Goal: Task Accomplishment & Management: Use online tool/utility

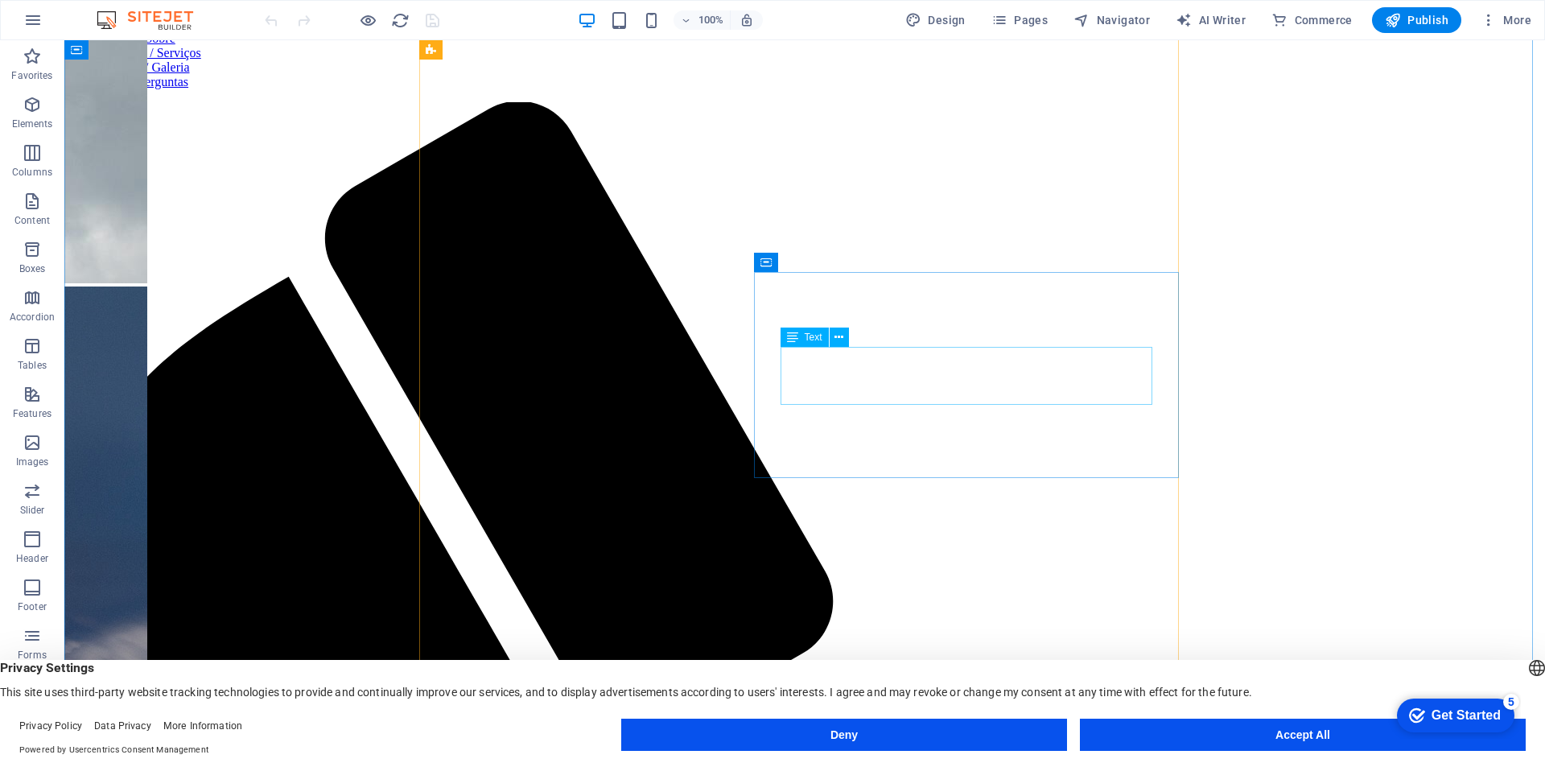
scroll to position [805, 0]
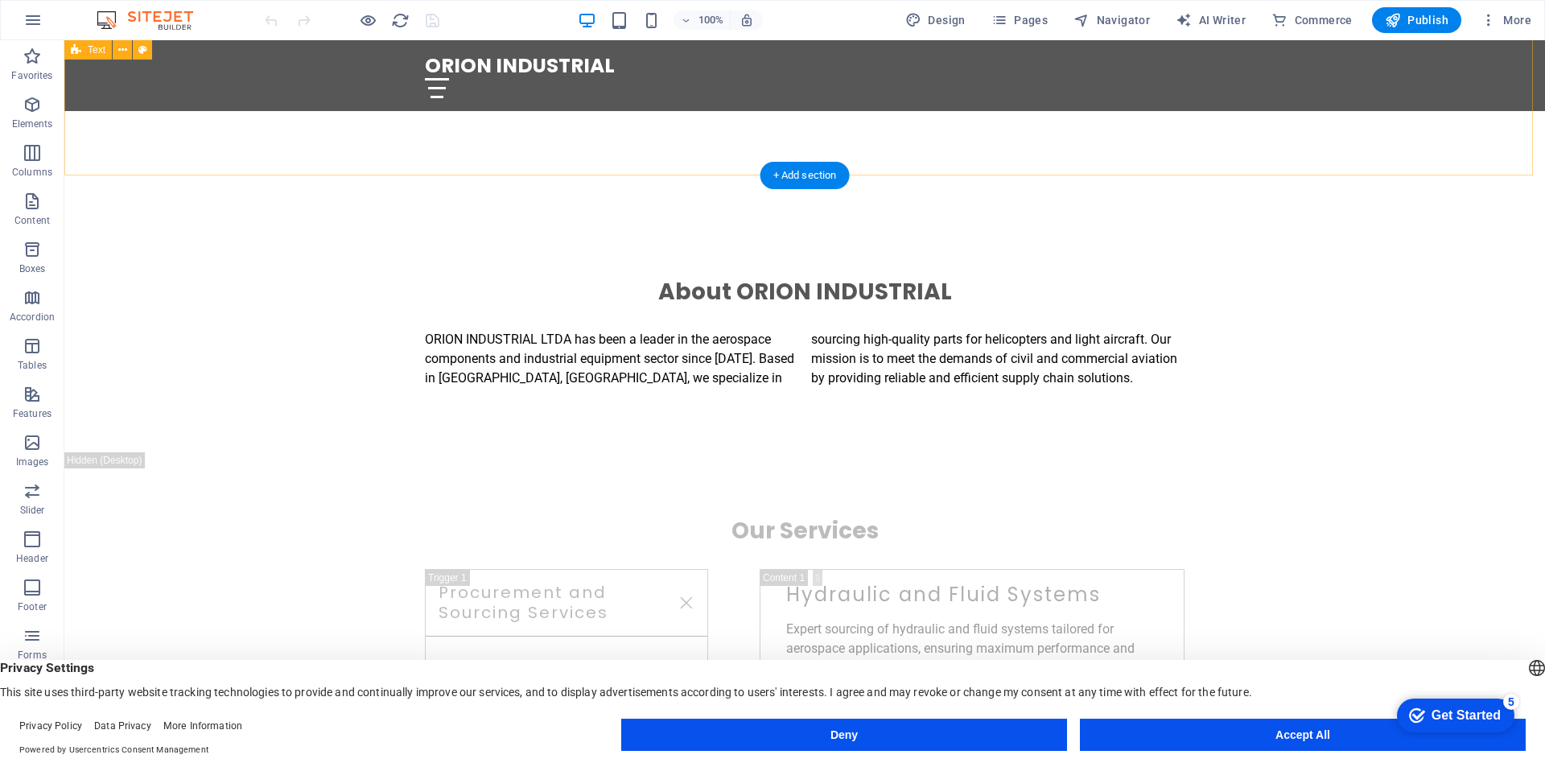
click at [146, 213] on div "About ORION INDUSTRIAL ORION INDUSTRIAL LTDA has been a leader in the aerospace…" at bounding box center [804, 332] width 1481 height 239
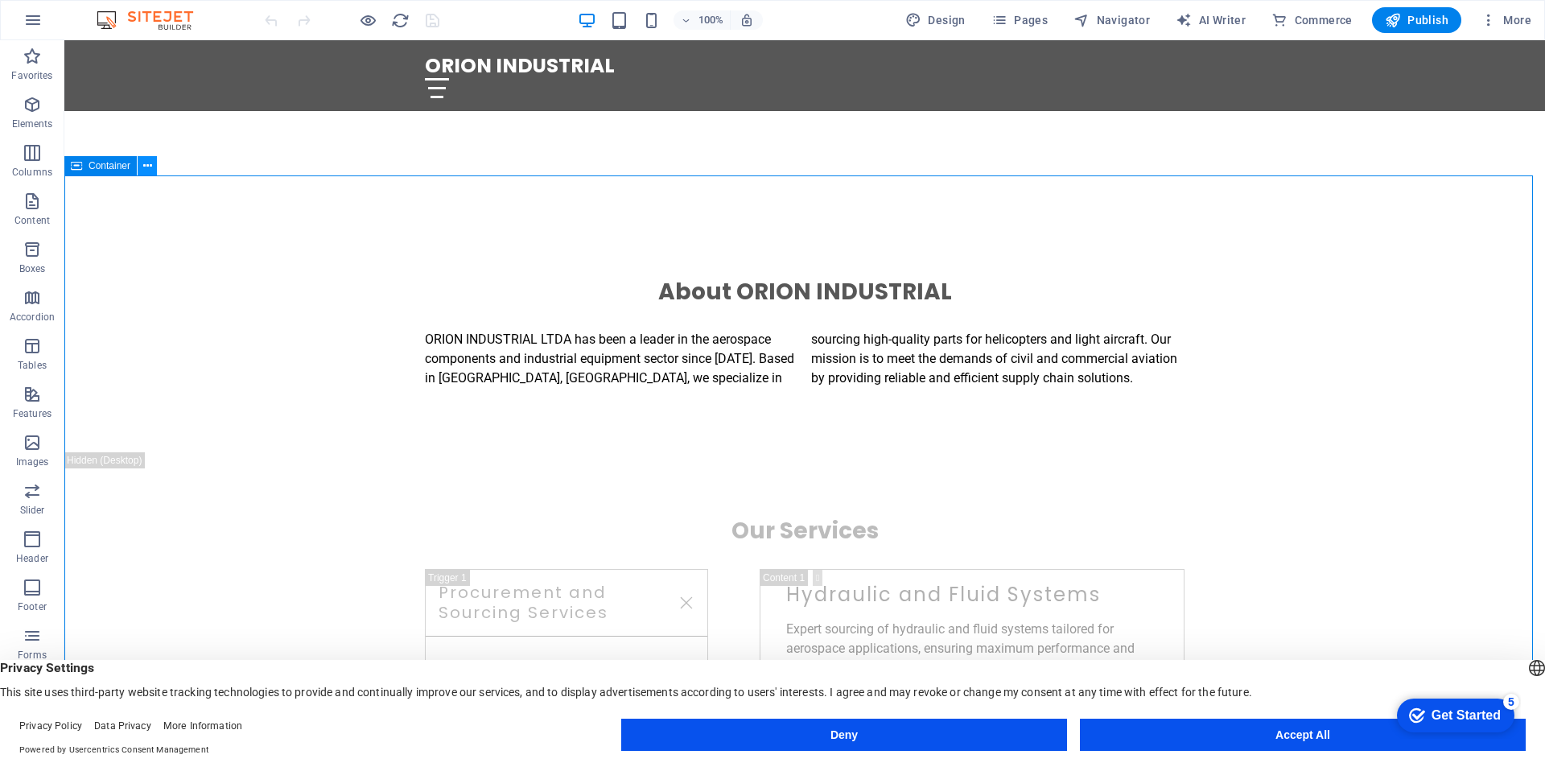
click at [151, 164] on icon at bounding box center [147, 166] width 9 height 17
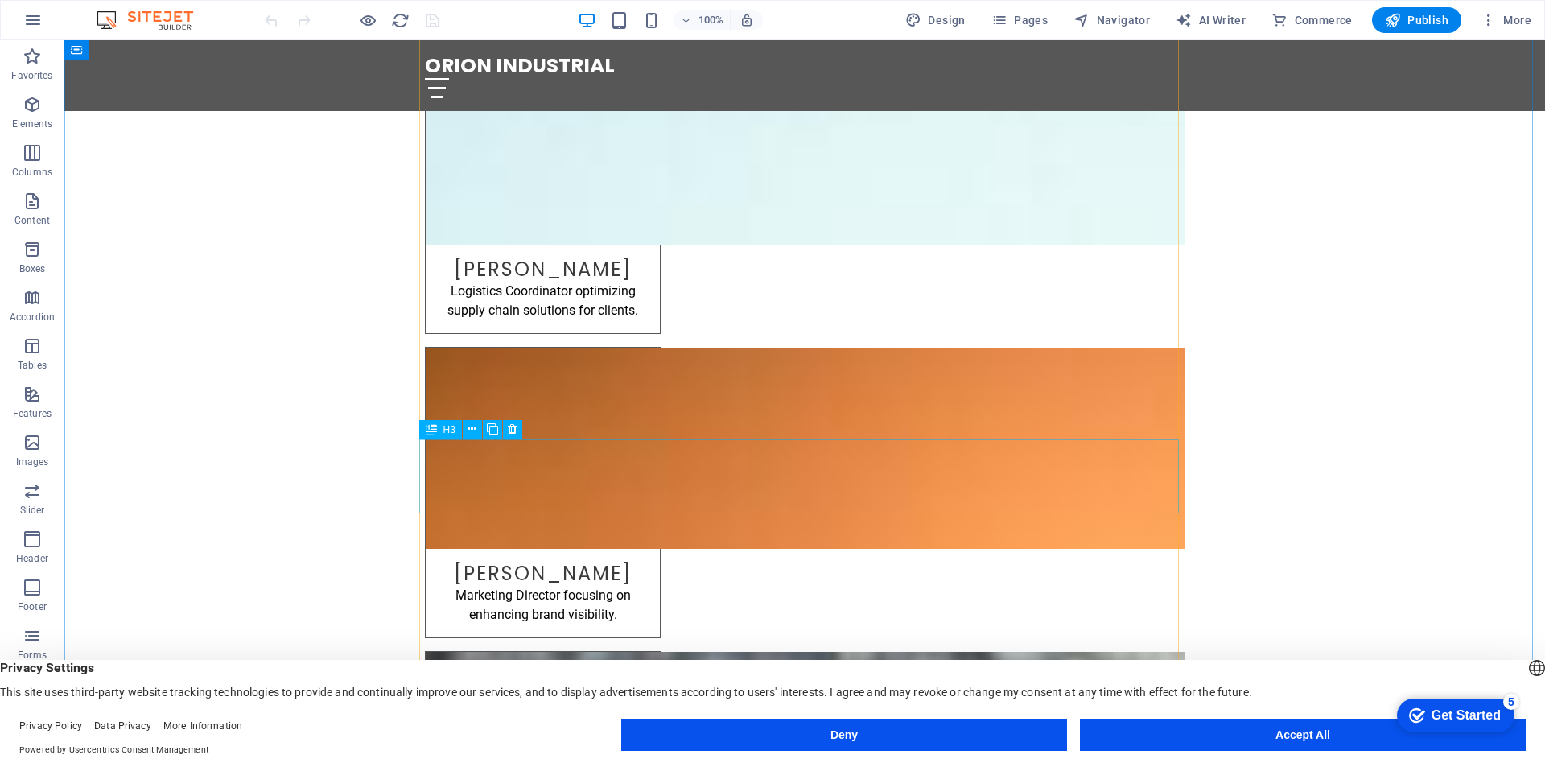
scroll to position [3944, 0]
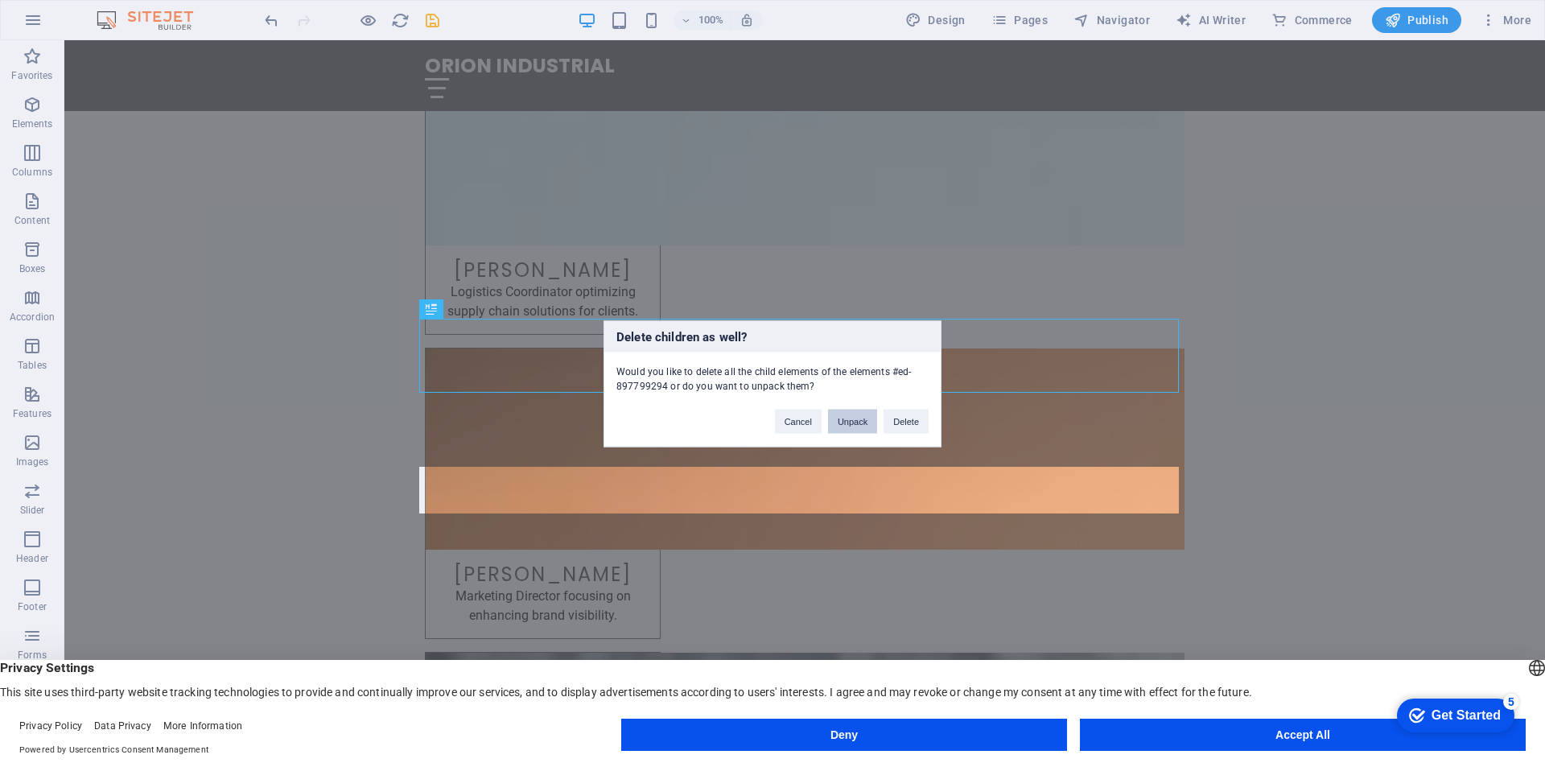
click at [853, 429] on button "Unpack" at bounding box center [852, 421] width 49 height 24
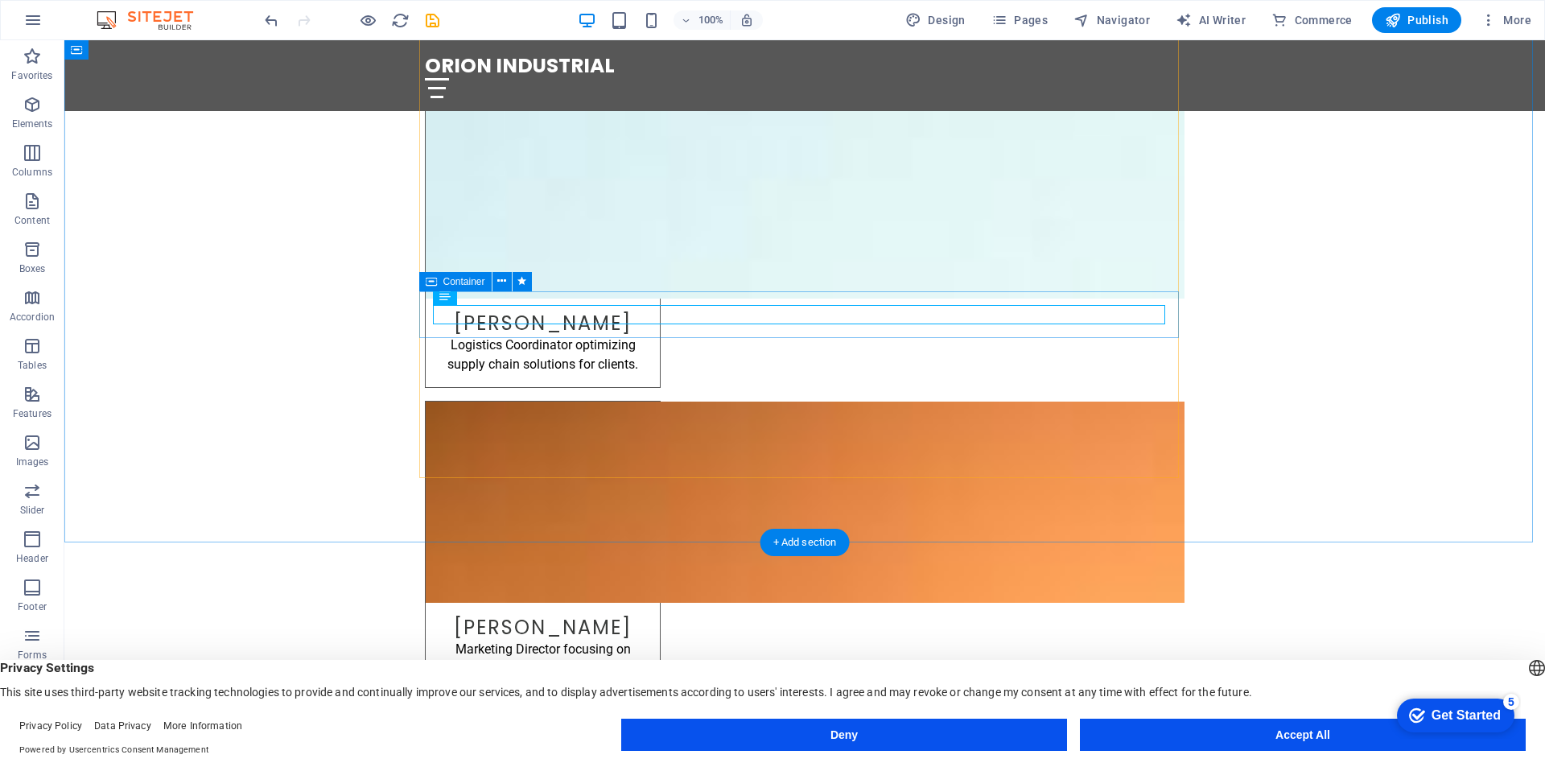
scroll to position [3864, 0]
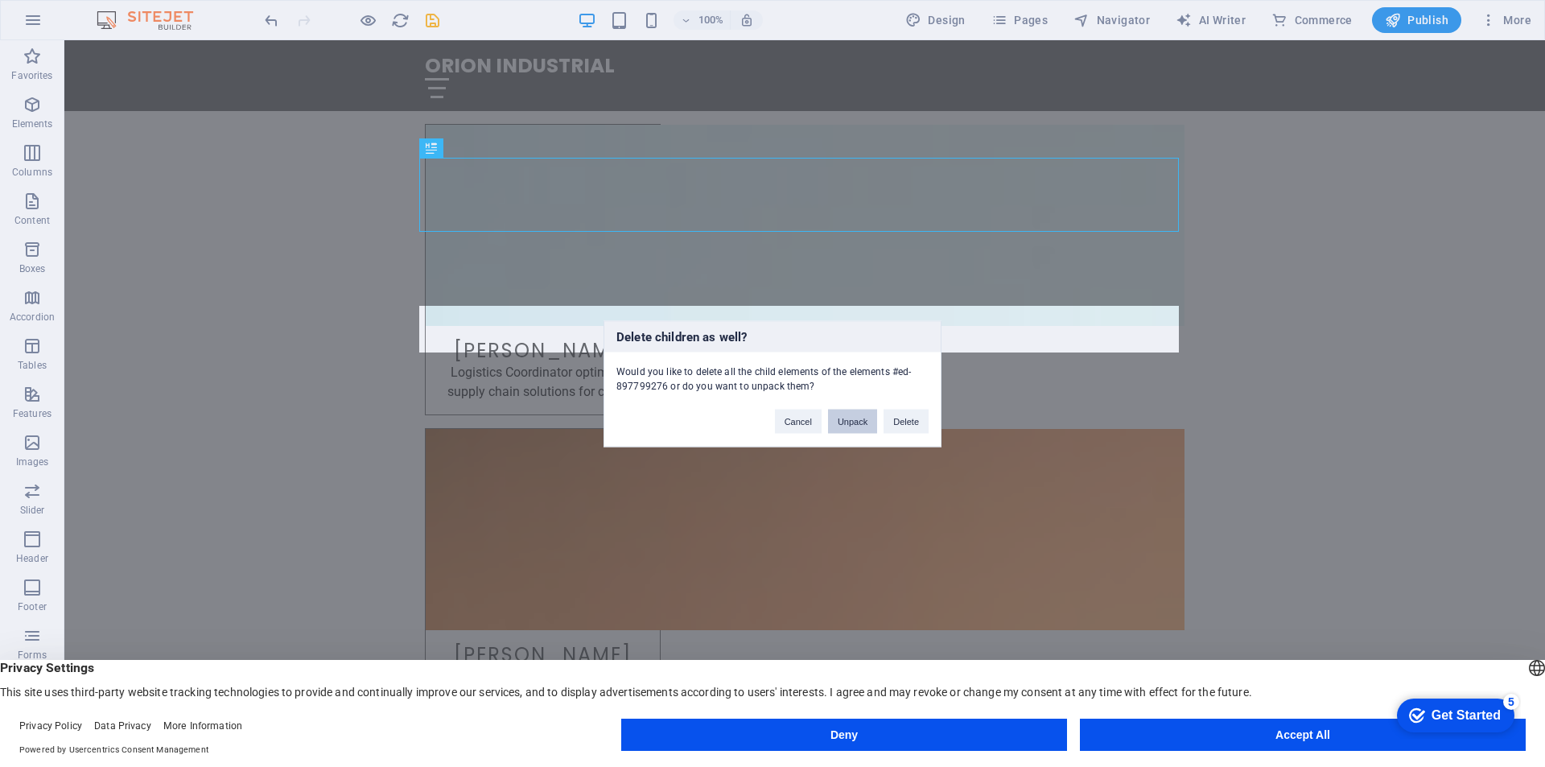
click at [856, 425] on button "Unpack" at bounding box center [852, 421] width 49 height 24
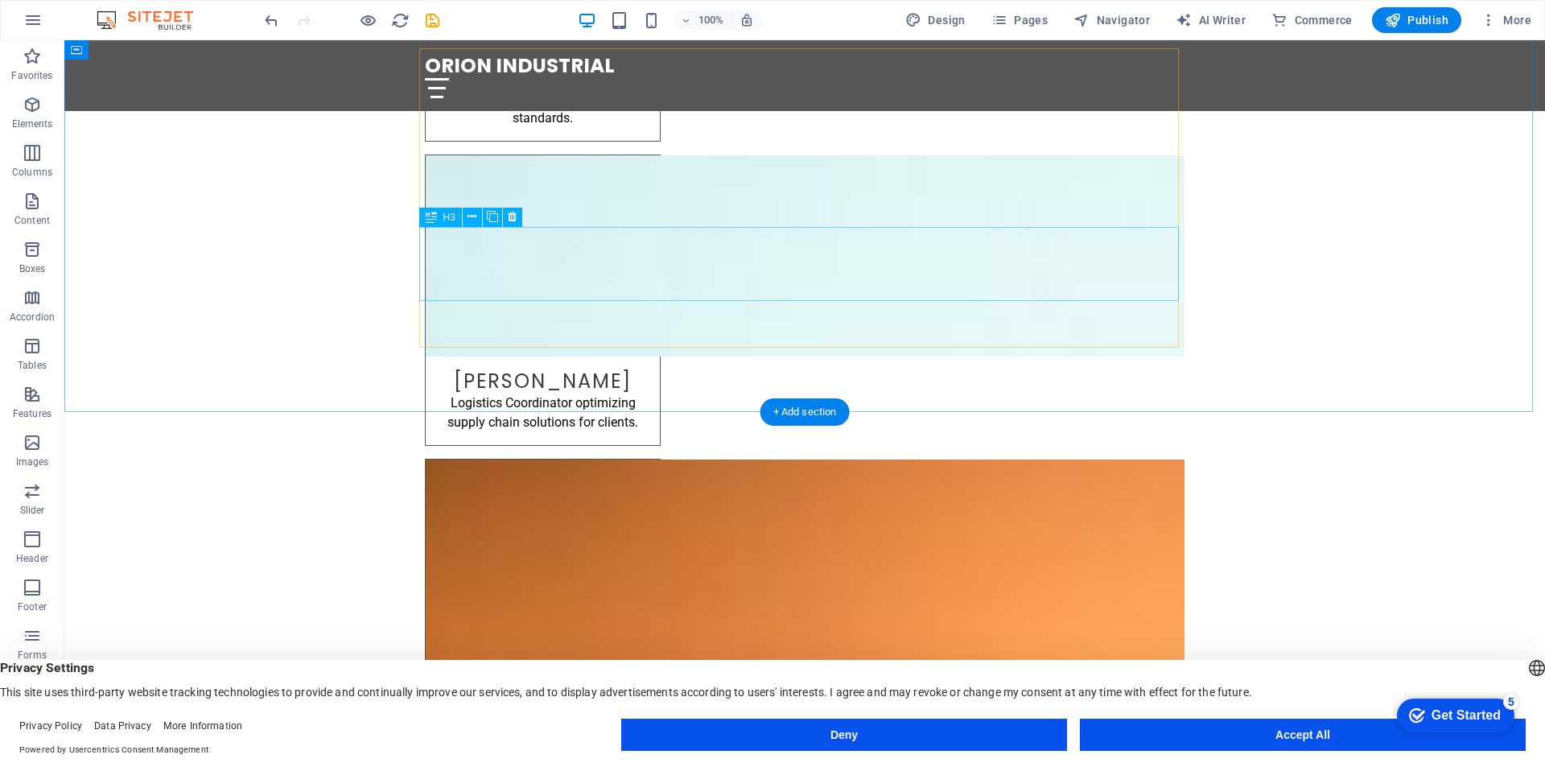
scroll to position [3591, 0]
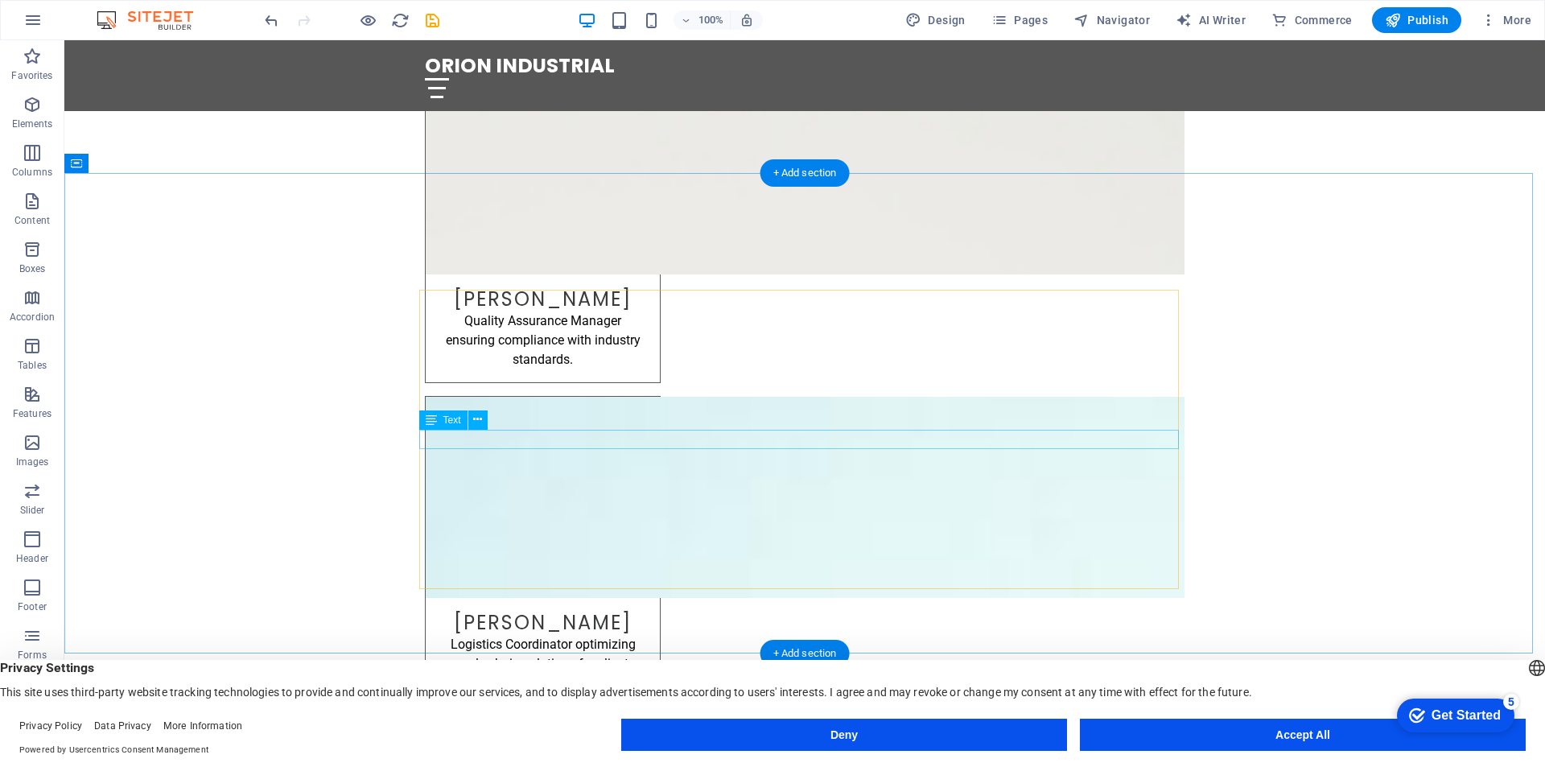
drag, startPoint x: 663, startPoint y: 434, endPoint x: 683, endPoint y: 467, distance: 38.2
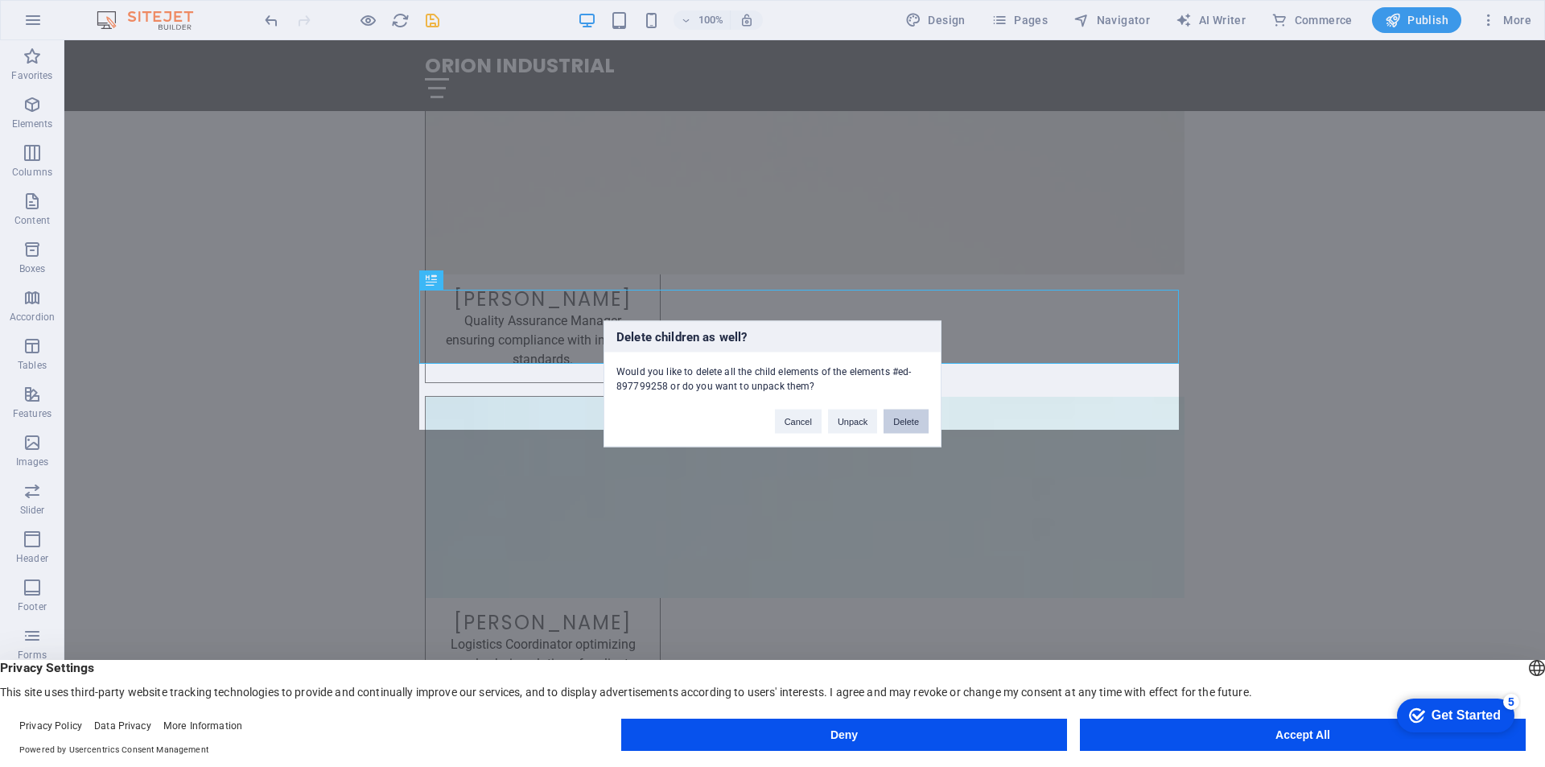
click at [918, 416] on button "Delete" at bounding box center [906, 421] width 45 height 24
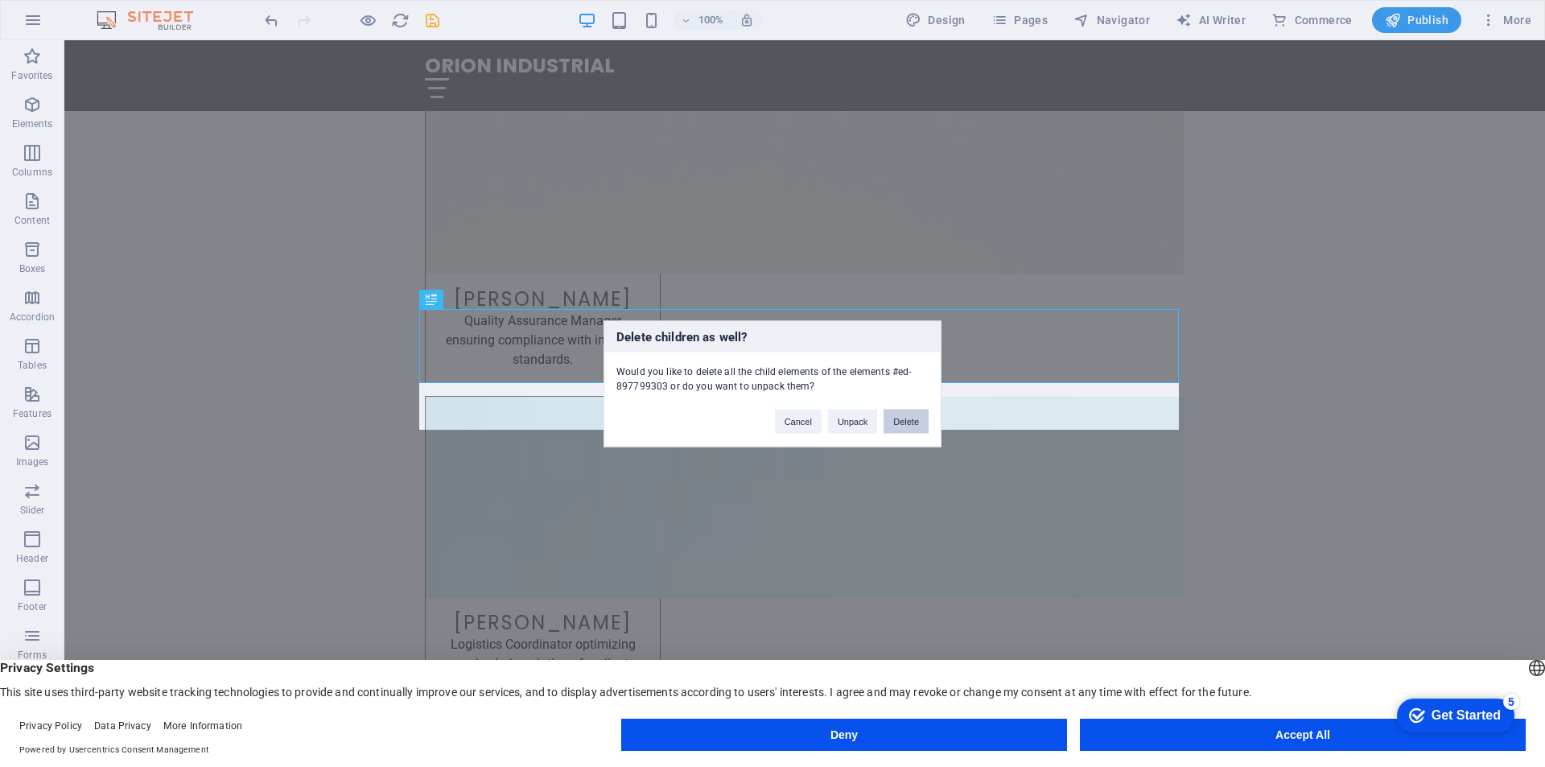
drag, startPoint x: 907, startPoint y: 428, endPoint x: 844, endPoint y: 387, distance: 75.7
click at [907, 428] on button "Delete" at bounding box center [906, 421] width 45 height 24
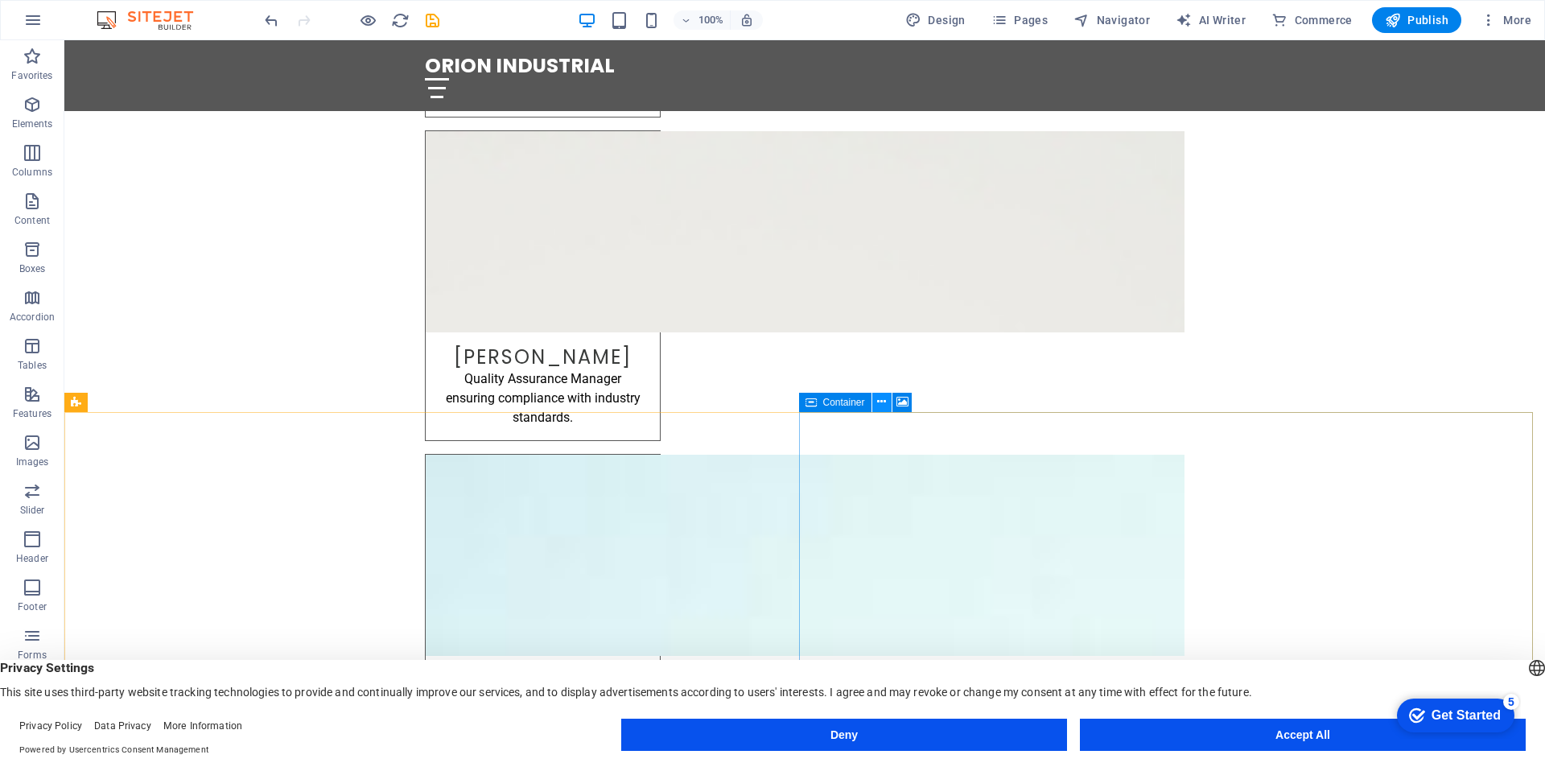
click at [881, 408] on icon at bounding box center [881, 402] width 9 height 17
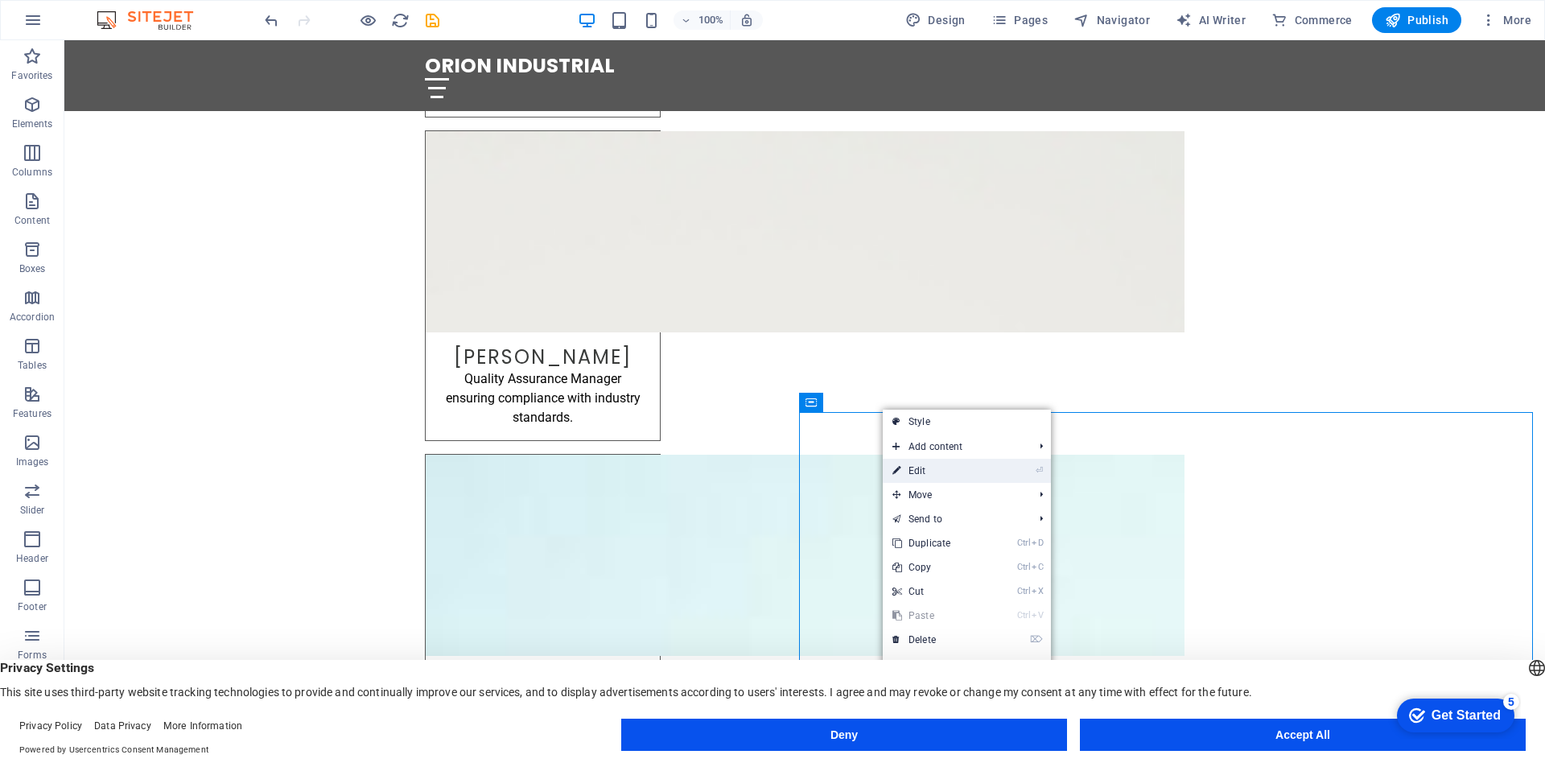
click at [925, 467] on link "⏎ Edit" at bounding box center [937, 471] width 108 height 24
select select "px"
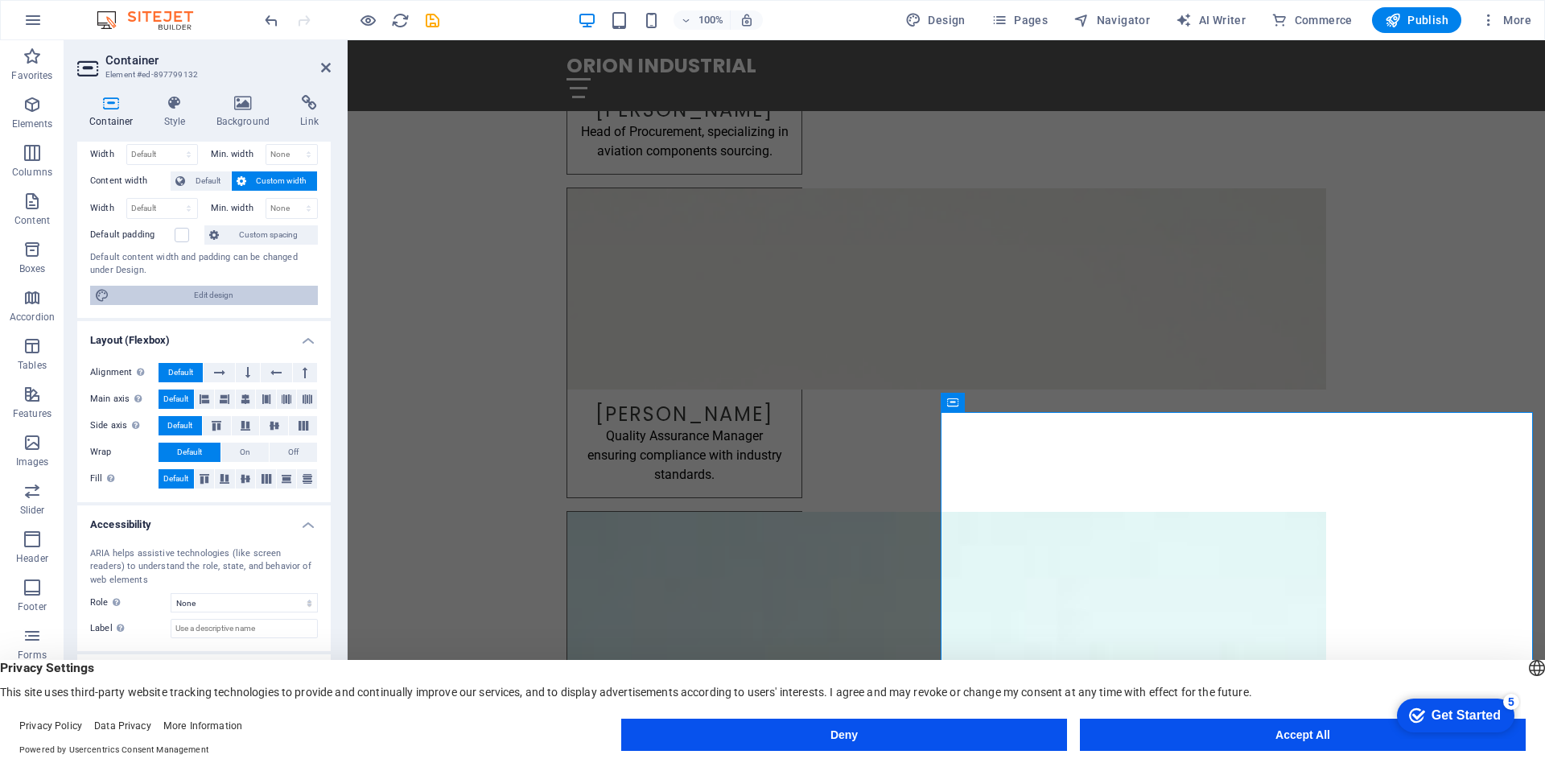
scroll to position [0, 0]
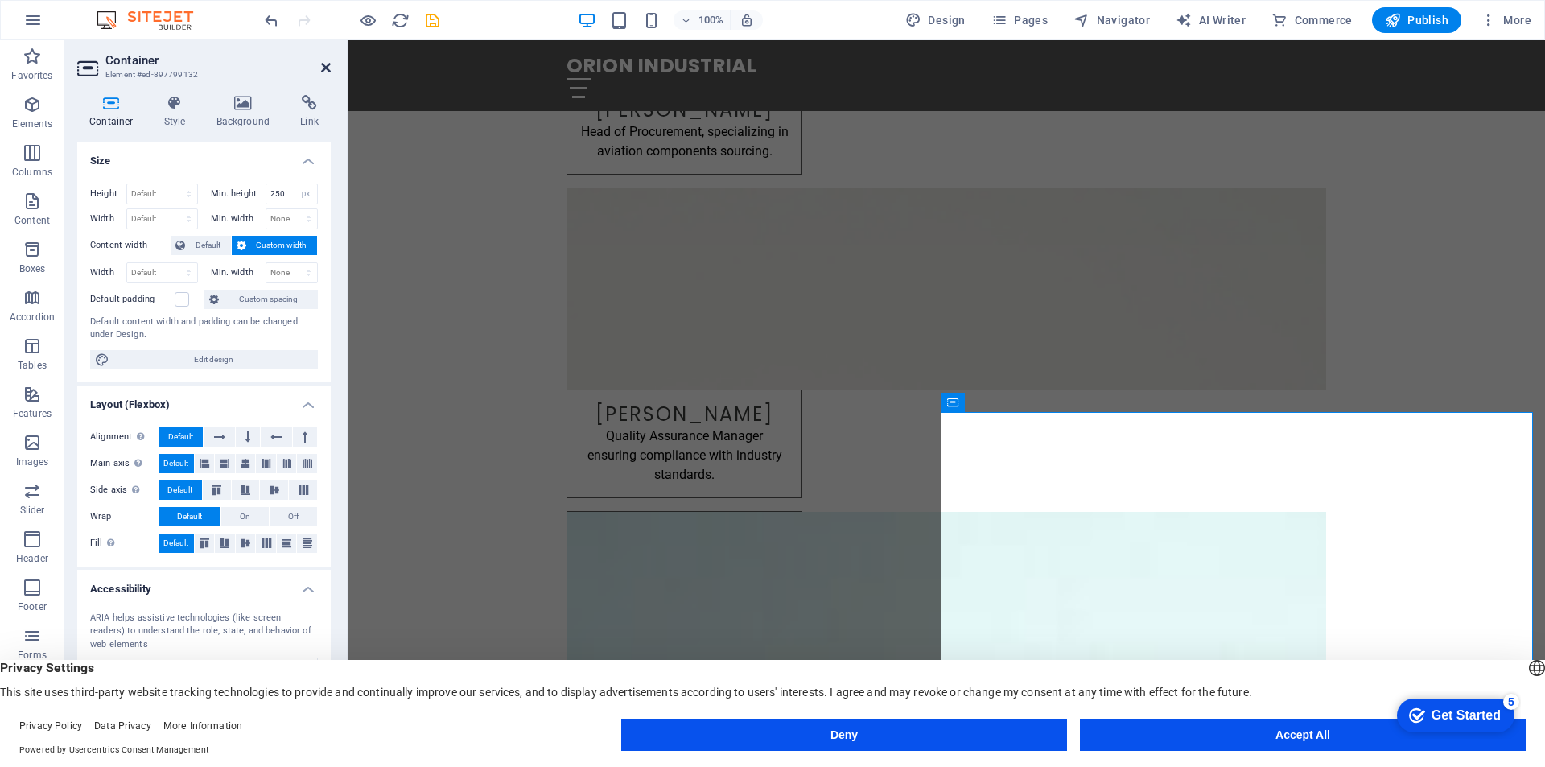
click at [328, 62] on icon at bounding box center [326, 67] width 10 height 13
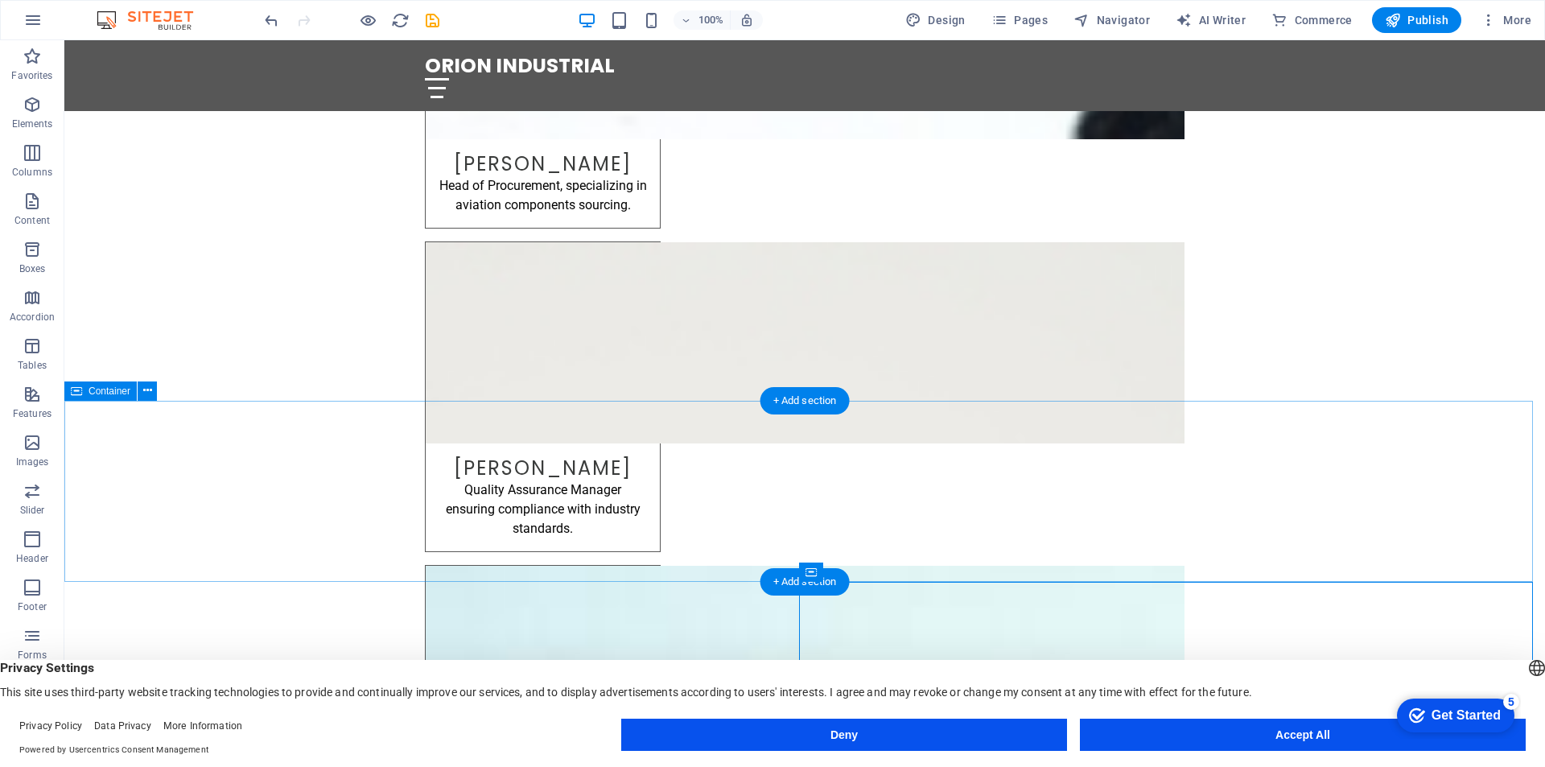
scroll to position [3534, 0]
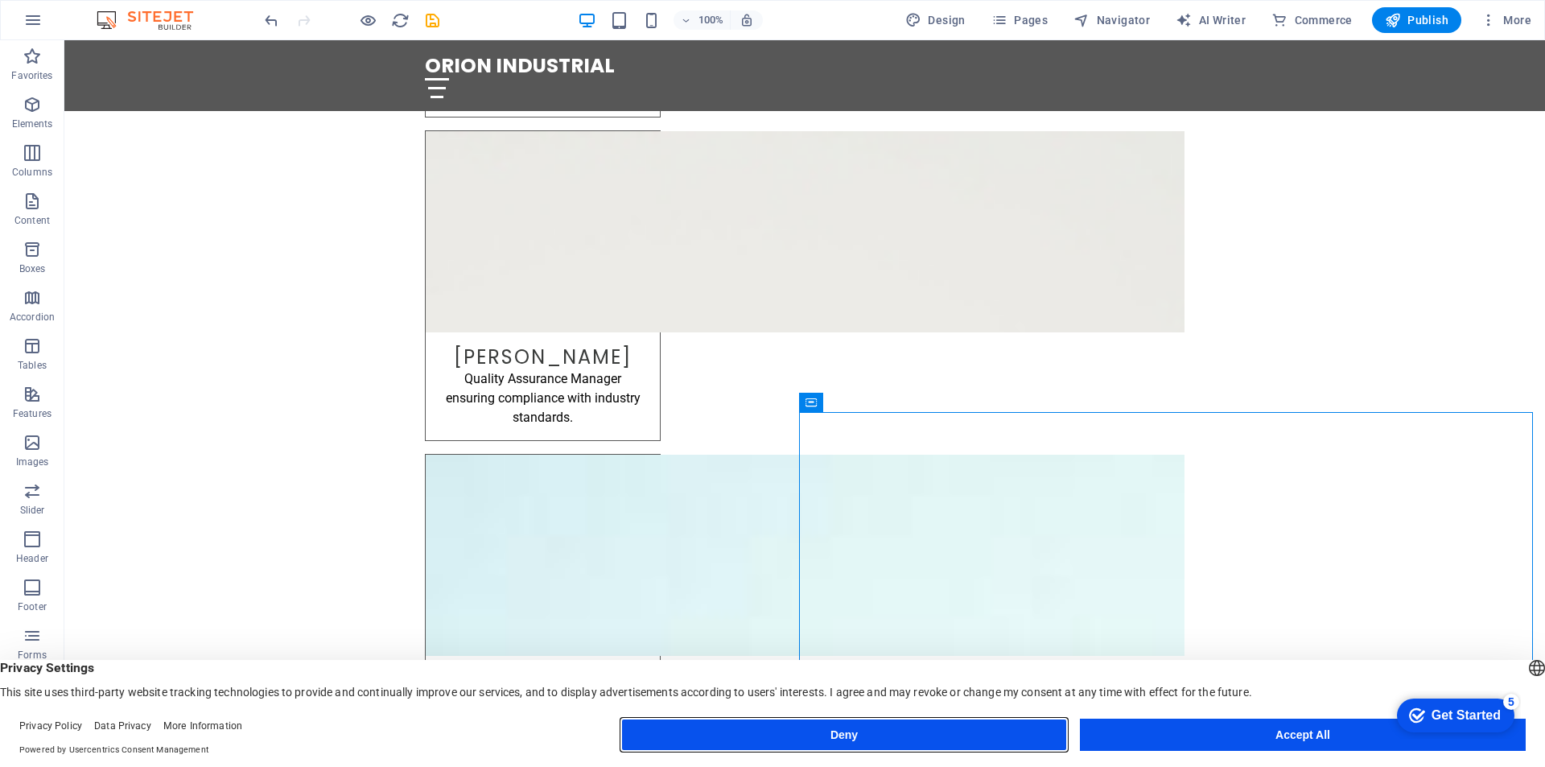
click at [970, 730] on button "Deny" at bounding box center [844, 735] width 446 height 32
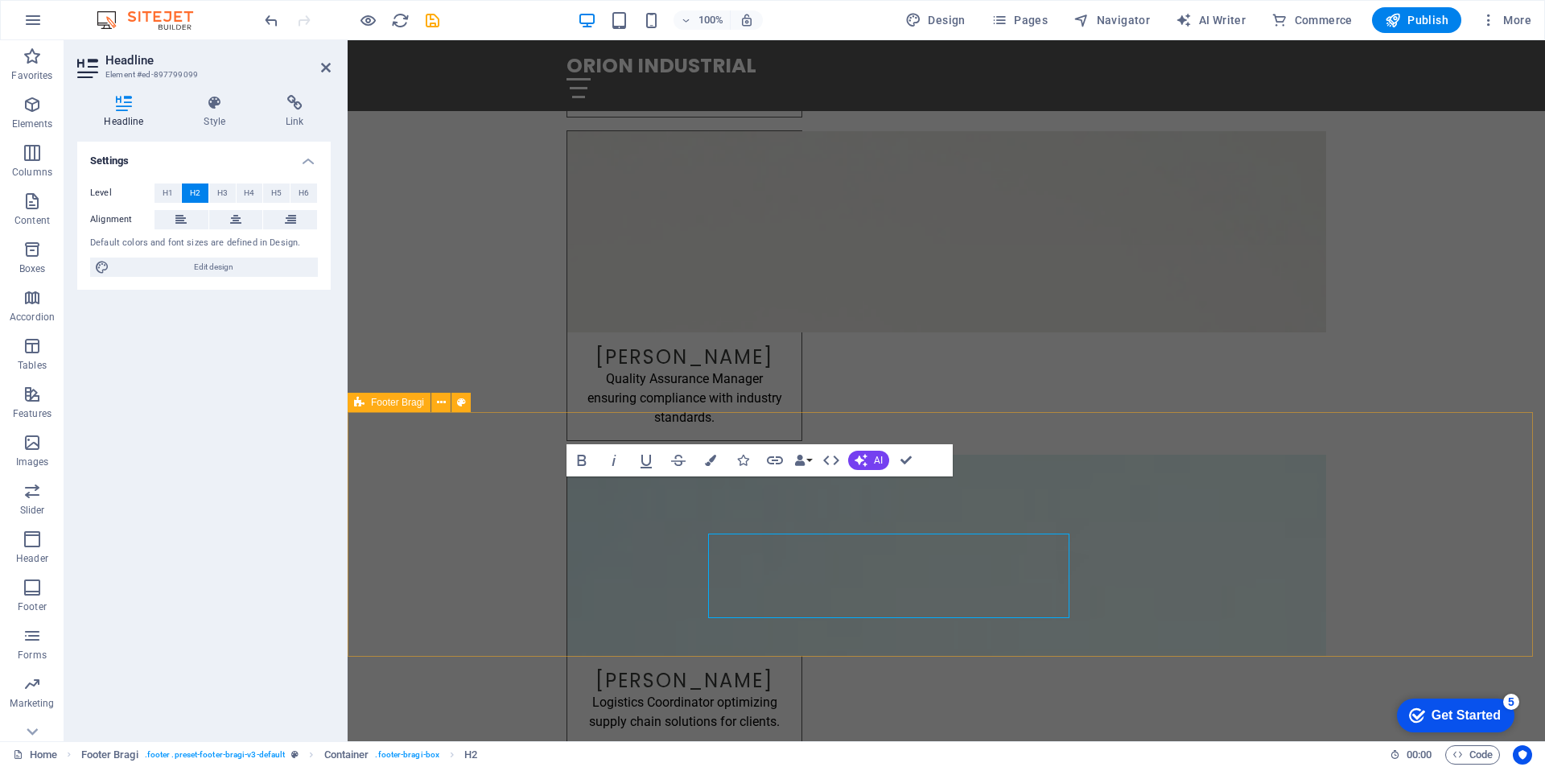
scroll to position [3476, 0]
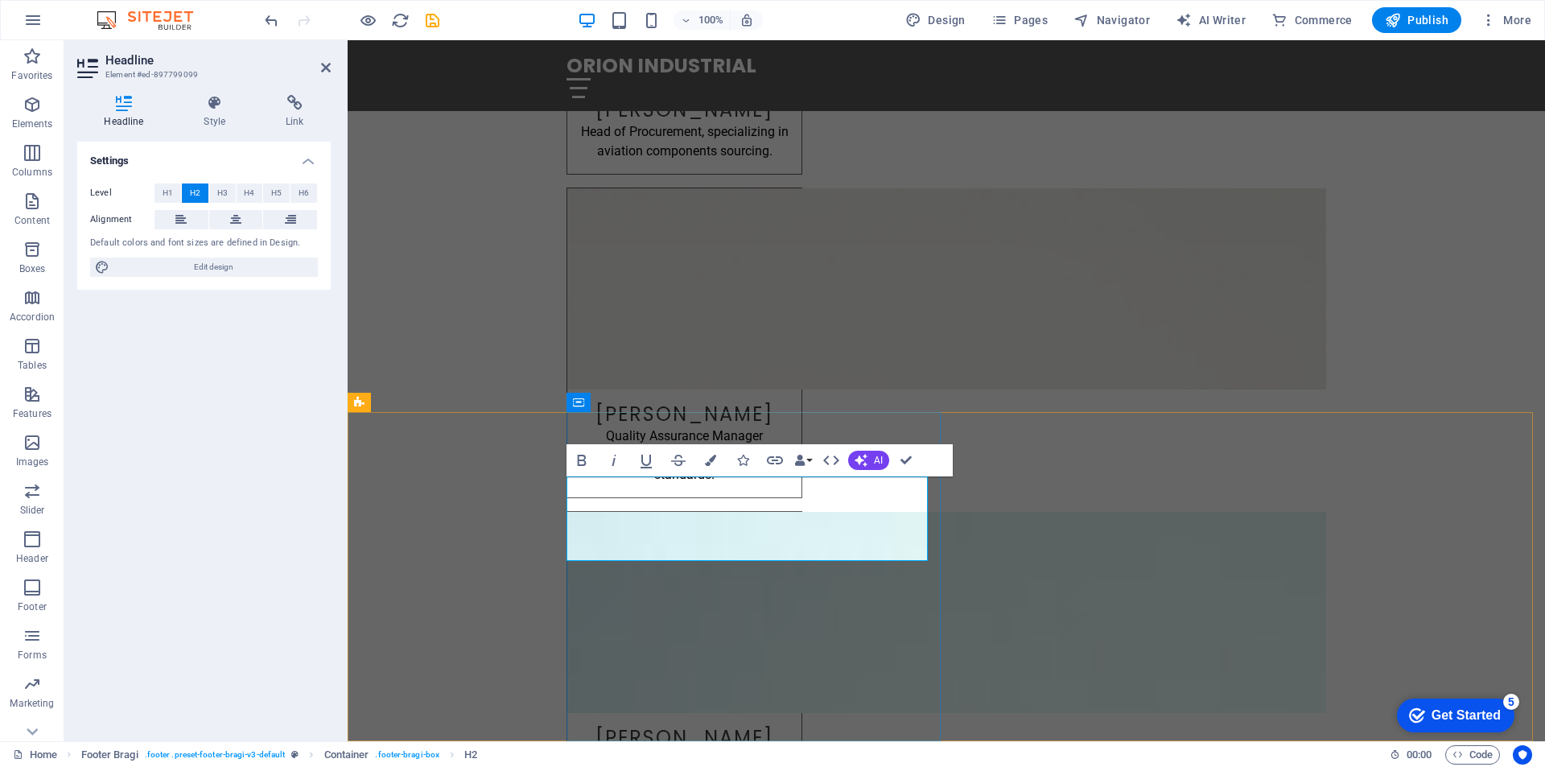
drag, startPoint x: 658, startPoint y: 555, endPoint x: 571, endPoint y: 527, distance: 90.6
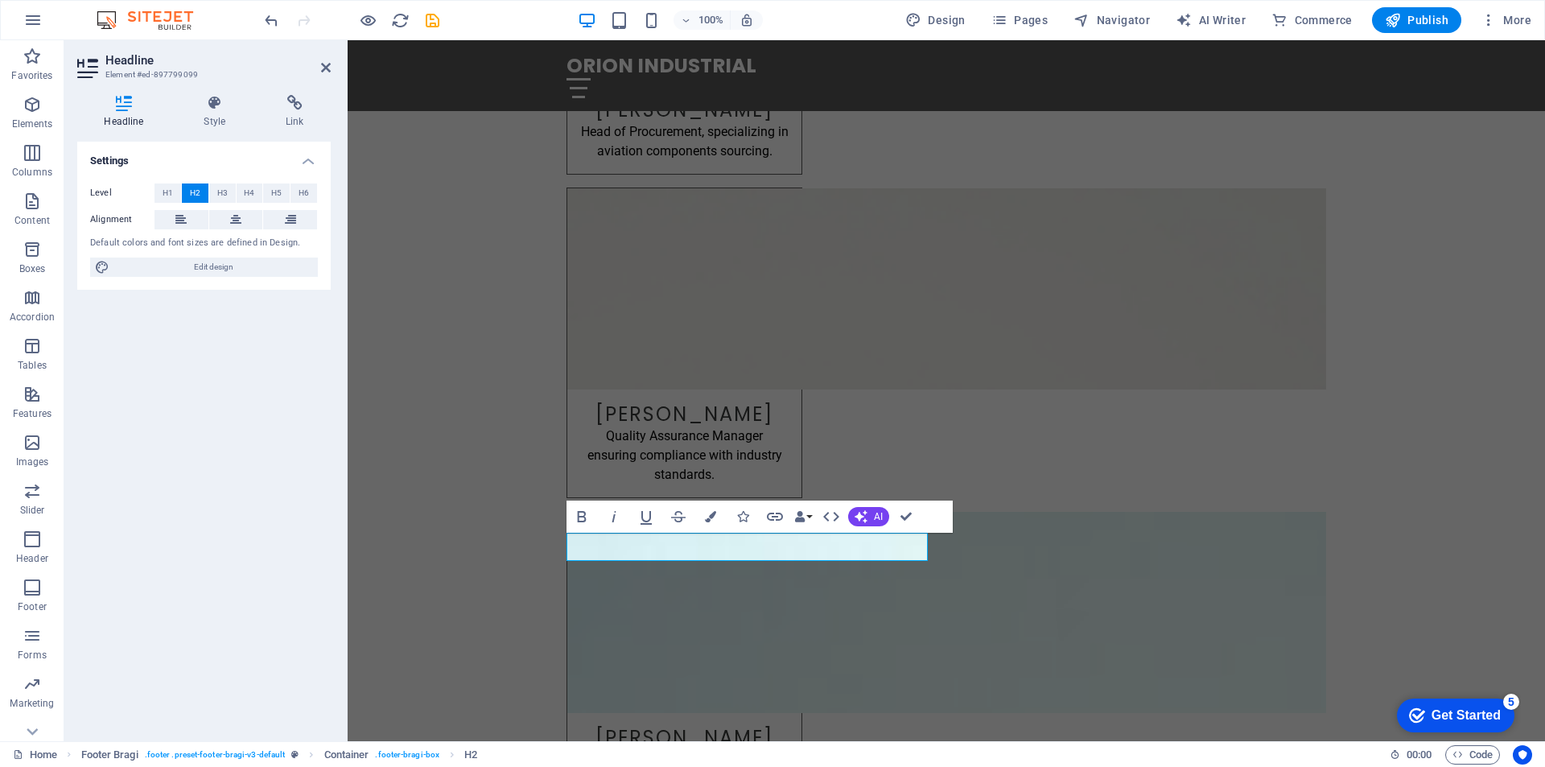
scroll to position [3420, 0]
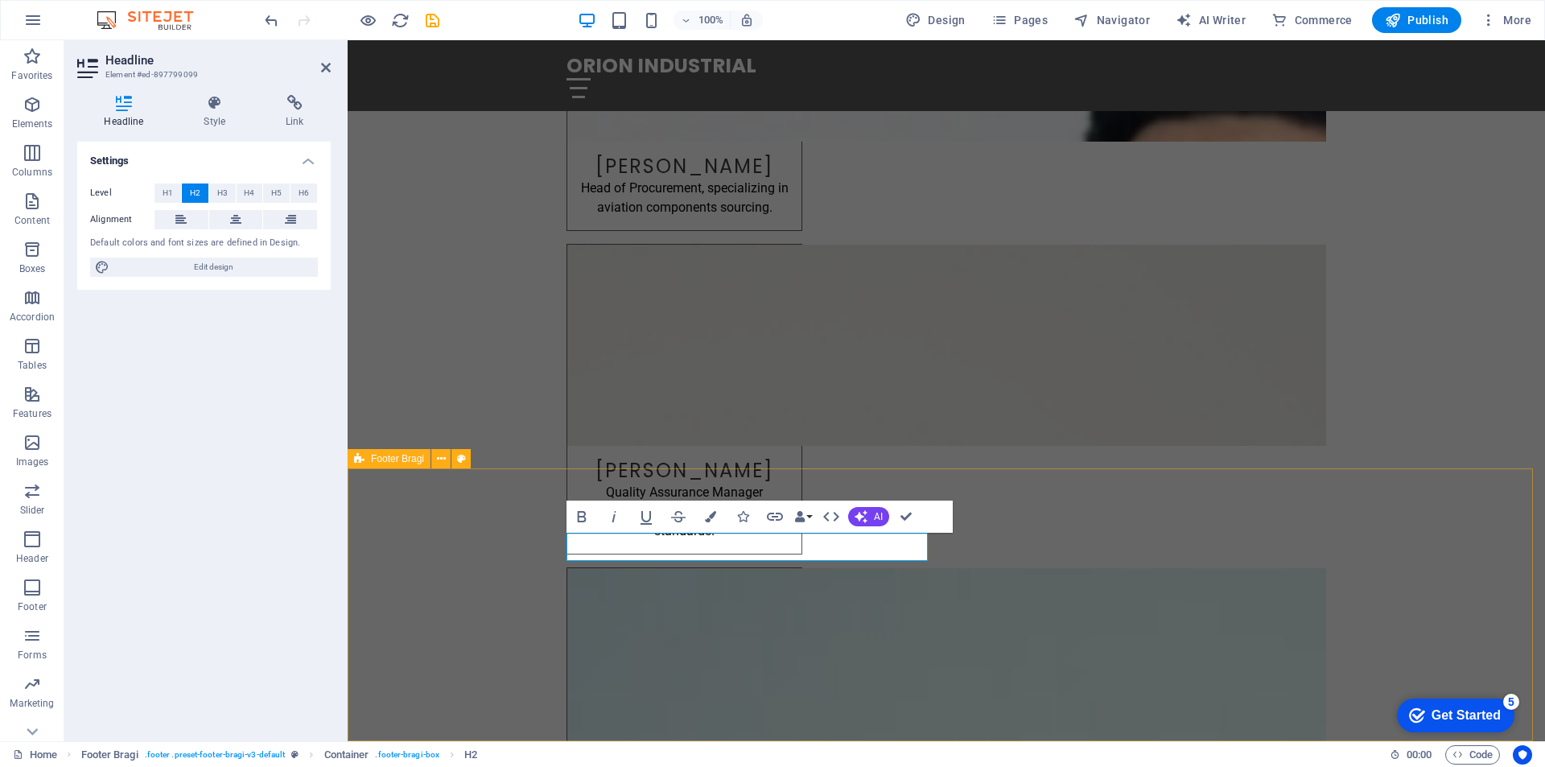
drag, startPoint x: 669, startPoint y: 547, endPoint x: 561, endPoint y: 544, distance: 107.9
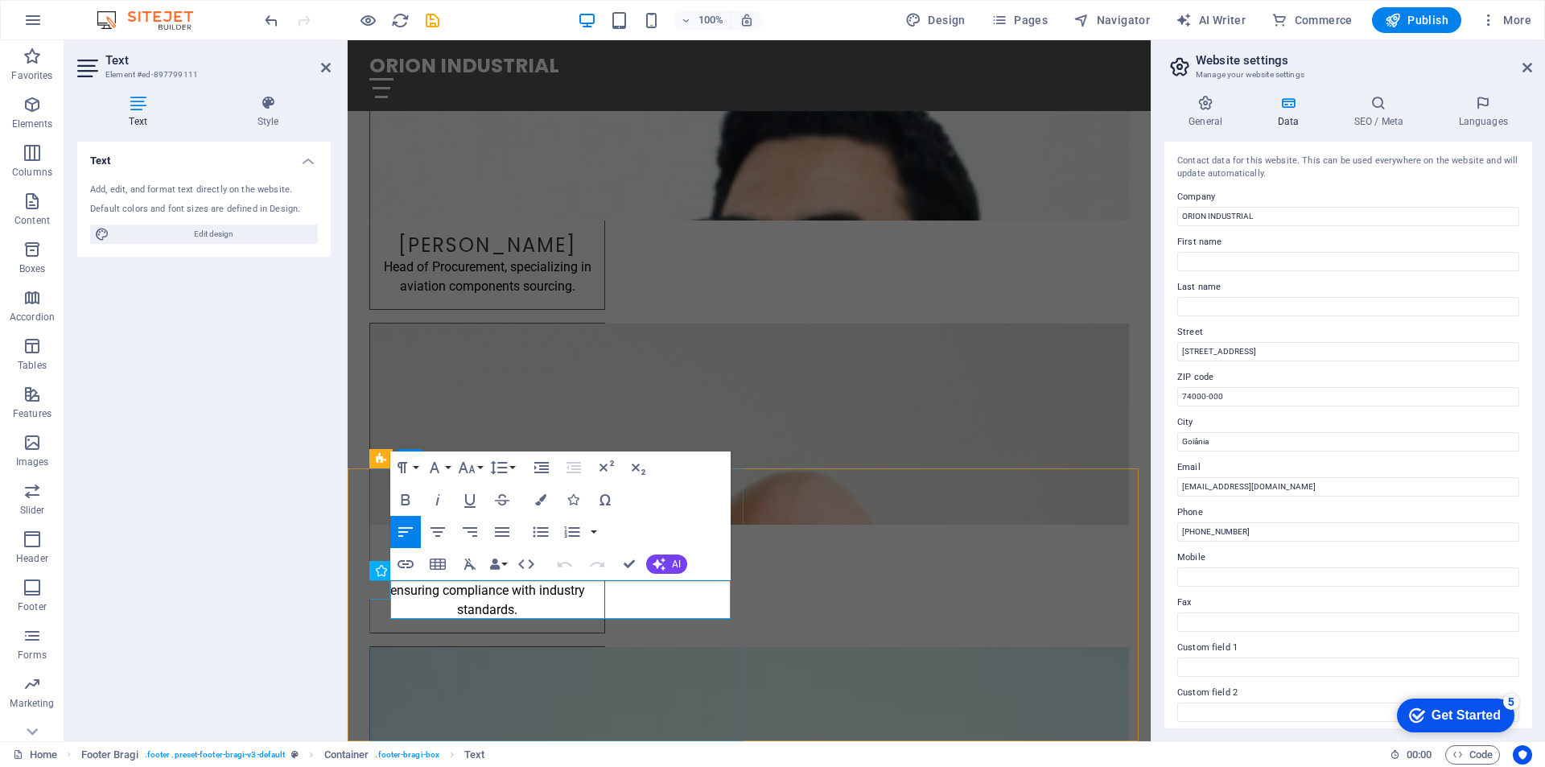
drag, startPoint x: 539, startPoint y: 605, endPoint x: 389, endPoint y: 592, distance: 151.1
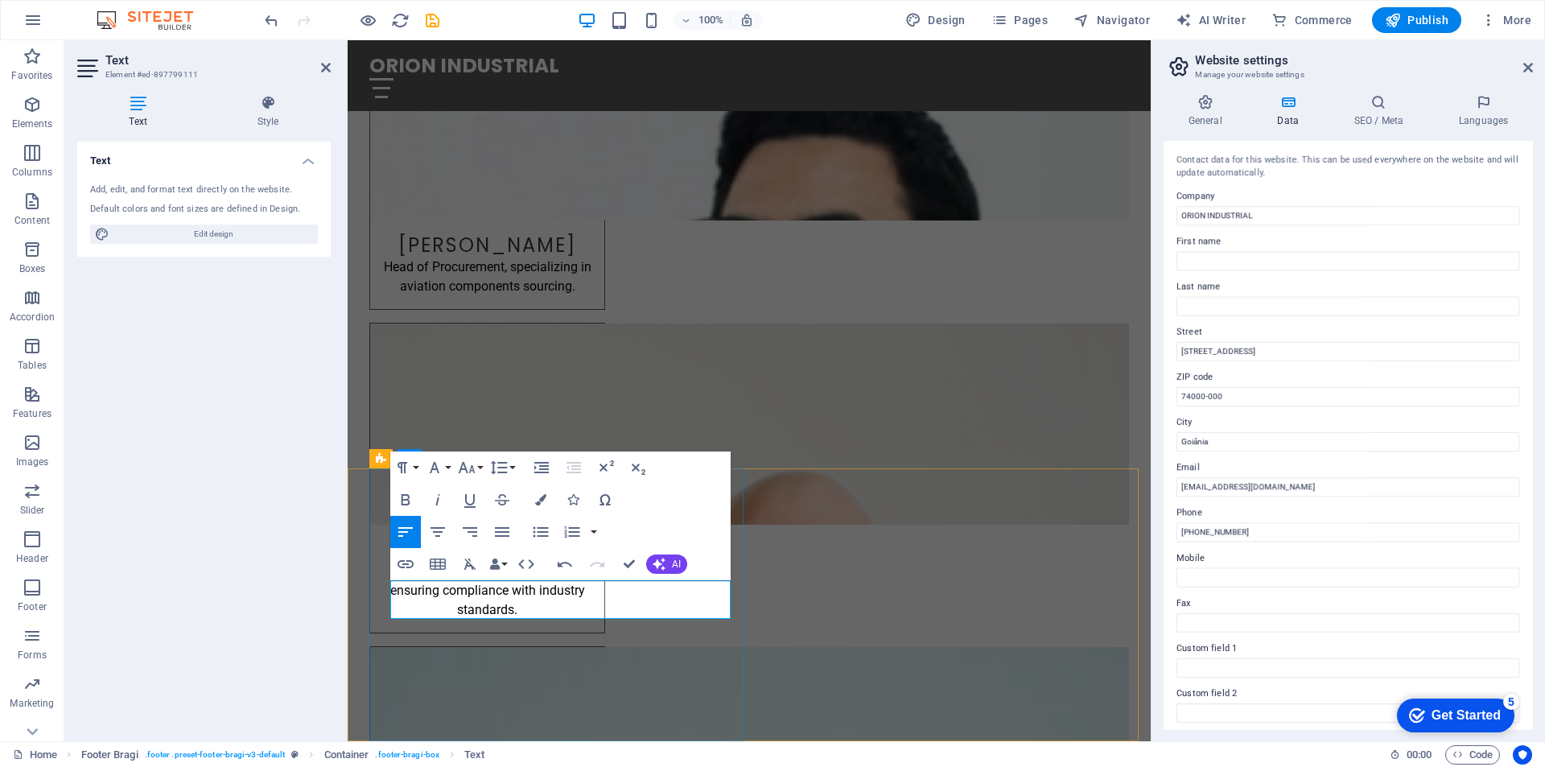
drag, startPoint x: 1580, startPoint y: 435, endPoint x: 1145, endPoint y: 408, distance: 435.5
drag, startPoint x: 1271, startPoint y: 348, endPoint x: 1161, endPoint y: 365, distance: 110.8
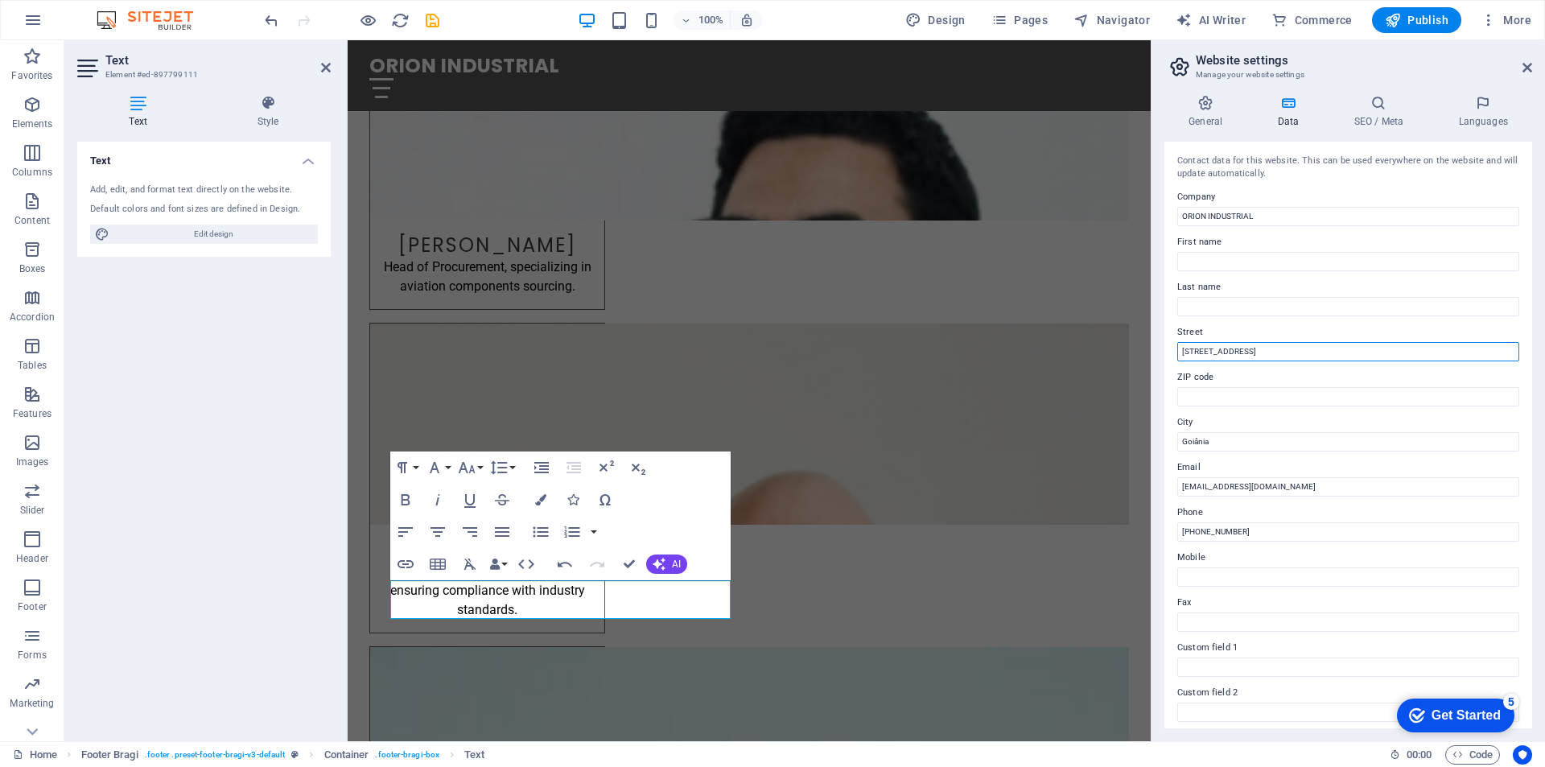
click at [1161, 365] on div "General Data SEO / Meta Languages Website name [DOMAIN_NAME] Logo Drag files he…" at bounding box center [1349, 411] width 394 height 659
drag, startPoint x: 1232, startPoint y: 444, endPoint x: 1211, endPoint y: 444, distance: 20.1
click at [1211, 444] on input "Goiânia" at bounding box center [1349, 441] width 342 height 19
drag, startPoint x: 1574, startPoint y: 476, endPoint x: 1145, endPoint y: 436, distance: 430.8
paste input ", GO, [GEOGRAPHIC_DATA]"
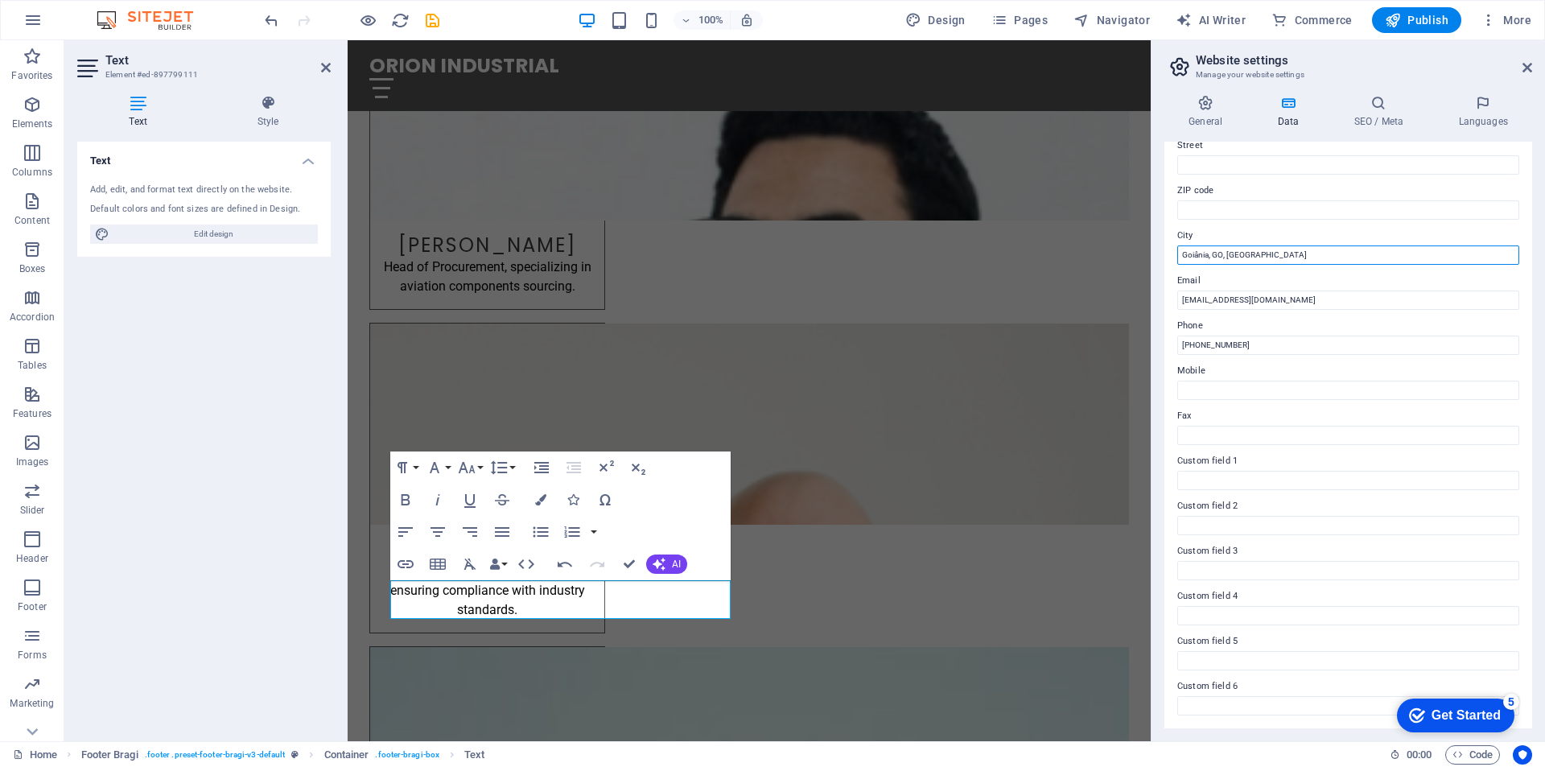
scroll to position [0, 0]
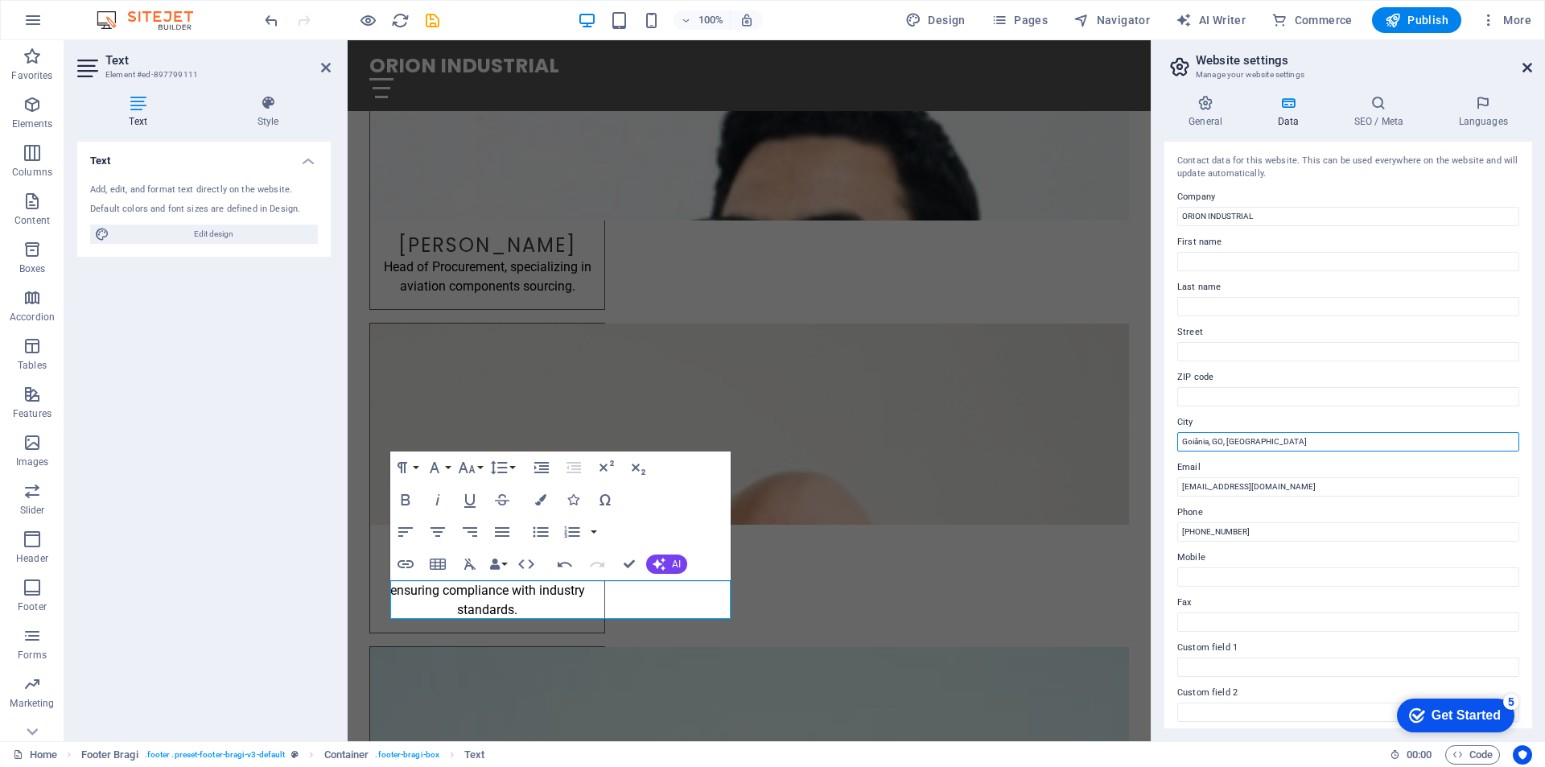
type input "Goiânia, GO, [GEOGRAPHIC_DATA]"
click at [1529, 64] on icon at bounding box center [1528, 67] width 10 height 13
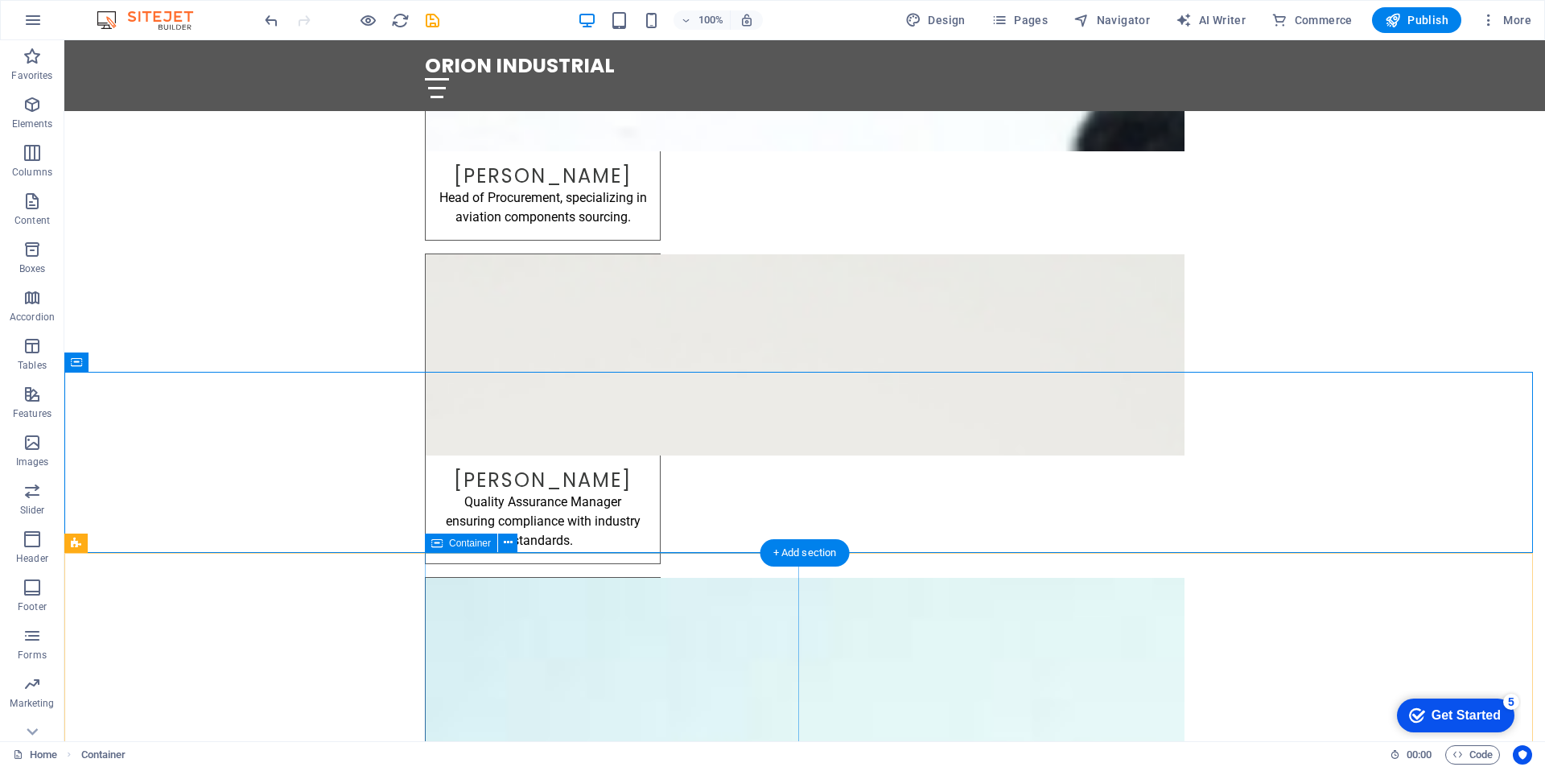
scroll to position [3477, 0]
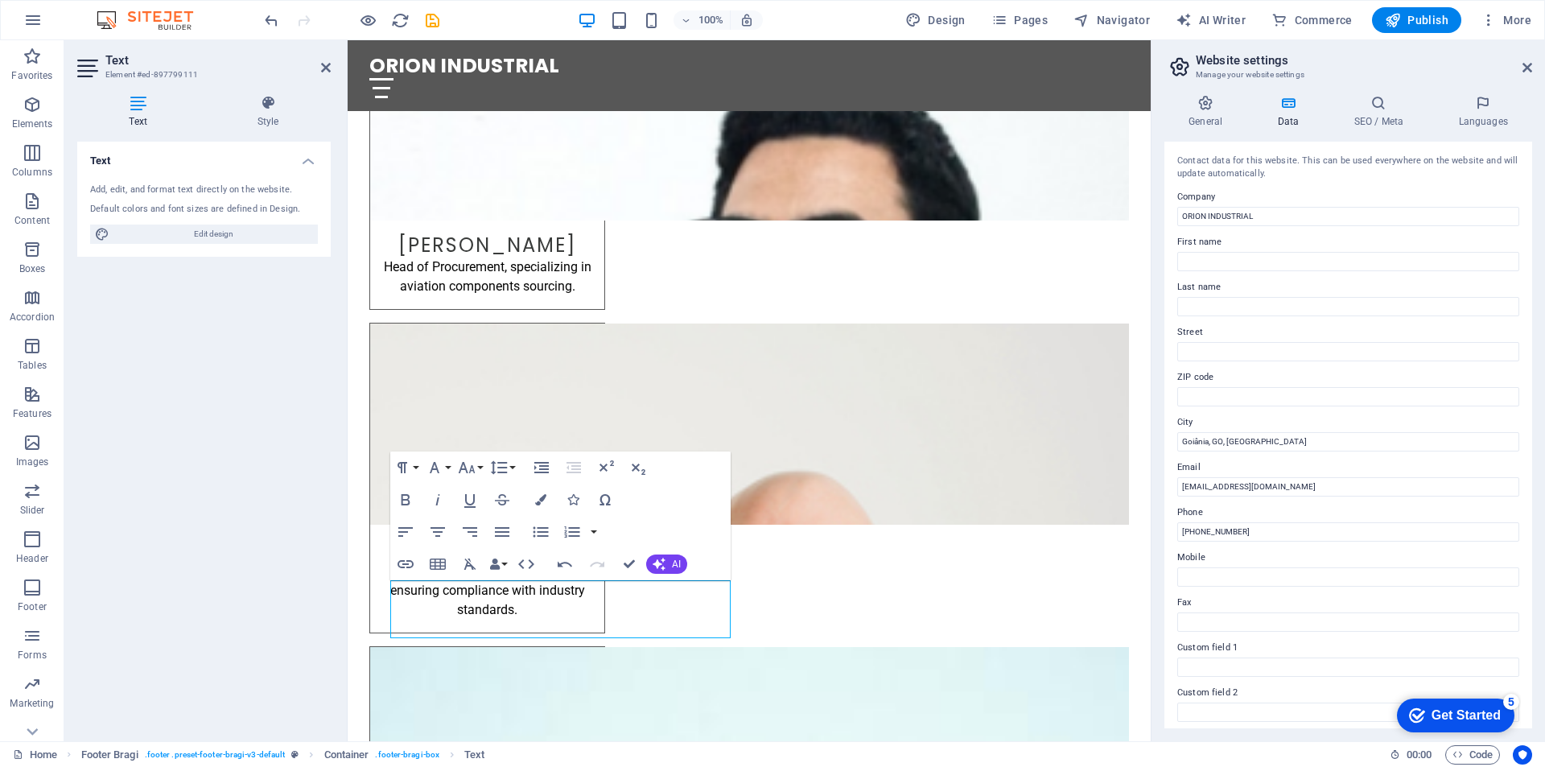
click at [319, 556] on div "Text Add, edit, and format text directly on the website. Default colors and fon…" at bounding box center [204, 435] width 254 height 587
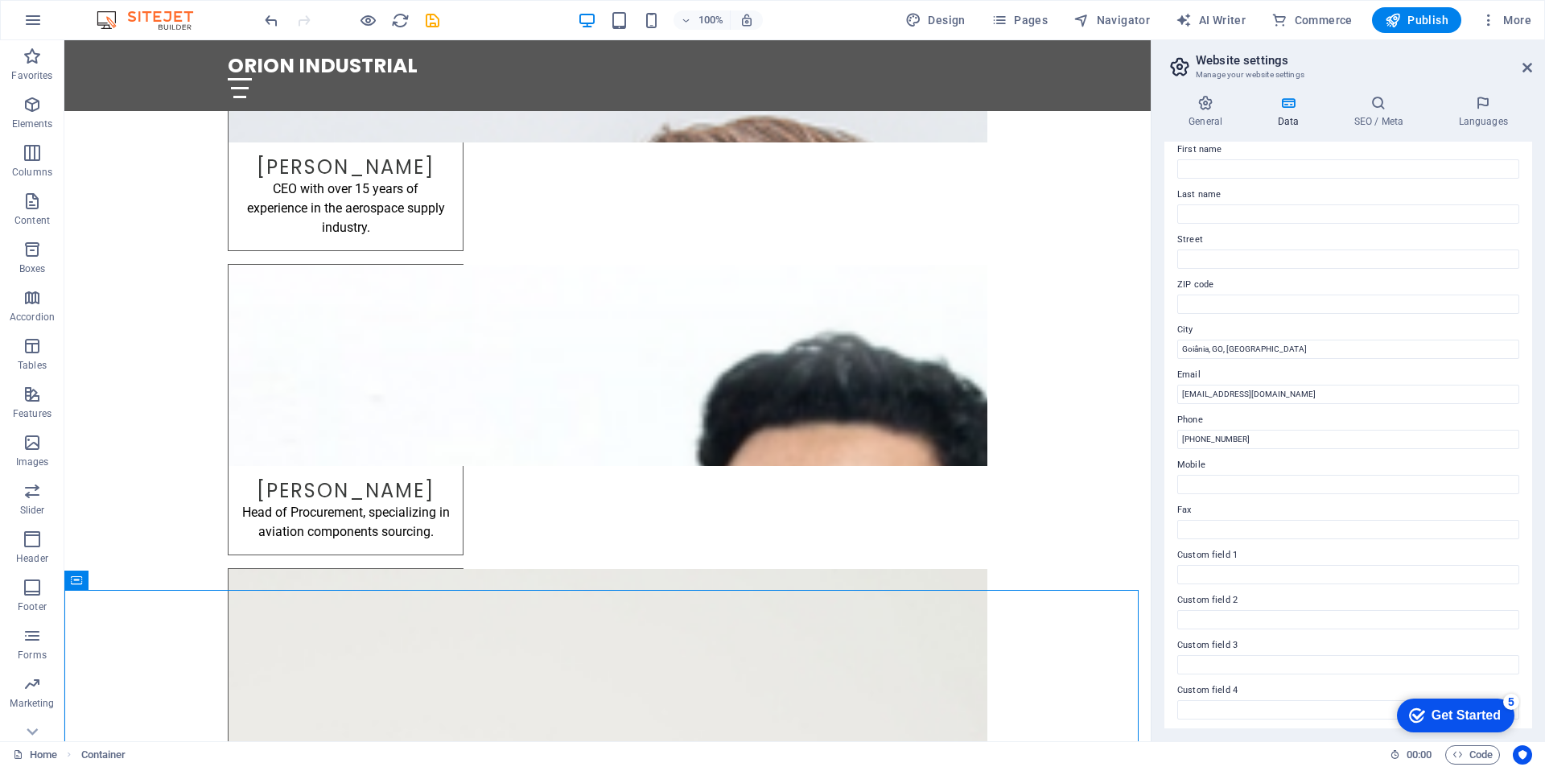
scroll to position [187, 0]
click at [1199, 102] on icon at bounding box center [1206, 103] width 82 height 16
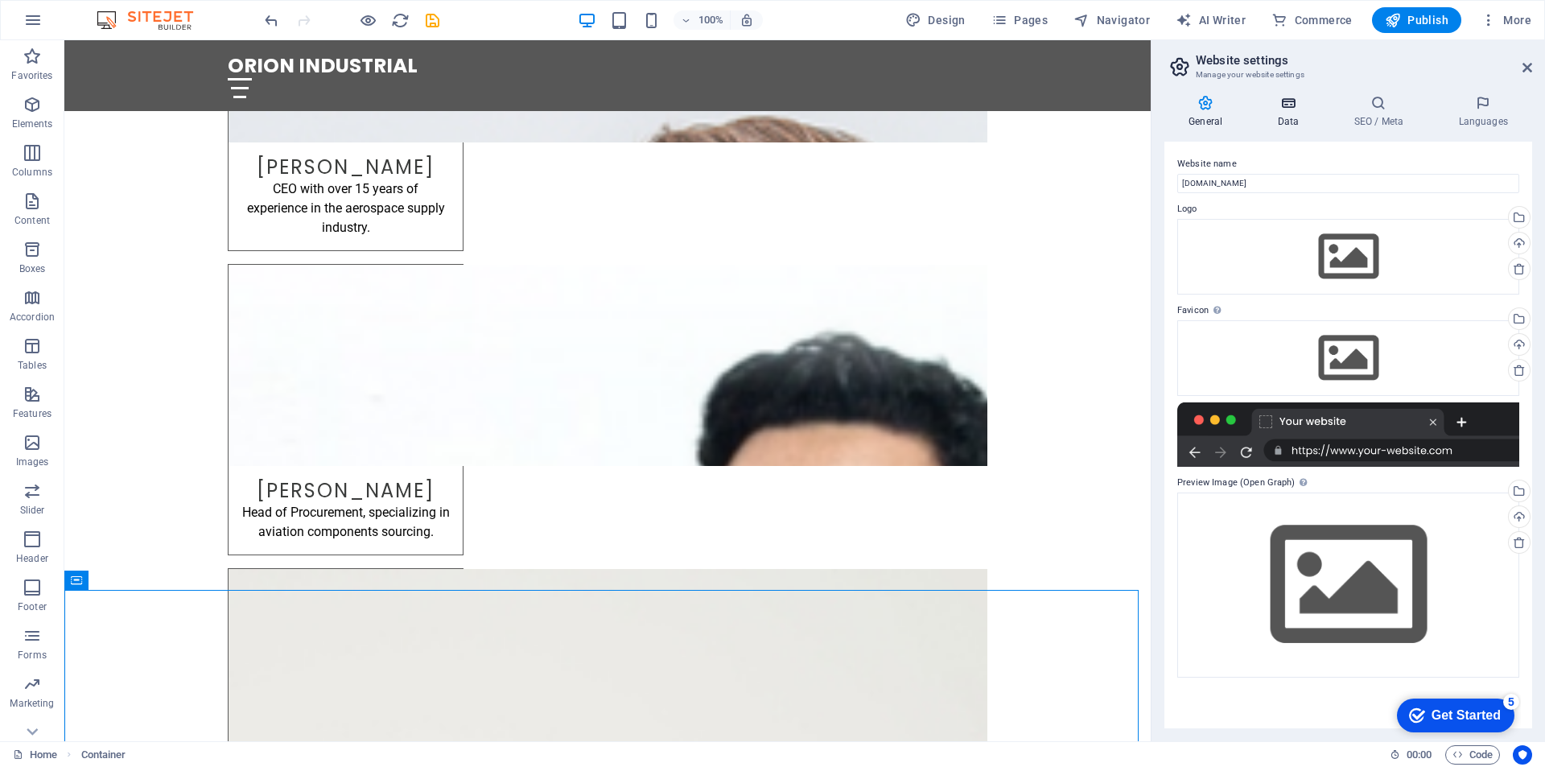
click at [1289, 115] on h4 "Data" at bounding box center [1291, 112] width 76 height 34
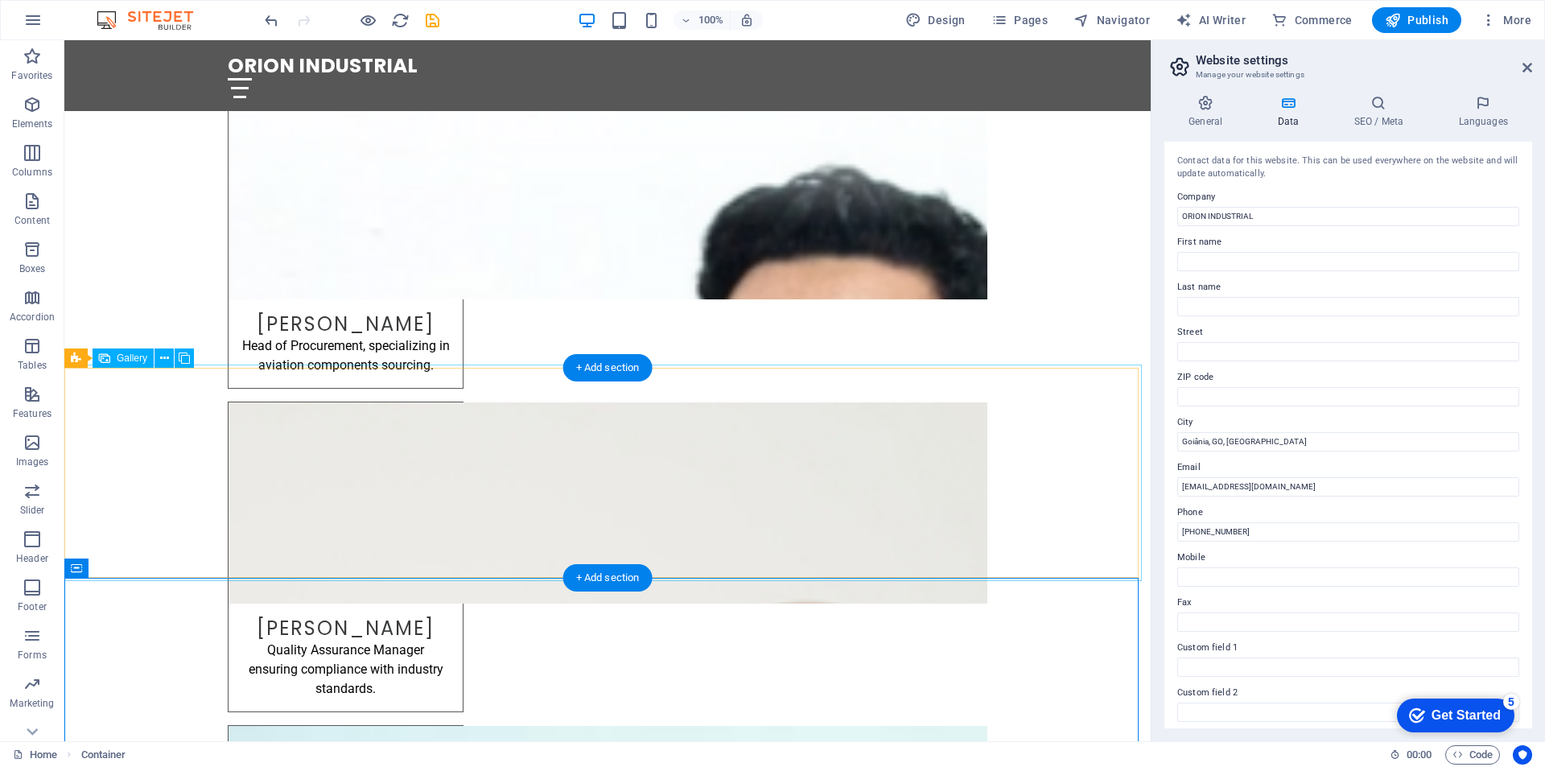
scroll to position [3418, 0]
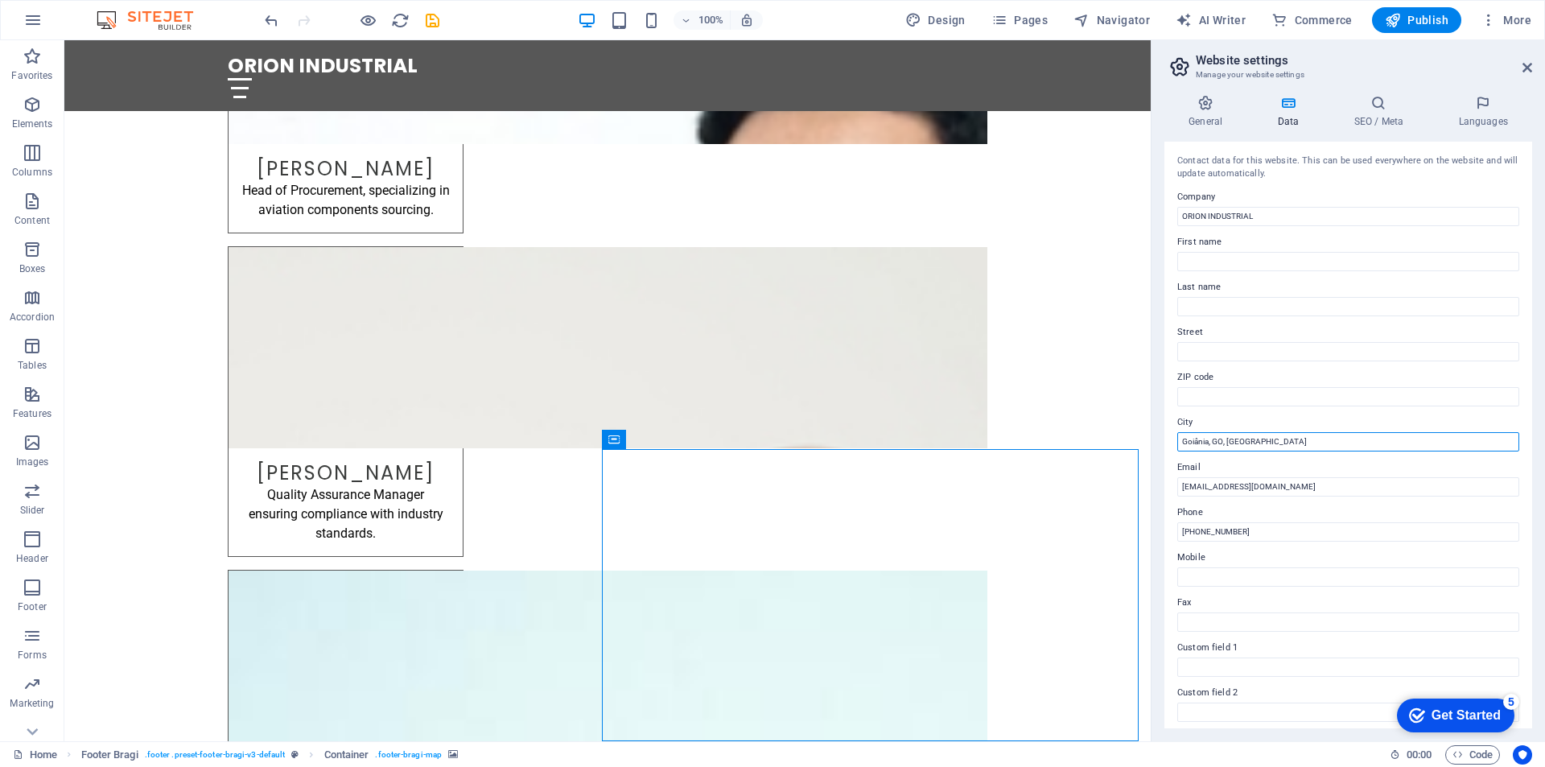
drag, startPoint x: 1261, startPoint y: 443, endPoint x: 1182, endPoint y: 441, distance: 78.9
click at [1182, 441] on input "Goiânia, GO, [GEOGRAPHIC_DATA]" at bounding box center [1349, 441] width 342 height 19
click at [1228, 442] on input "Goiânia, GO, [GEOGRAPHIC_DATA]" at bounding box center [1349, 441] width 342 height 19
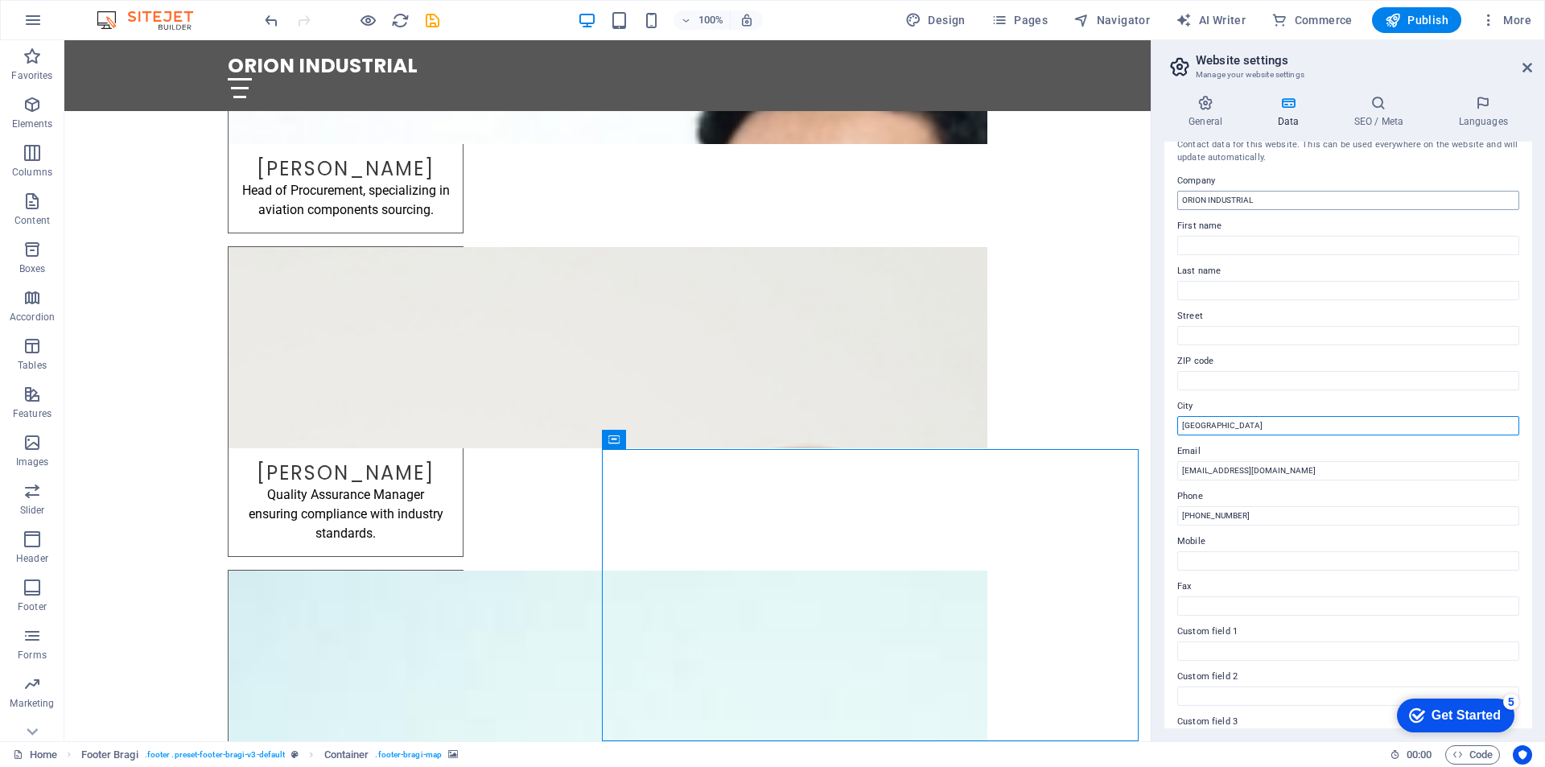
scroll to position [0, 0]
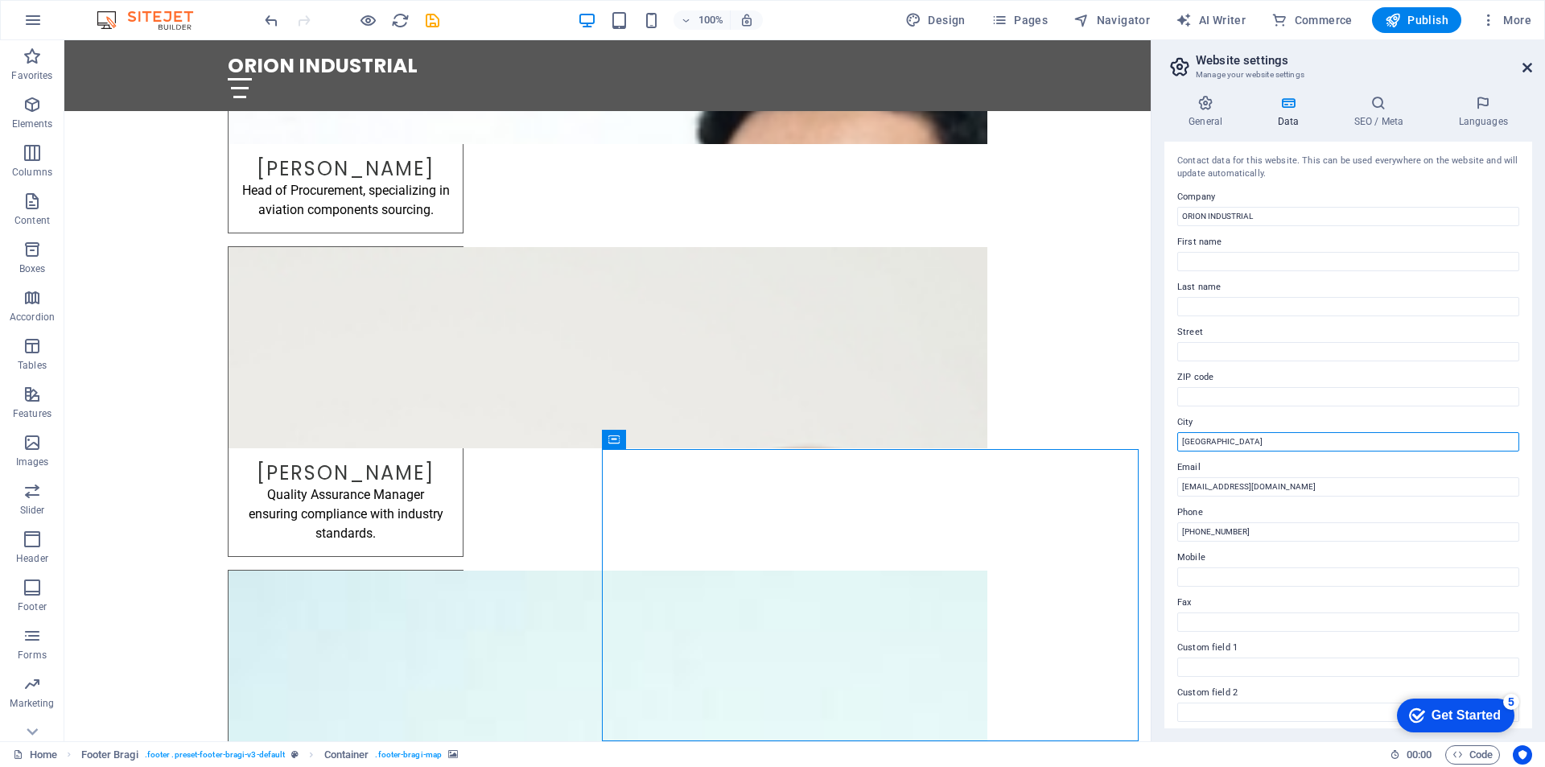
type input "[GEOGRAPHIC_DATA]"
click at [1529, 64] on icon at bounding box center [1528, 67] width 10 height 13
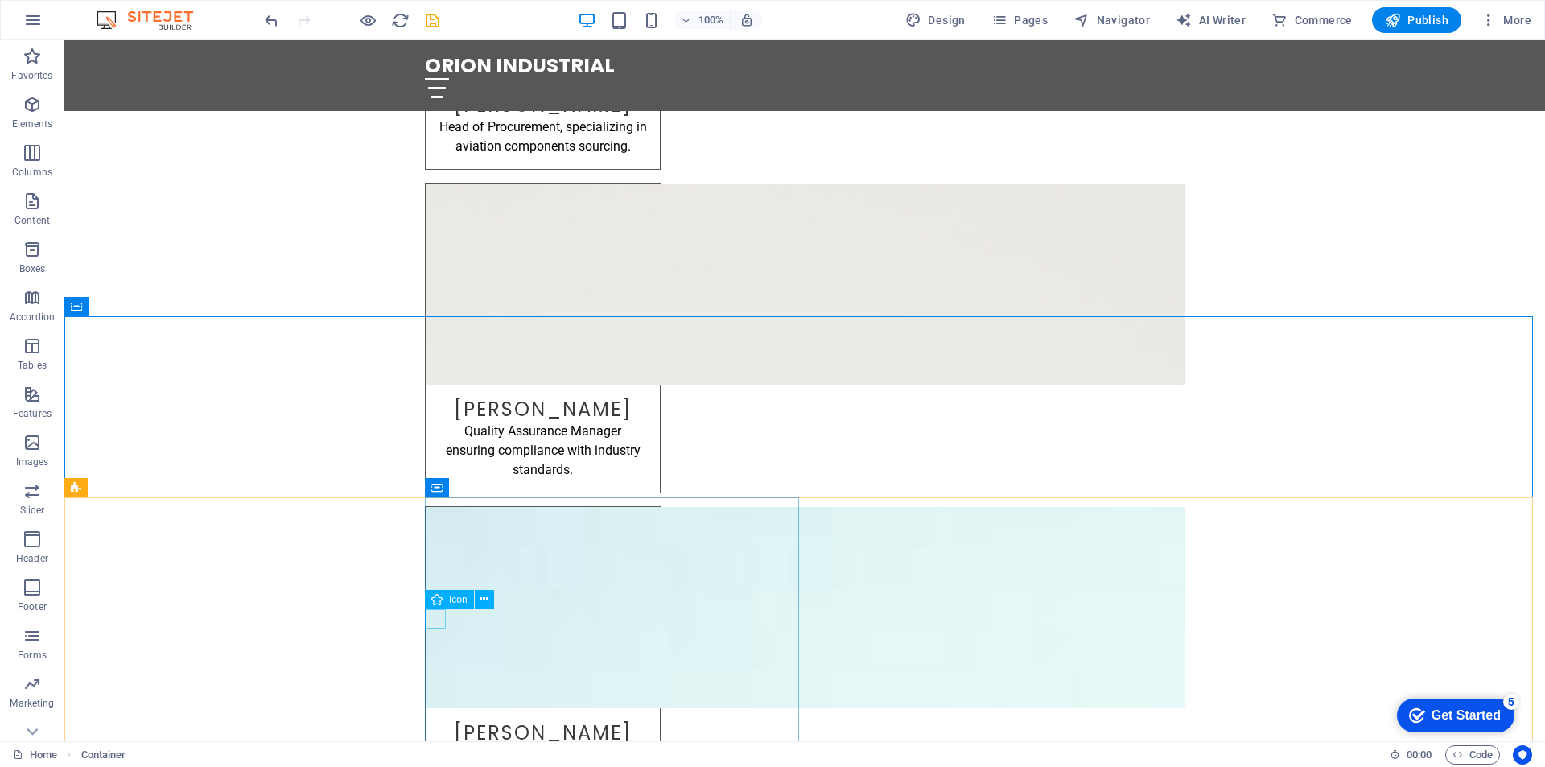
scroll to position [3497, 0]
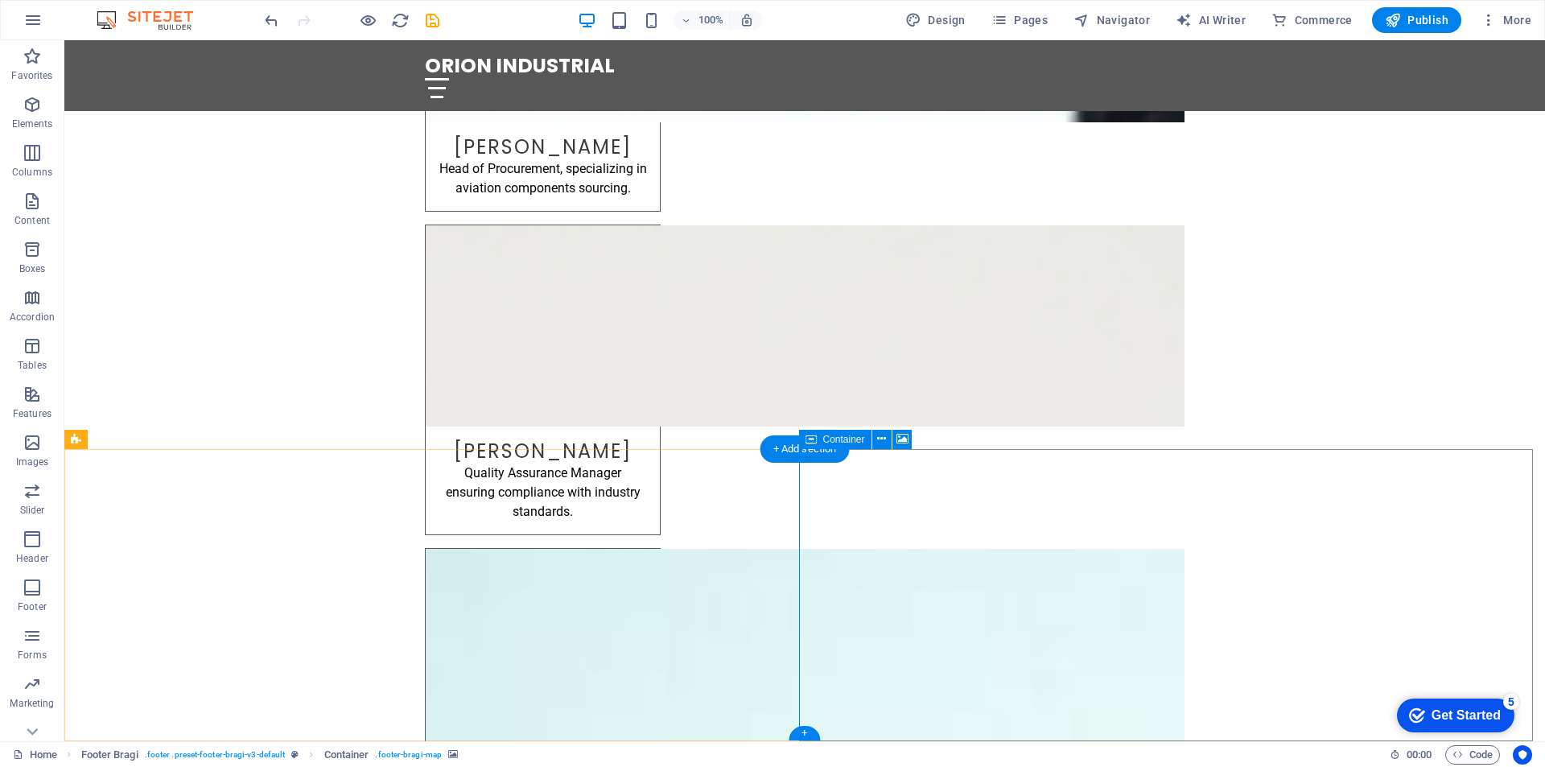
select select "px"
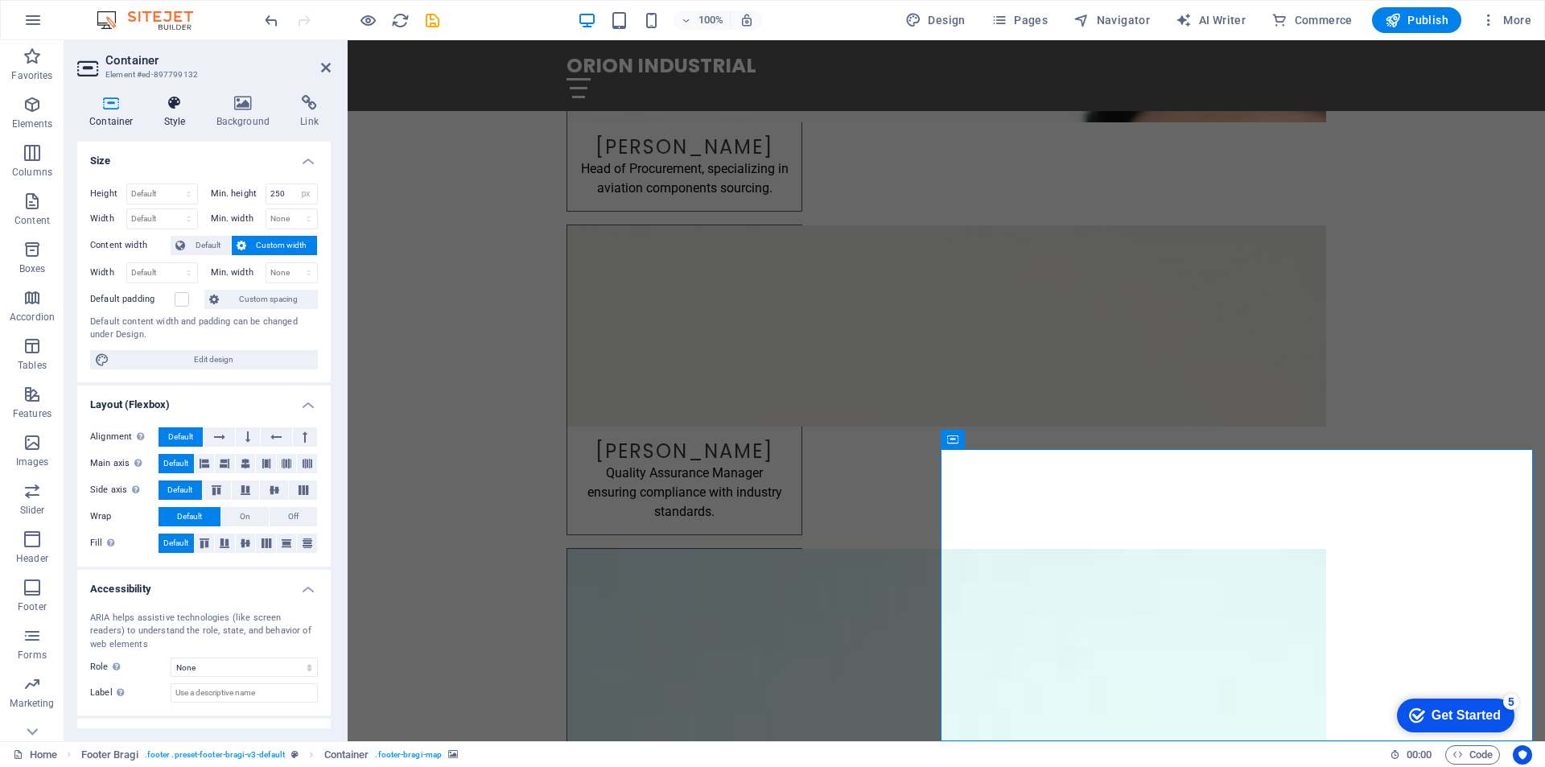
click at [172, 118] on h4 "Style" at bounding box center [178, 112] width 52 height 34
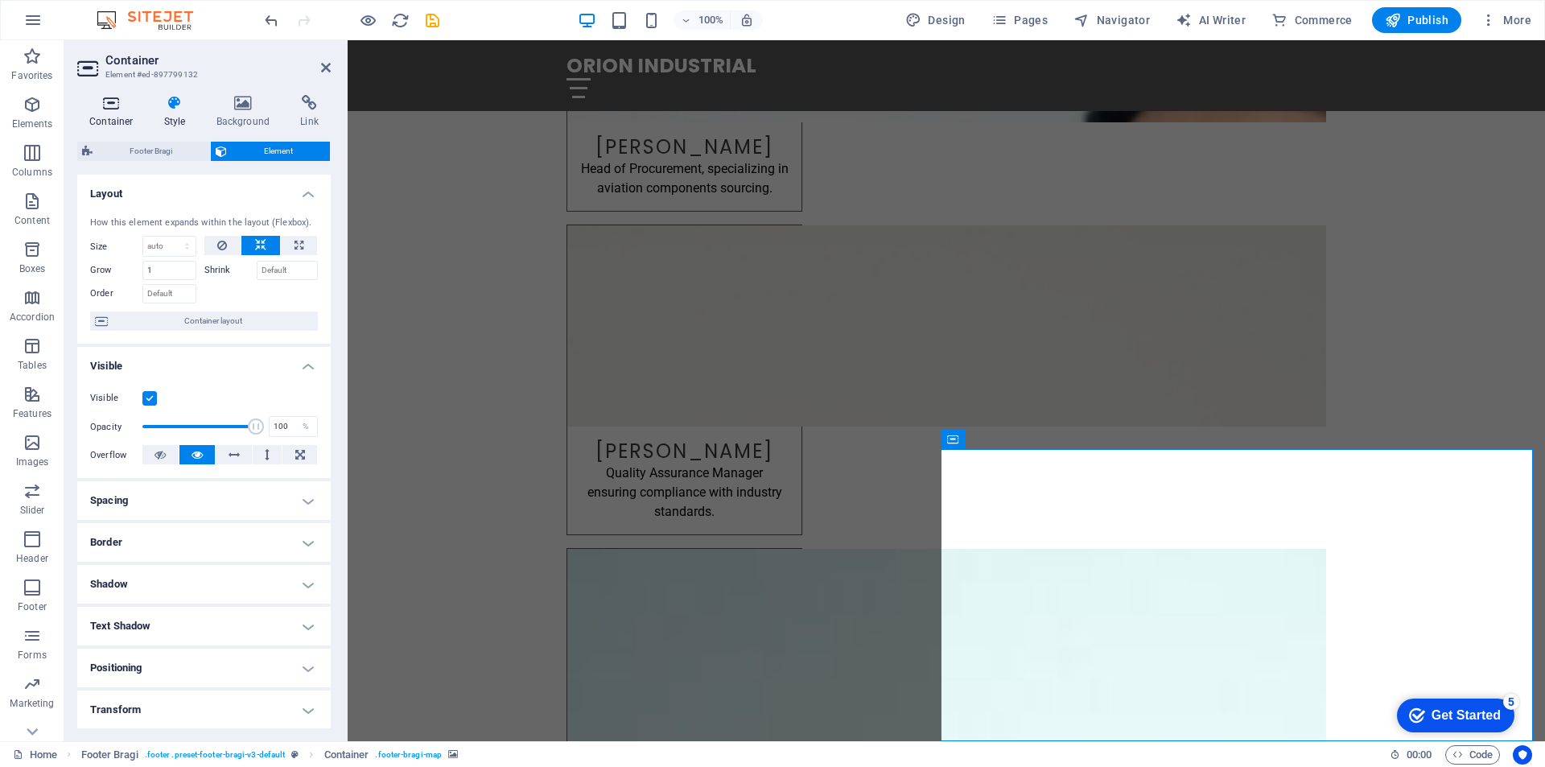
click at [111, 101] on icon at bounding box center [111, 103] width 68 height 16
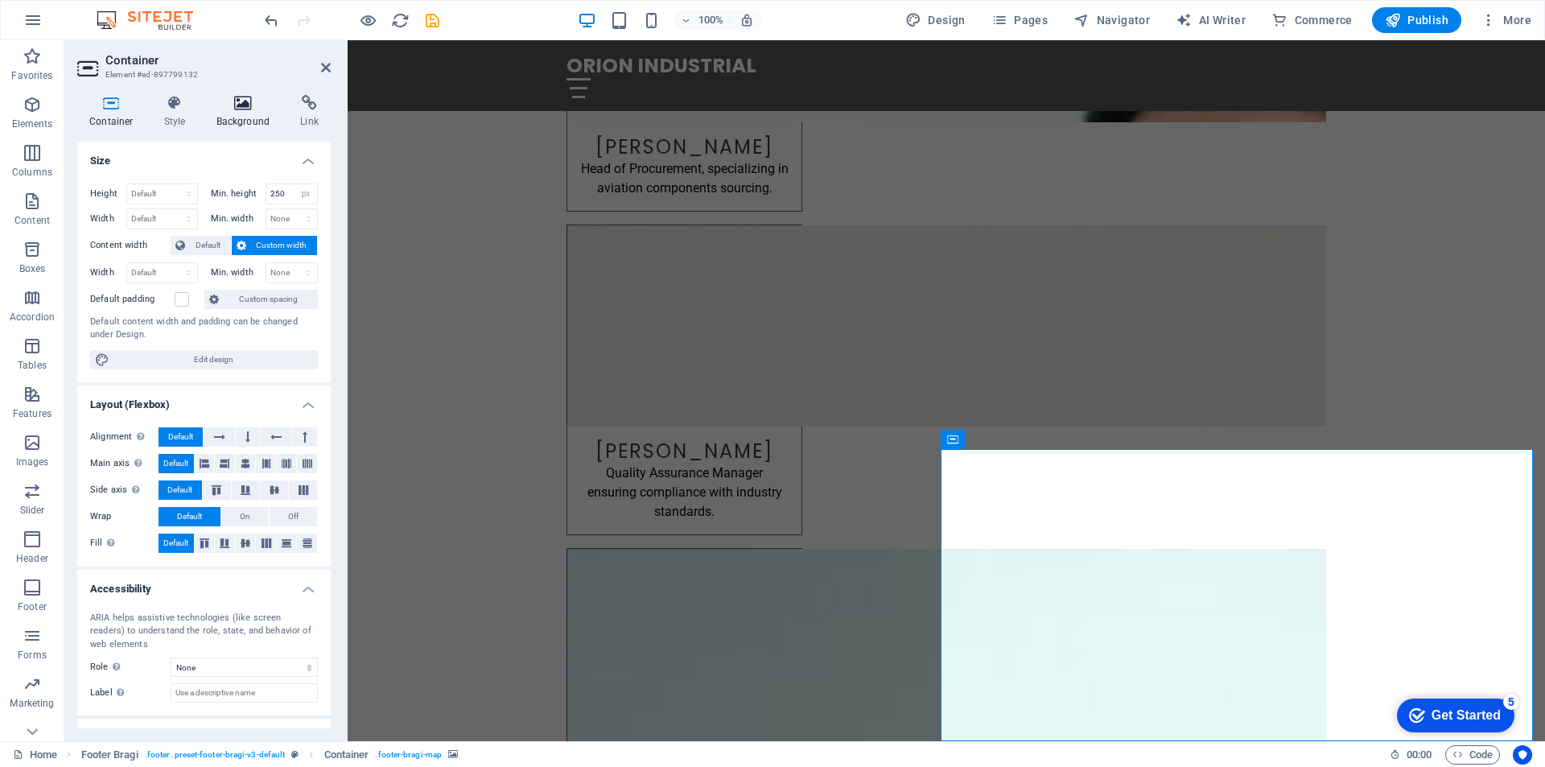
click at [234, 127] on h4 "Background" at bounding box center [246, 112] width 85 height 34
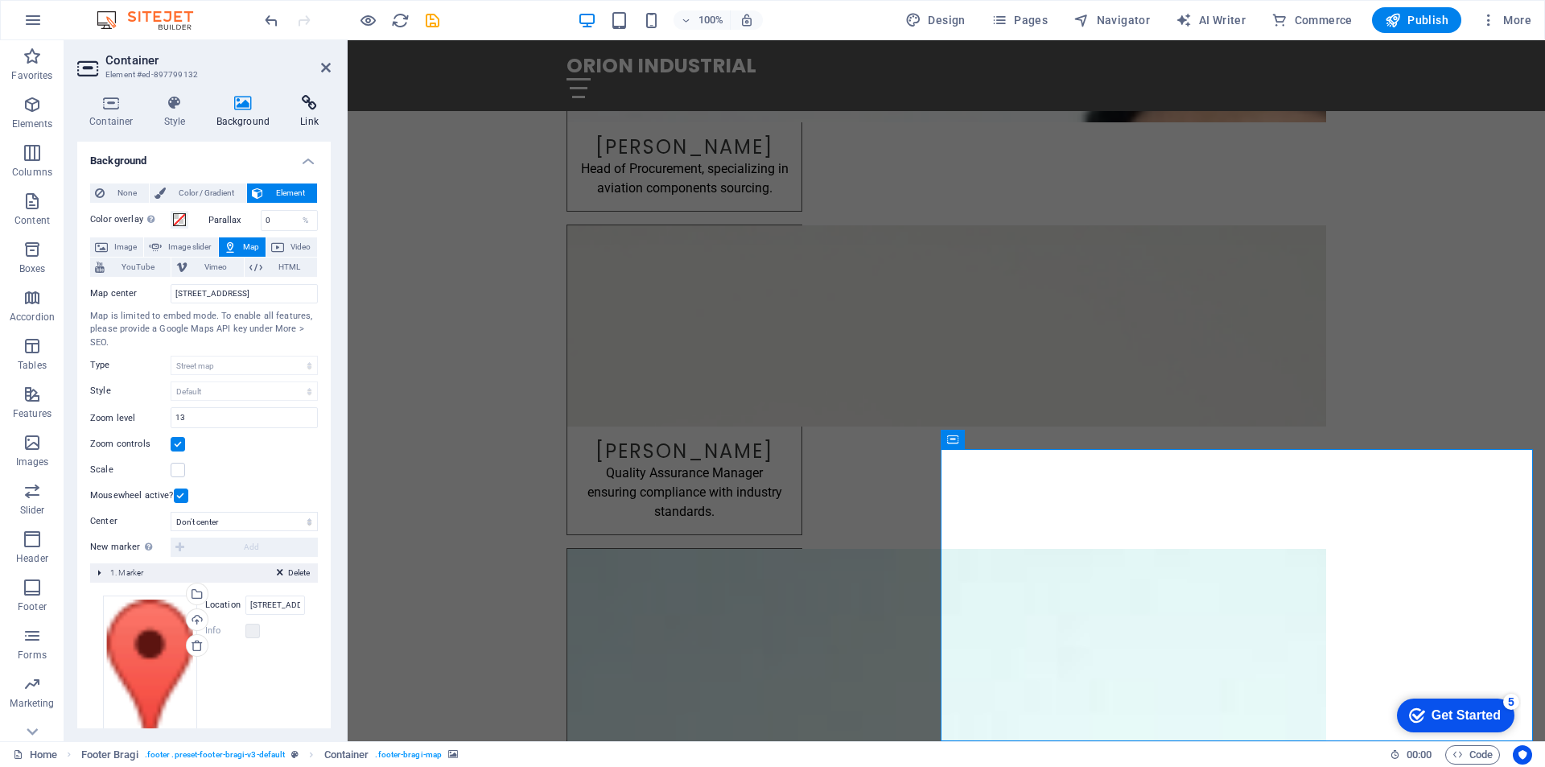
click at [304, 113] on h4 "Link" at bounding box center [309, 112] width 43 height 34
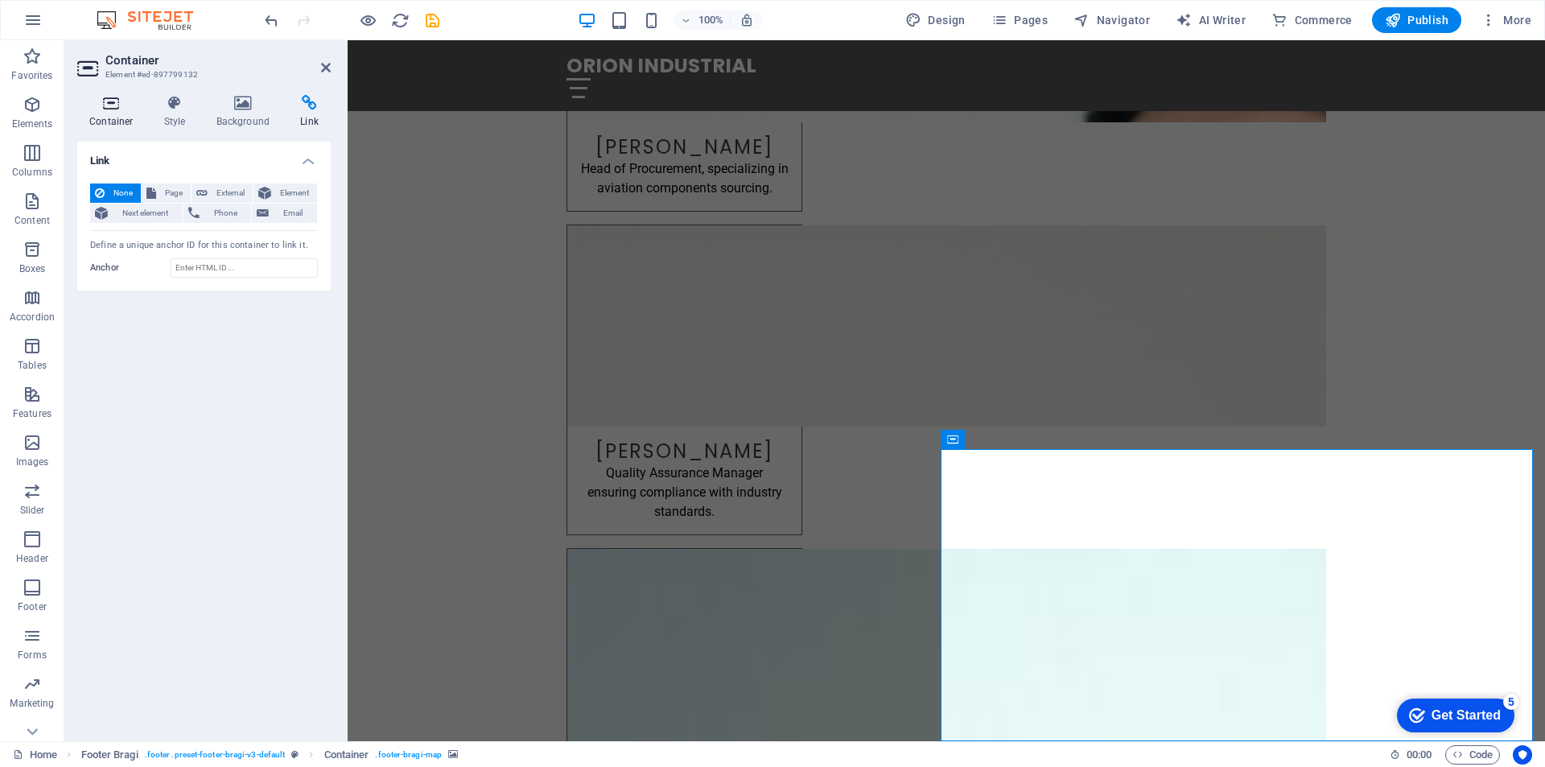
click at [117, 117] on h4 "Container" at bounding box center [114, 112] width 75 height 34
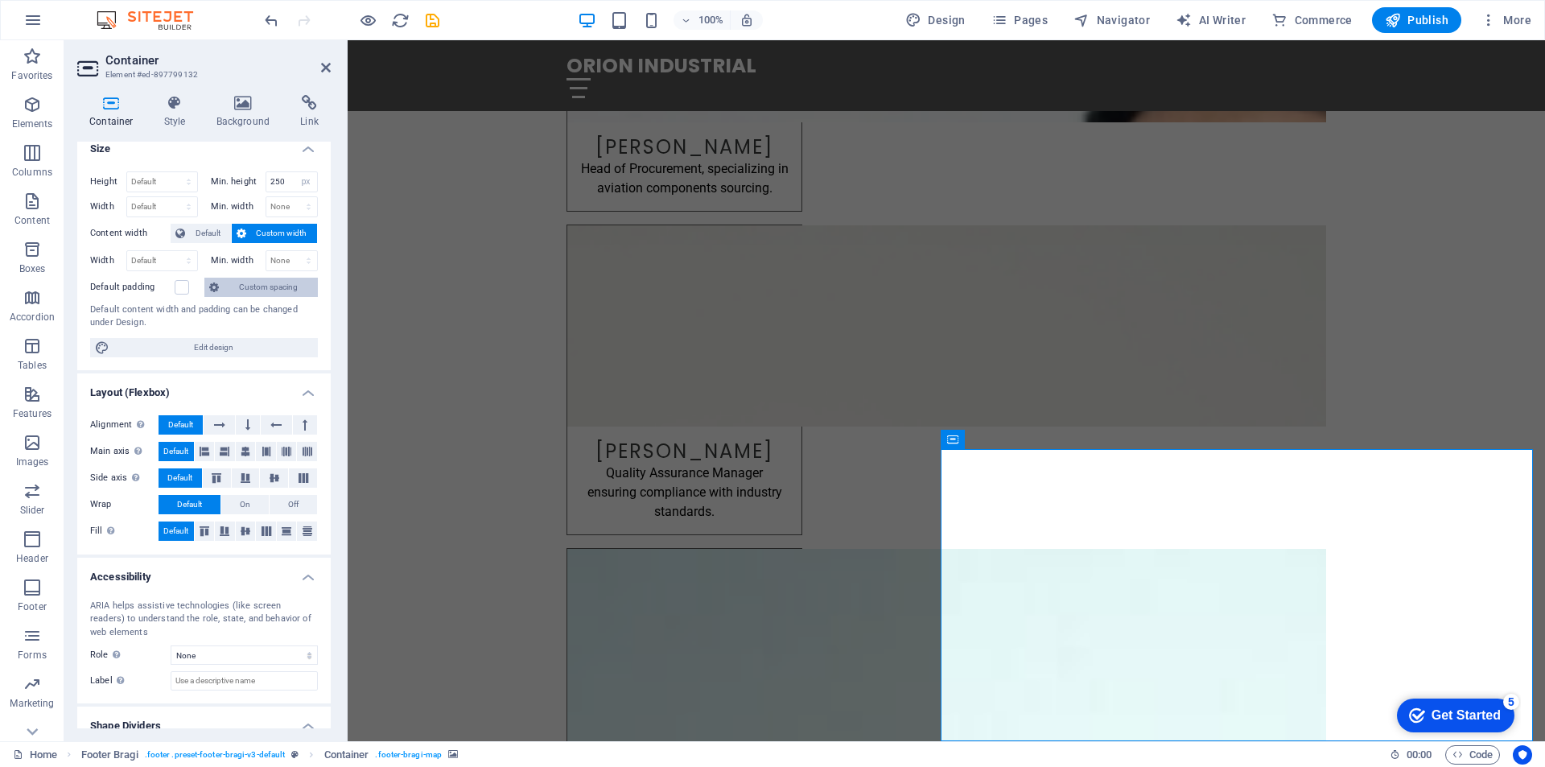
scroll to position [0, 0]
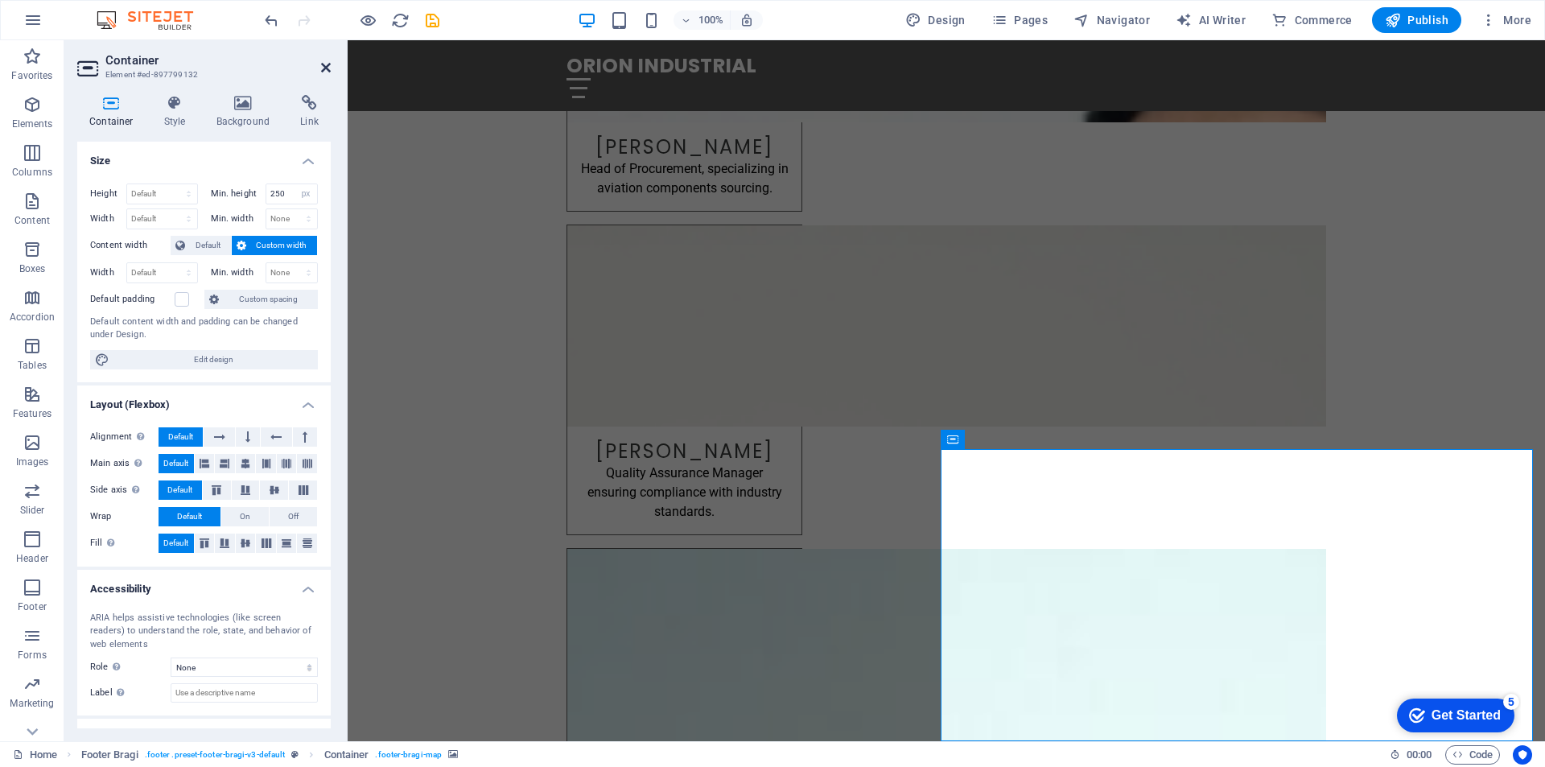
click at [330, 69] on icon at bounding box center [326, 67] width 10 height 13
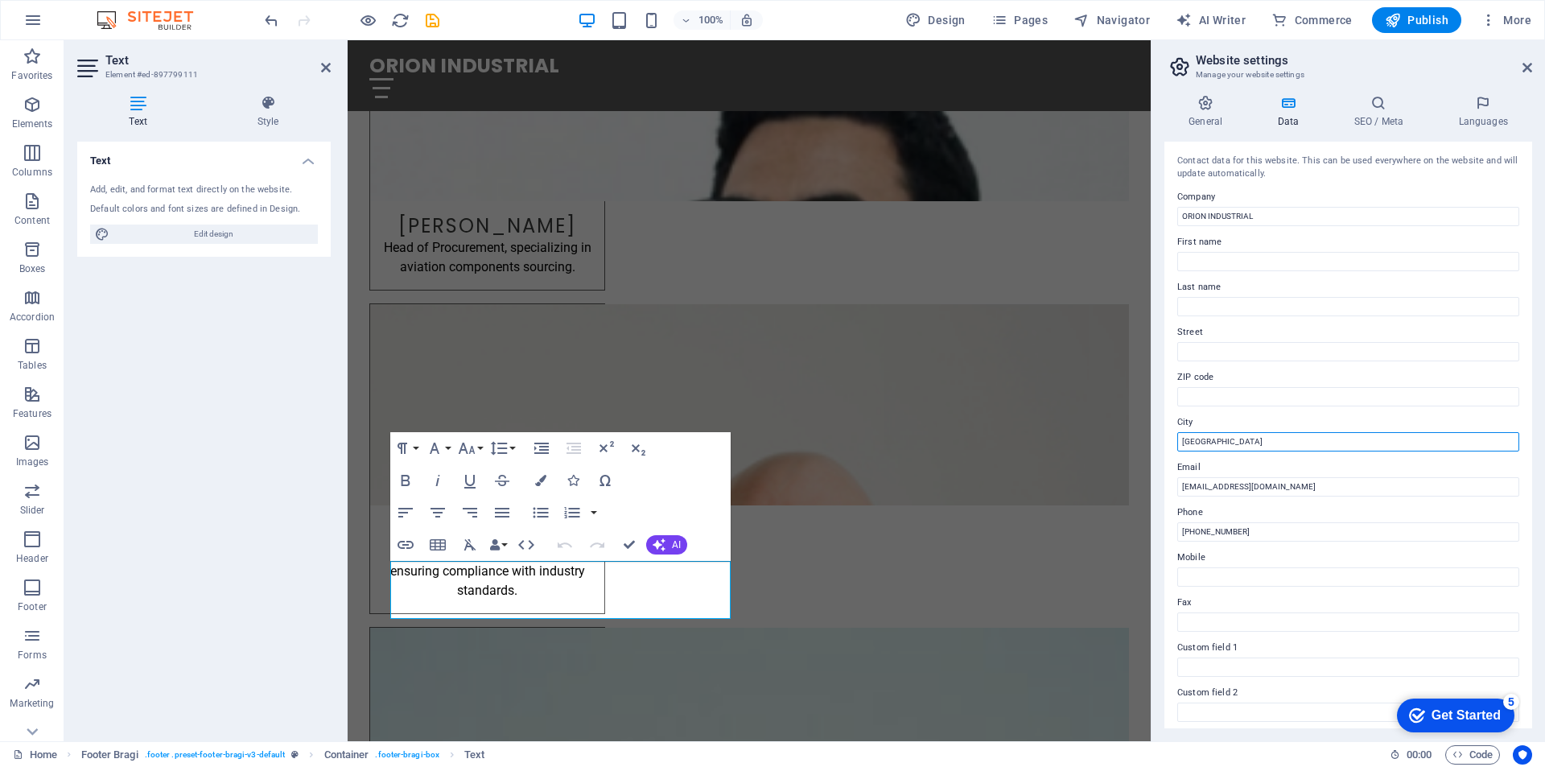
drag, startPoint x: 1236, startPoint y: 437, endPoint x: 1160, endPoint y: 436, distance: 75.7
click at [1160, 436] on div "General Data SEO / Meta Languages Website name [DOMAIN_NAME] Logo Drag files he…" at bounding box center [1349, 411] width 394 height 659
type input "Goiânia, GO, [GEOGRAPHIC_DATA]"
click at [1384, 517] on label "Phone" at bounding box center [1349, 512] width 342 height 19
click at [1384, 522] on input "[PHONE_NUMBER]" at bounding box center [1349, 531] width 342 height 19
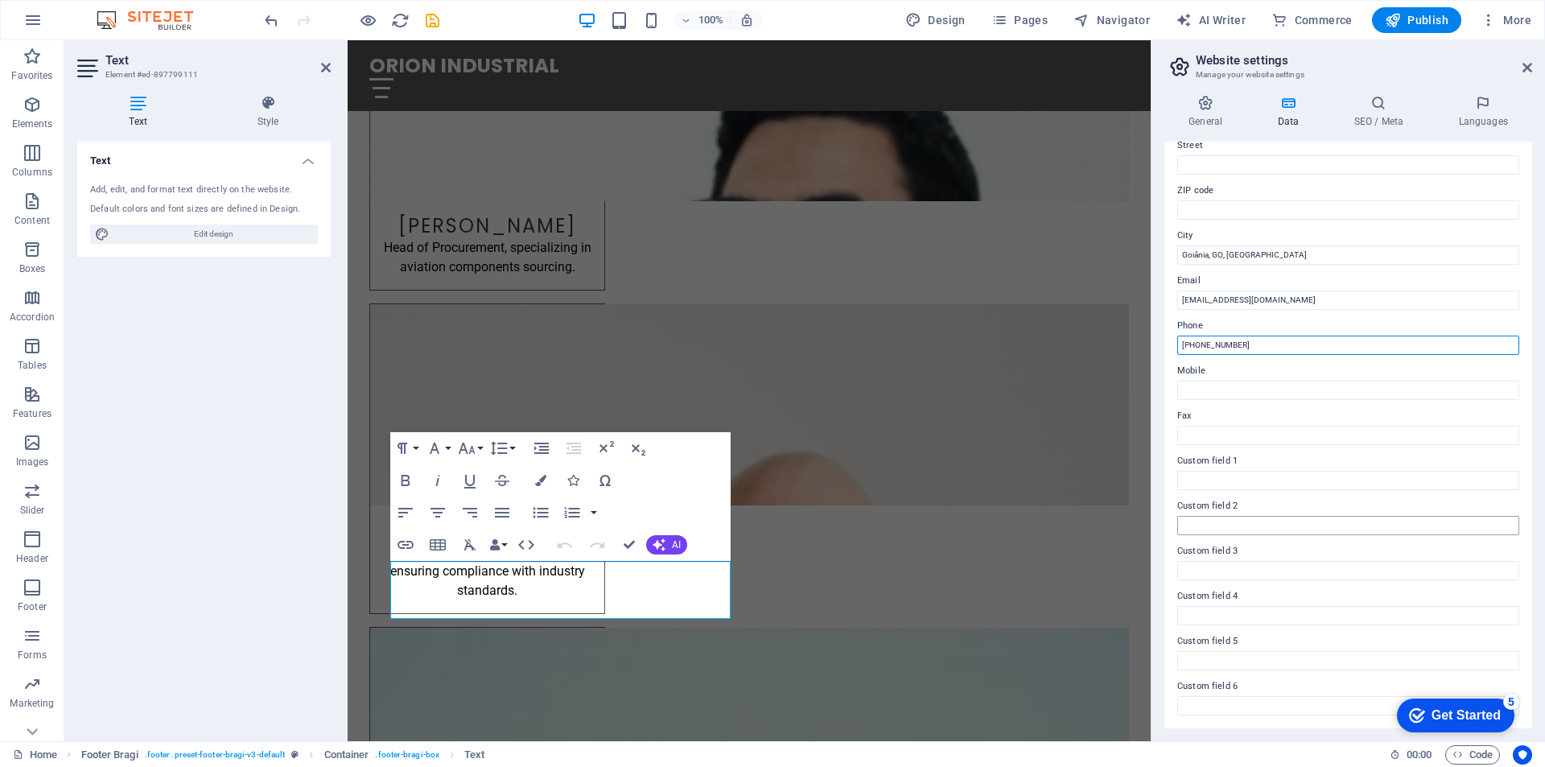
scroll to position [106, 0]
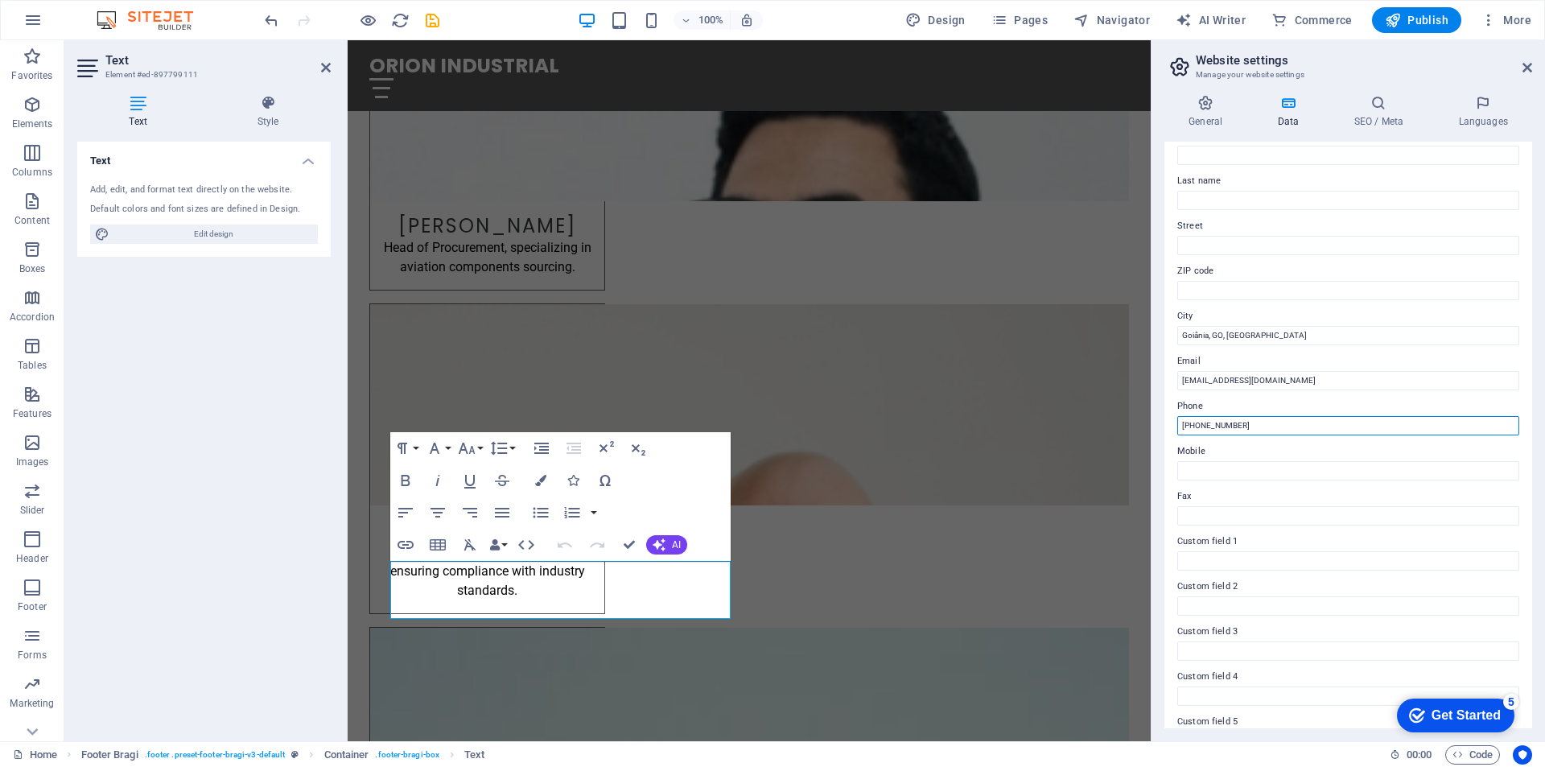
drag, startPoint x: 1273, startPoint y: 430, endPoint x: 1172, endPoint y: 429, distance: 100.6
click at [1172, 429] on div "Contact data for this website. This can be used everywhere on the website and w…" at bounding box center [1349, 435] width 368 height 587
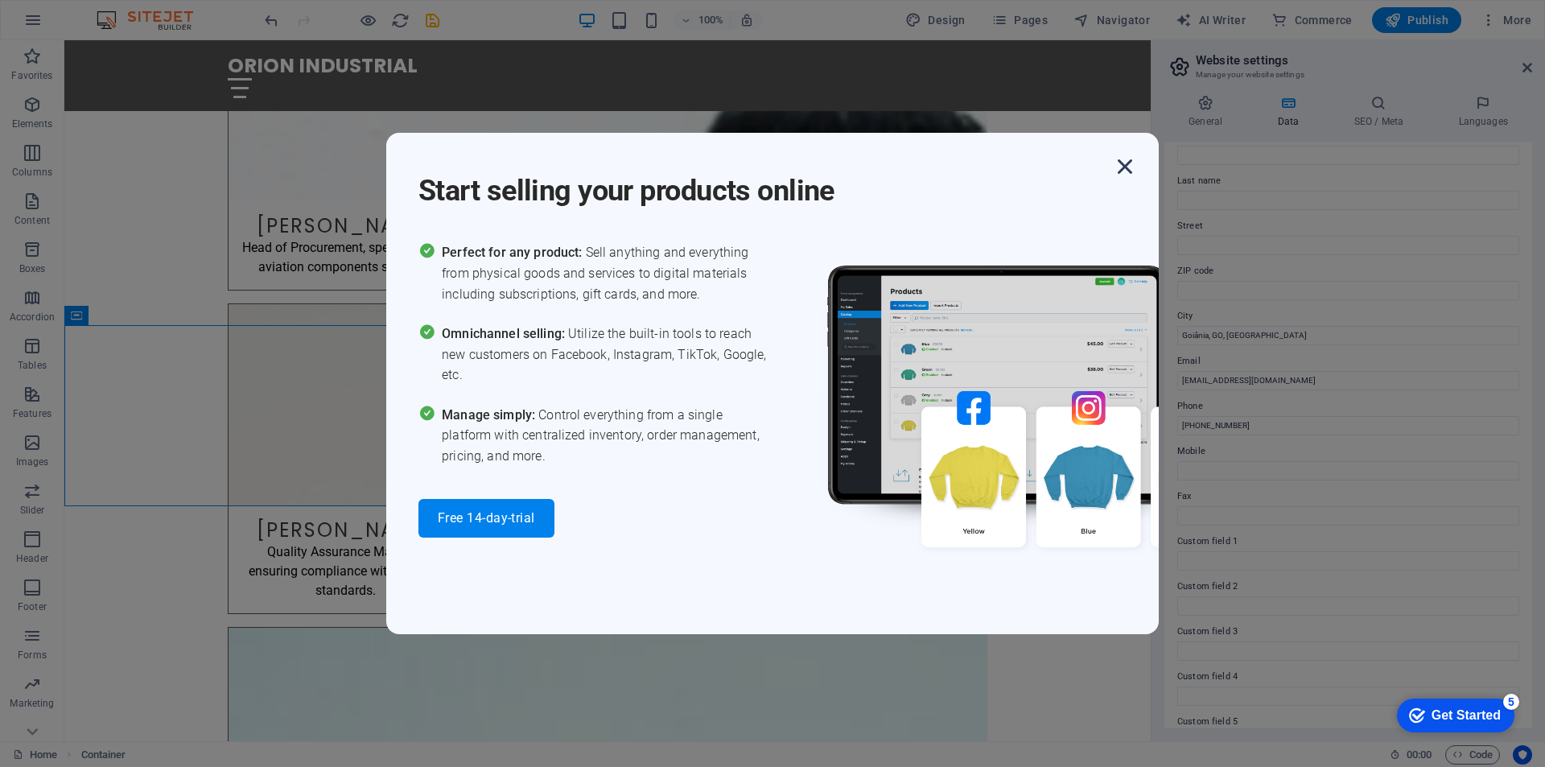
click at [1130, 168] on icon "button" at bounding box center [1125, 166] width 29 height 29
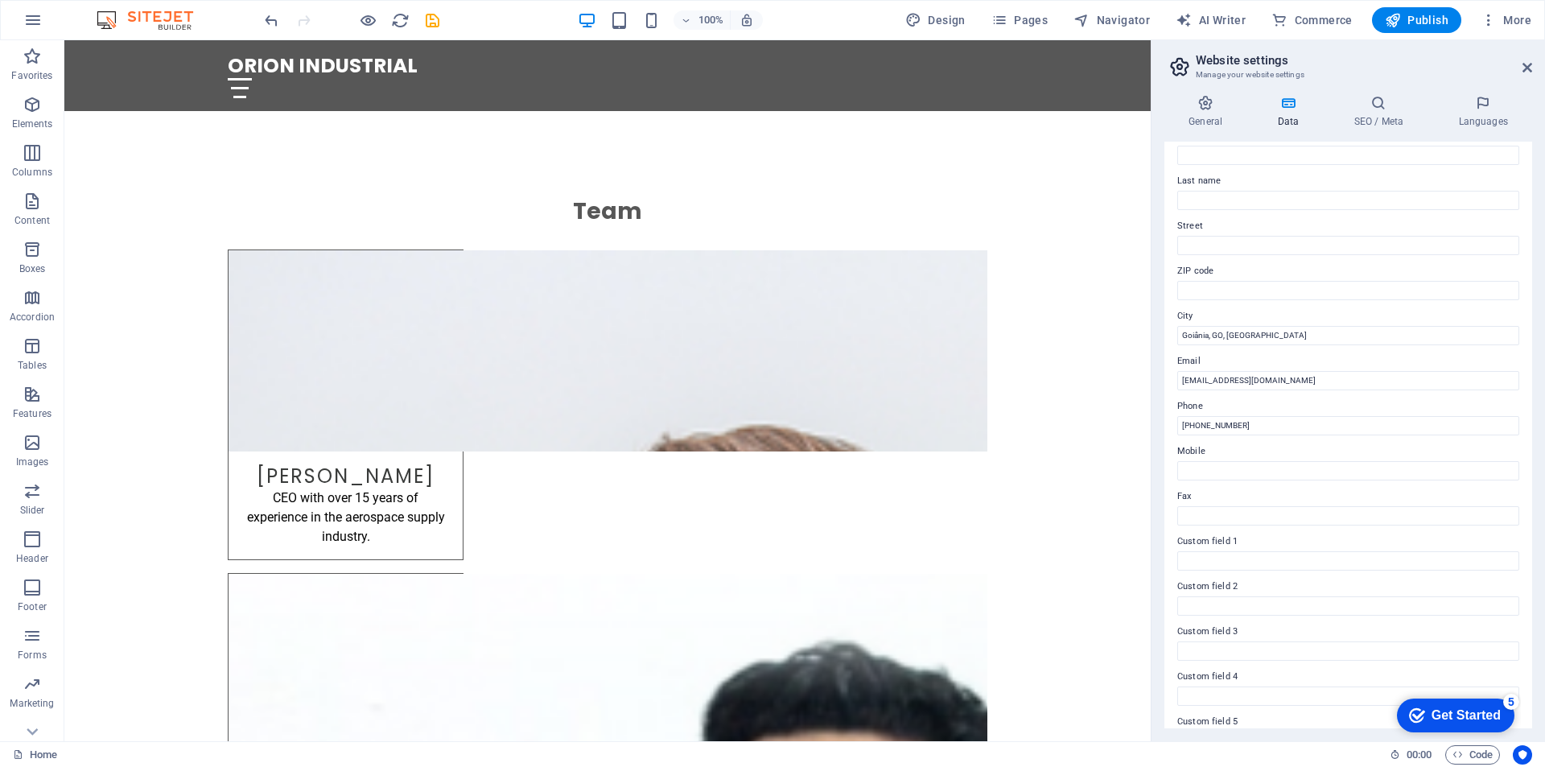
scroll to position [2688, 0]
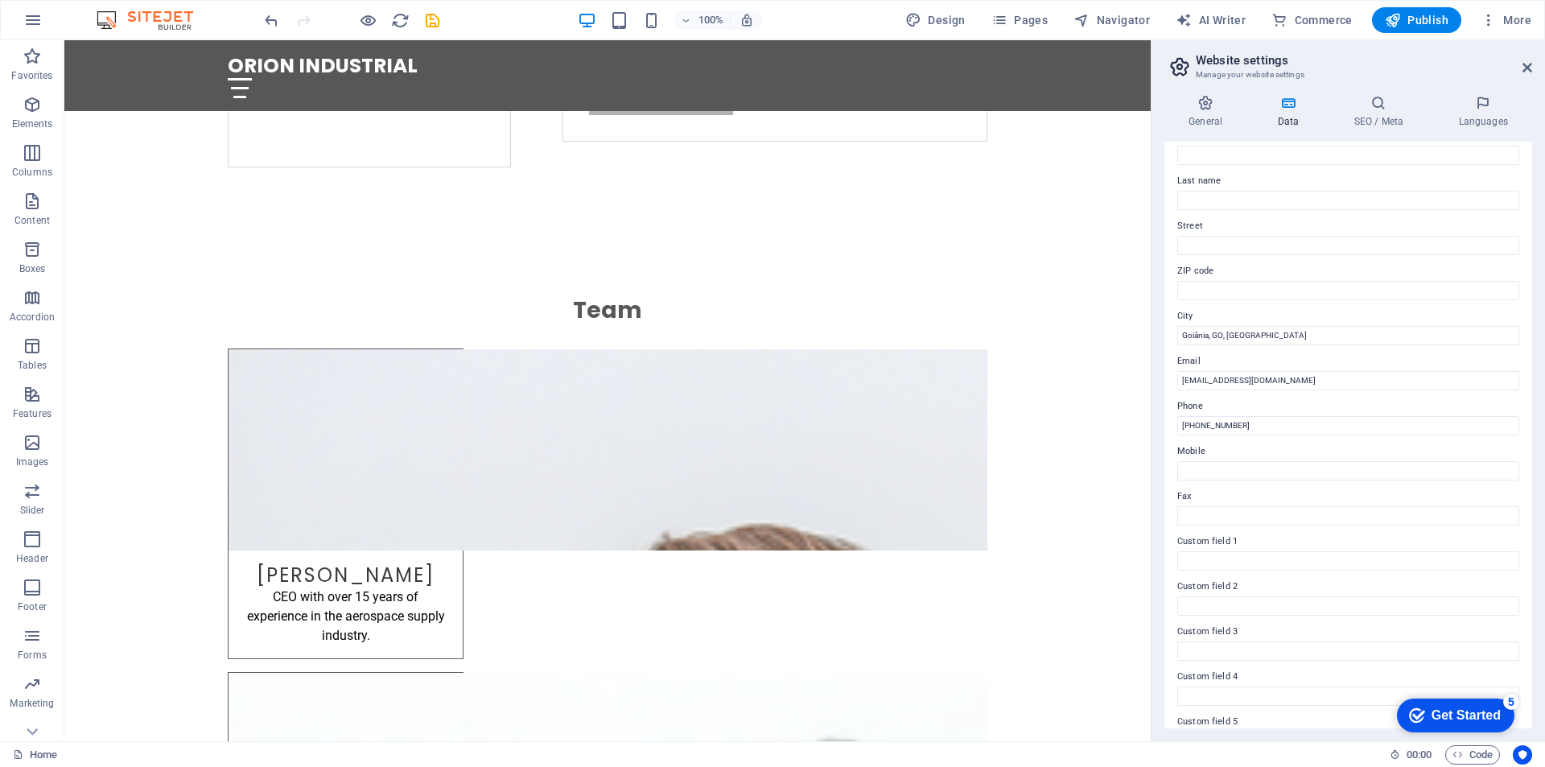
drag, startPoint x: 1174, startPoint y: 529, endPoint x: 1174, endPoint y: 552, distance: 23.4
drag, startPoint x: 1239, startPoint y: 592, endPoint x: 1057, endPoint y: 547, distance: 187.4
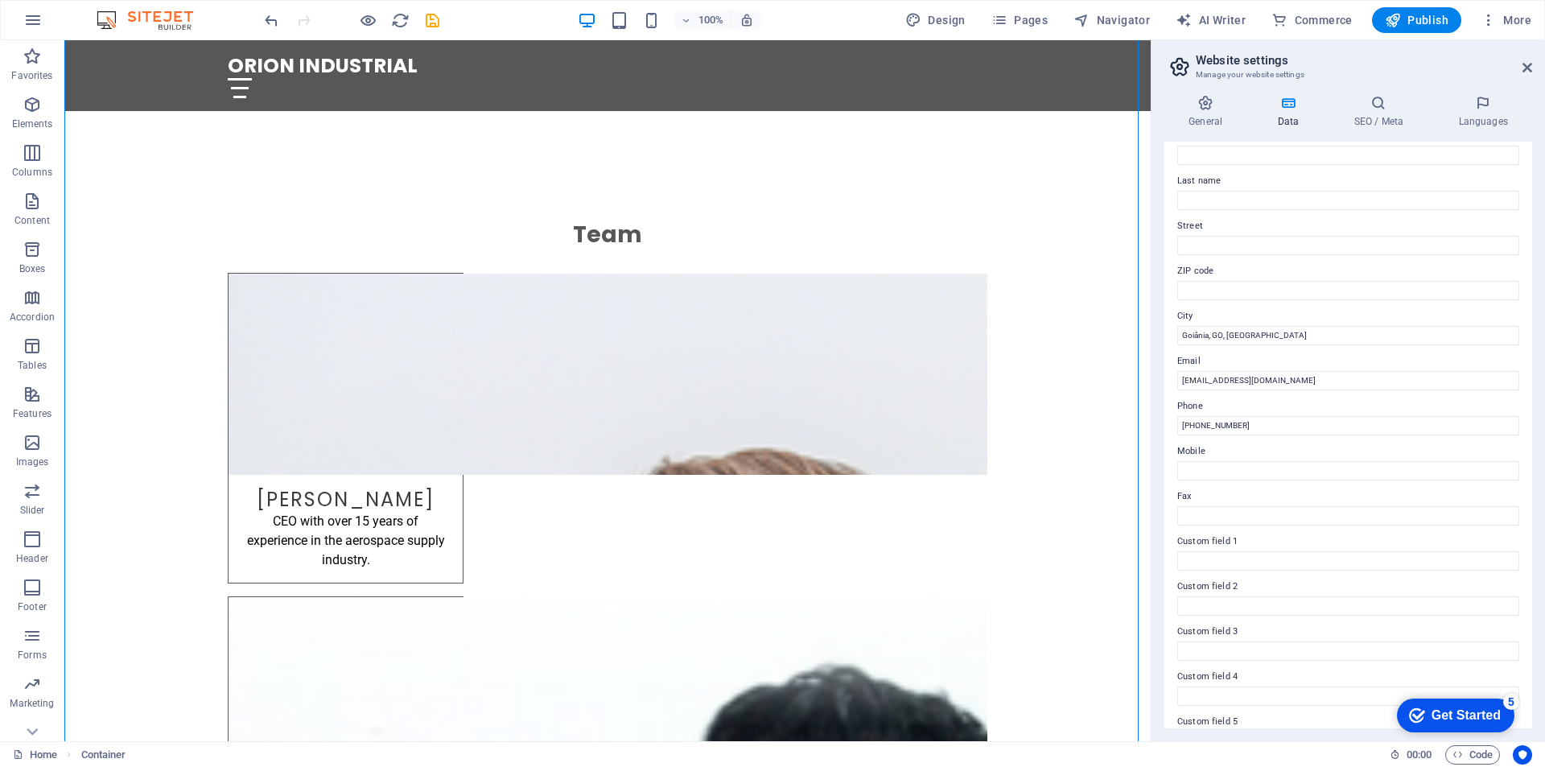
scroll to position [2768, 0]
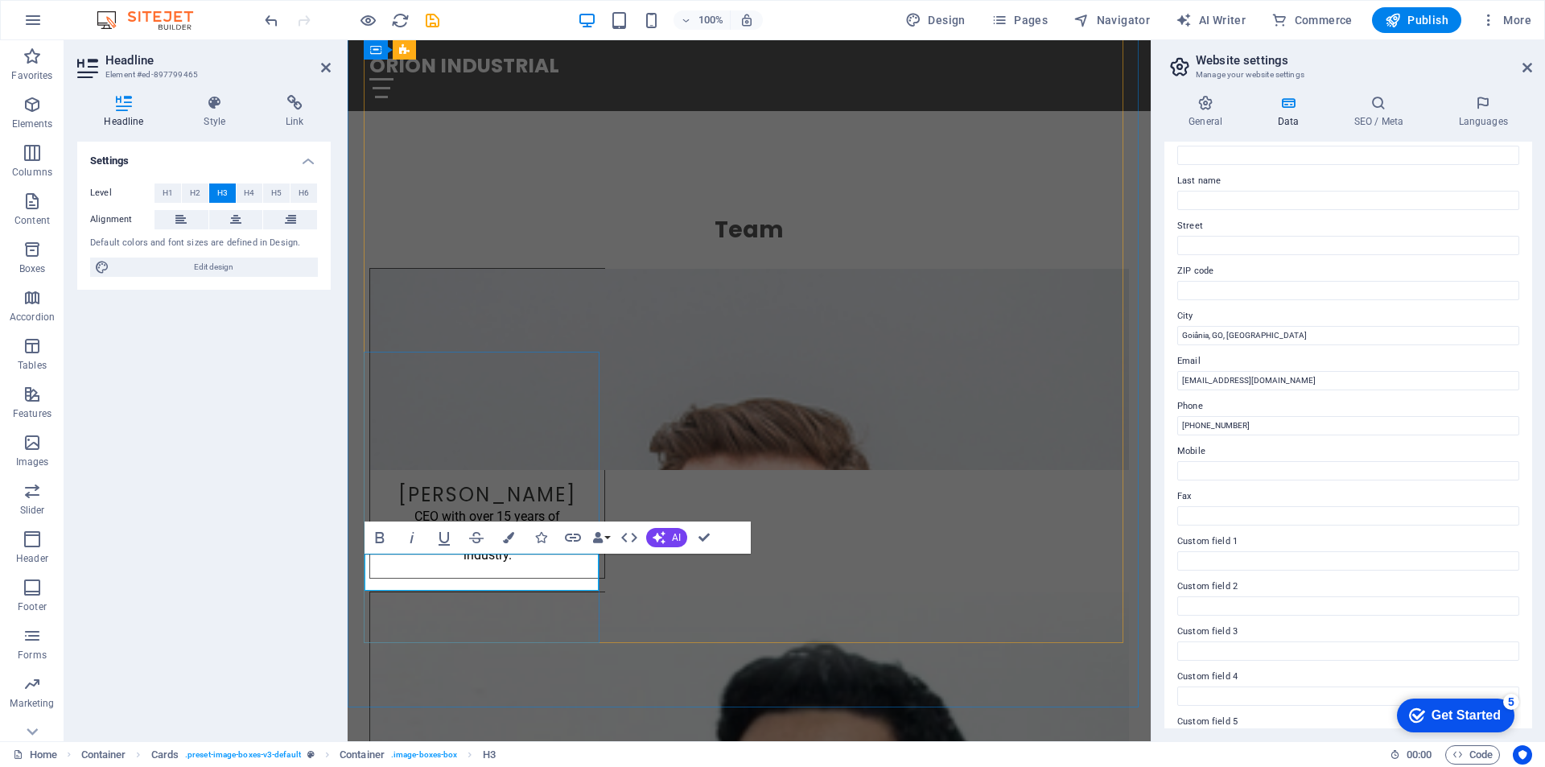
drag, startPoint x: 550, startPoint y: 580, endPoint x: 487, endPoint y: 582, distance: 62.8
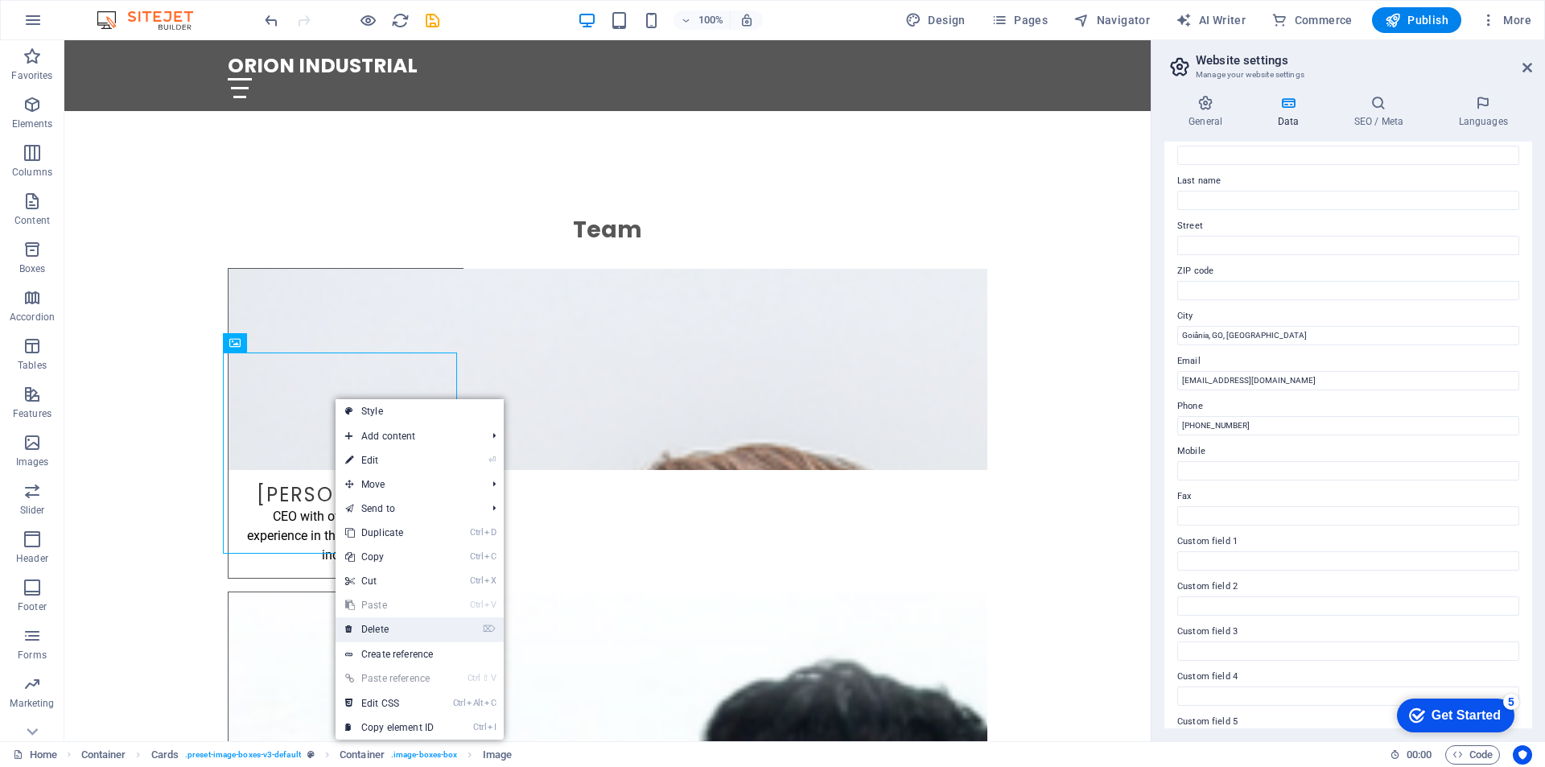
click at [394, 638] on link "⌦ Delete" at bounding box center [390, 629] width 108 height 24
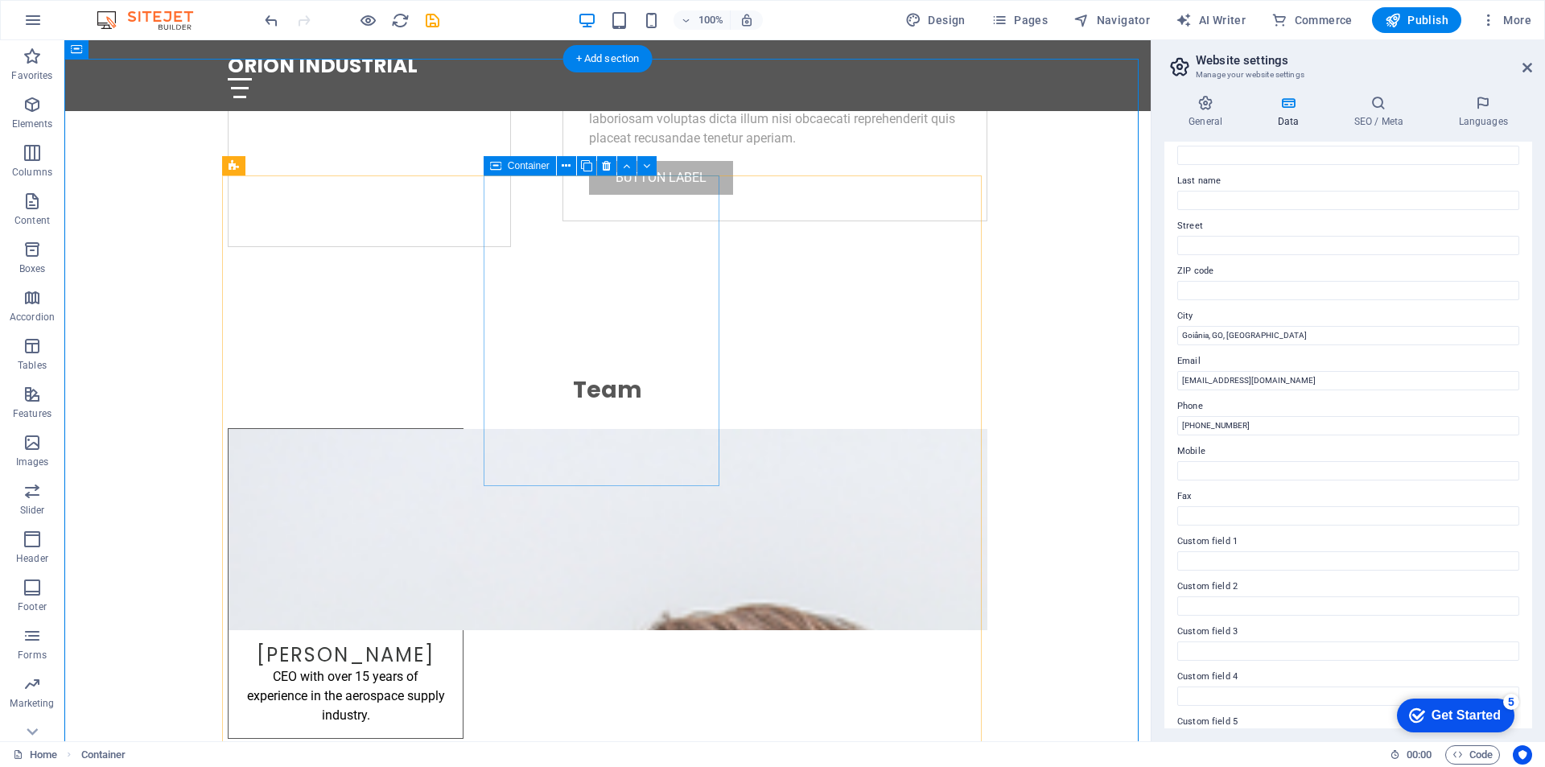
scroll to position [2607, 0]
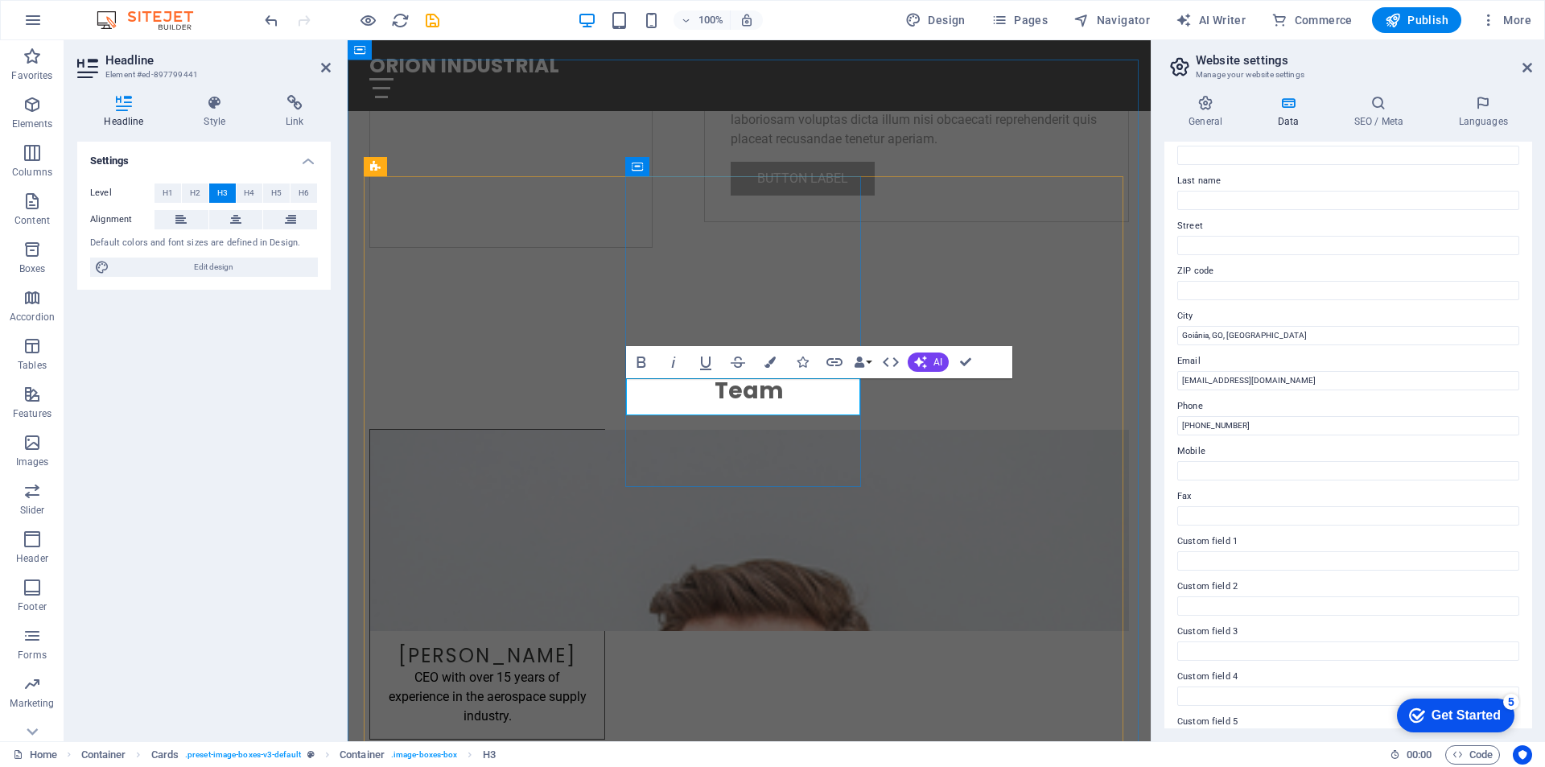
drag, startPoint x: 651, startPoint y: 406, endPoint x: 842, endPoint y: 391, distance: 191.3
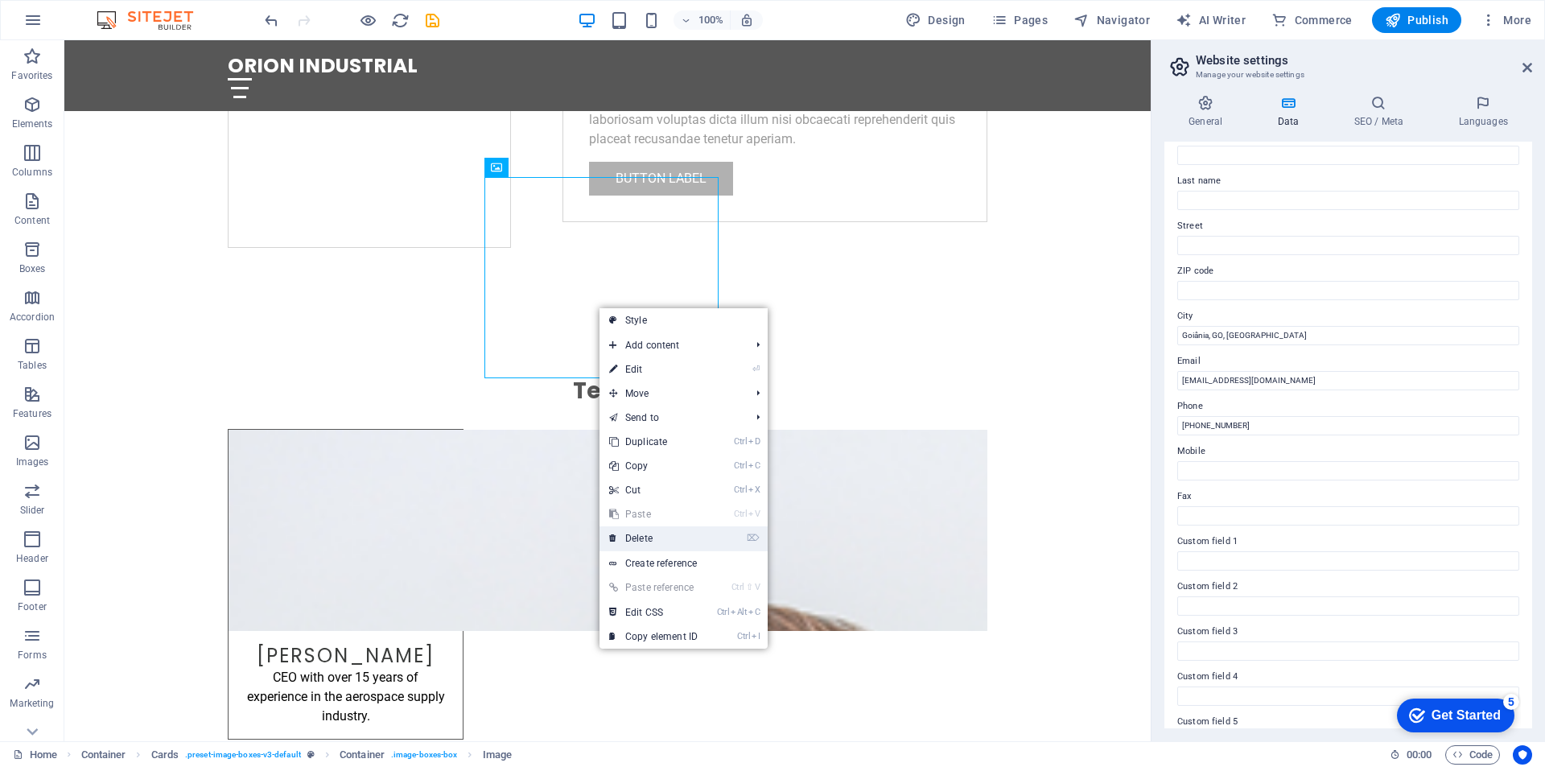
click at [672, 535] on link "⌦ Delete" at bounding box center [654, 538] width 108 height 24
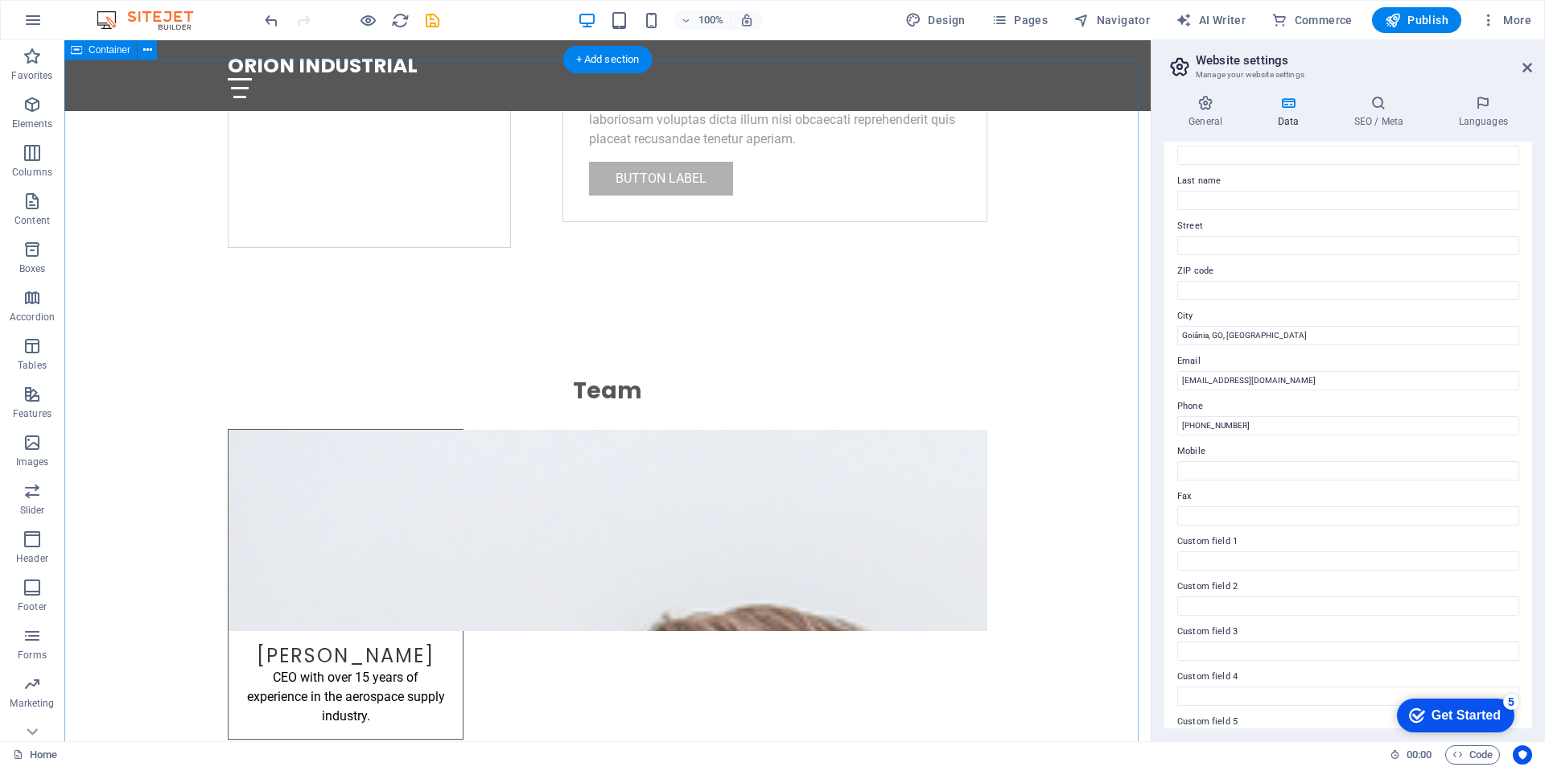
click at [463, 753] on div "[PERSON_NAME]" at bounding box center [346, 765] width 234 height 24
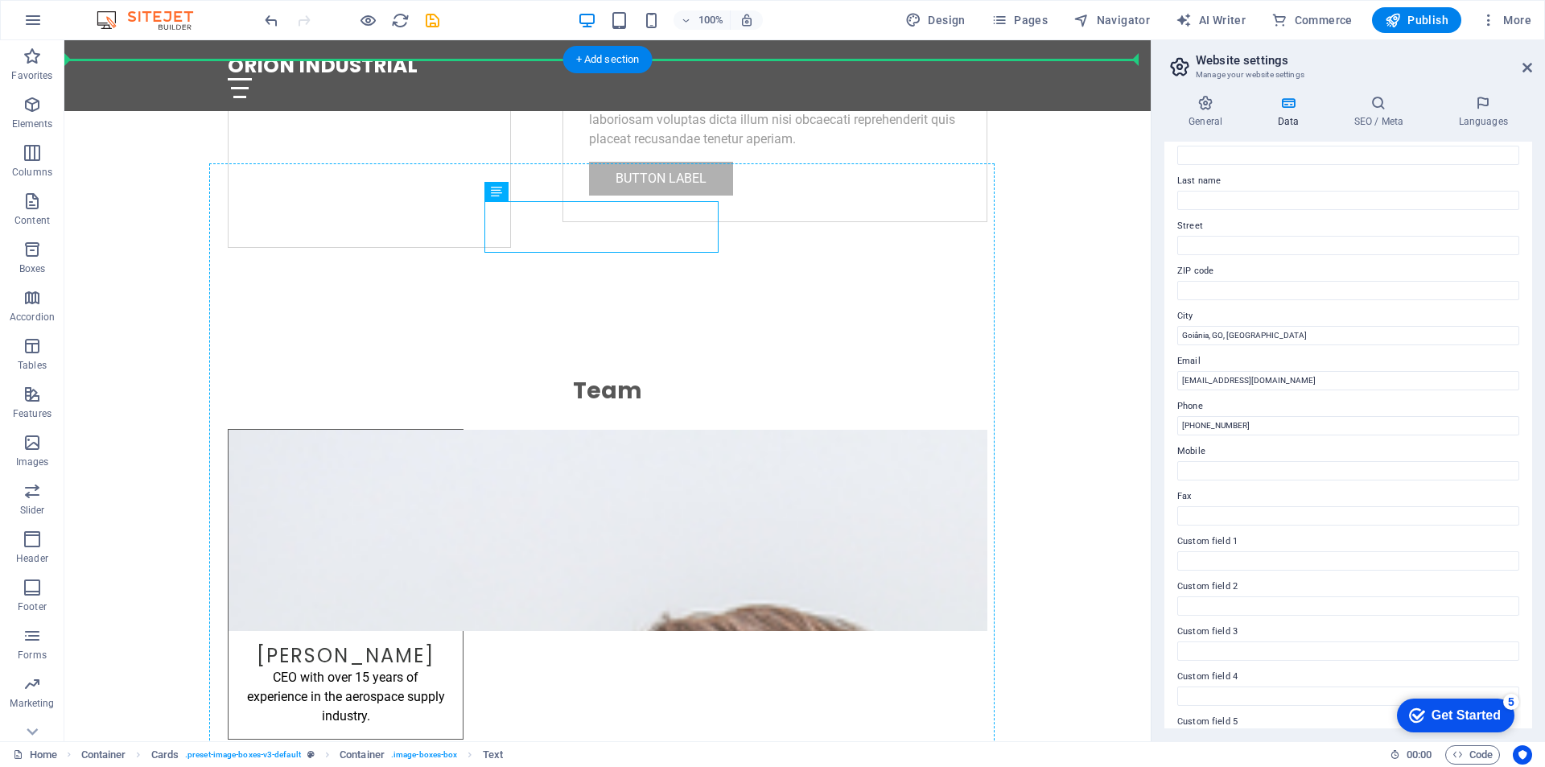
drag, startPoint x: 667, startPoint y: 208, endPoint x: 679, endPoint y: 324, distance: 116.5
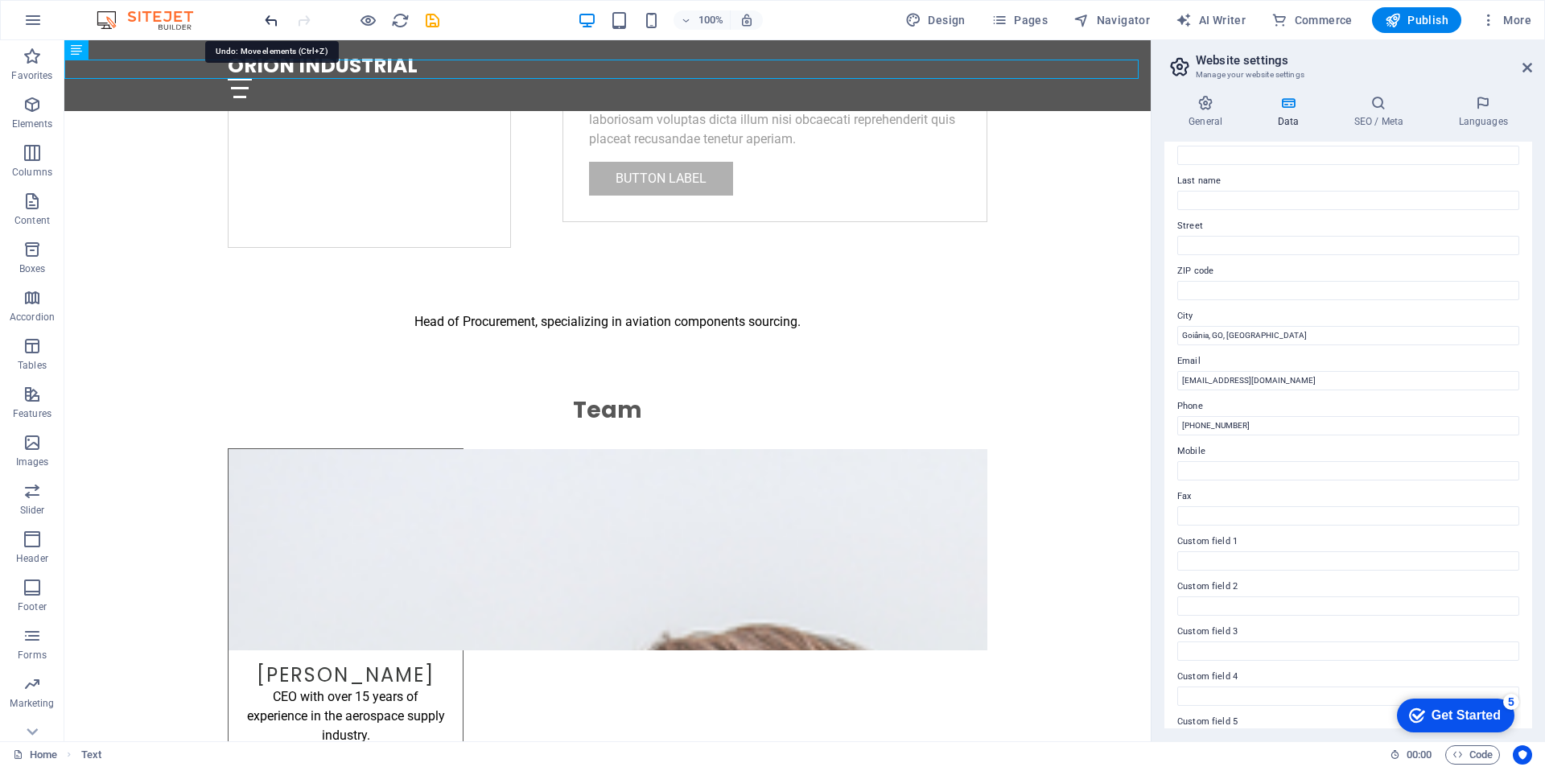
click at [274, 18] on icon "undo" at bounding box center [271, 20] width 19 height 19
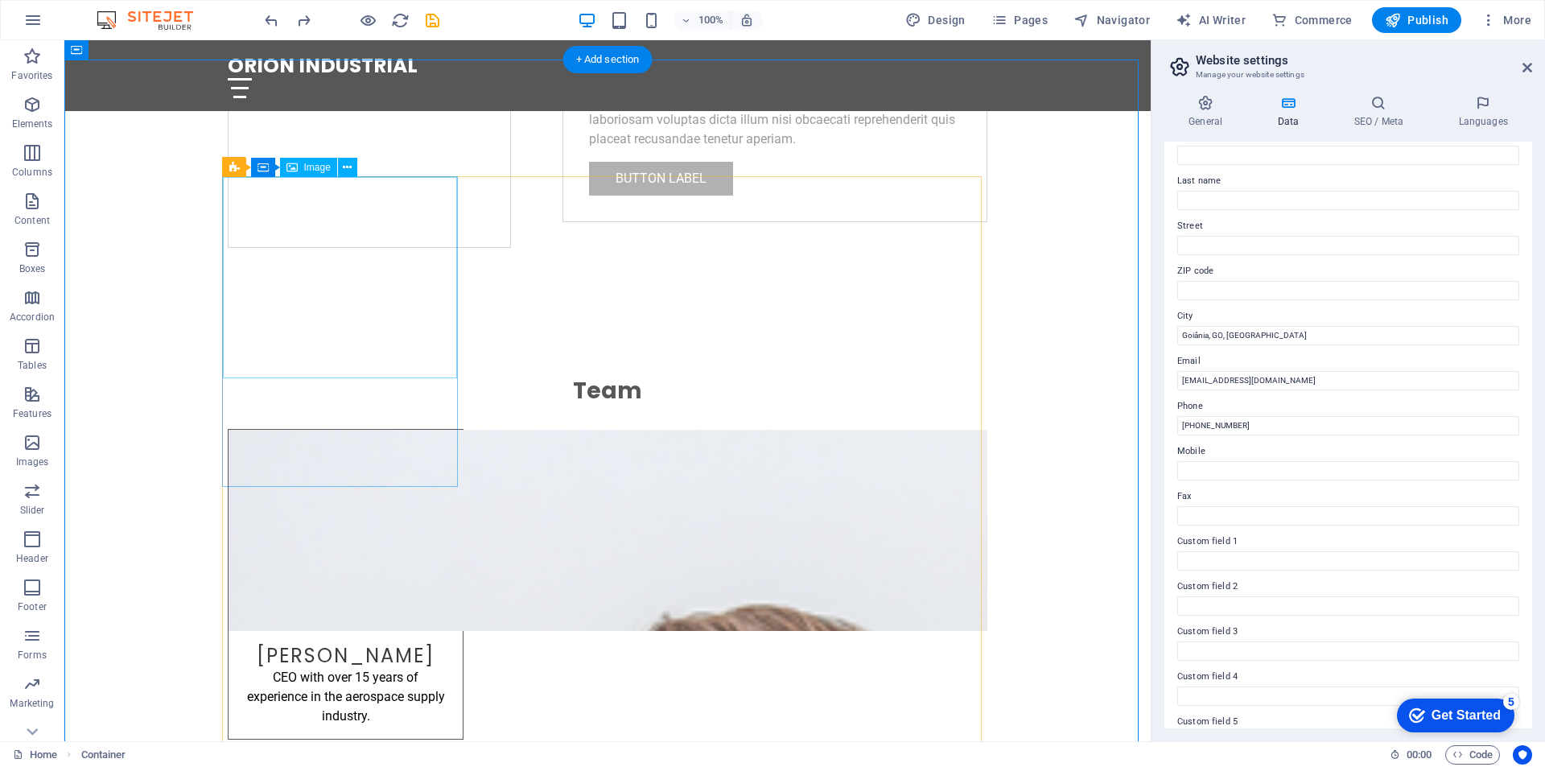
click at [370, 430] on figure at bounding box center [346, 530] width 234 height 201
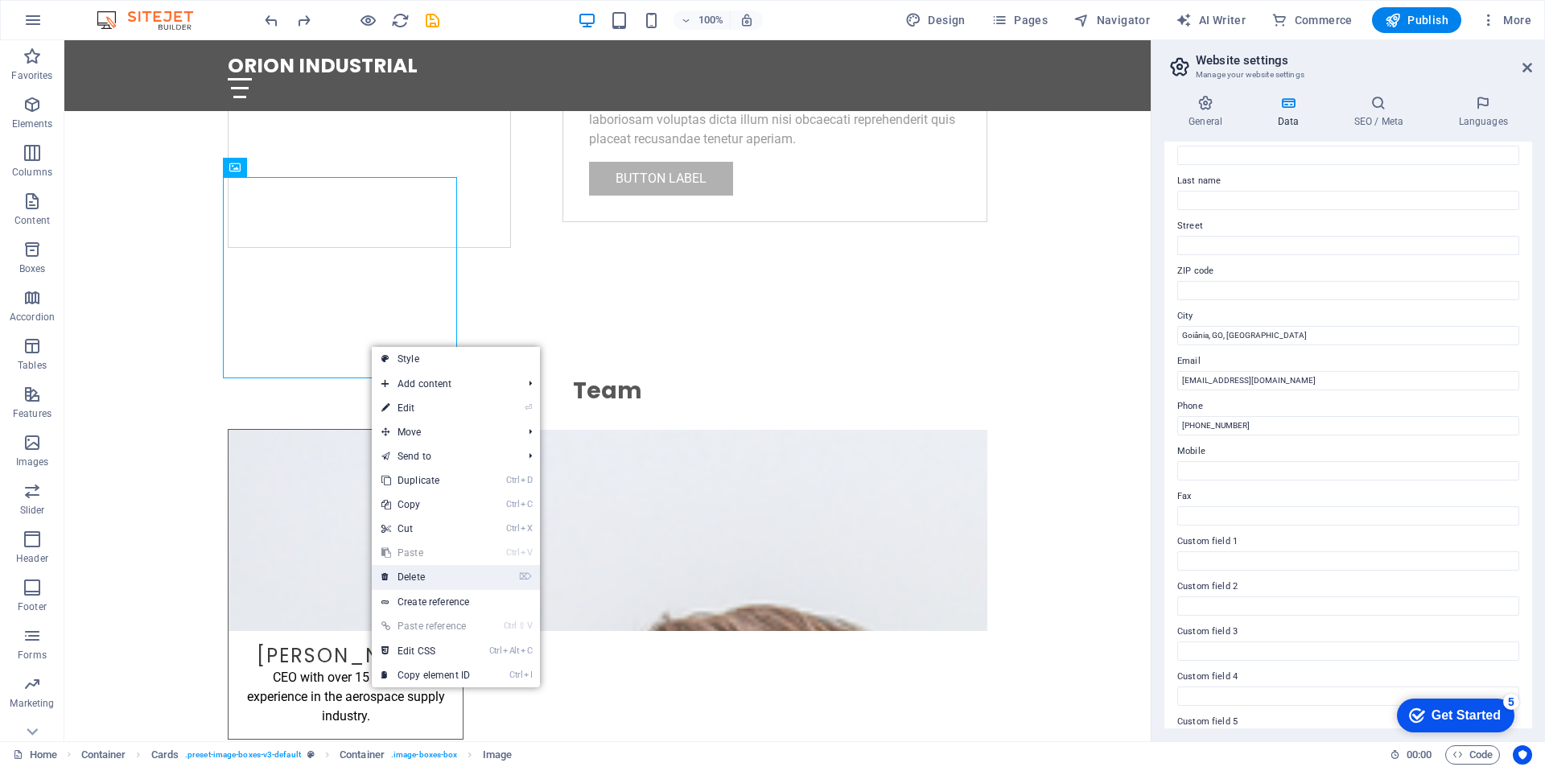
click at [441, 570] on link "⌦ Delete" at bounding box center [426, 577] width 108 height 24
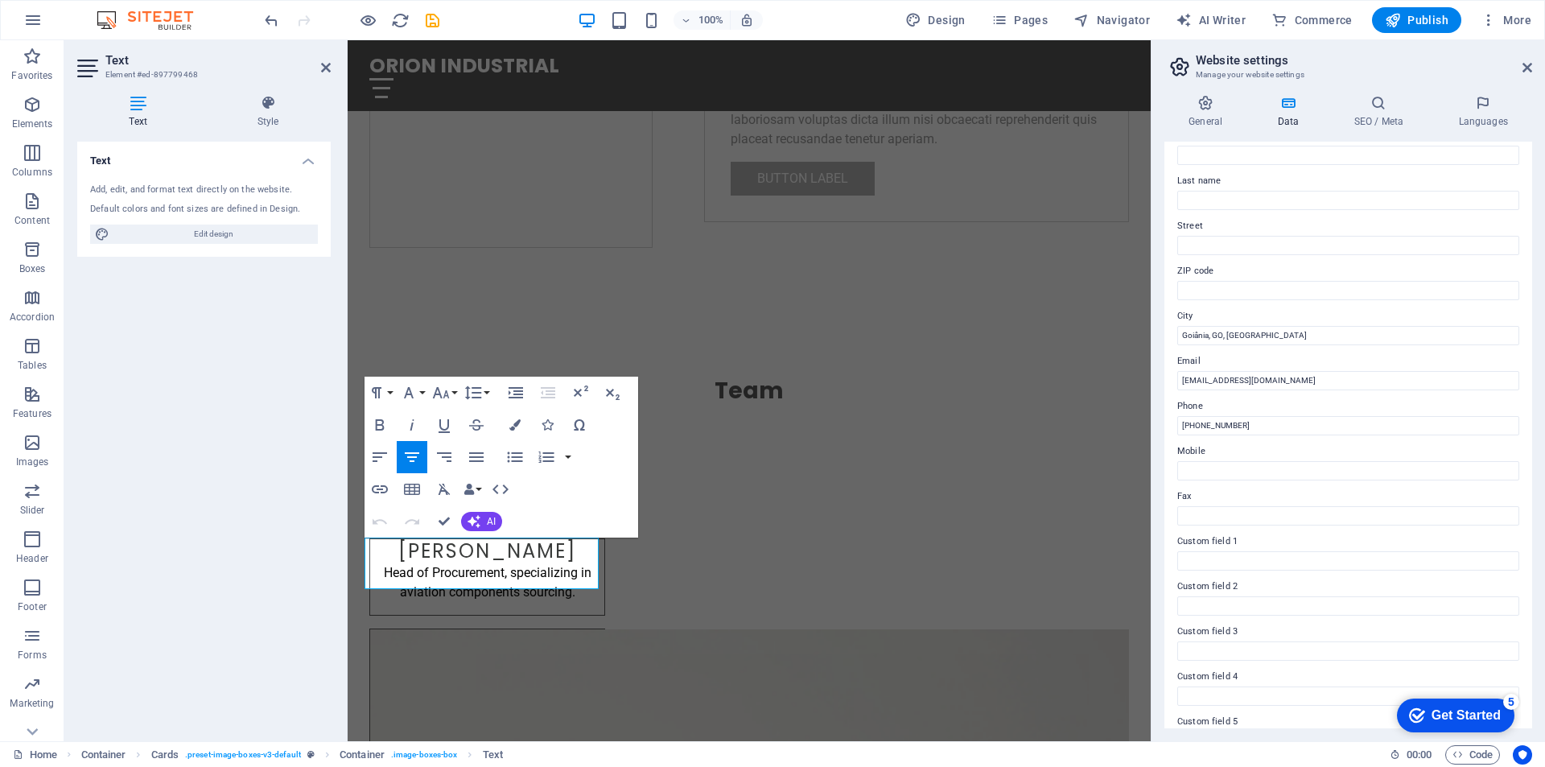
drag, startPoint x: 577, startPoint y: 563, endPoint x: 337, endPoint y: 530, distance: 242.2
click at [348, 530] on html "Skip to main content ORION INDUSTRIAL Home / Início About / Sobre Services / Se…" at bounding box center [749, 133] width 803 height 5401
copy p "Logistics Coordinator optimizing supply chain solutions for clients."
click at [164, 430] on div "Text Add, edit, and format text directly on the website. Default colors and fon…" at bounding box center [204, 435] width 254 height 587
click at [328, 62] on icon at bounding box center [326, 67] width 10 height 13
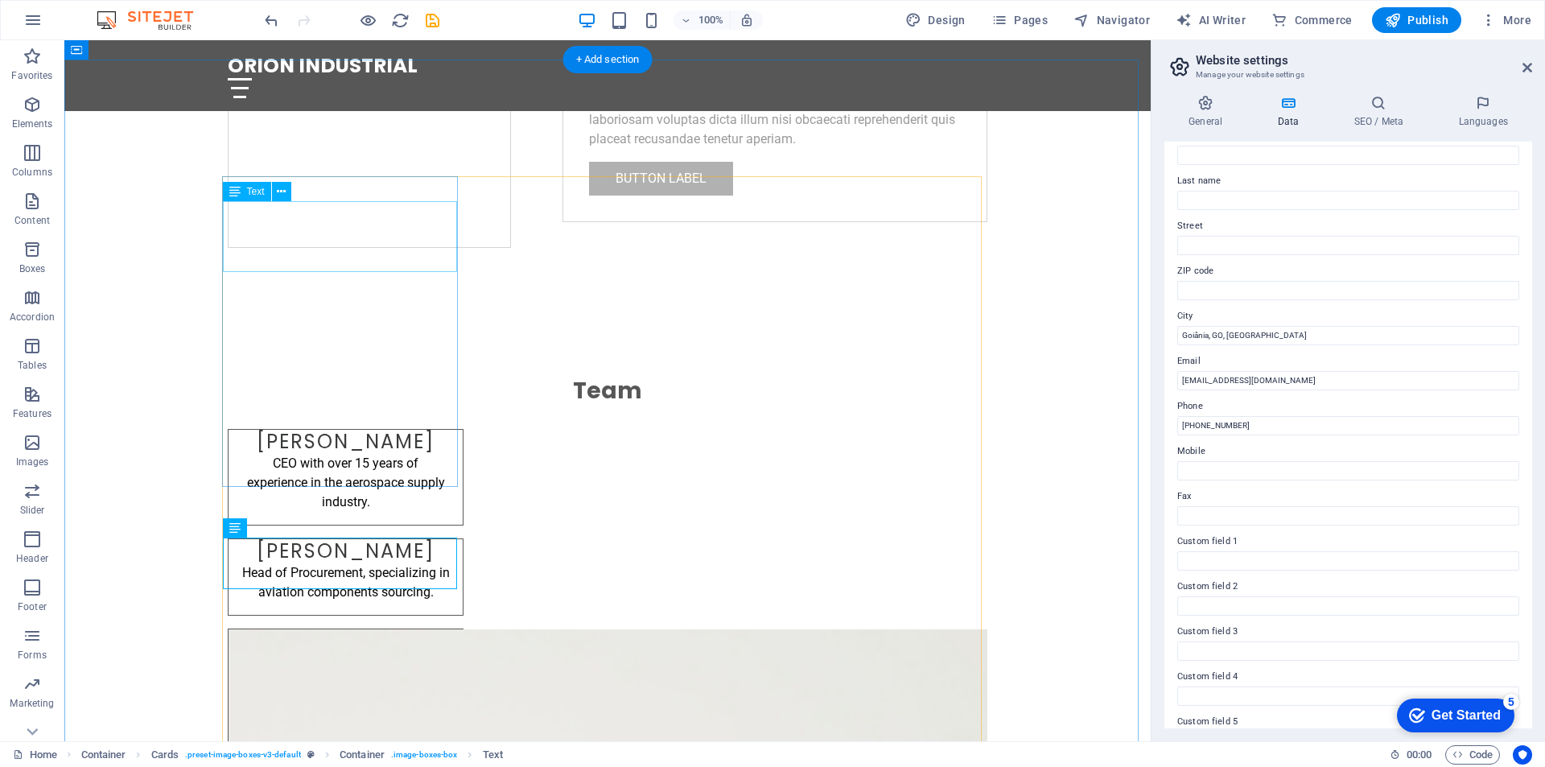
click at [378, 454] on div "CEO with over 15 years of experience in the aerospace supply industry." at bounding box center [346, 489] width 234 height 71
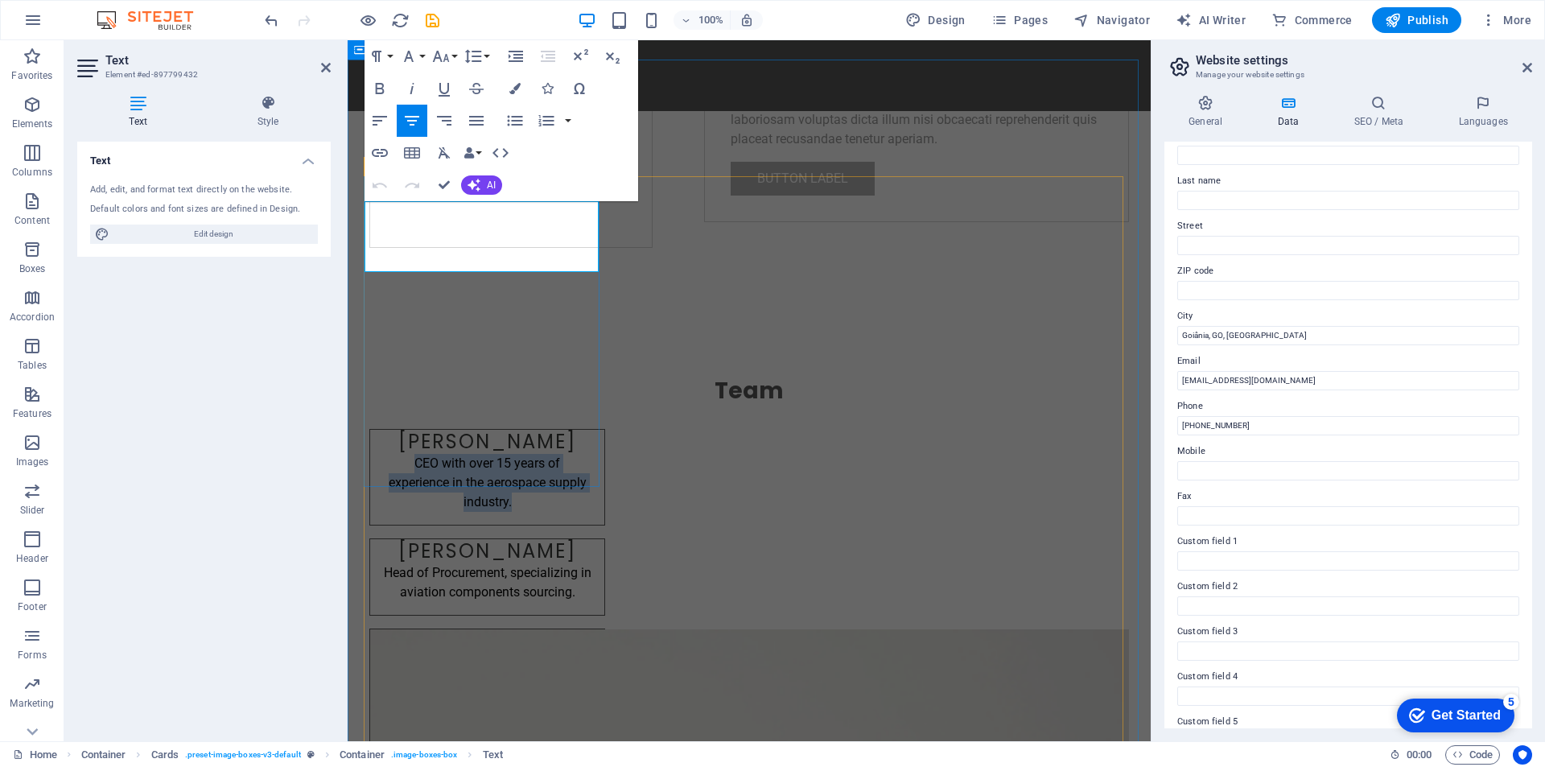
drag, startPoint x: 530, startPoint y: 254, endPoint x: 363, endPoint y: 207, distance: 173.8
click at [369, 429] on div "[PERSON_NAME] CEO with over 15 years of experience in the aerospace supply indu…" at bounding box center [487, 477] width 236 height 97
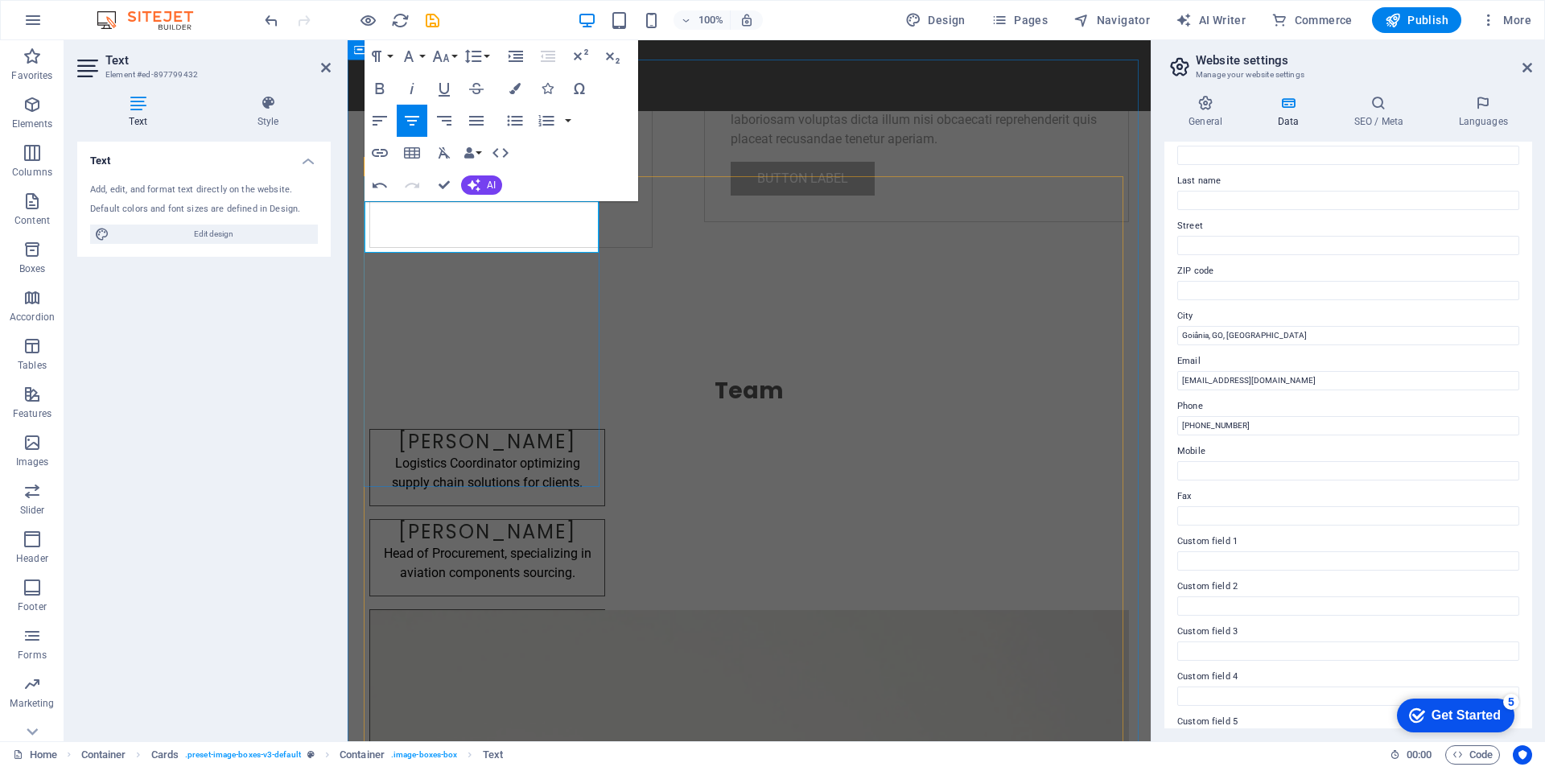
click at [474, 429] on div "[PERSON_NAME] Logistics Coordinator optimizing supply chain solutions for clien…" at bounding box center [487, 467] width 236 height 77
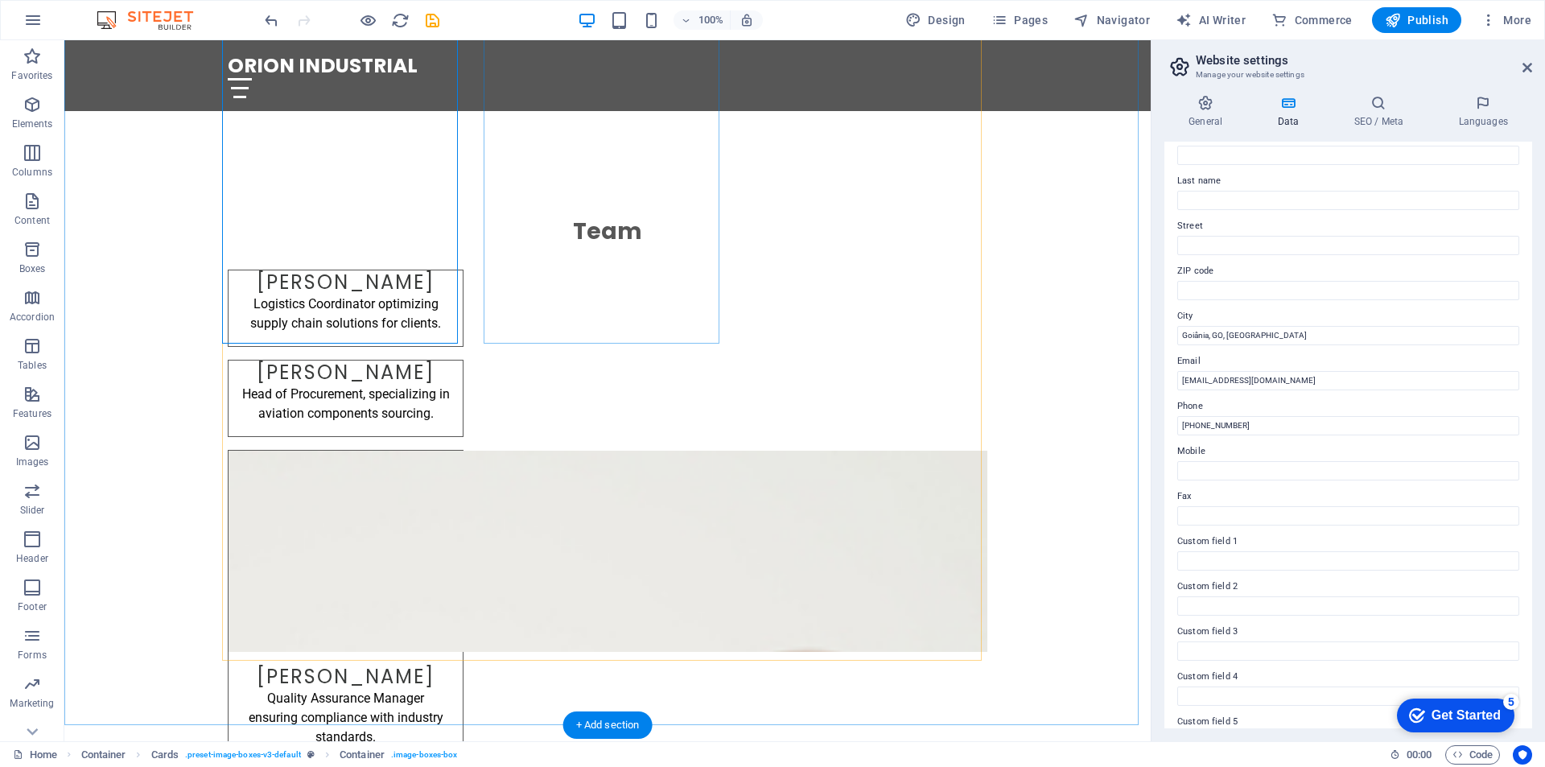
scroll to position [2768, 0]
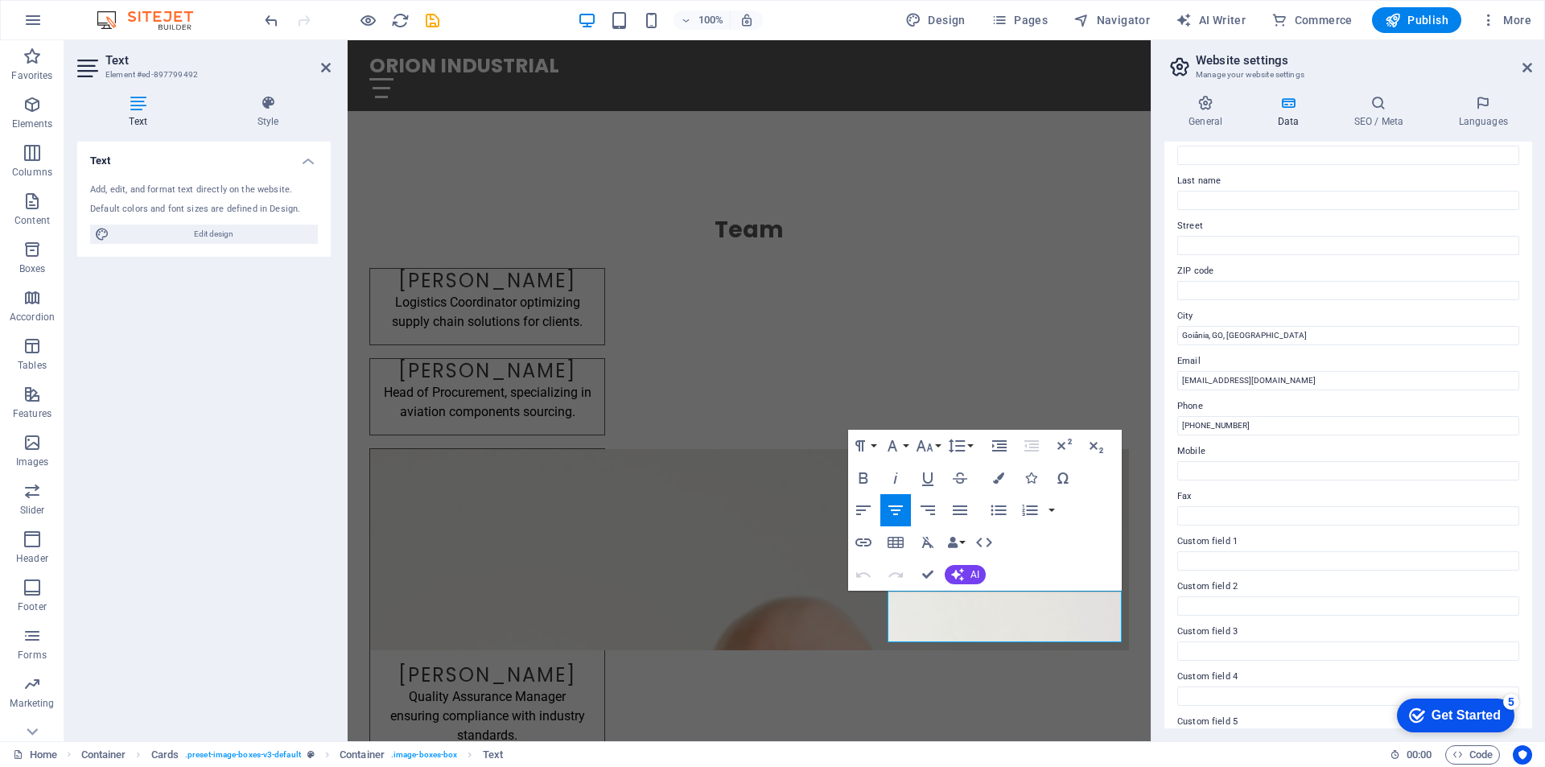
drag, startPoint x: 904, startPoint y: 625, endPoint x: 1047, endPoint y: 597, distance: 145.9
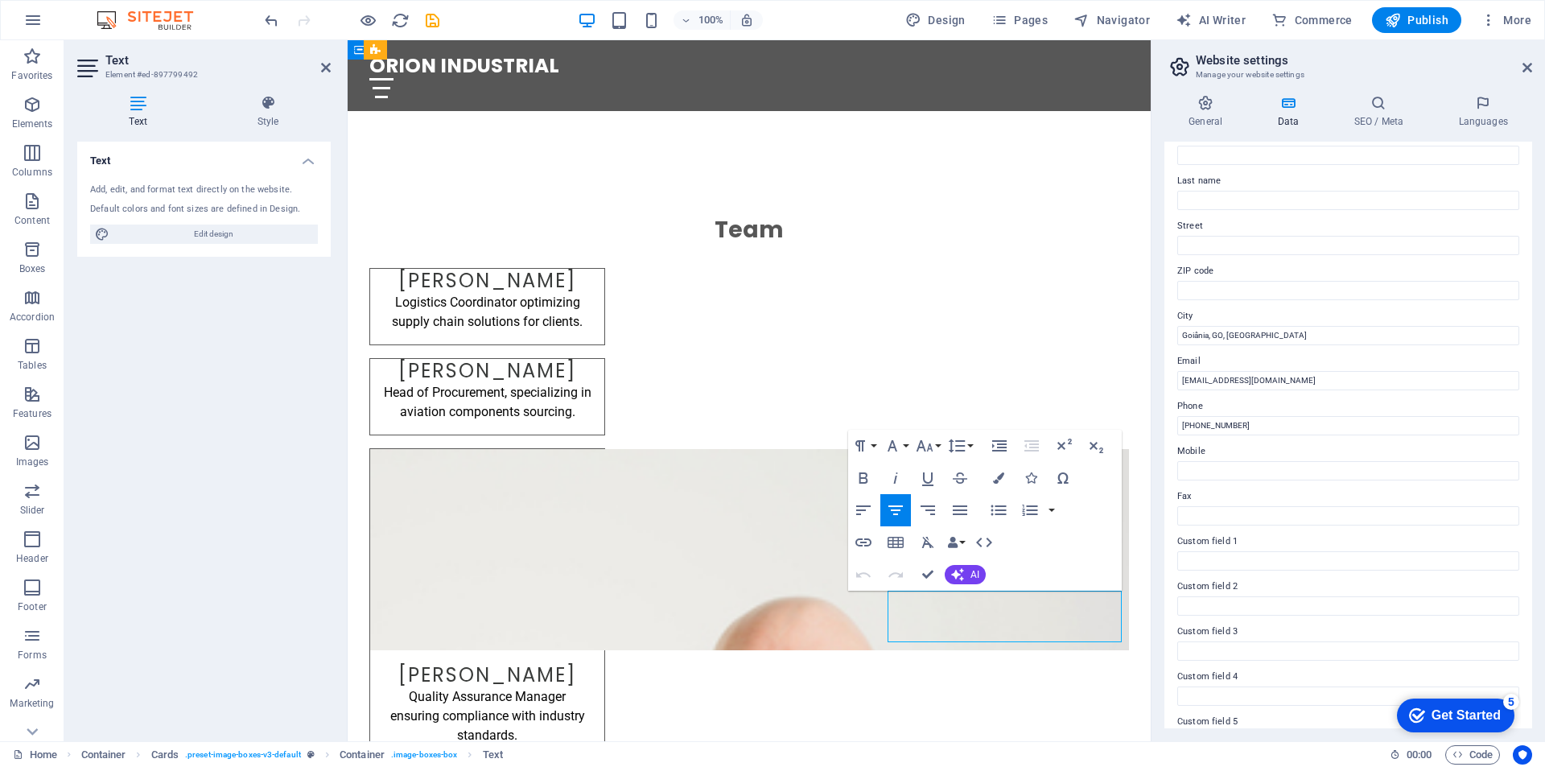
drag, startPoint x: 904, startPoint y: 594, endPoint x: 1143, endPoint y: 633, distance: 242.2
copy p "Technical Consultant with extensive knowledge of aerospace systems."
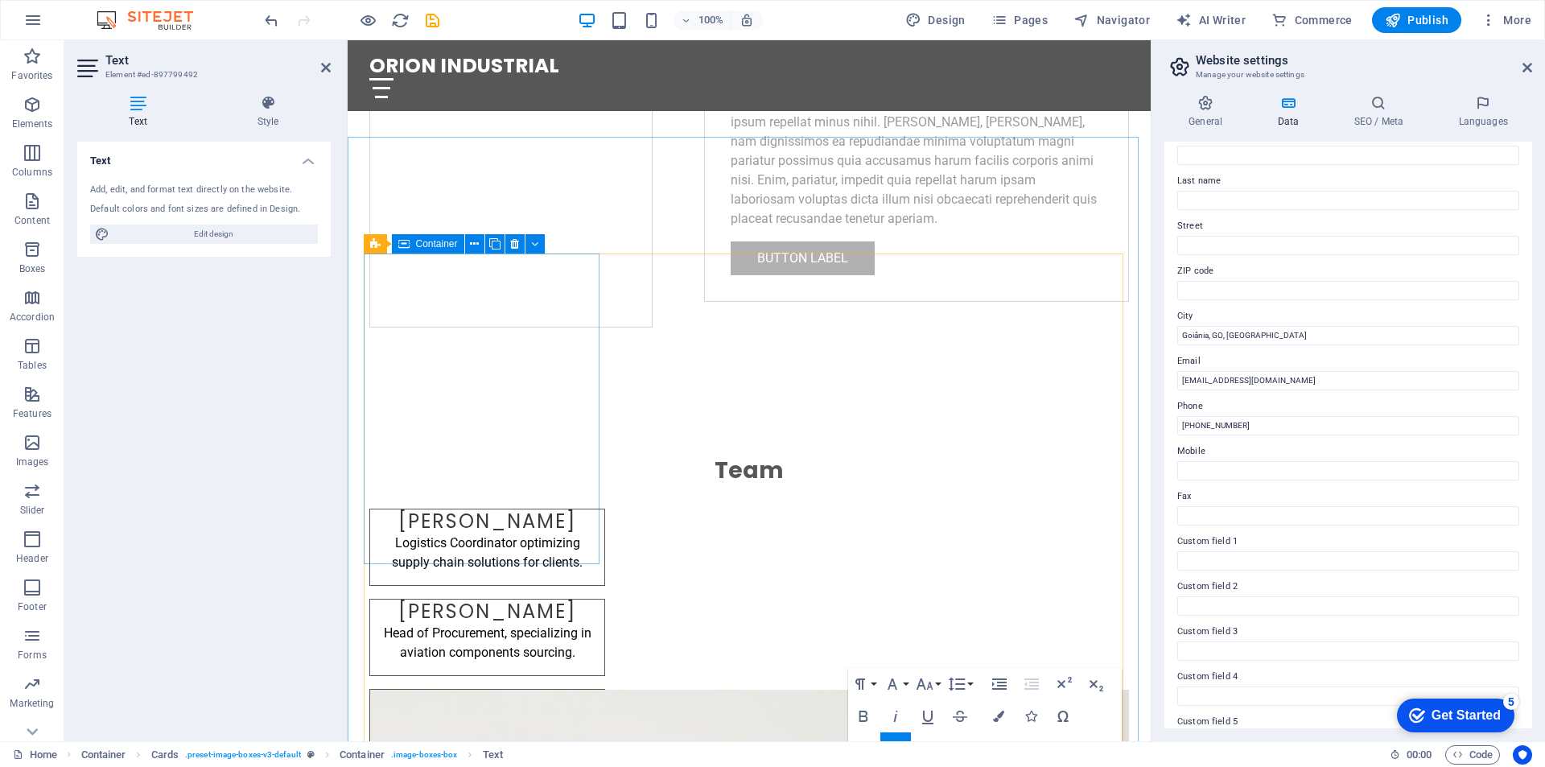
scroll to position [2527, 0]
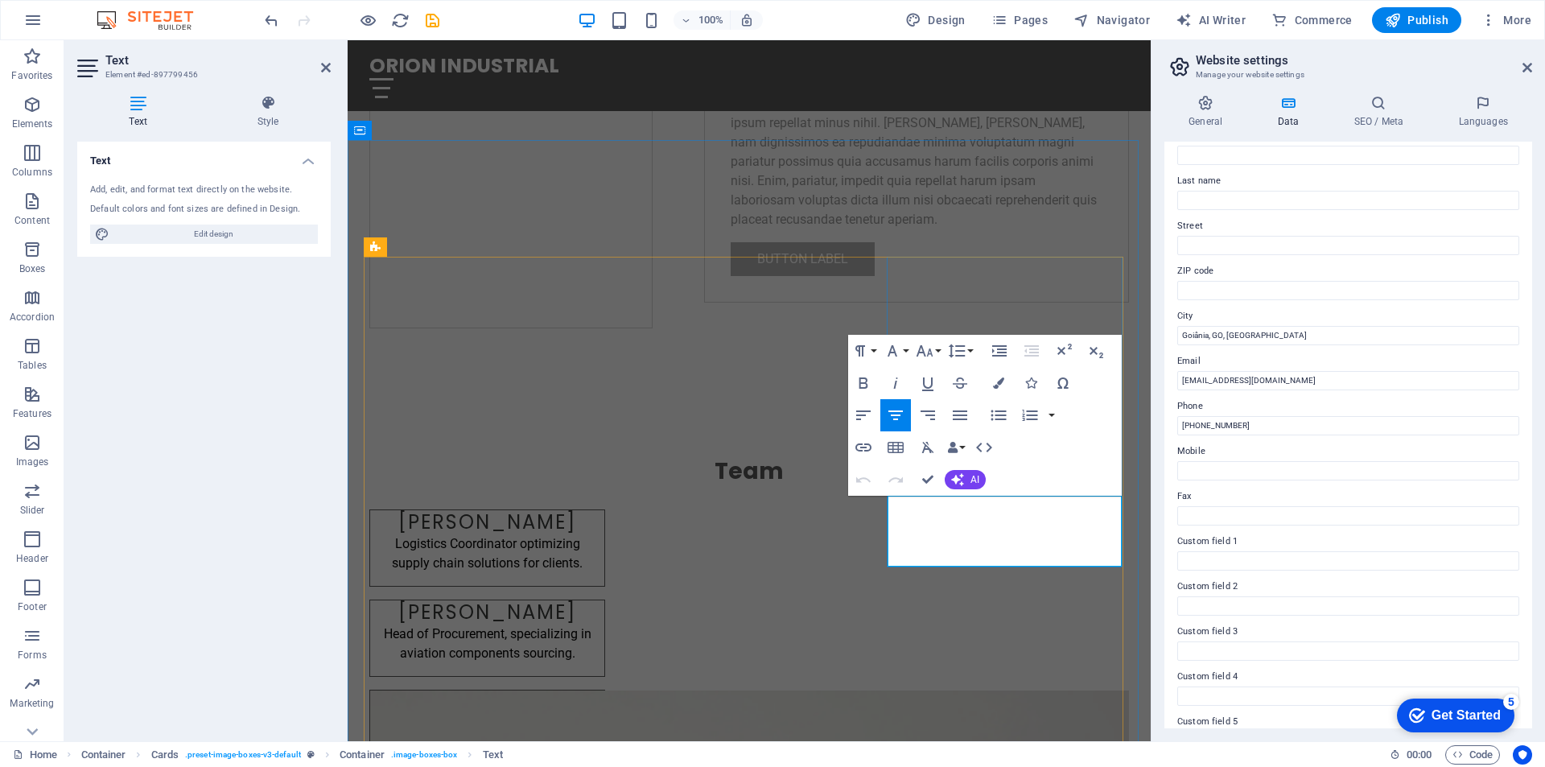
drag, startPoint x: 1054, startPoint y: 547, endPoint x: 897, endPoint y: 503, distance: 162.3
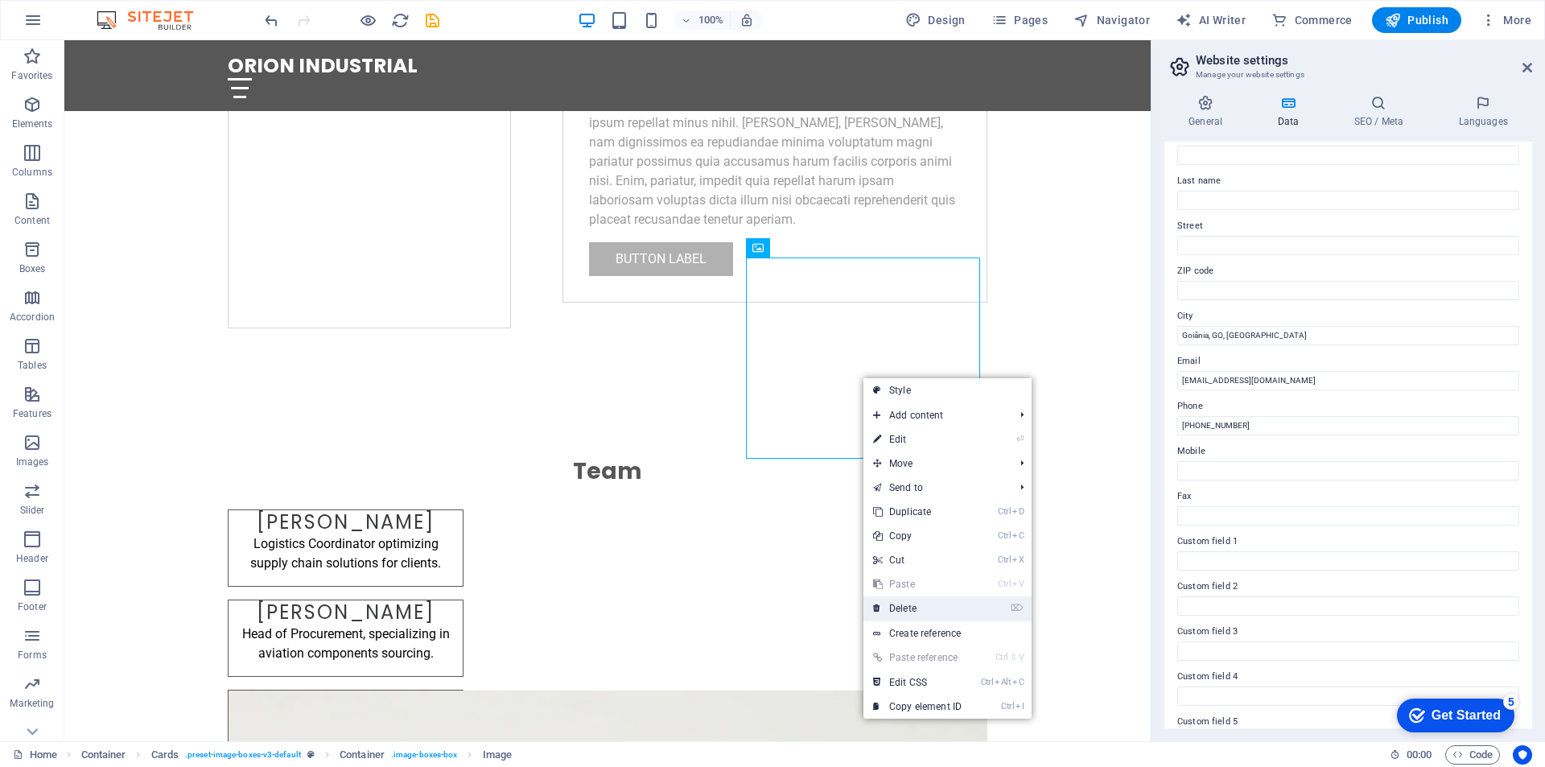
click at [935, 614] on link "⌦ Delete" at bounding box center [918, 608] width 108 height 24
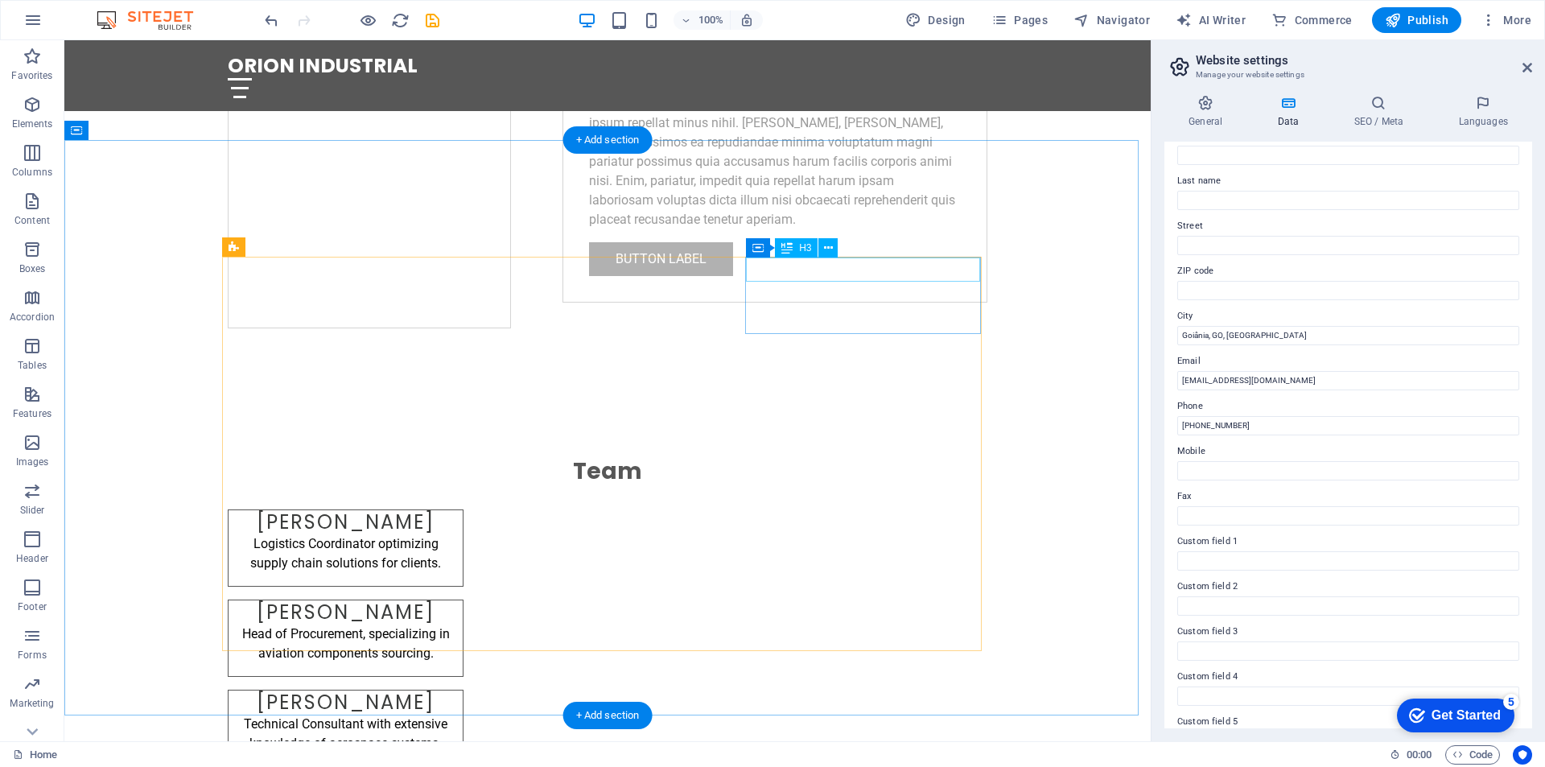
click at [463, 691] on div "[PERSON_NAME]" at bounding box center [346, 703] width 234 height 24
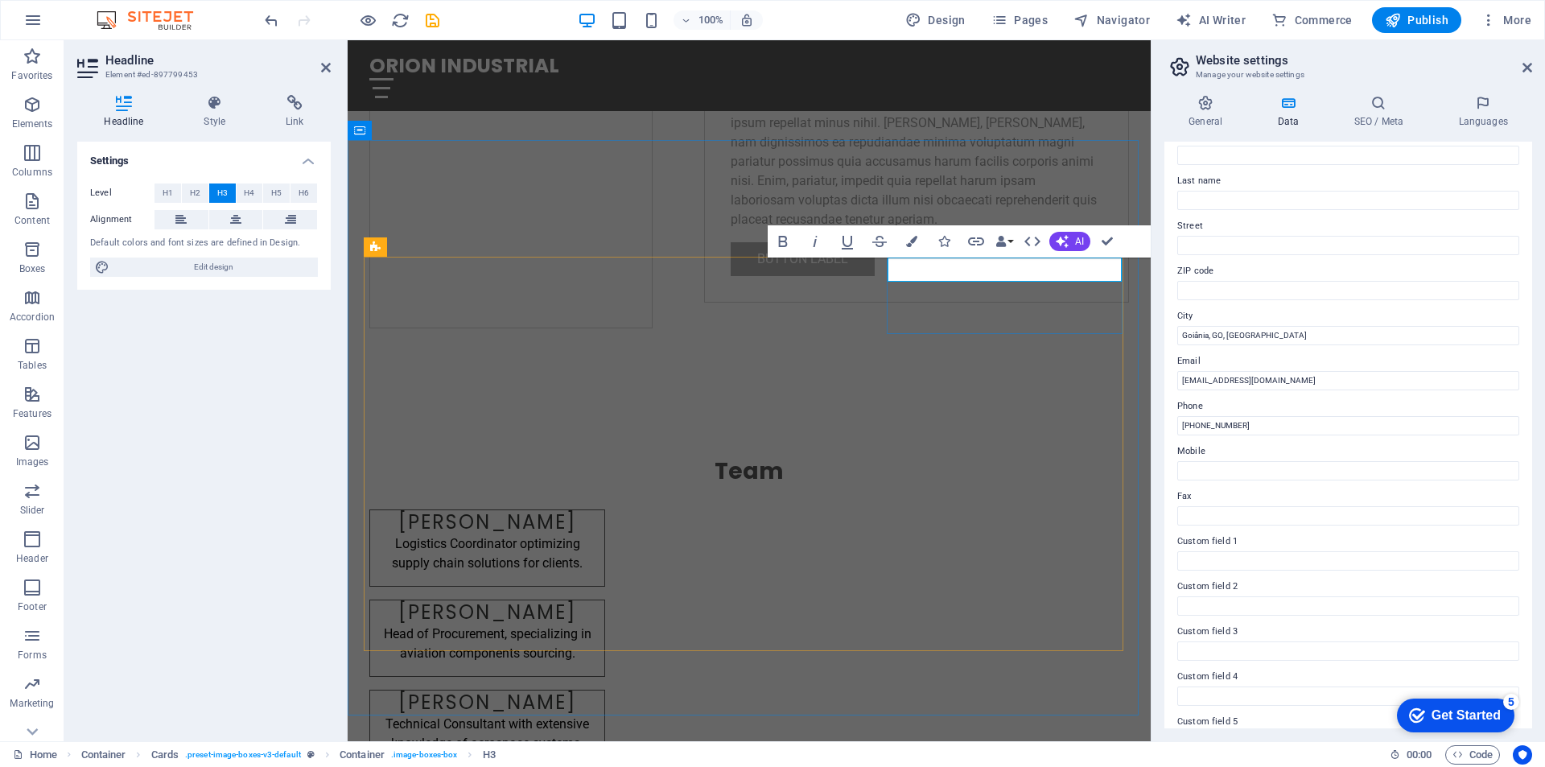
click at [592, 691] on h3 "[PERSON_NAME]" at bounding box center [487, 703] width 208 height 24
drag, startPoint x: 1081, startPoint y: 270, endPoint x: 1003, endPoint y: 272, distance: 78.1
click at [592, 691] on h3 "[PERSON_NAME]" at bounding box center [487, 703] width 208 height 24
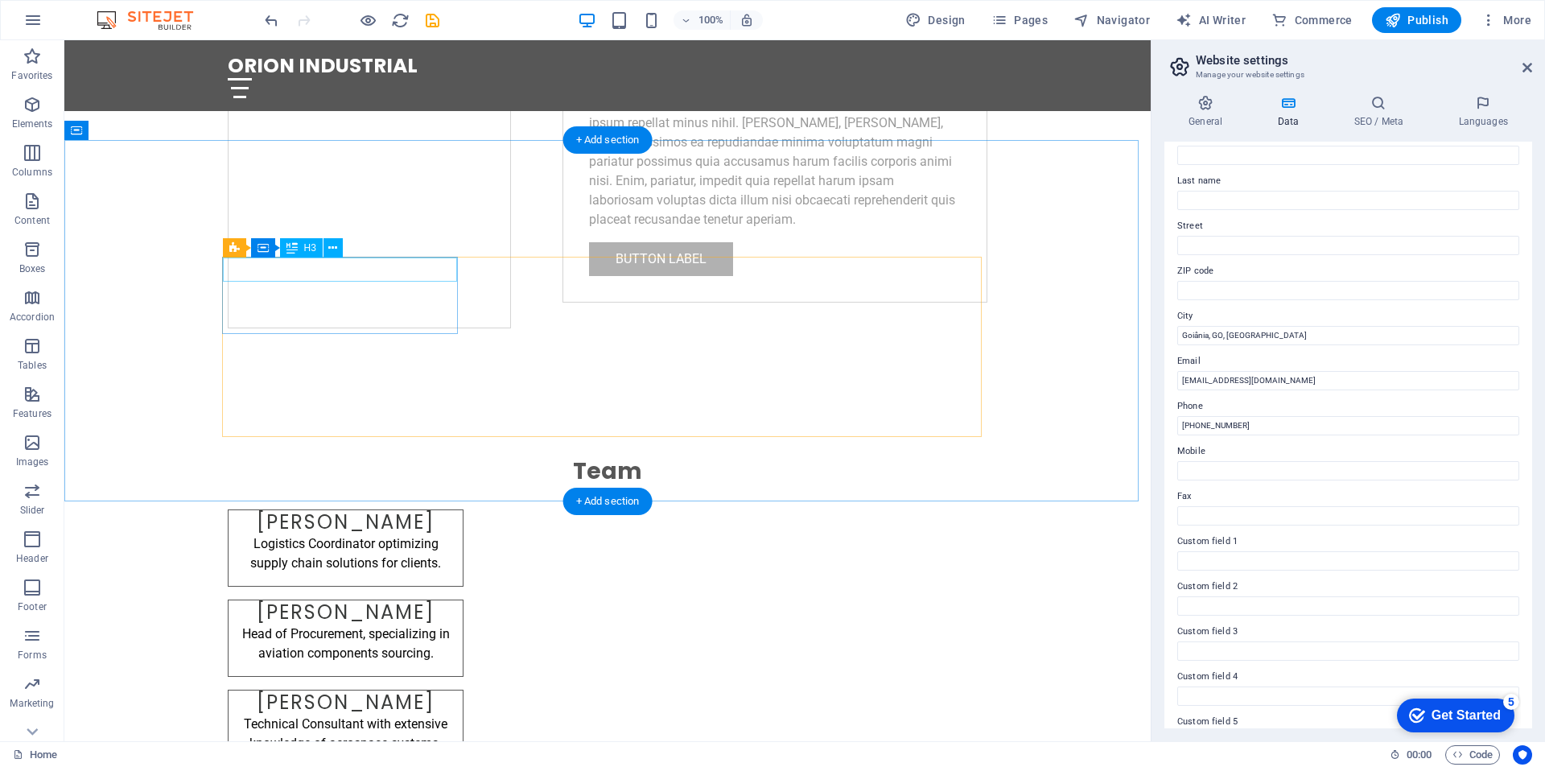
click at [368, 510] on div "[PERSON_NAME]" at bounding box center [346, 522] width 234 height 24
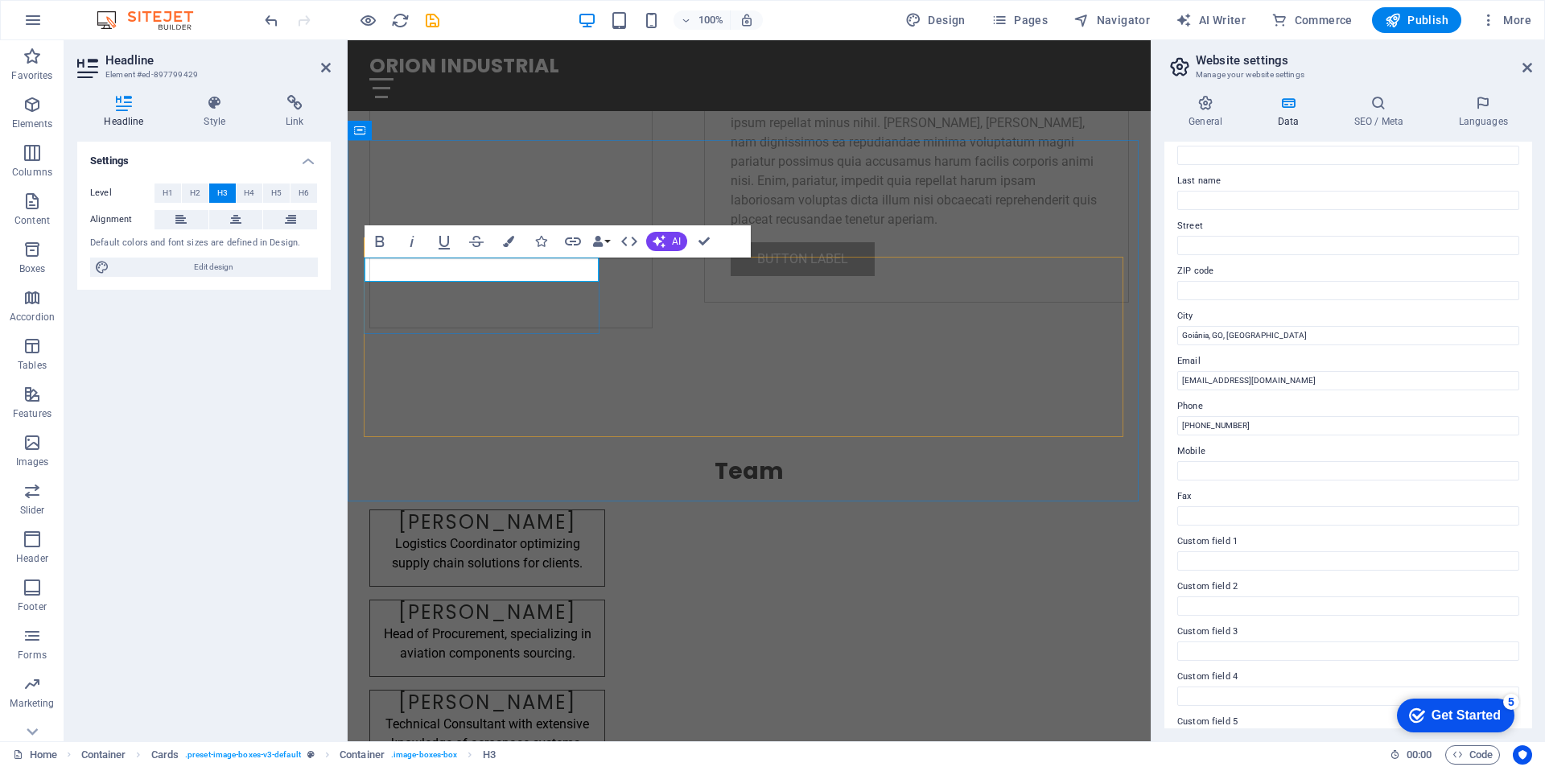
click at [497, 510] on h3 "[PERSON_NAME]" at bounding box center [487, 522] width 208 height 24
drag, startPoint x: 491, startPoint y: 272, endPoint x: 543, endPoint y: 266, distance: 52.6
click at [543, 510] on h3 "[PERSON_NAME]" at bounding box center [487, 522] width 208 height 24
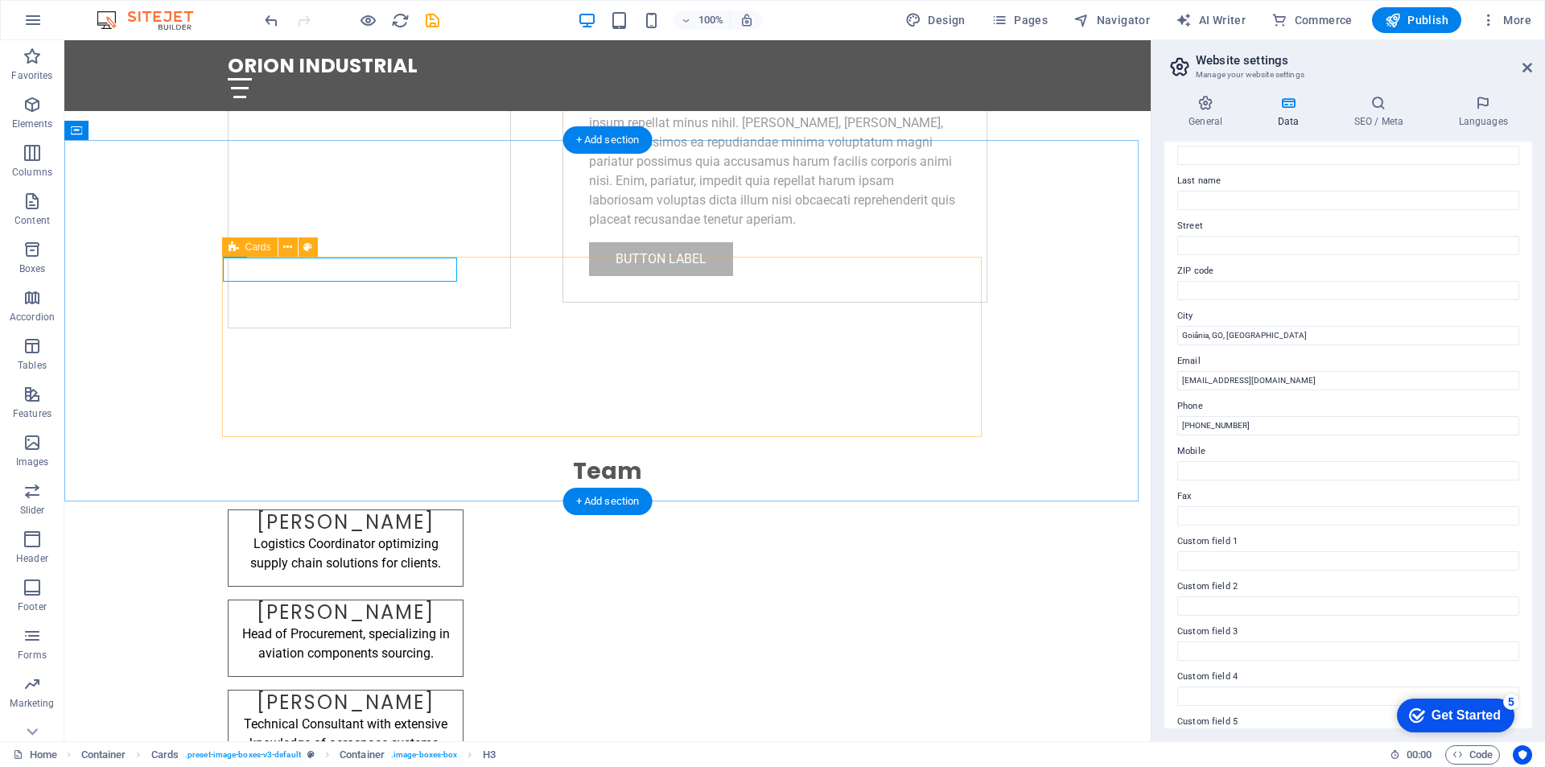
click at [574, 510] on div "[PERSON_NAME] Logistics Coordinator optimizing supply chain solutions for clien…" at bounding box center [608, 684] width 760 height 348
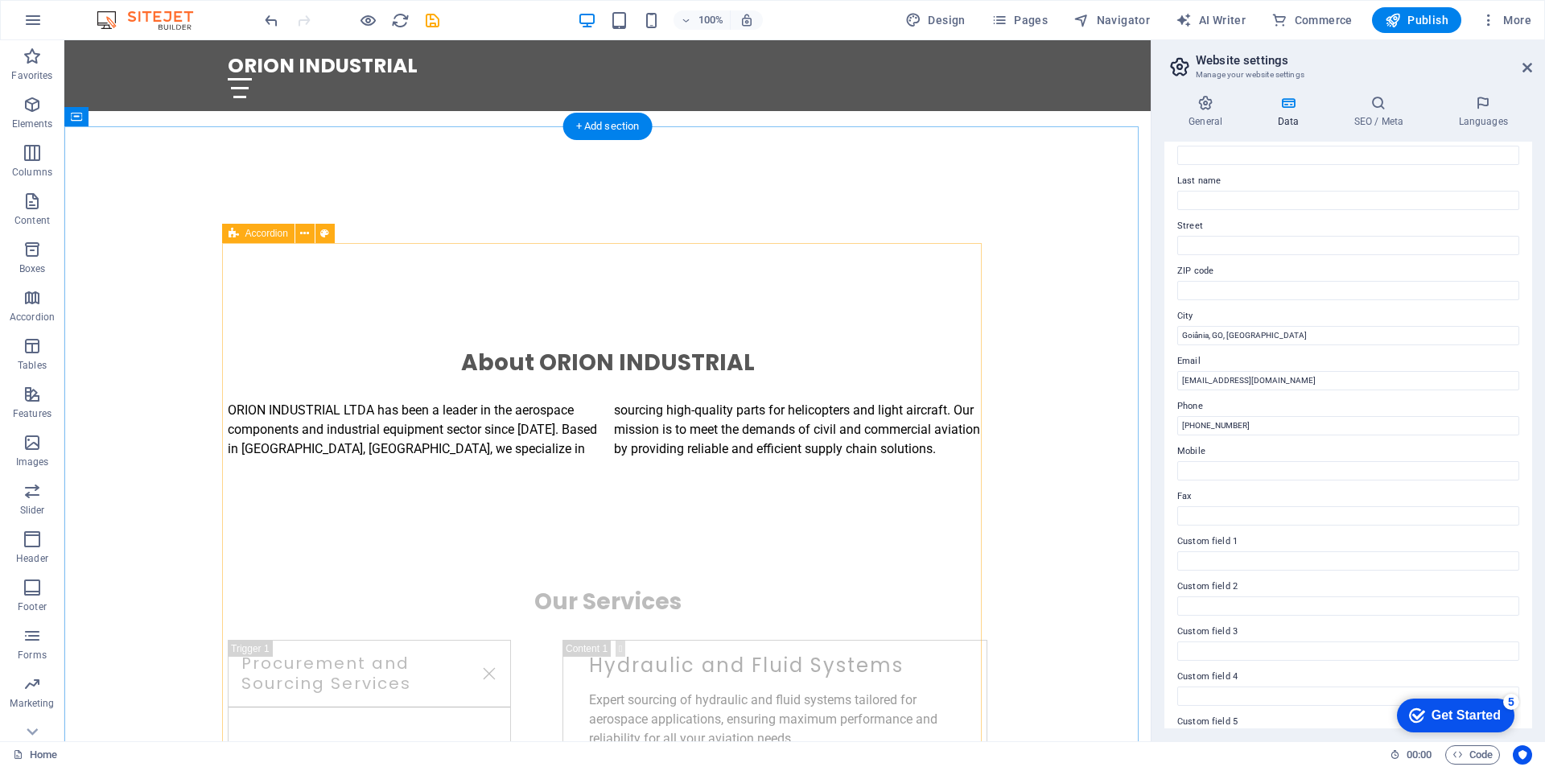
scroll to position [613, 0]
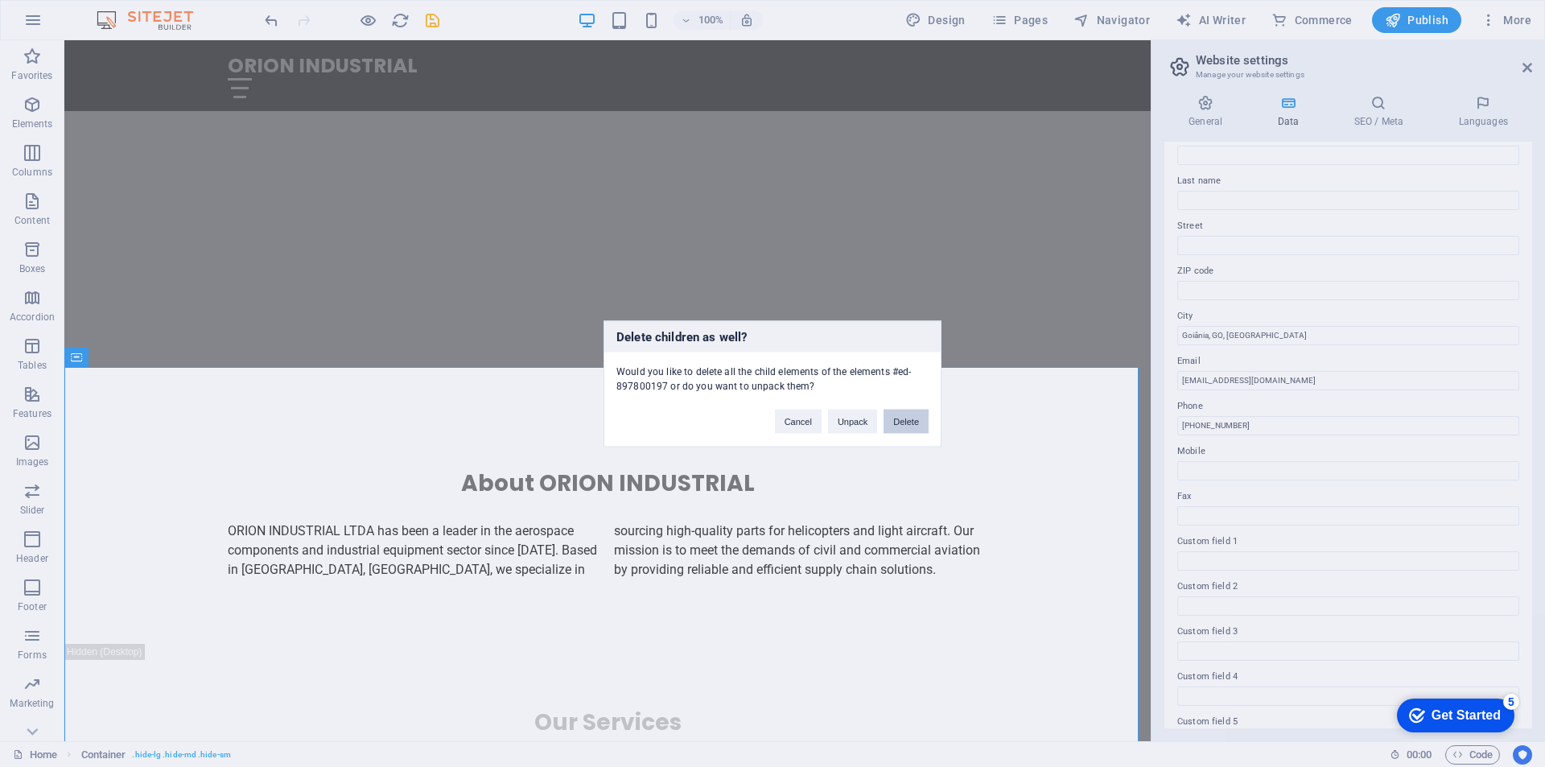
click at [901, 426] on button "Delete" at bounding box center [906, 421] width 45 height 24
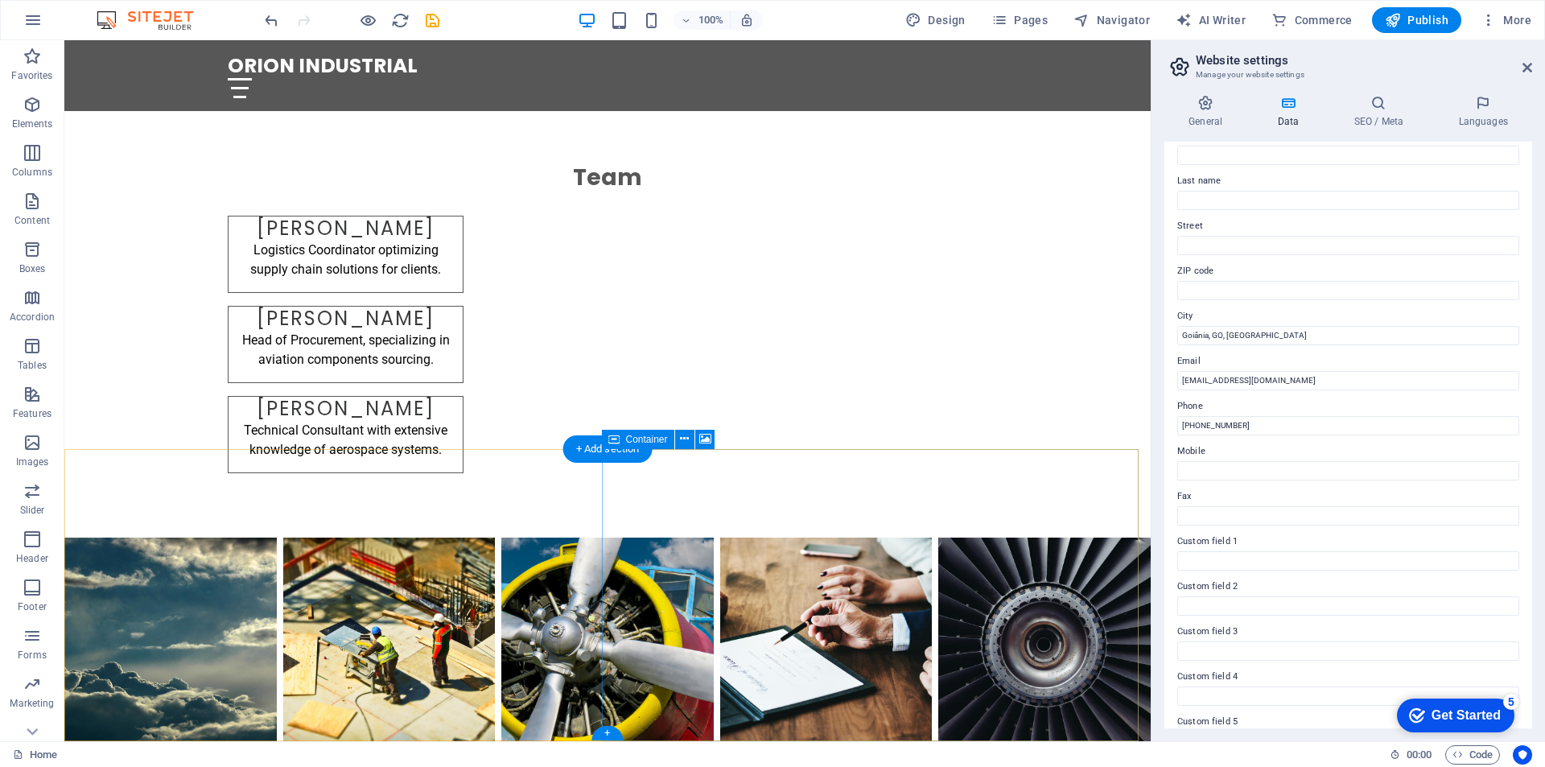
scroll to position [1181, 0]
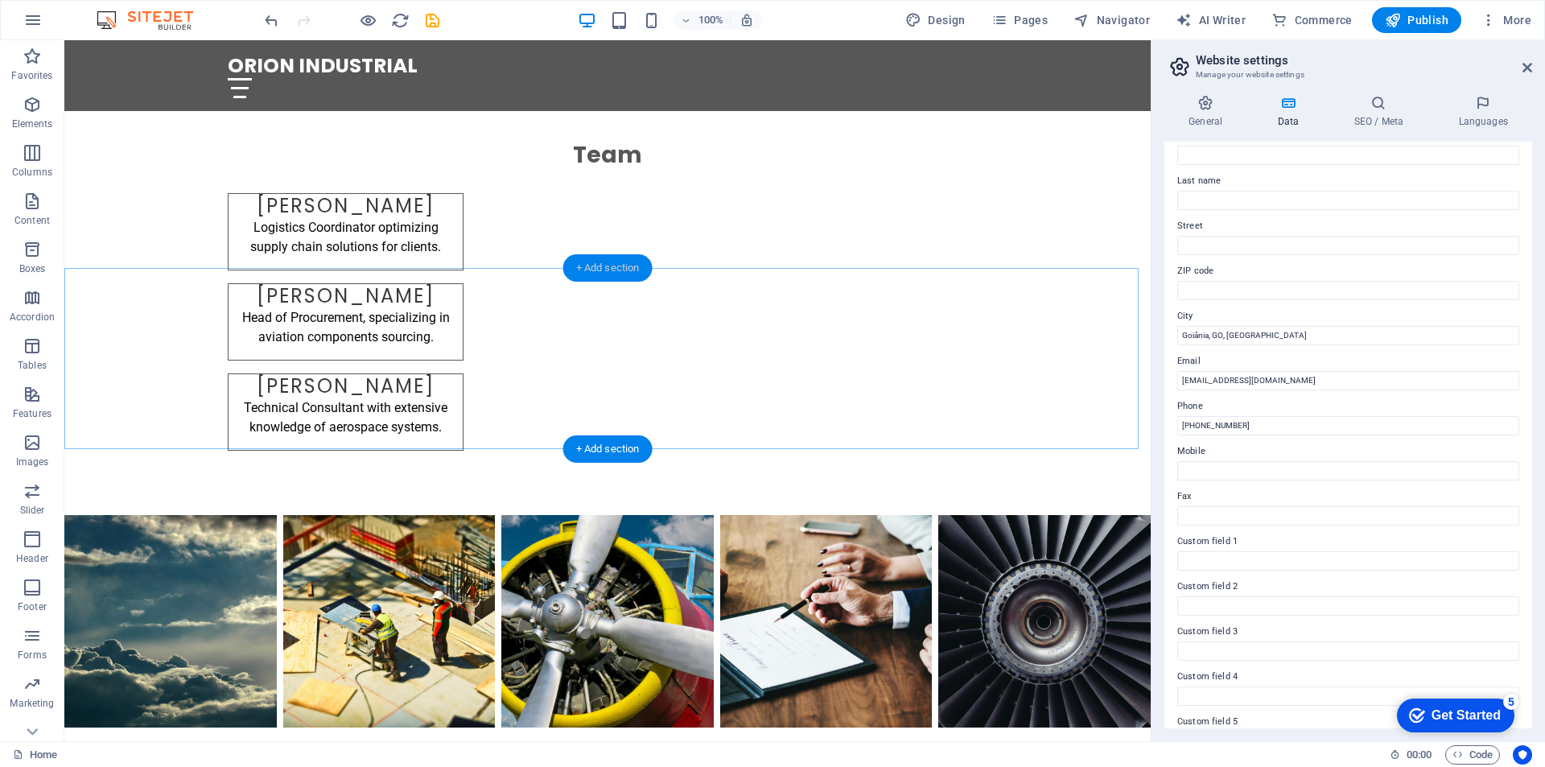
click at [609, 272] on div "+ Add section" at bounding box center [607, 267] width 89 height 27
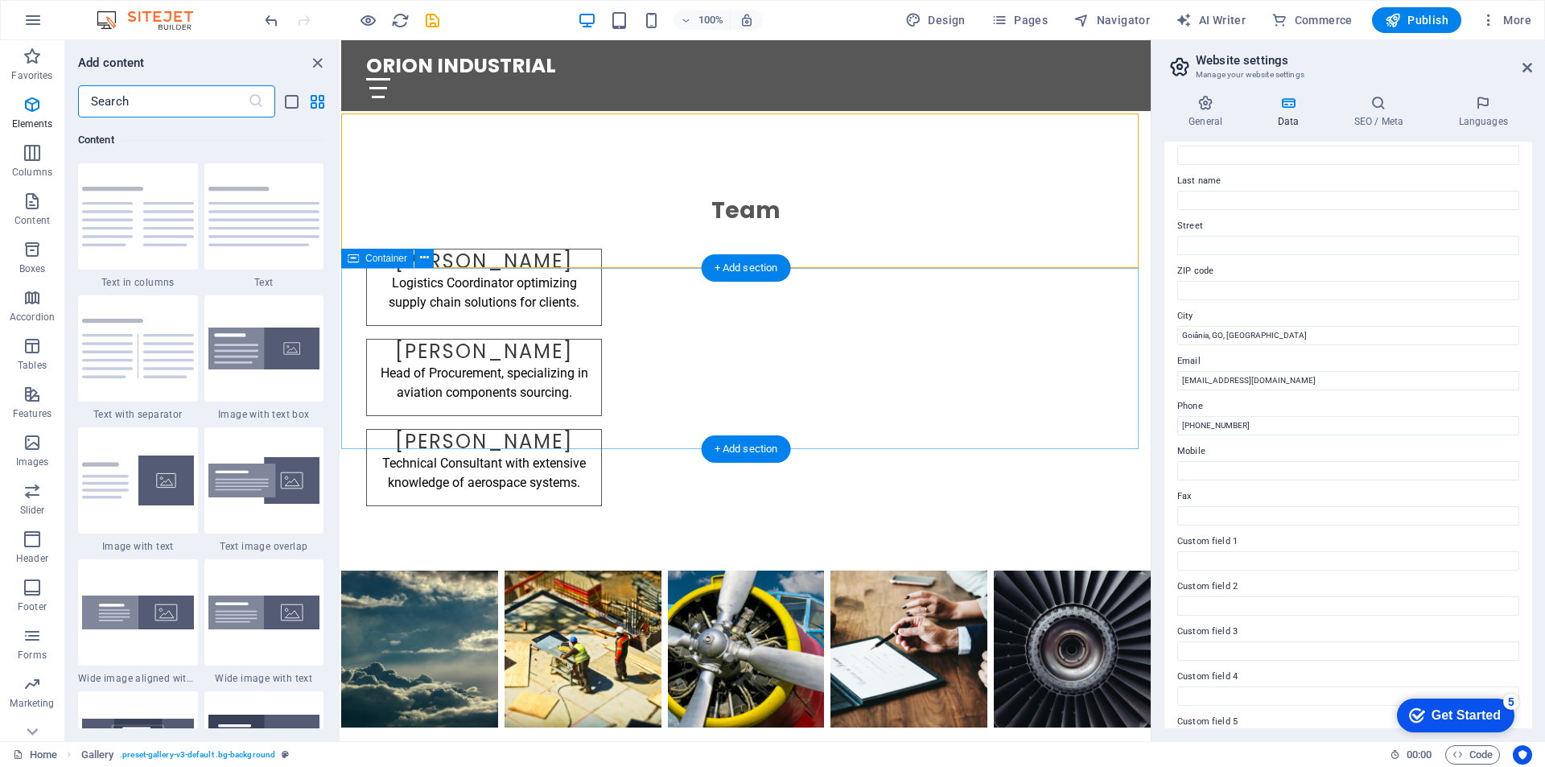
scroll to position [2816, 0]
click at [175, 106] on input "text" at bounding box center [163, 101] width 170 height 32
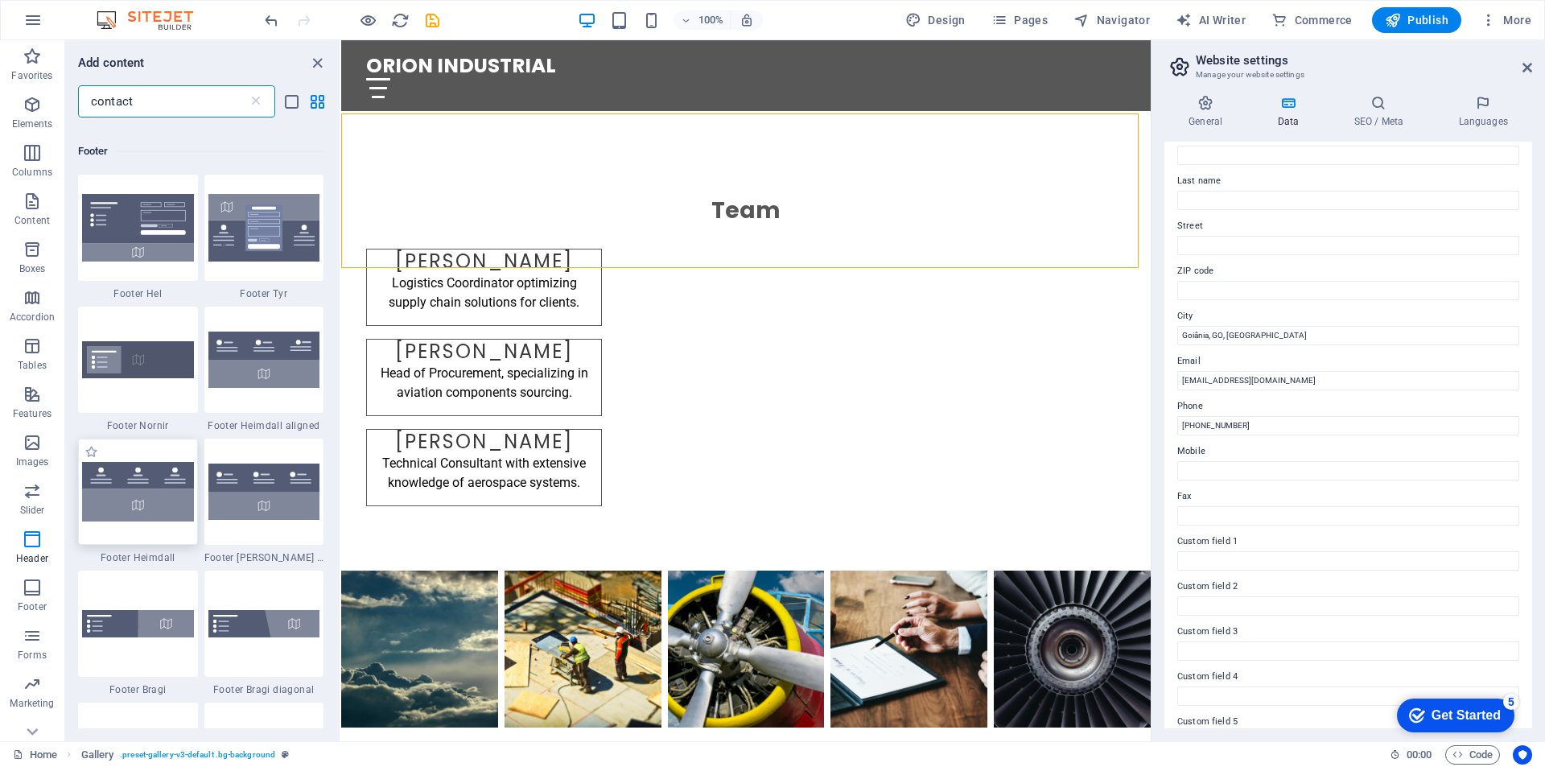
scroll to position [0, 0]
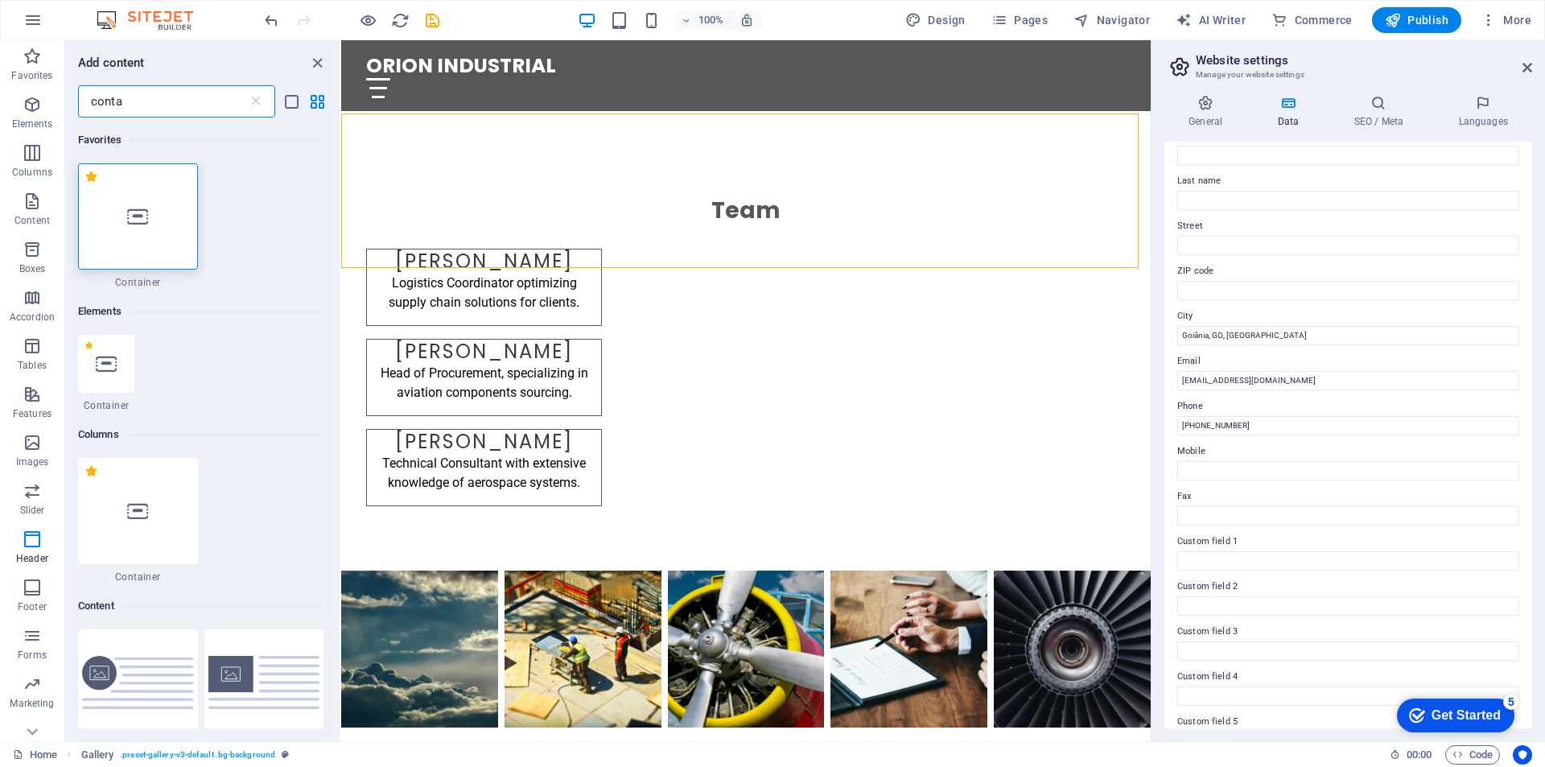
type input "conta"
click at [130, 216] on icon at bounding box center [137, 216] width 21 height 21
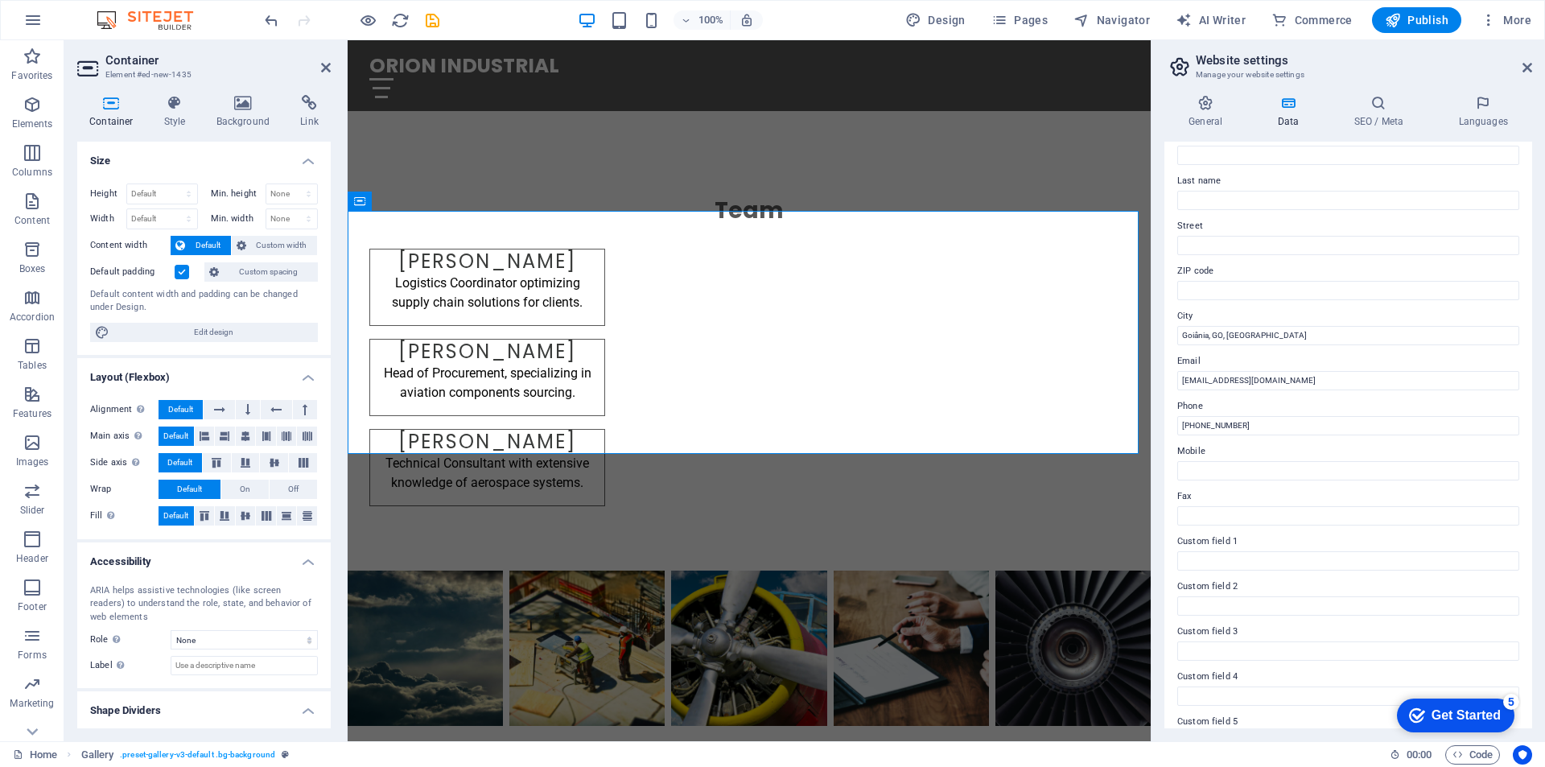
scroll to position [1181, 0]
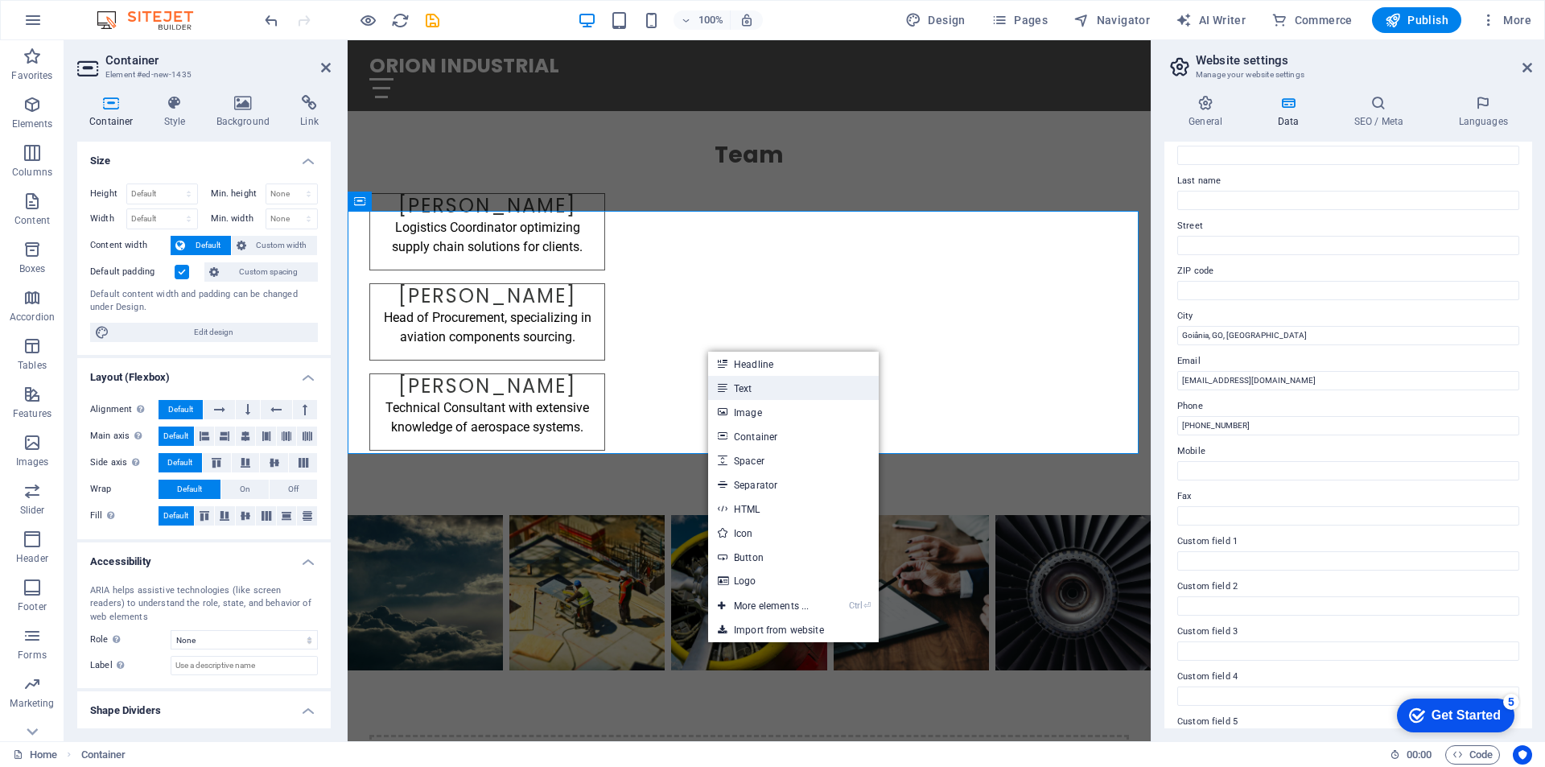
click at [761, 392] on link "Text" at bounding box center [793, 388] width 171 height 24
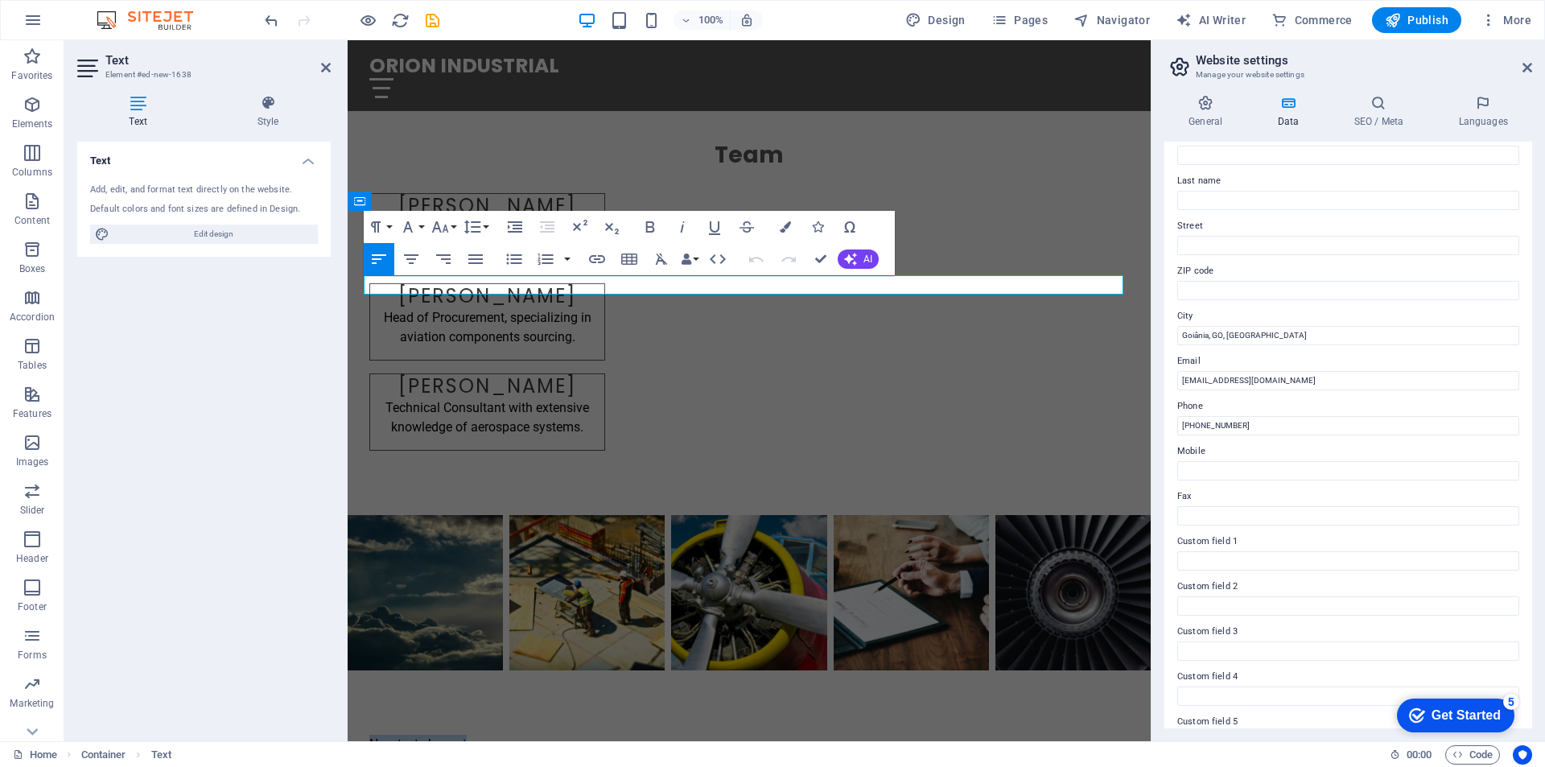
scroll to position [1238, 0]
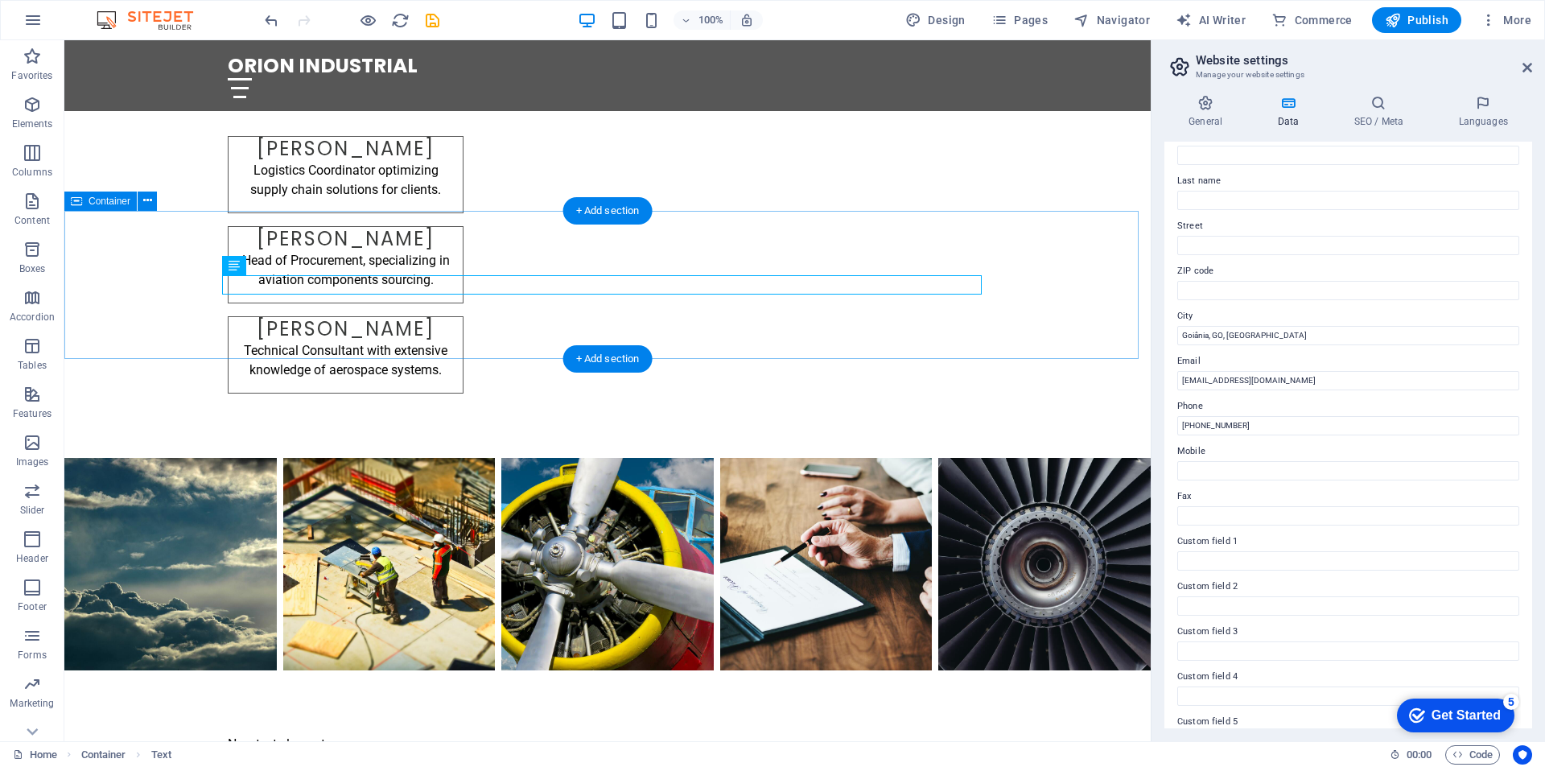
click at [166, 670] on div "New text element" at bounding box center [607, 744] width 1087 height 148
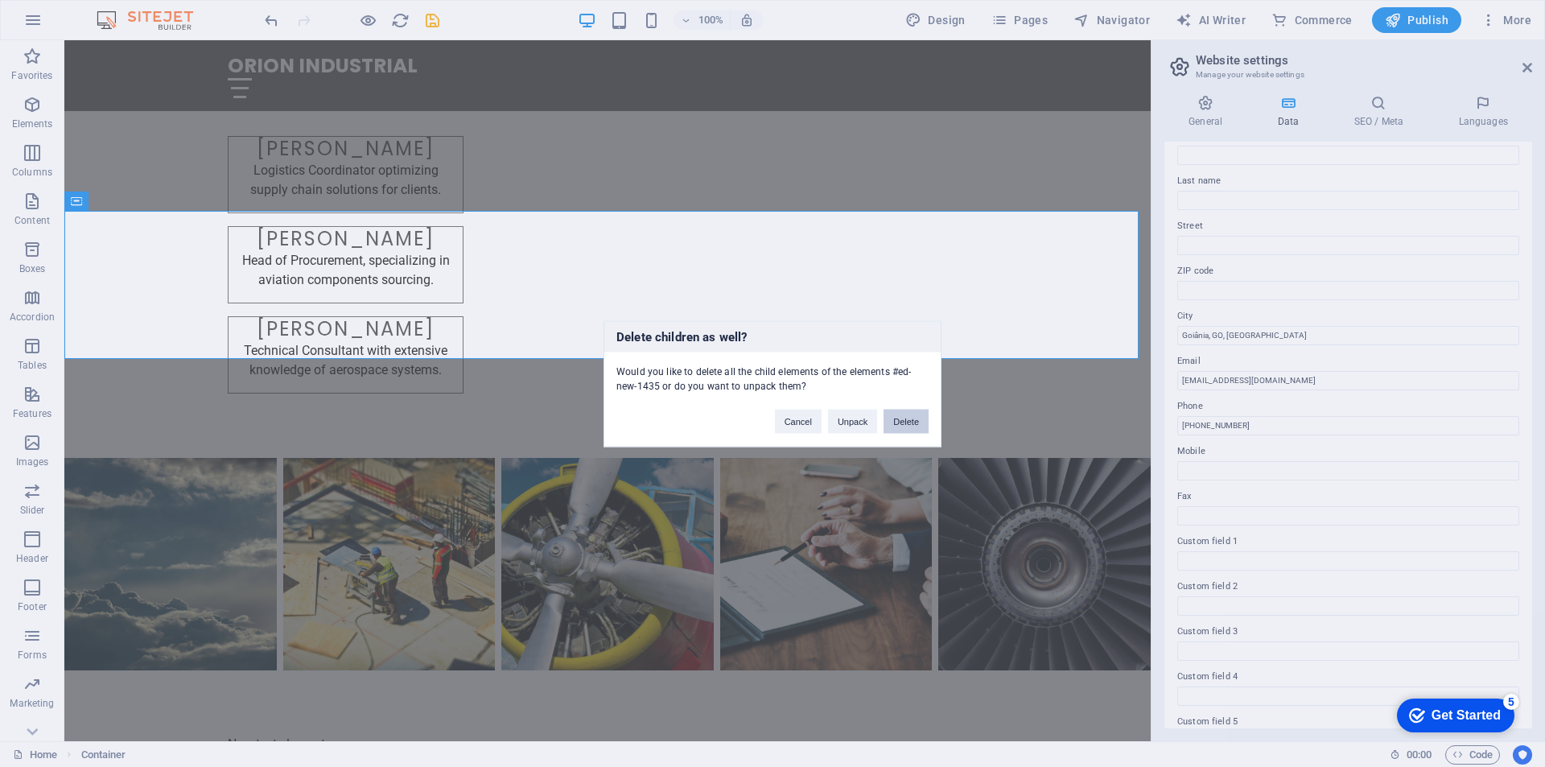
click at [907, 423] on button "Delete" at bounding box center [906, 421] width 45 height 24
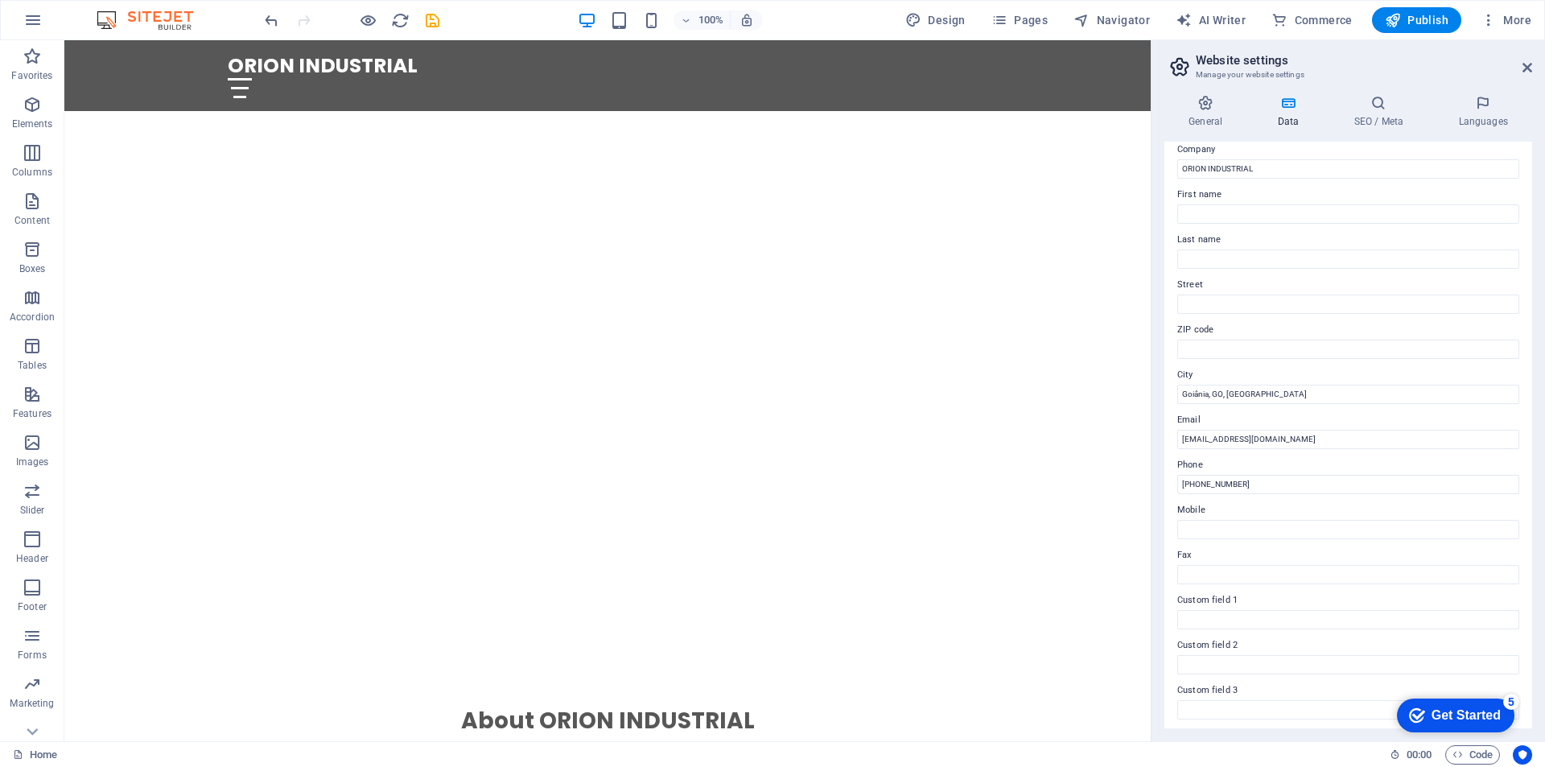
scroll to position [26, 0]
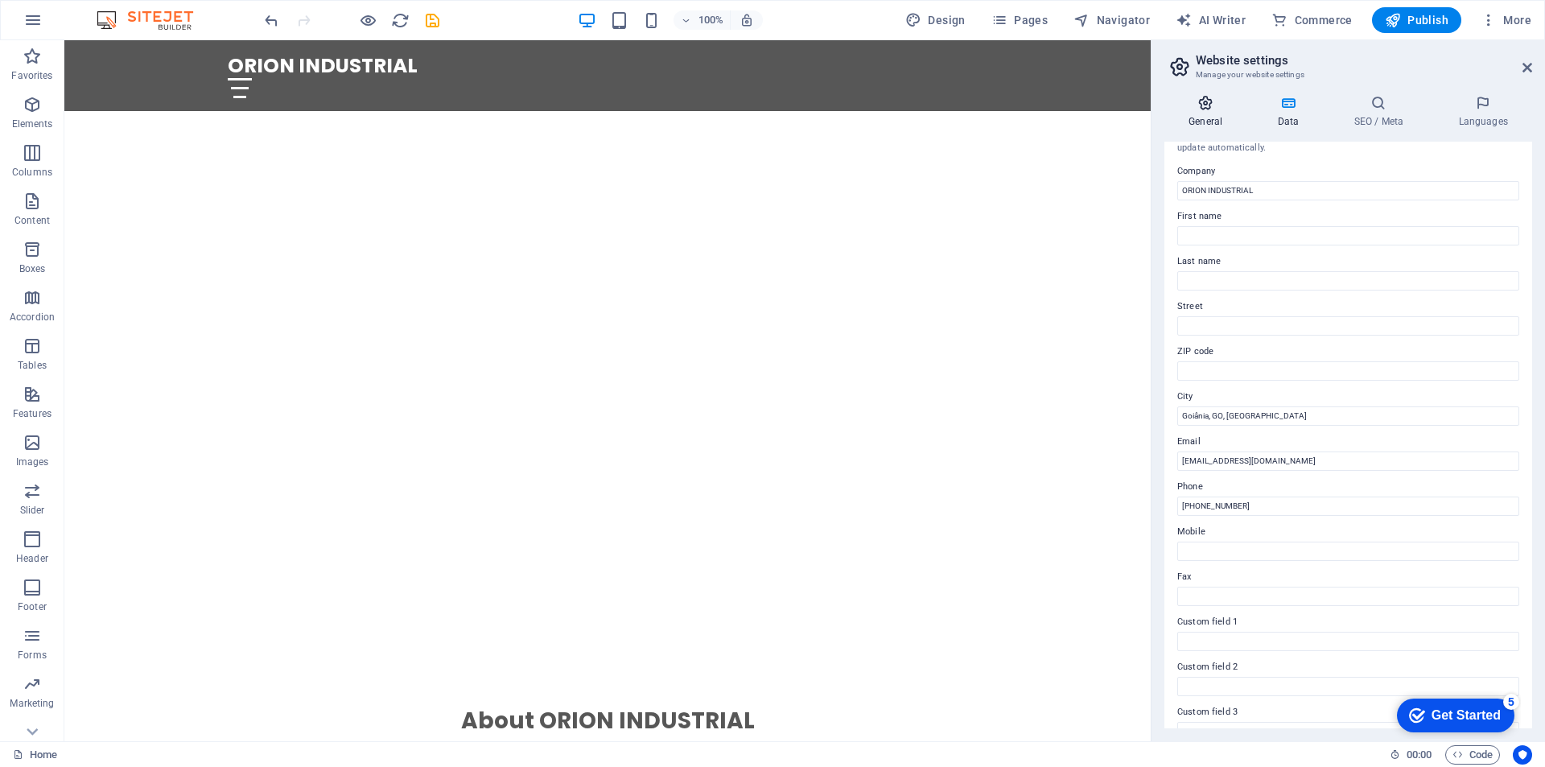
click at [1195, 117] on h4 "General" at bounding box center [1209, 112] width 89 height 34
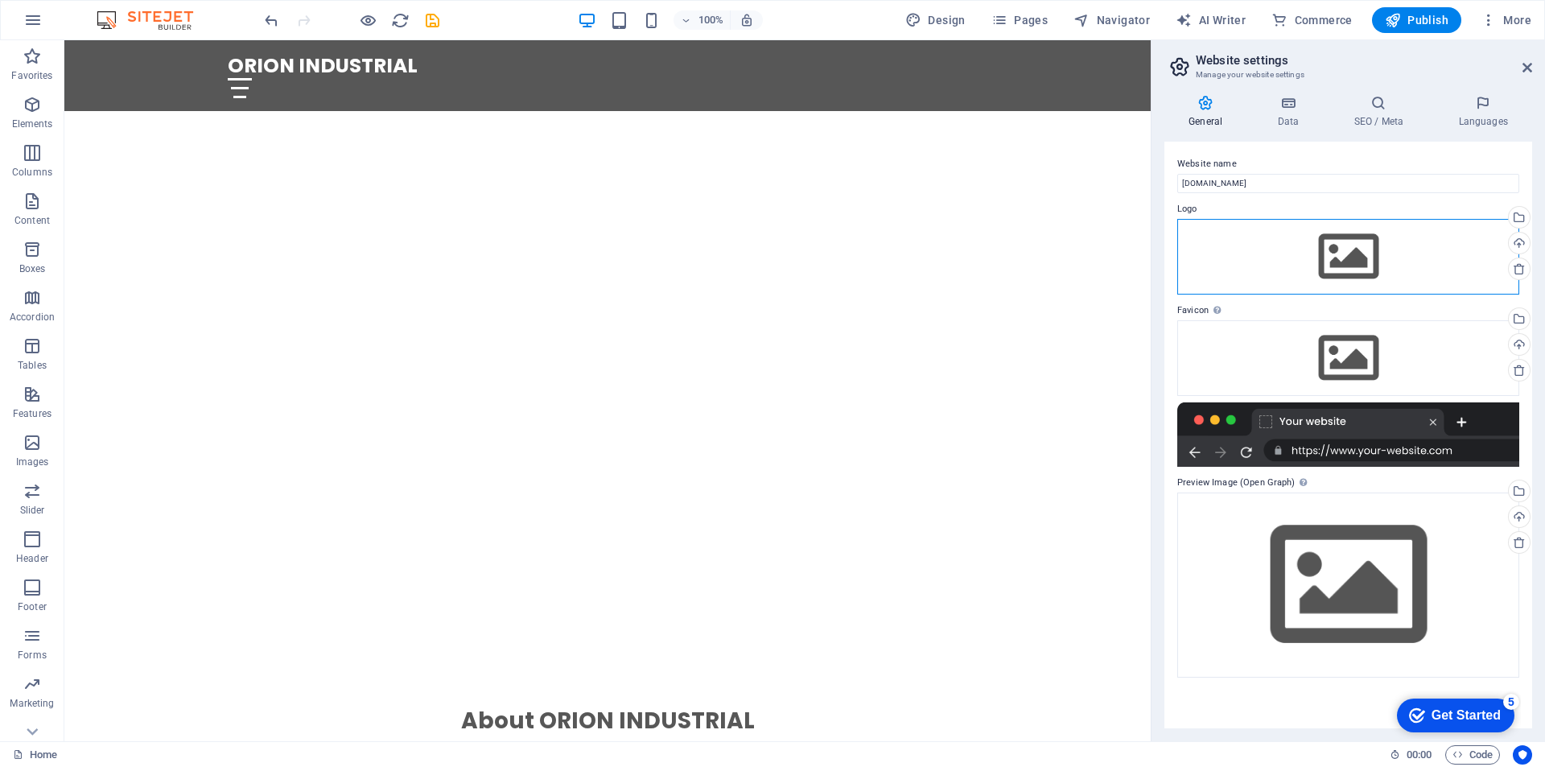
click at [1315, 245] on div "Drag files here, click to choose files or select files from Files or our free s…" at bounding box center [1349, 257] width 342 height 76
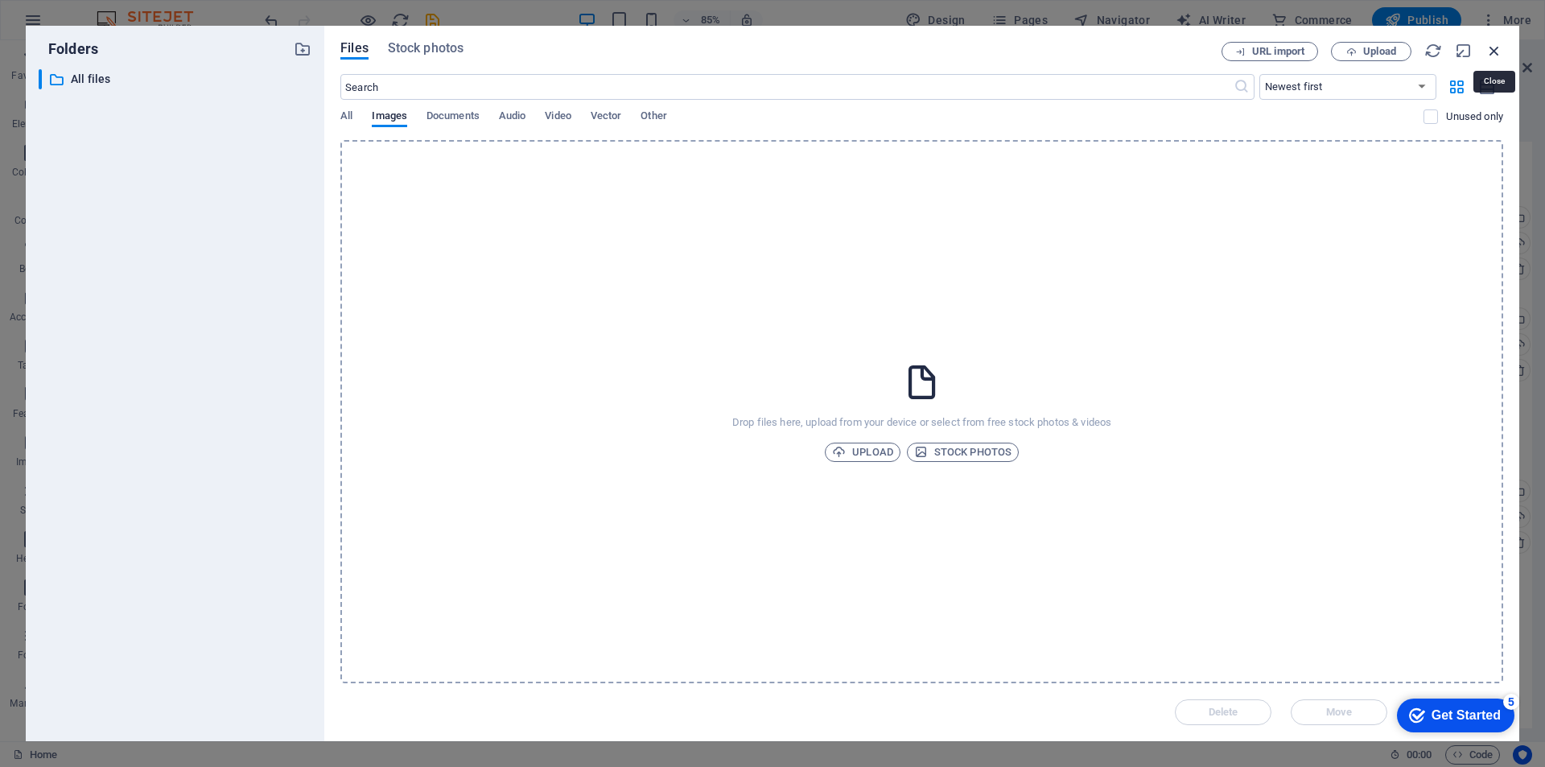
click at [1500, 50] on icon "button" at bounding box center [1495, 51] width 18 height 18
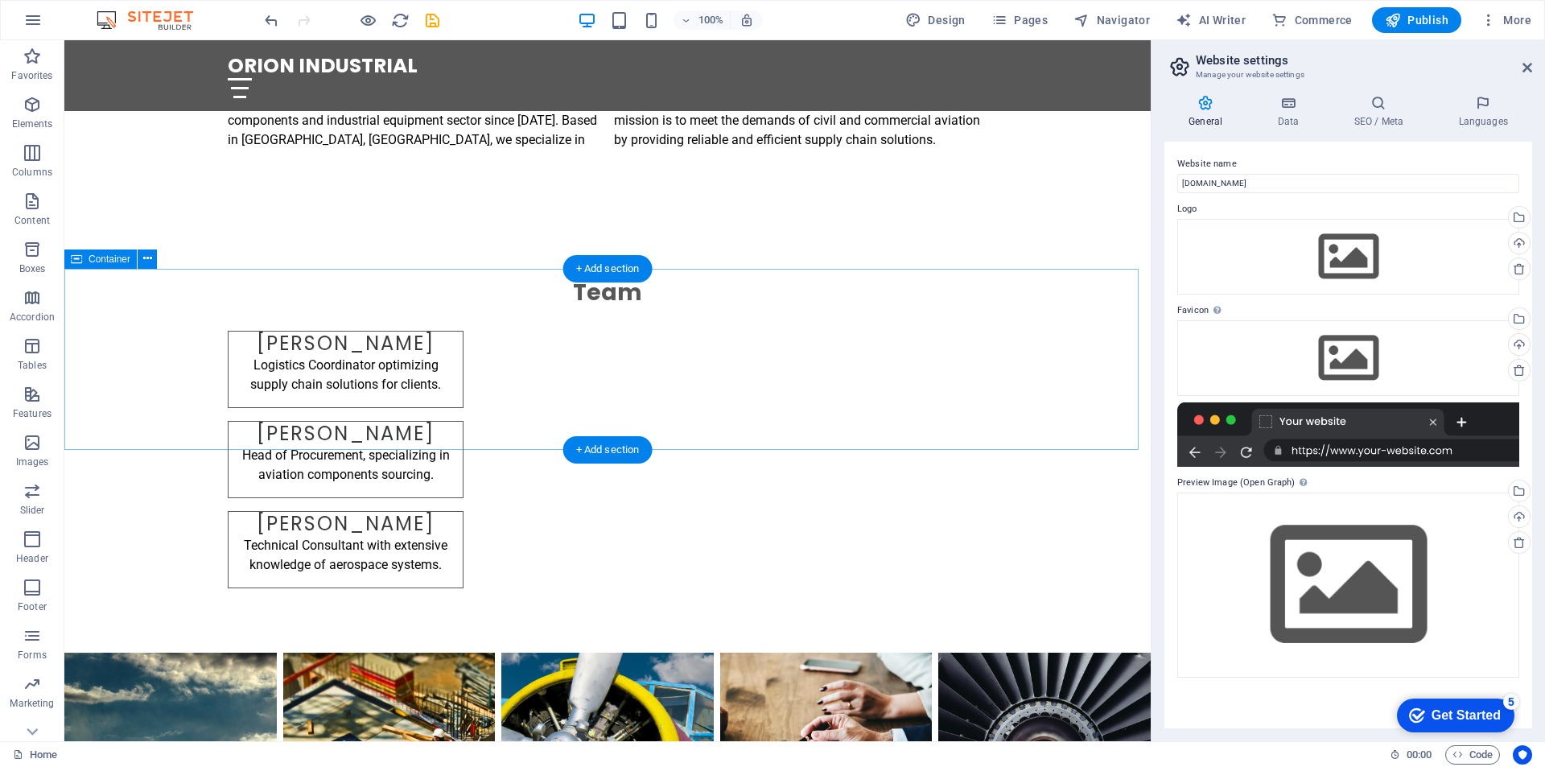
scroll to position [778, 0]
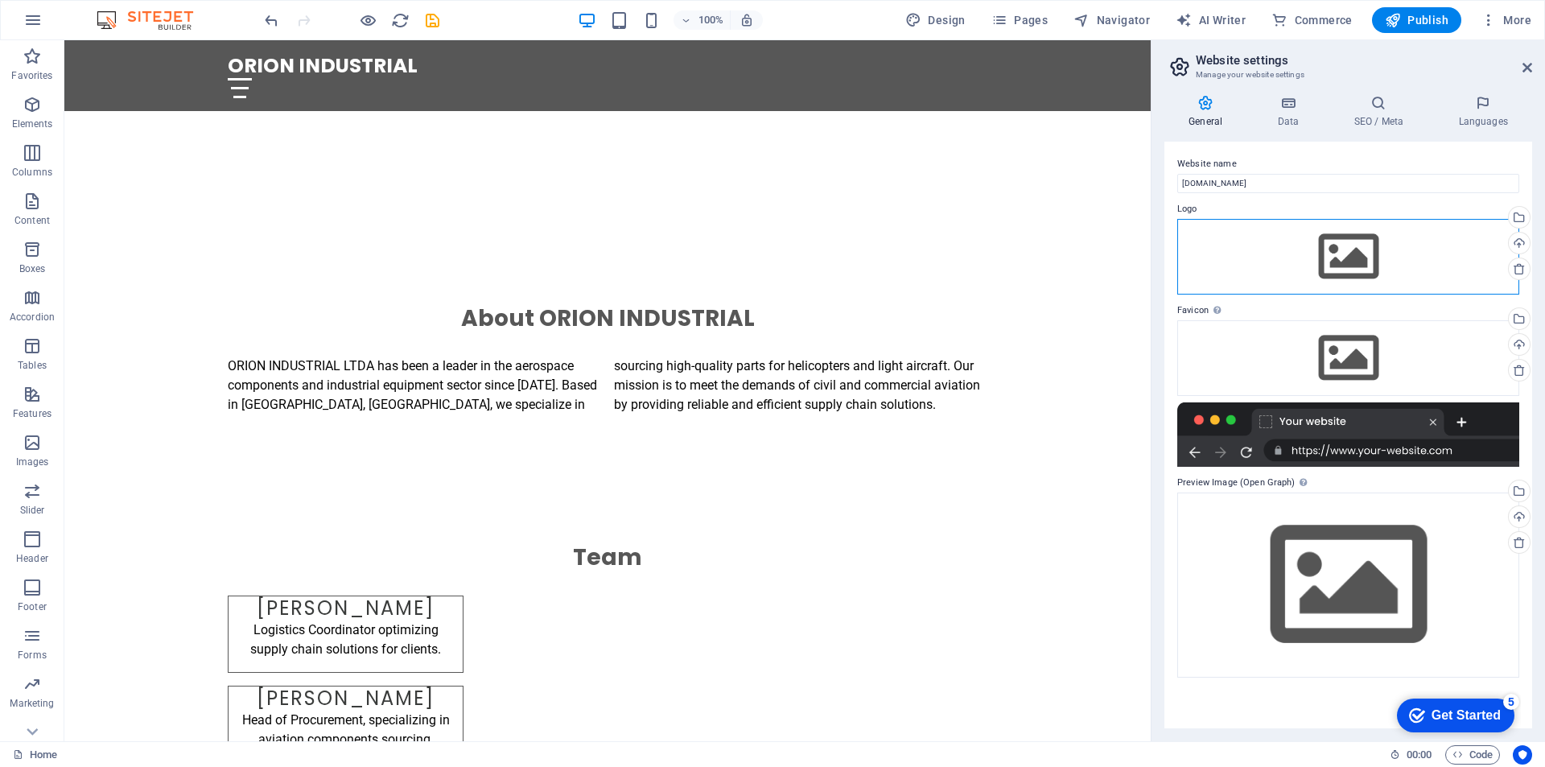
click at [1383, 250] on div "Drag files here, click to choose files or select files from Files or our free s…" at bounding box center [1349, 257] width 342 height 76
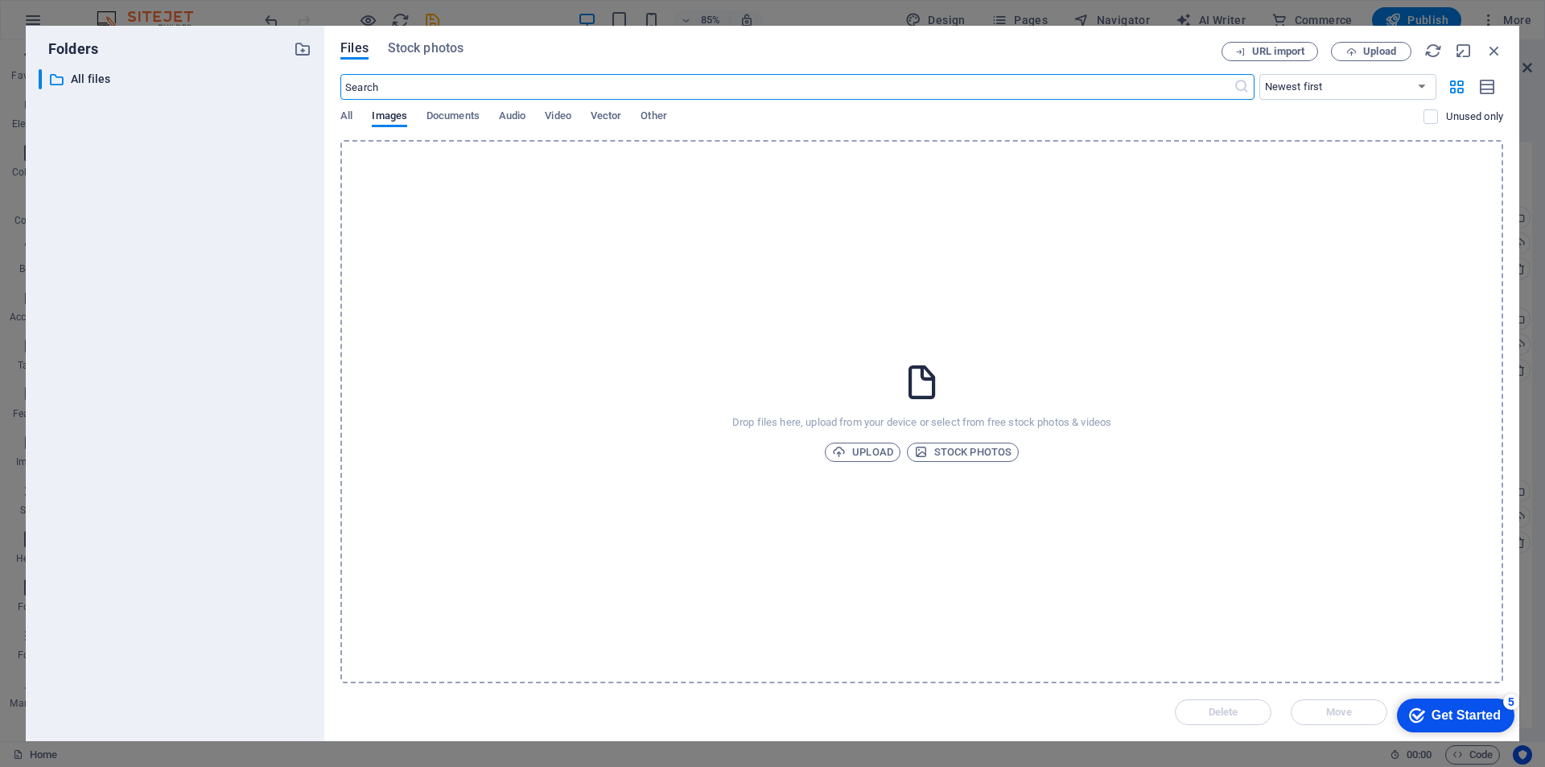
scroll to position [902, 0]
click at [868, 454] on span "Upload" at bounding box center [862, 452] width 61 height 19
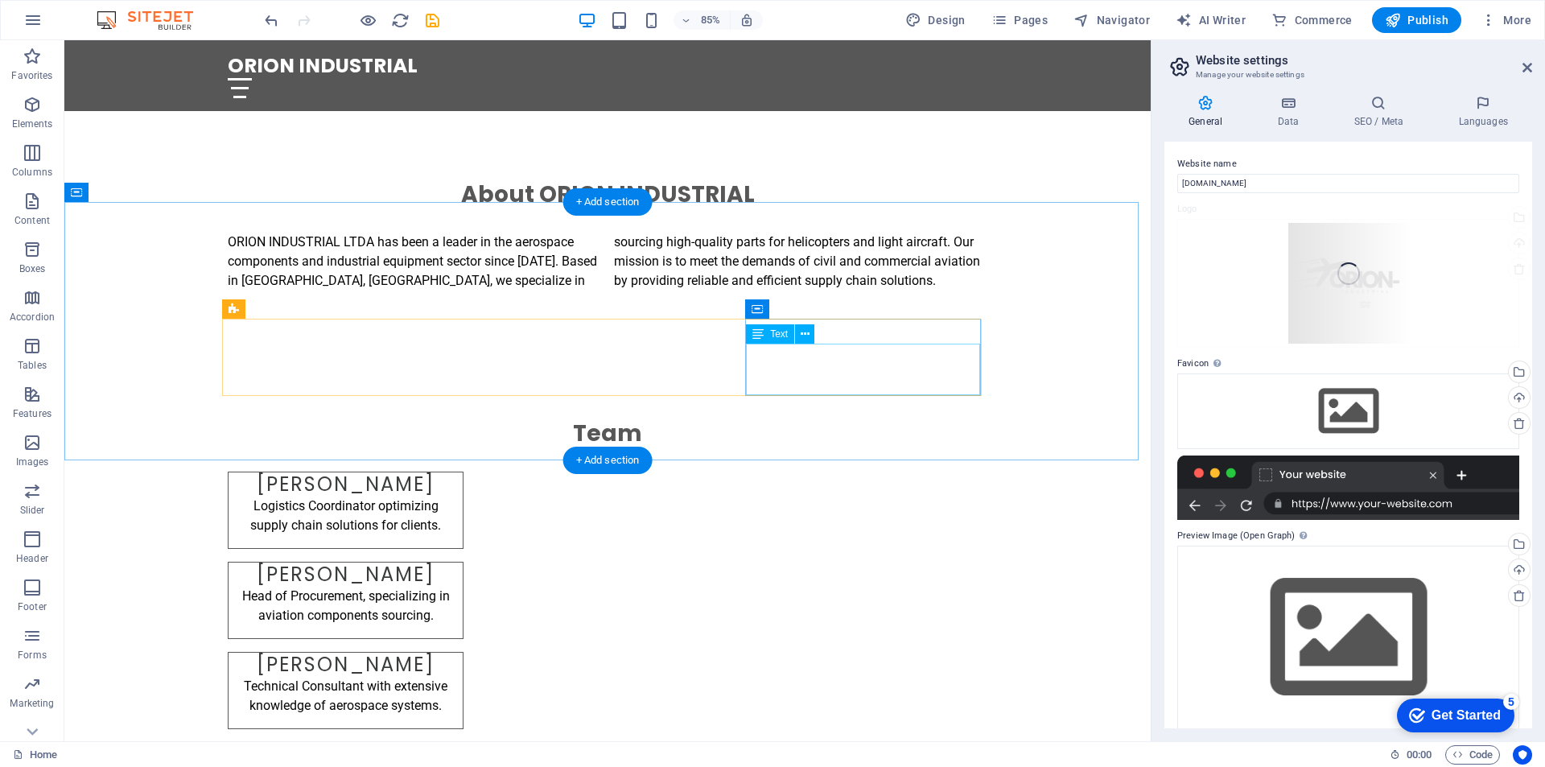
scroll to position [778, 0]
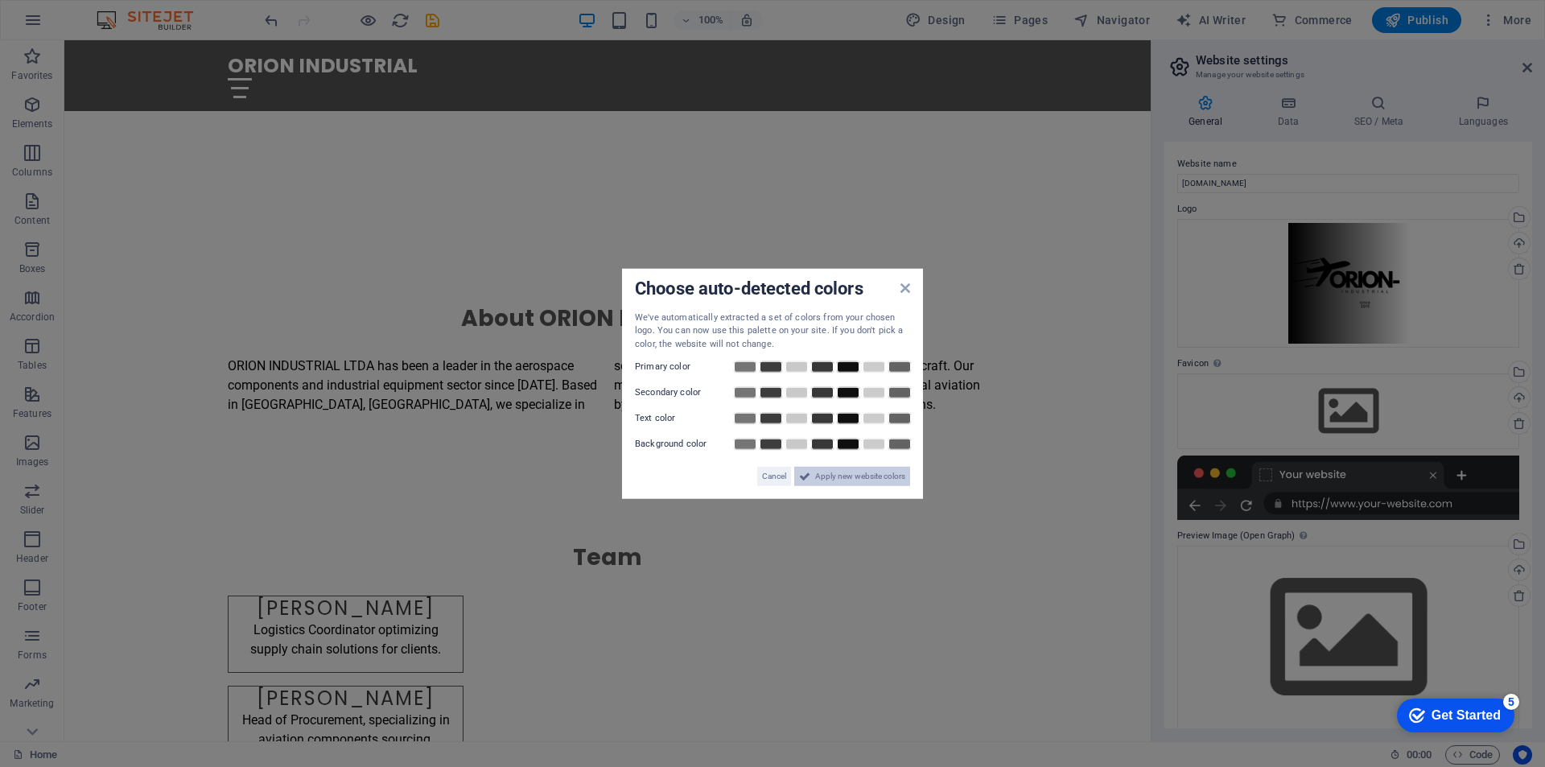
click at [864, 478] on span "Apply new website colors" at bounding box center [860, 476] width 90 height 19
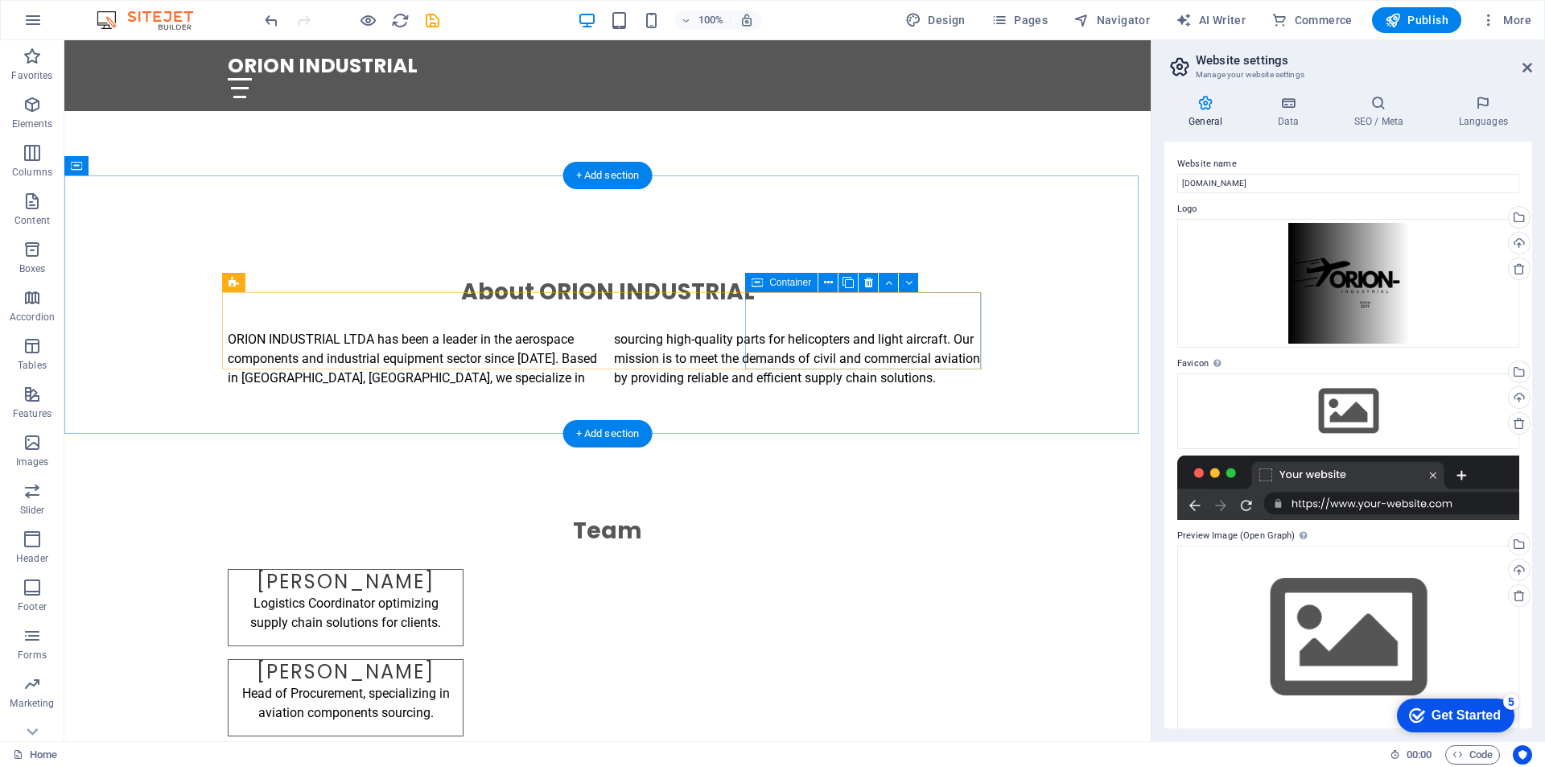
scroll to position [1181, 0]
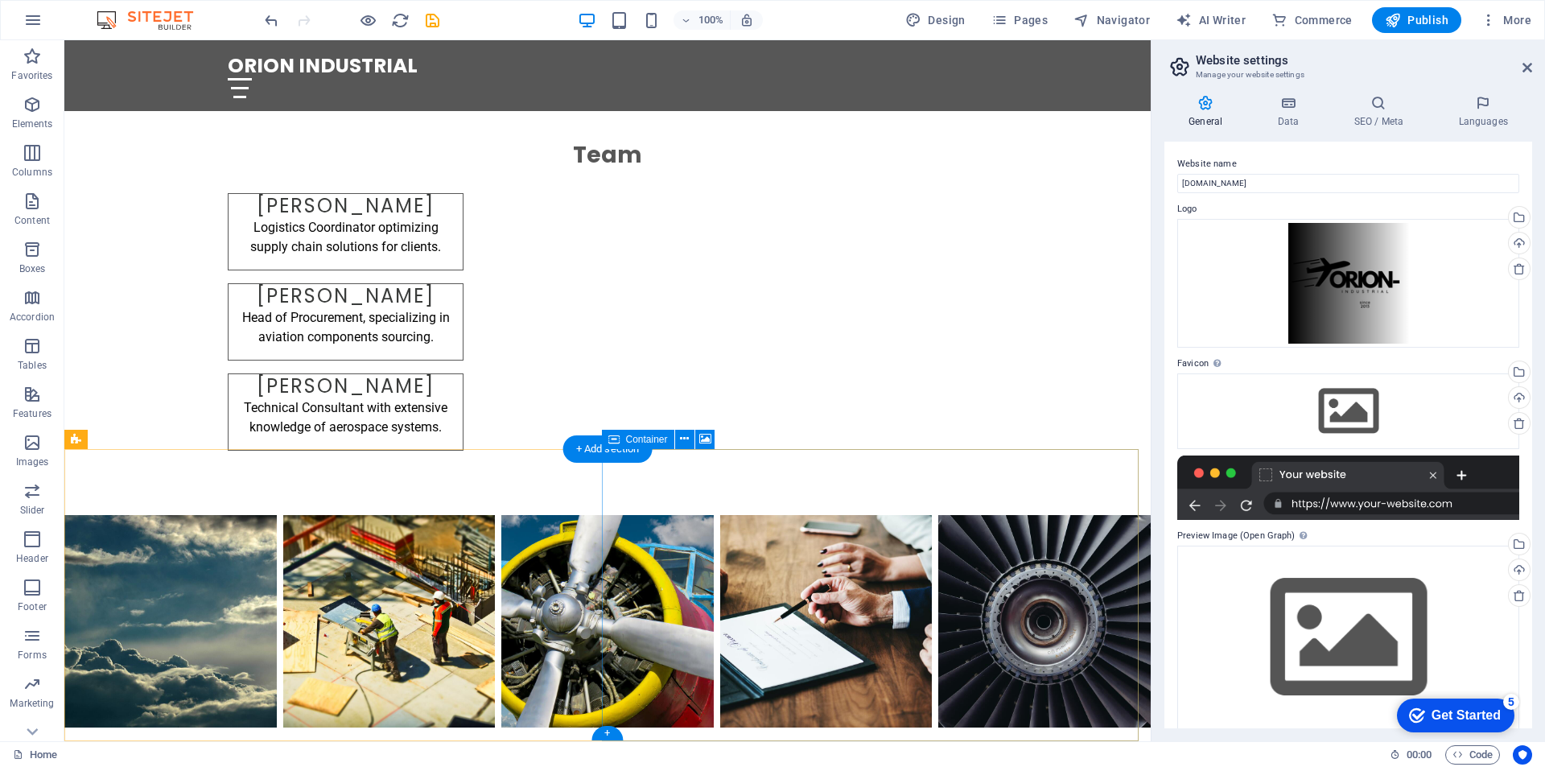
click at [593, 453] on div "+ Add section" at bounding box center [607, 448] width 89 height 27
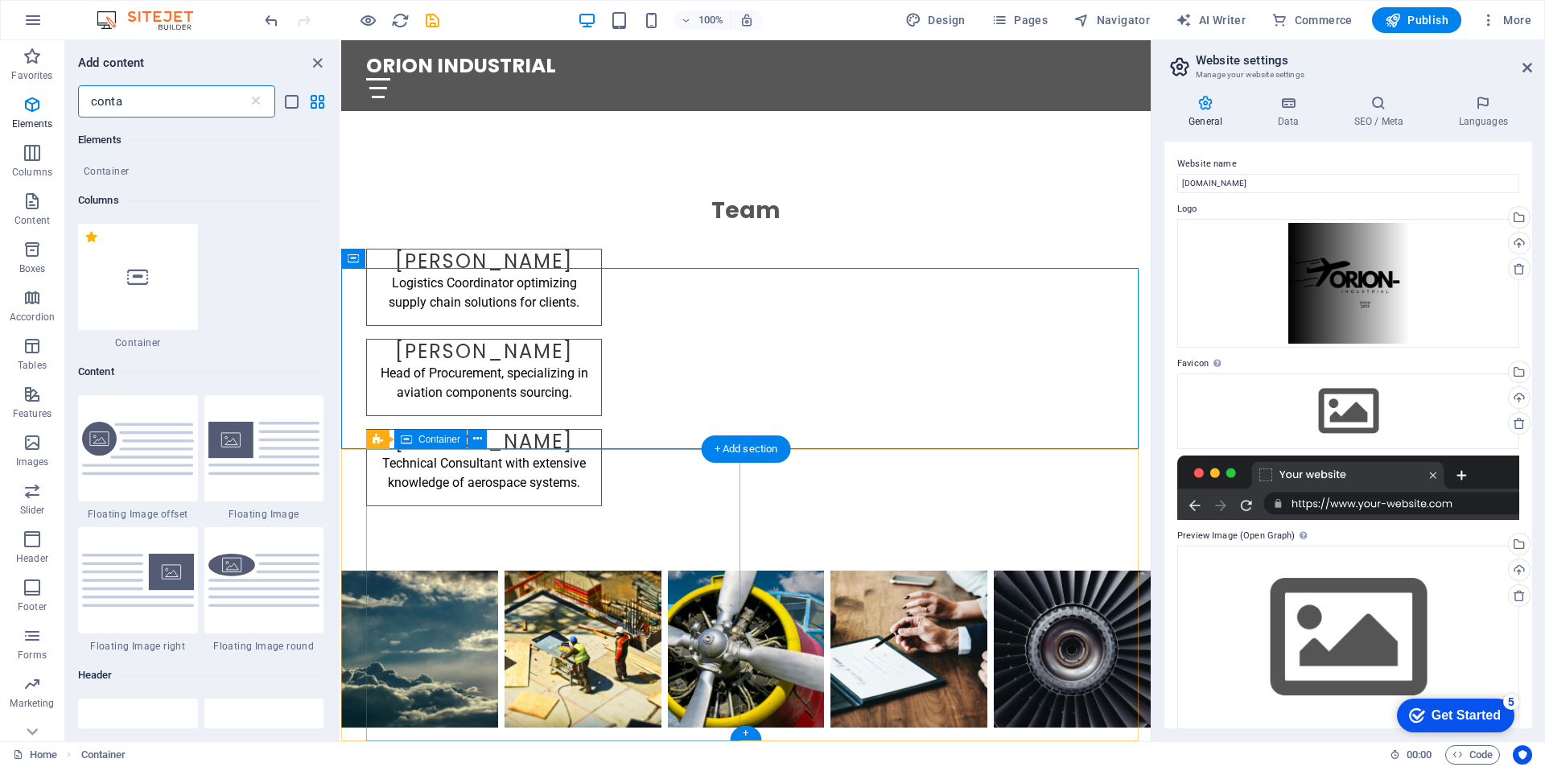
scroll to position [466, 0]
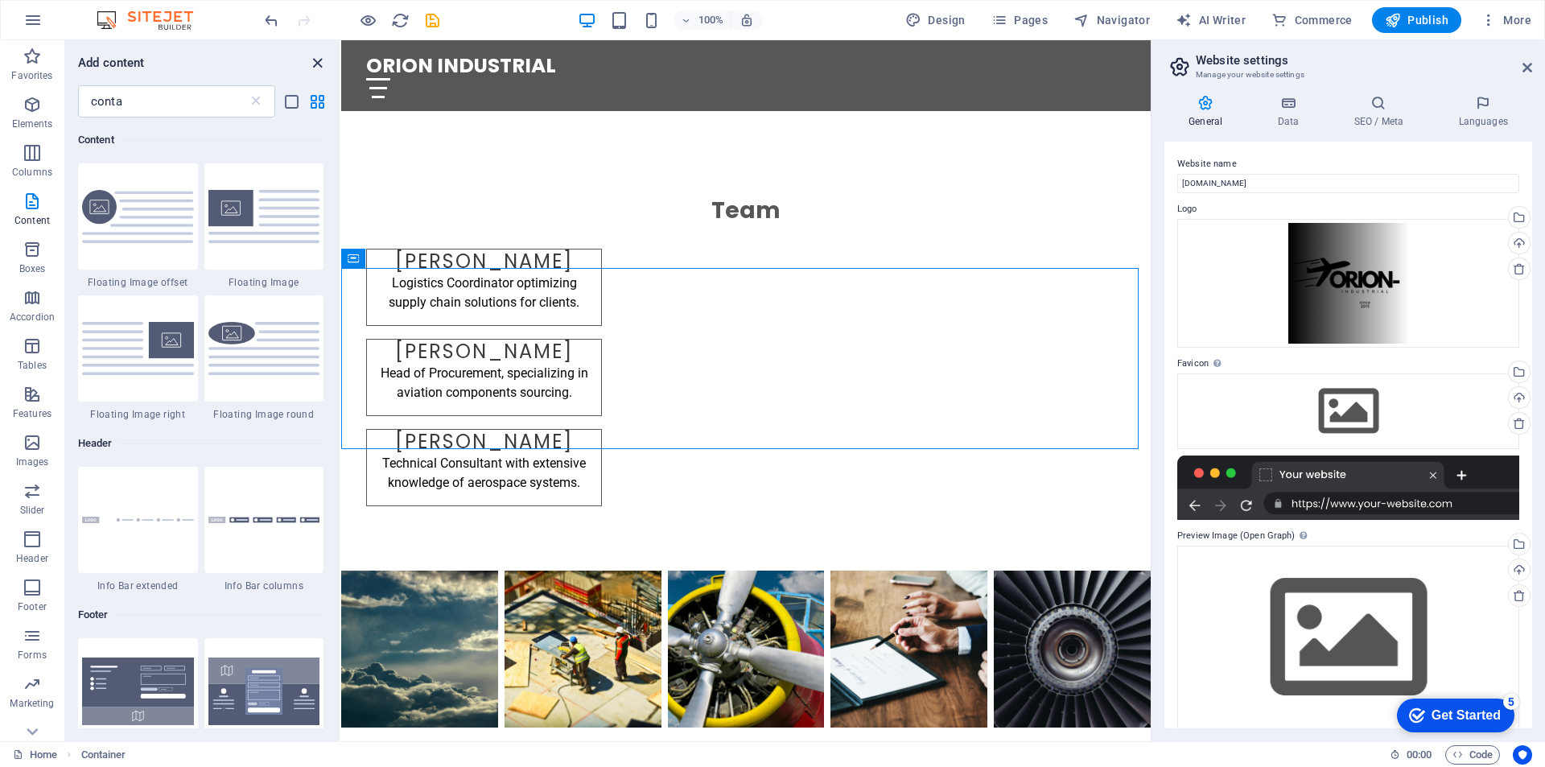
click at [317, 63] on icon "close panel" at bounding box center [317, 63] width 19 height 19
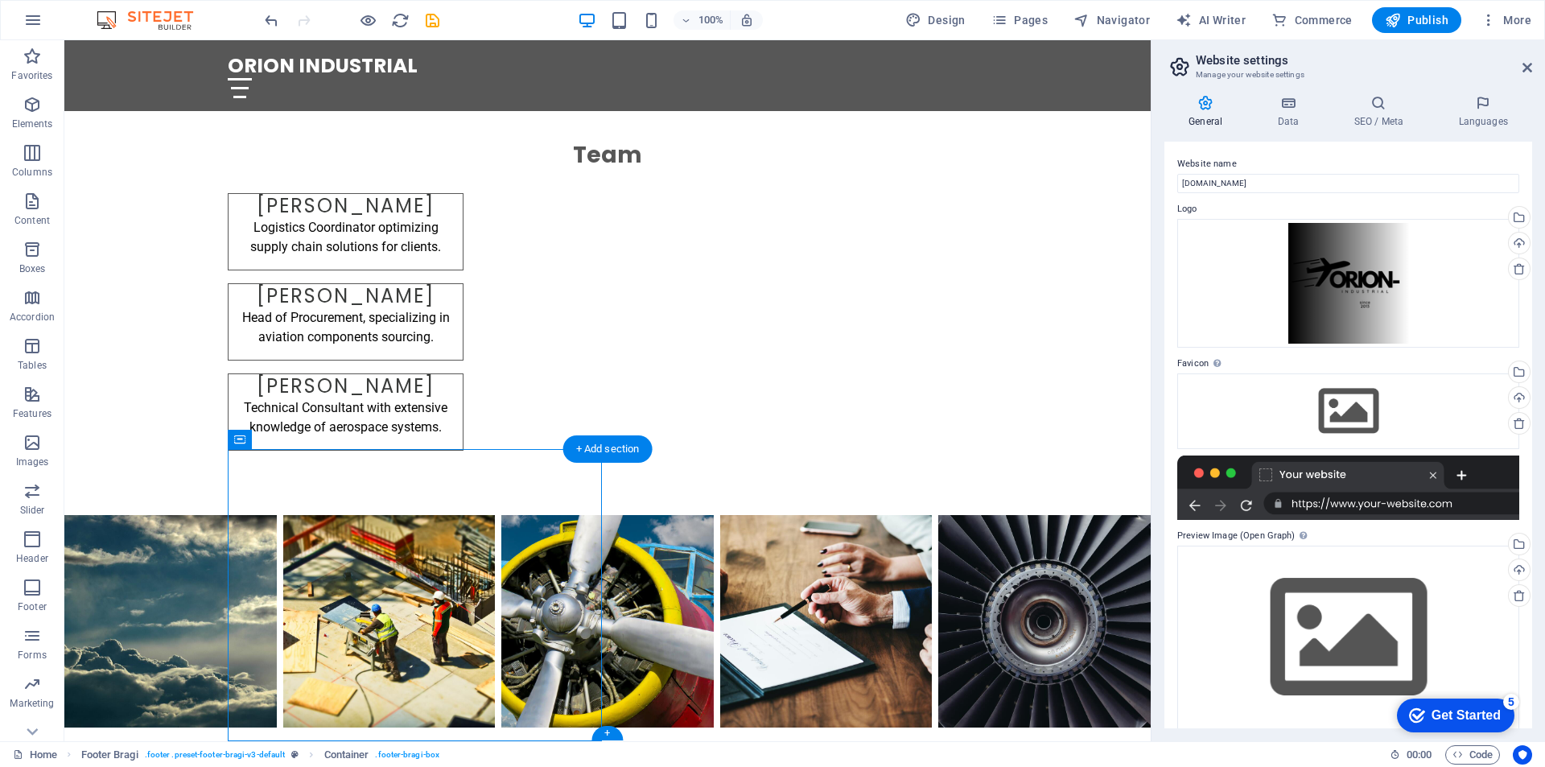
drag, startPoint x: 563, startPoint y: 493, endPoint x: 964, endPoint y: 510, distance: 402.0
drag, startPoint x: 379, startPoint y: 481, endPoint x: 908, endPoint y: 493, distance: 529.0
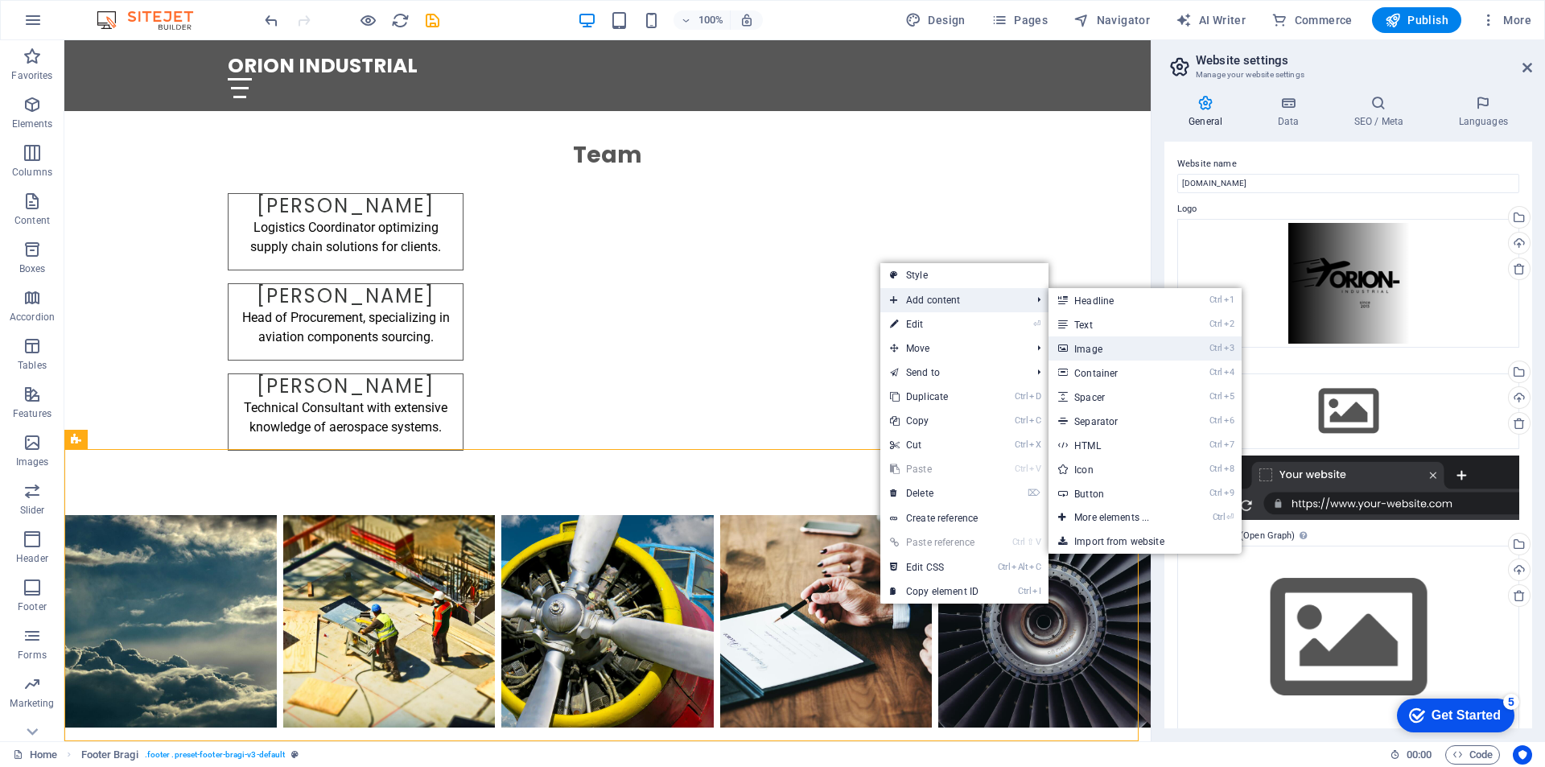
drag, startPoint x: 1137, startPoint y: 349, endPoint x: 772, endPoint y: 320, distance: 365.7
click at [1137, 349] on link "Ctrl 3 Image" at bounding box center [1115, 348] width 133 height 24
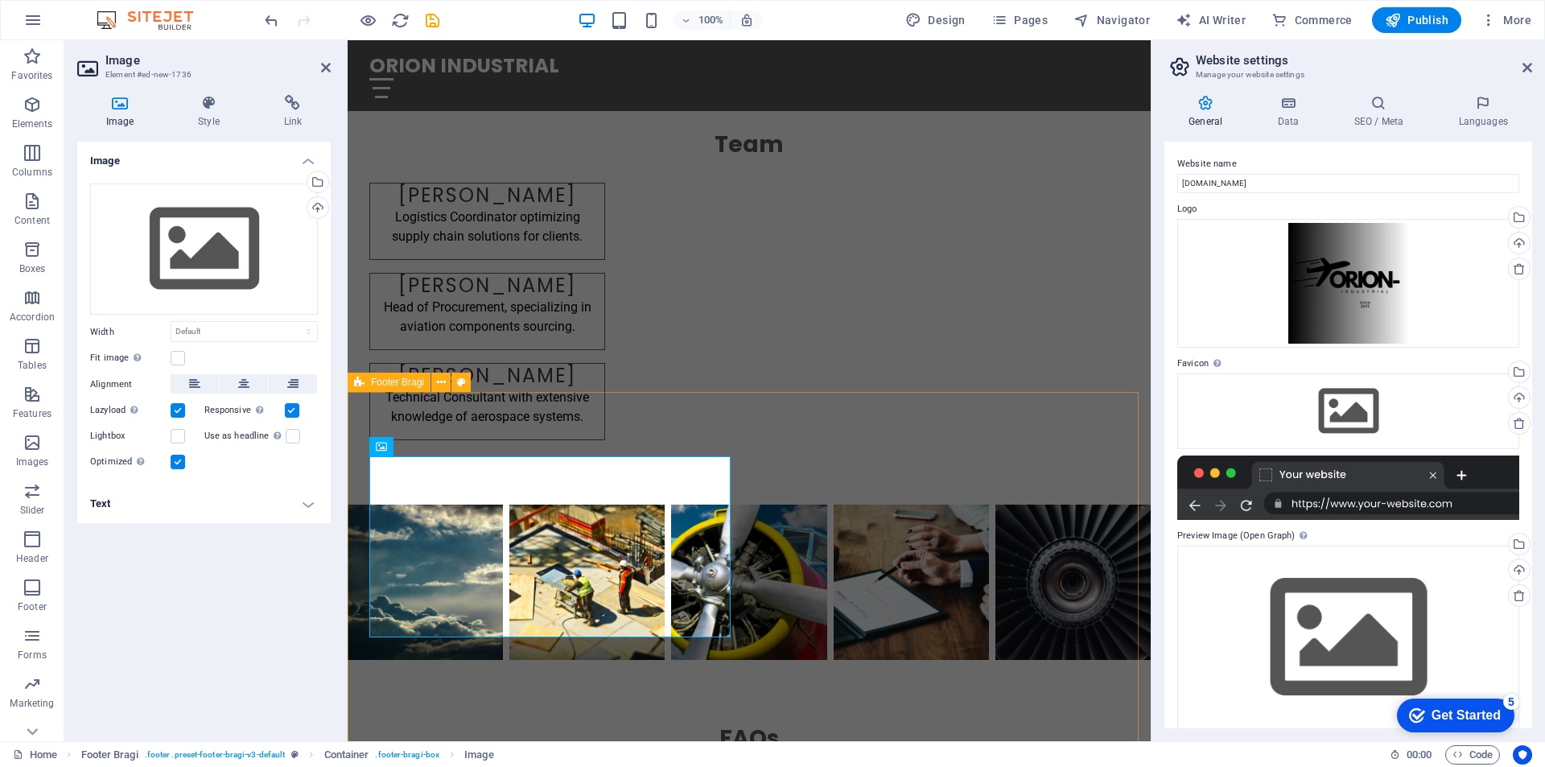
scroll to position [1305, 0]
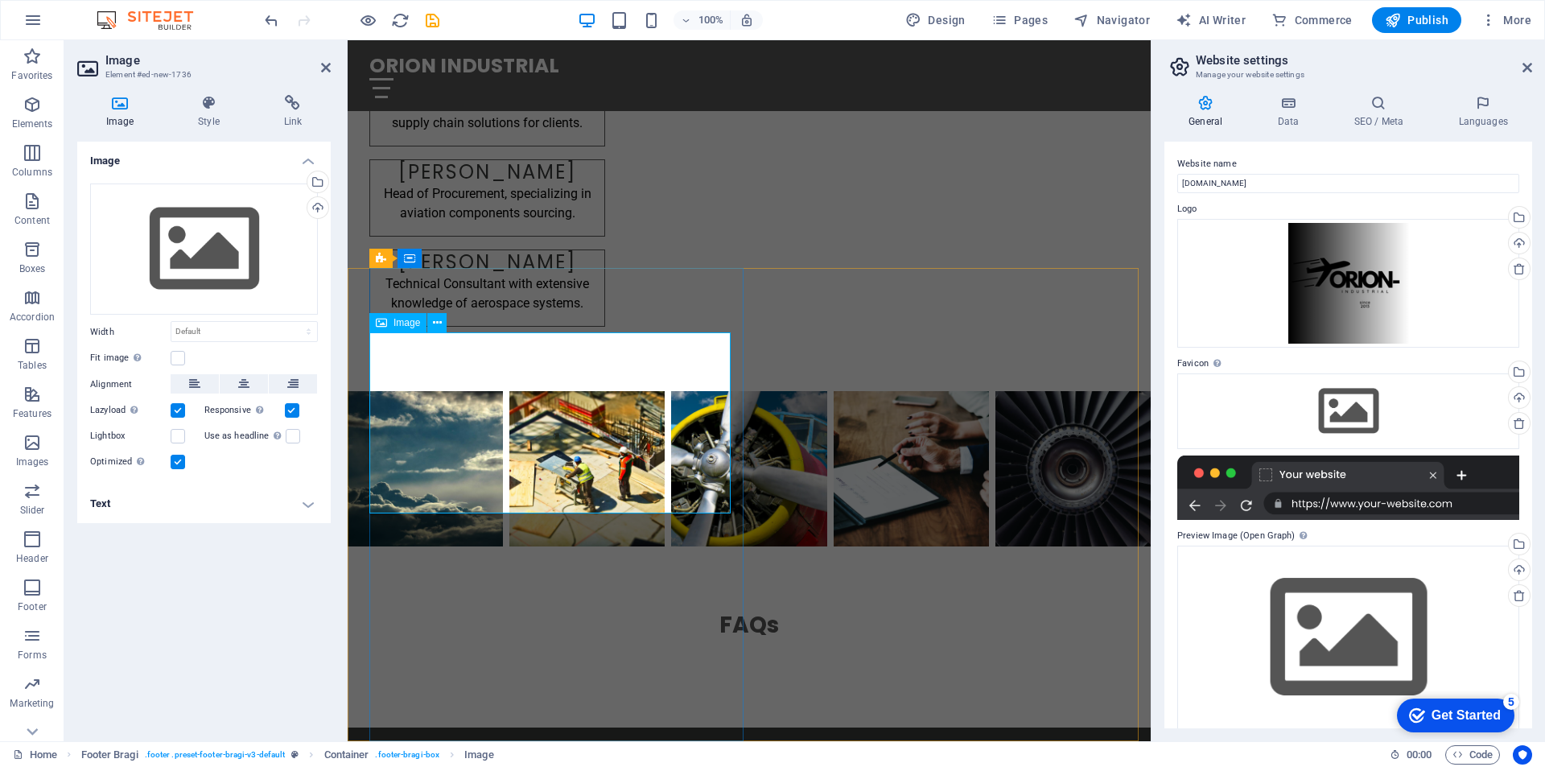
click at [230, 229] on div "Drag files here, click to choose files or select files from Files or our free s…" at bounding box center [204, 250] width 228 height 132
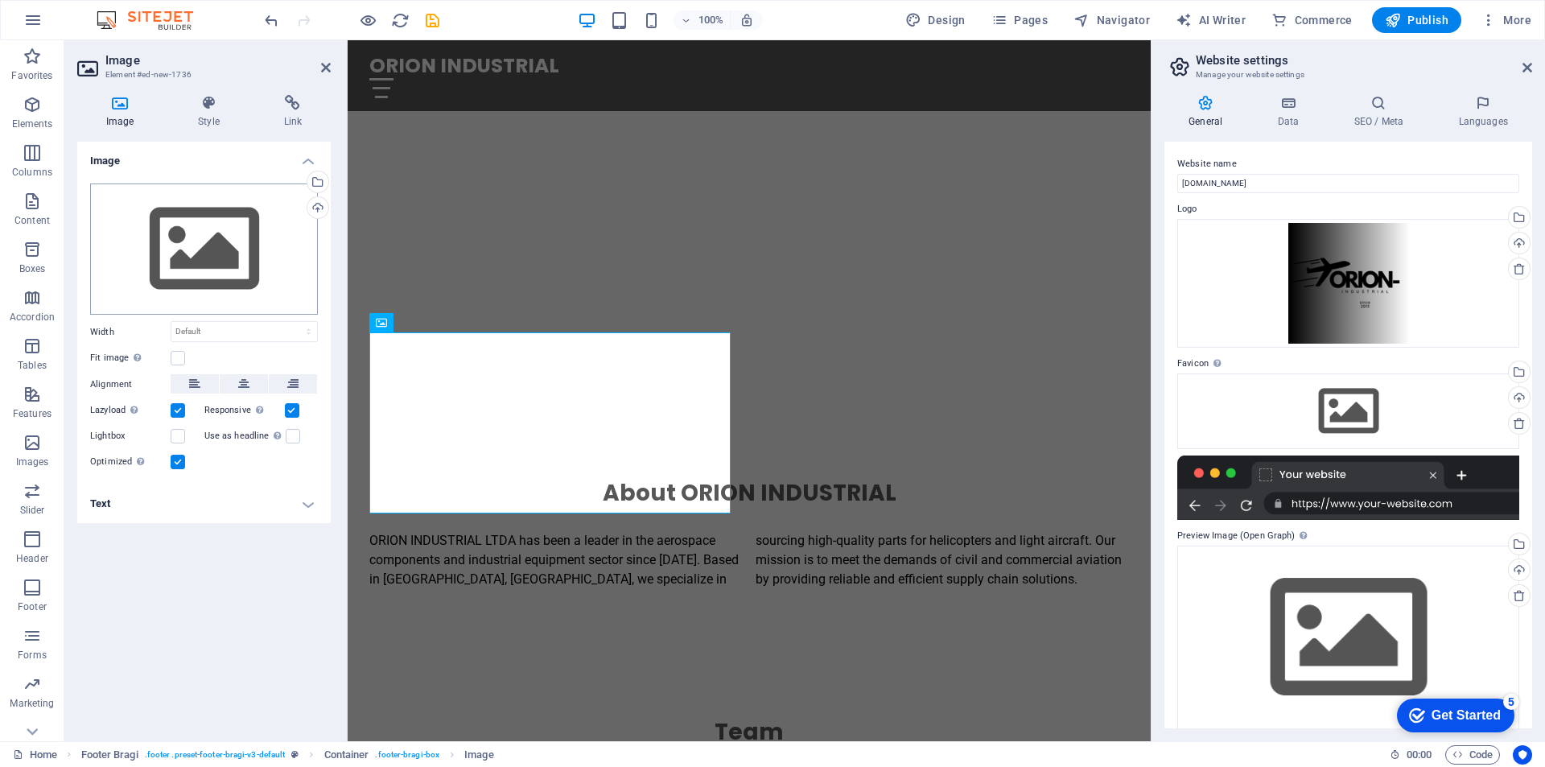
scroll to position [1308, 0]
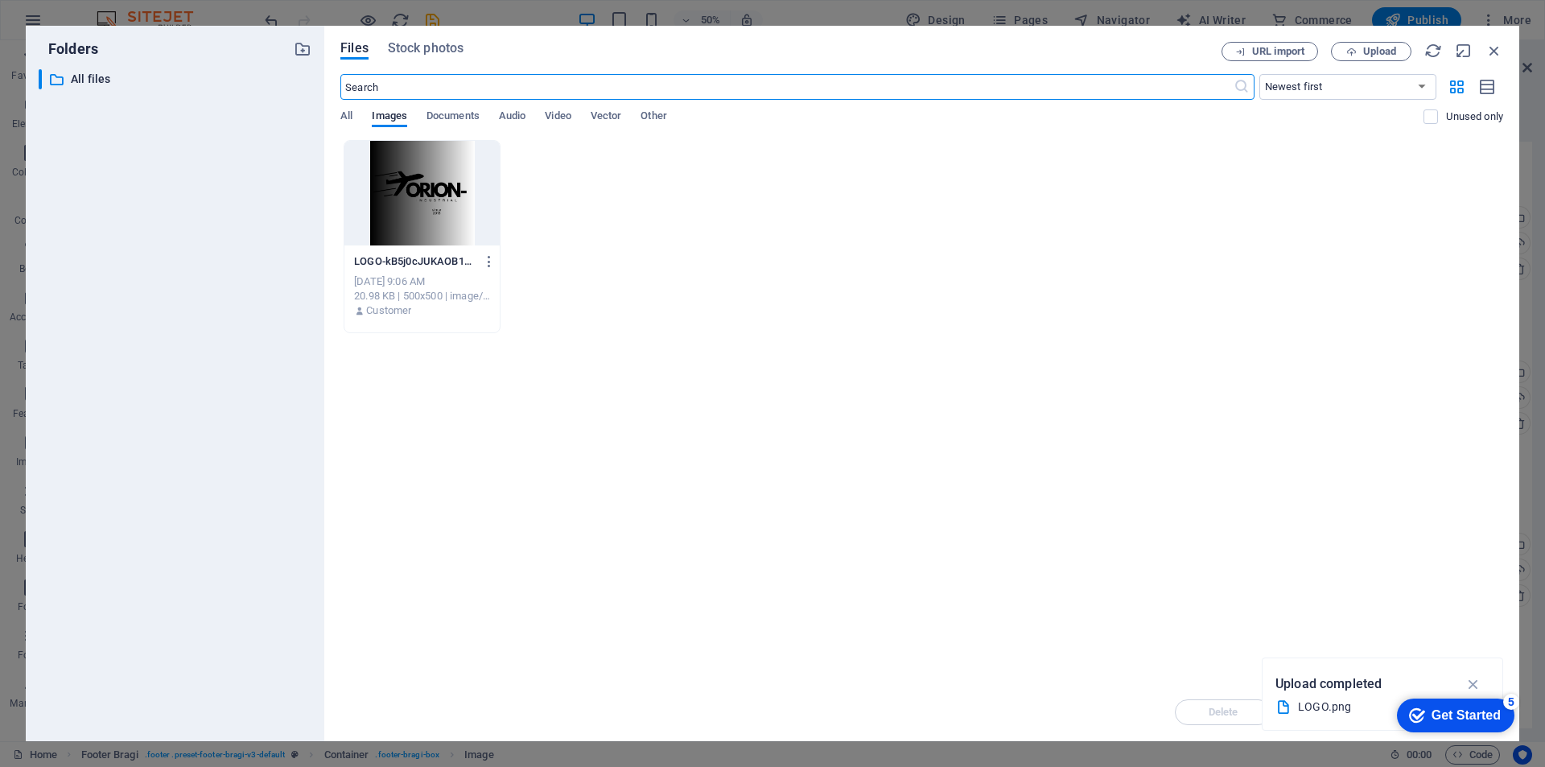
click at [436, 188] on div at bounding box center [421, 193] width 155 height 105
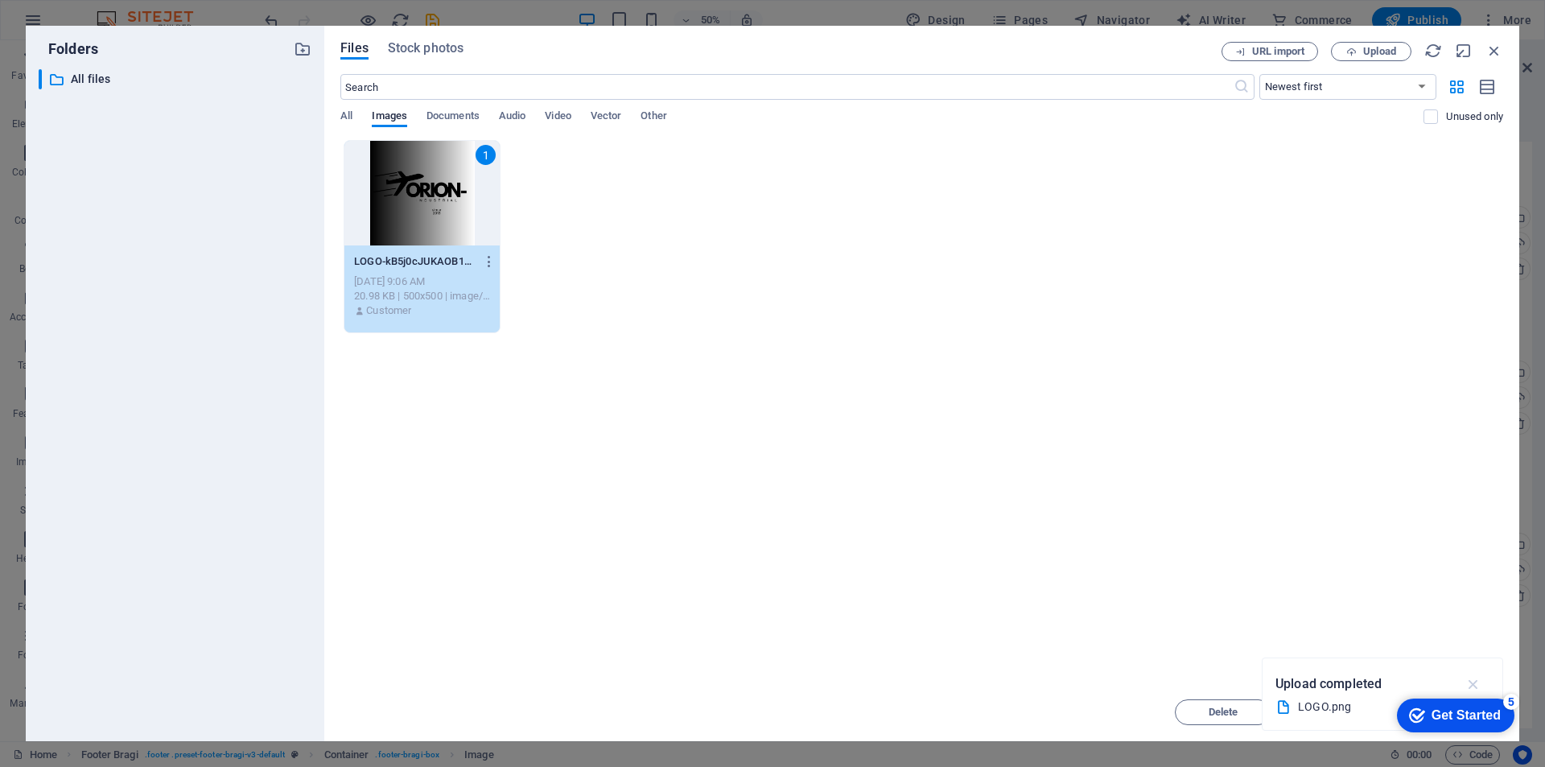
click at [1473, 687] on icon "button" at bounding box center [1474, 684] width 19 height 18
click at [1335, 716] on span "Move" at bounding box center [1339, 713] width 26 height 10
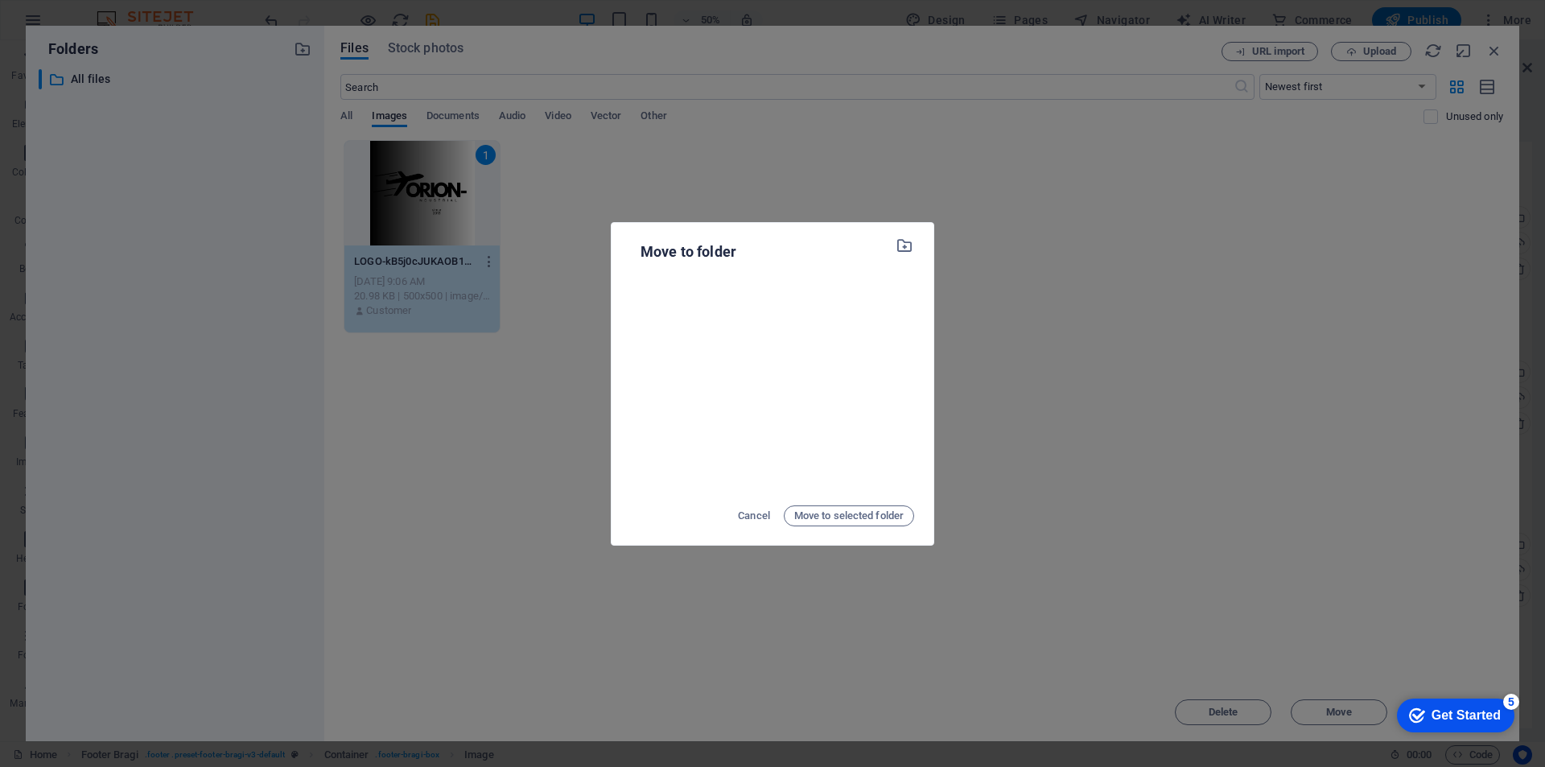
click at [991, 254] on div "Move to folder Cancel Move to selected folder" at bounding box center [772, 383] width 1545 height 767
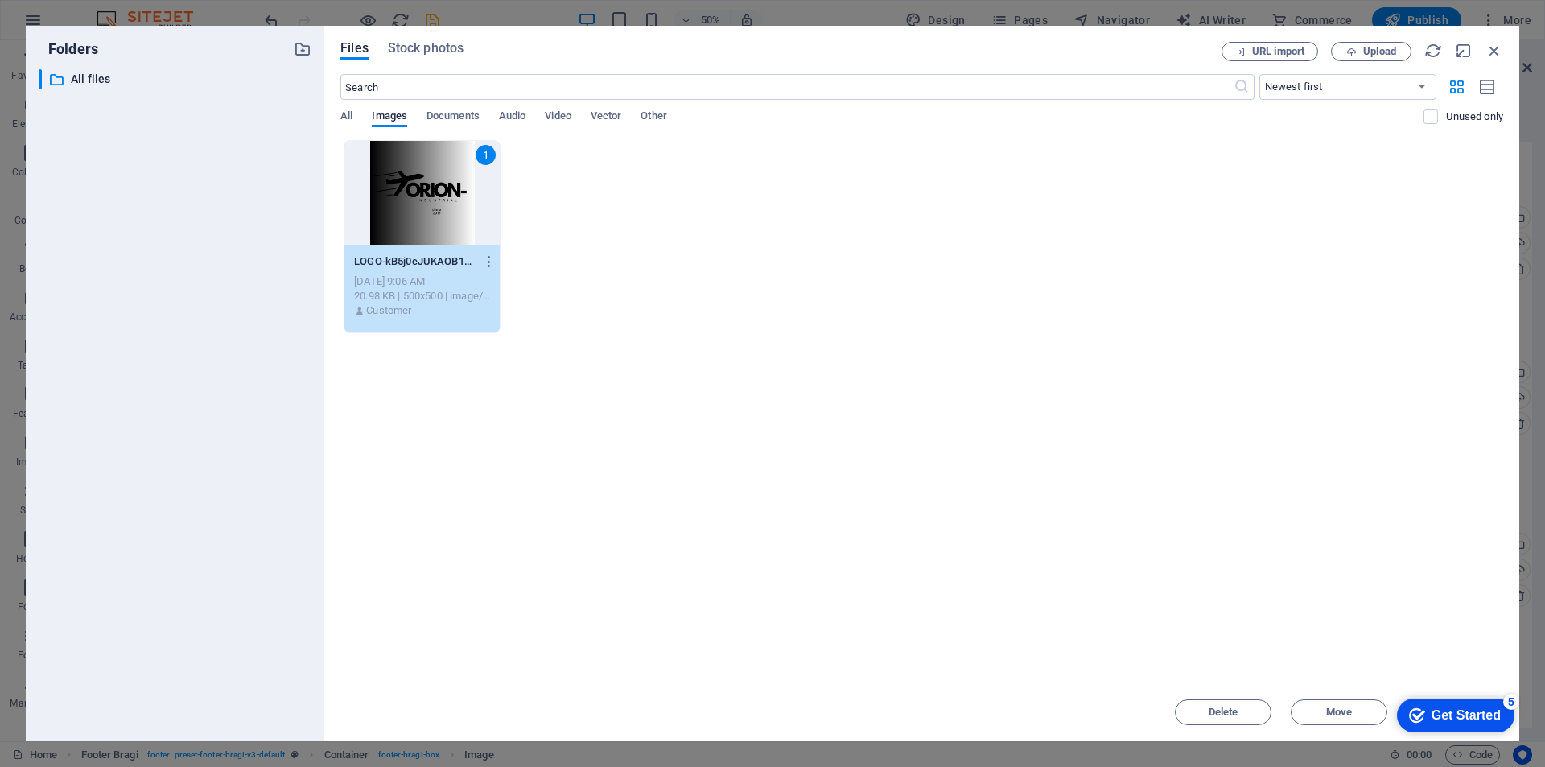
click at [448, 193] on div "1" at bounding box center [421, 193] width 155 height 105
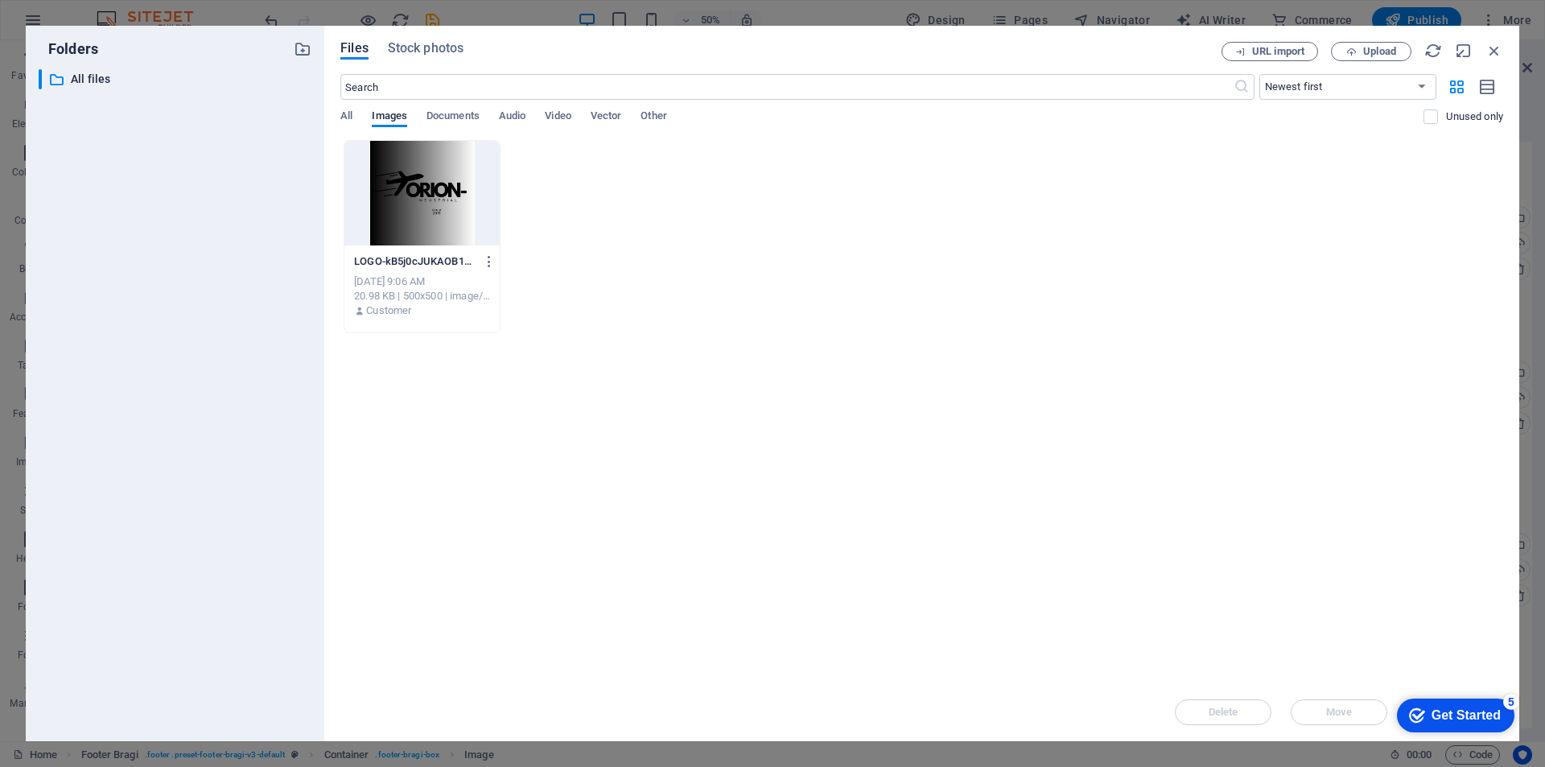
click at [448, 193] on div at bounding box center [421, 193] width 155 height 105
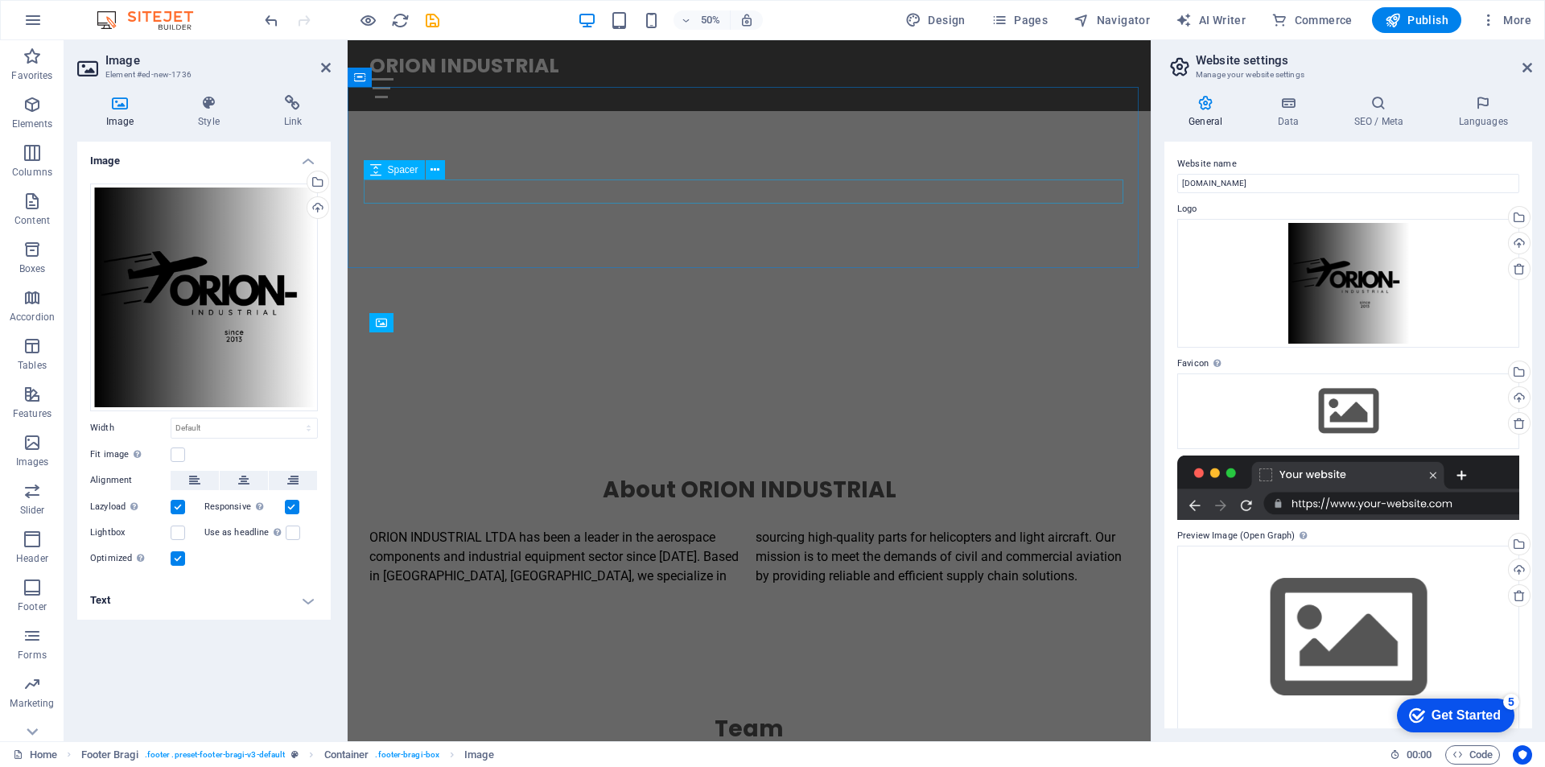
scroll to position [1305, 0]
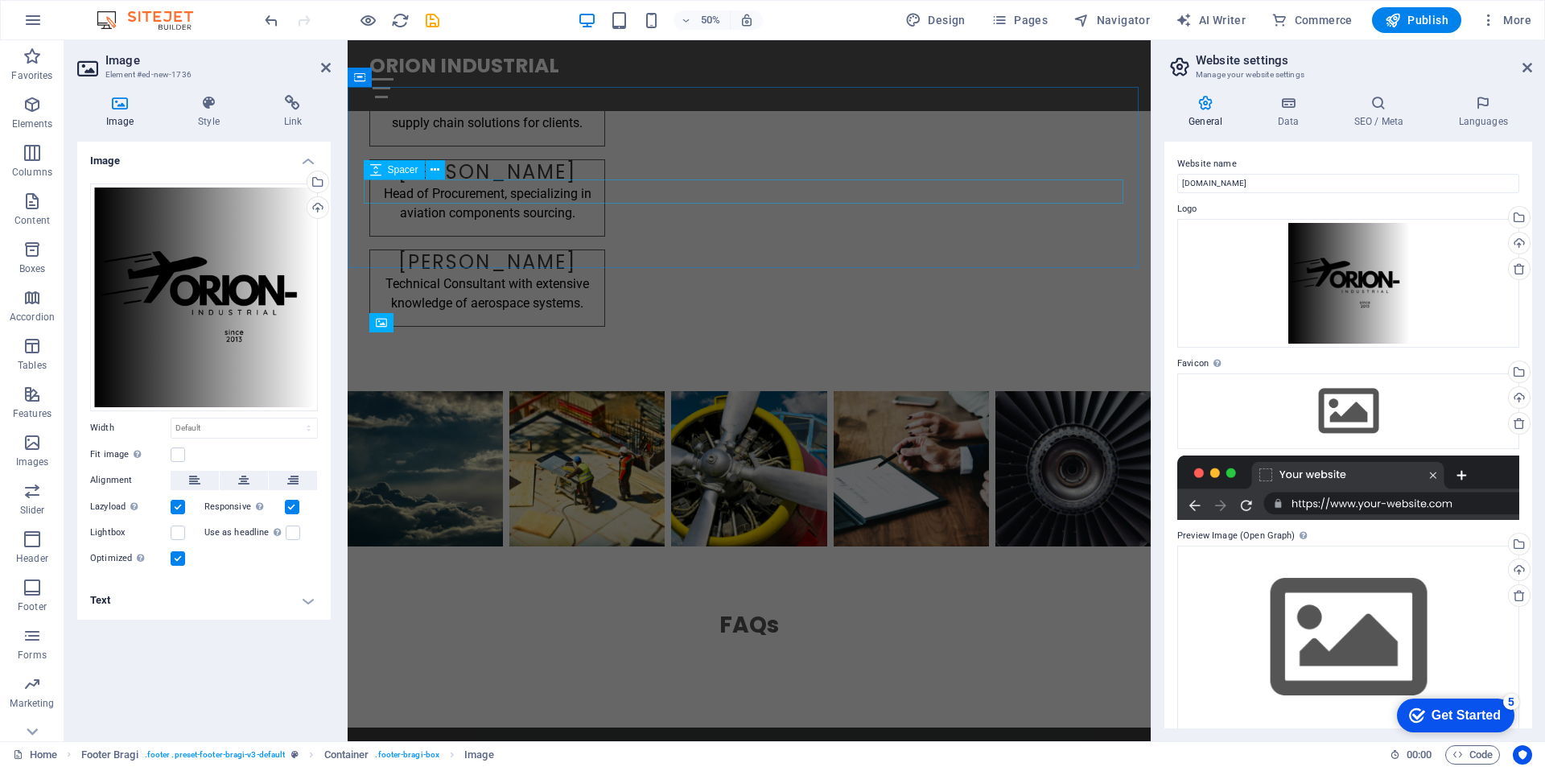
click at [448, 639] on div at bounding box center [749, 651] width 760 height 24
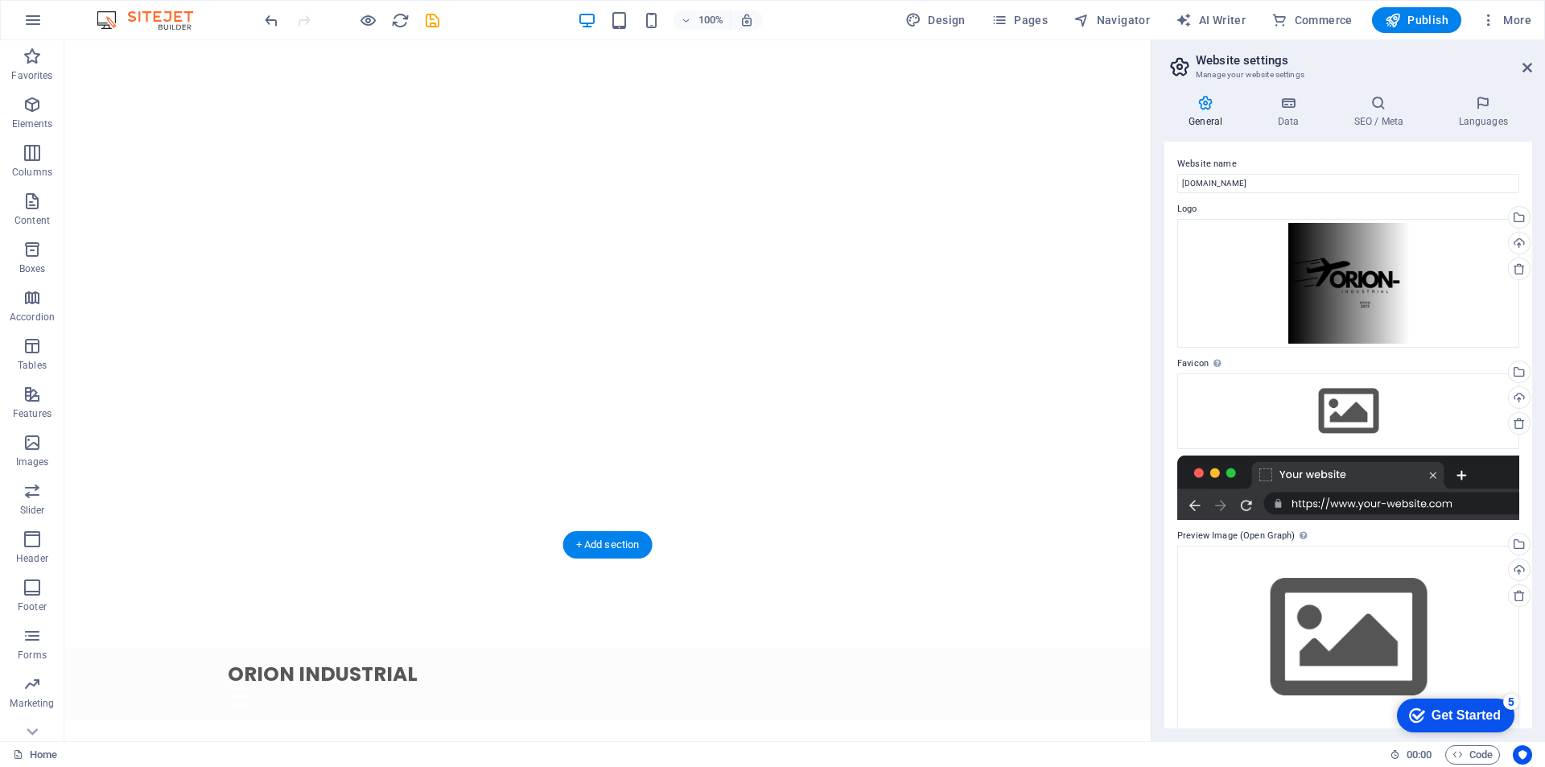
scroll to position [0, 0]
click at [1387, 24] on icon "button" at bounding box center [1393, 20] width 16 height 16
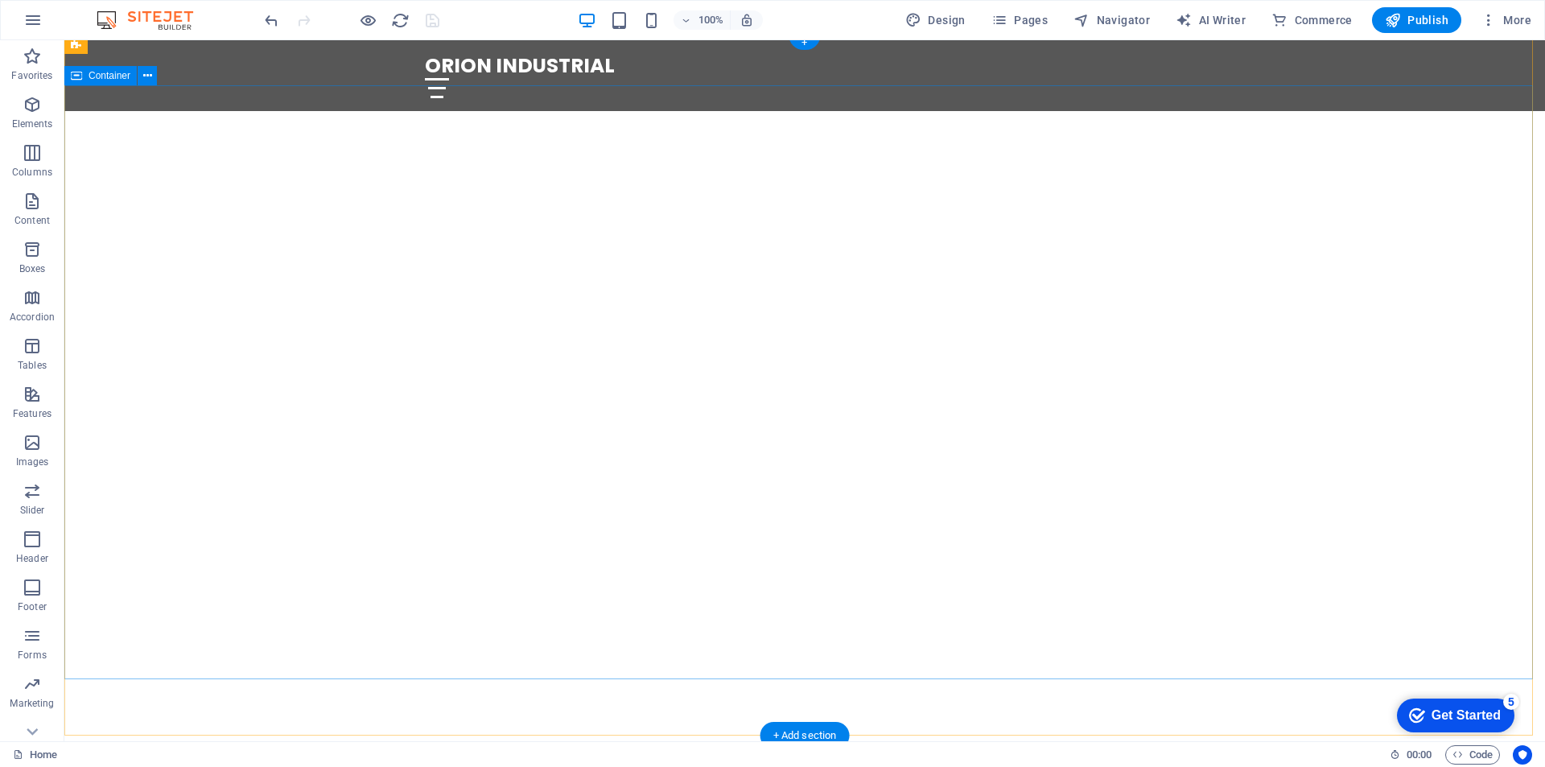
scroll to position [161, 0]
click at [802, 580] on div "Welcome to ORION INDUSTRIAL" at bounding box center [804, 690] width 1481 height 221
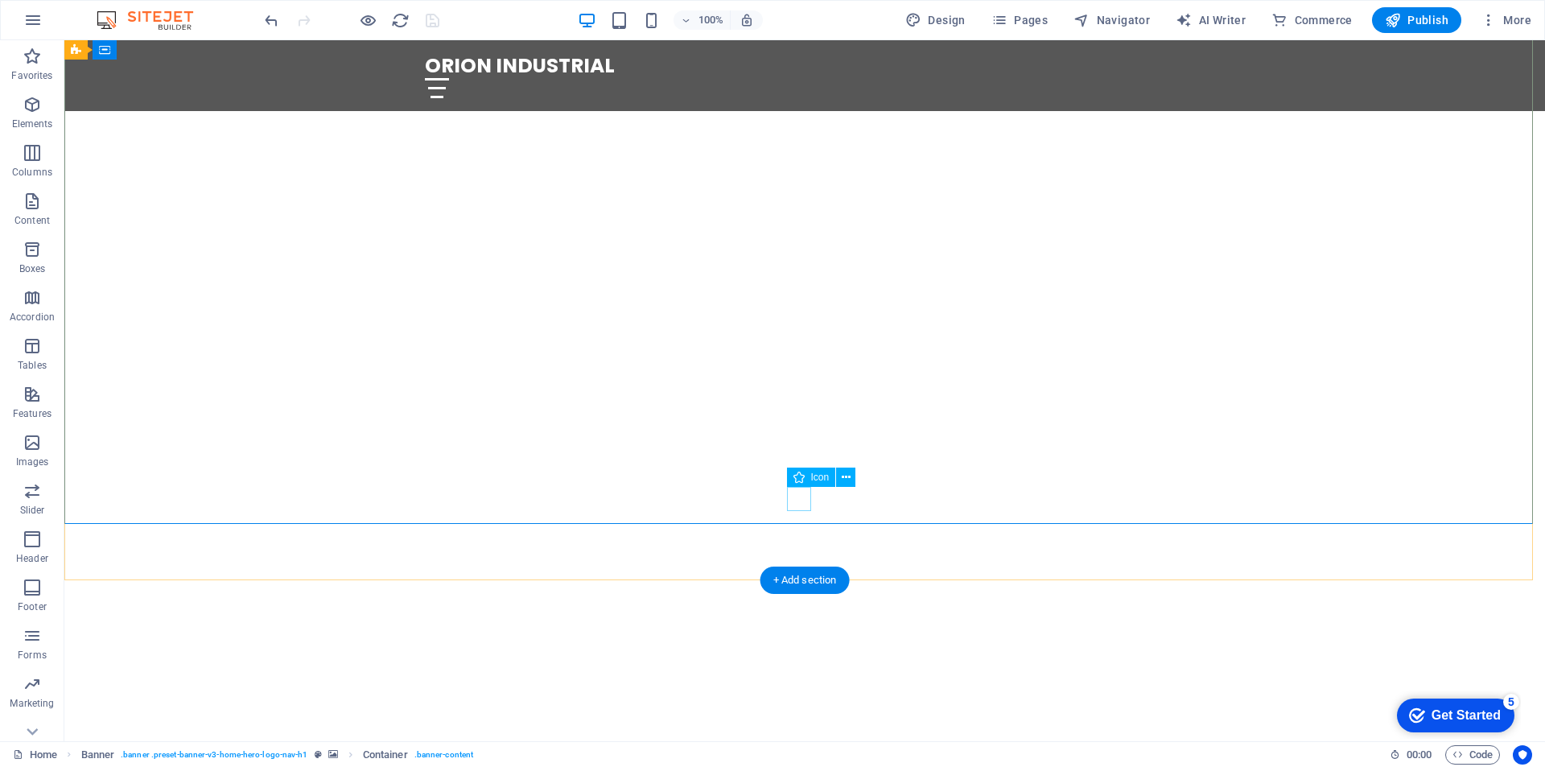
click at [802, 543] on figure at bounding box center [805, 555] width 24 height 24
click at [1166, 78] on div at bounding box center [805, 88] width 760 height 20
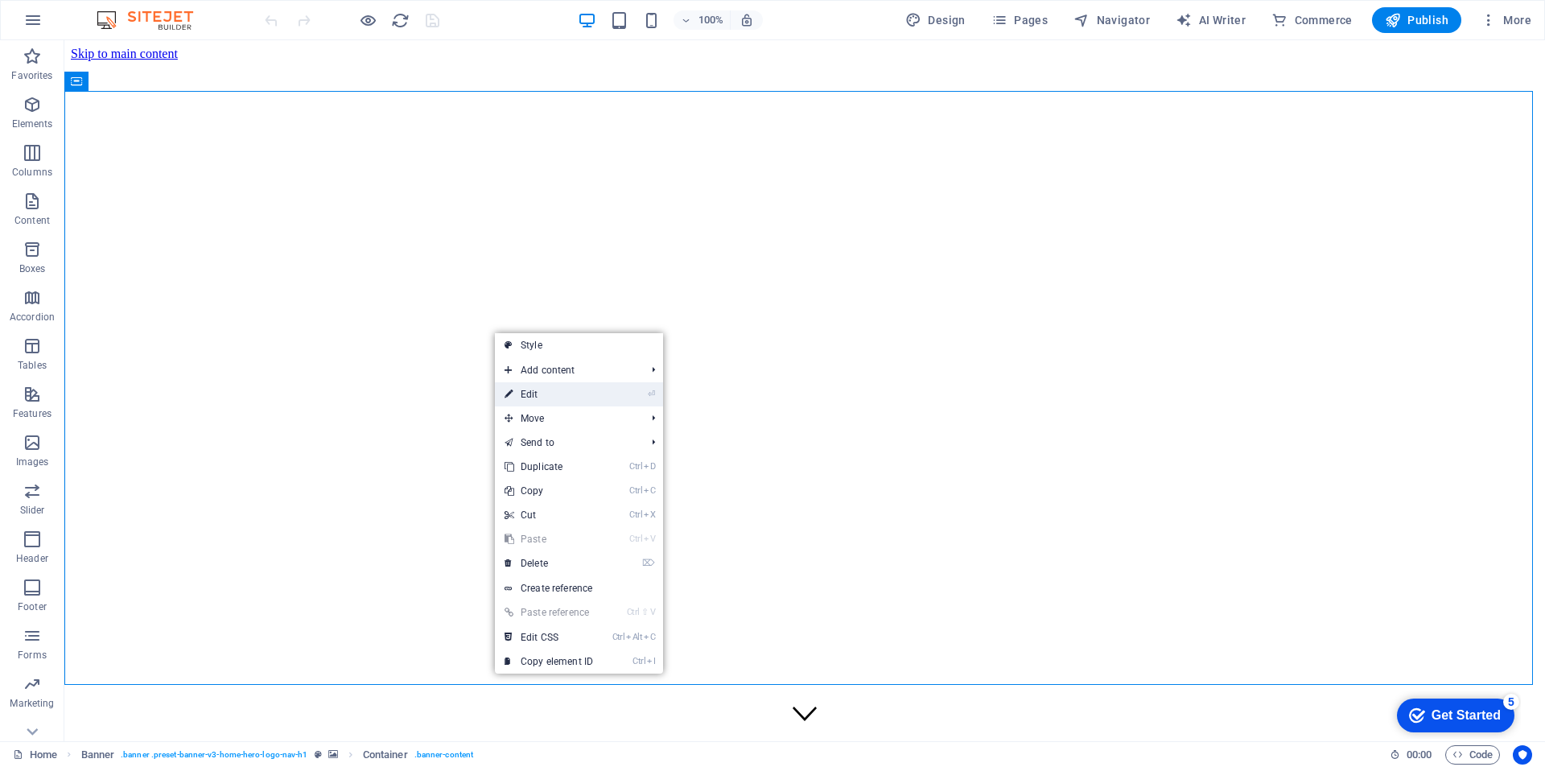
click at [559, 398] on link "⏎ Edit" at bounding box center [549, 394] width 108 height 24
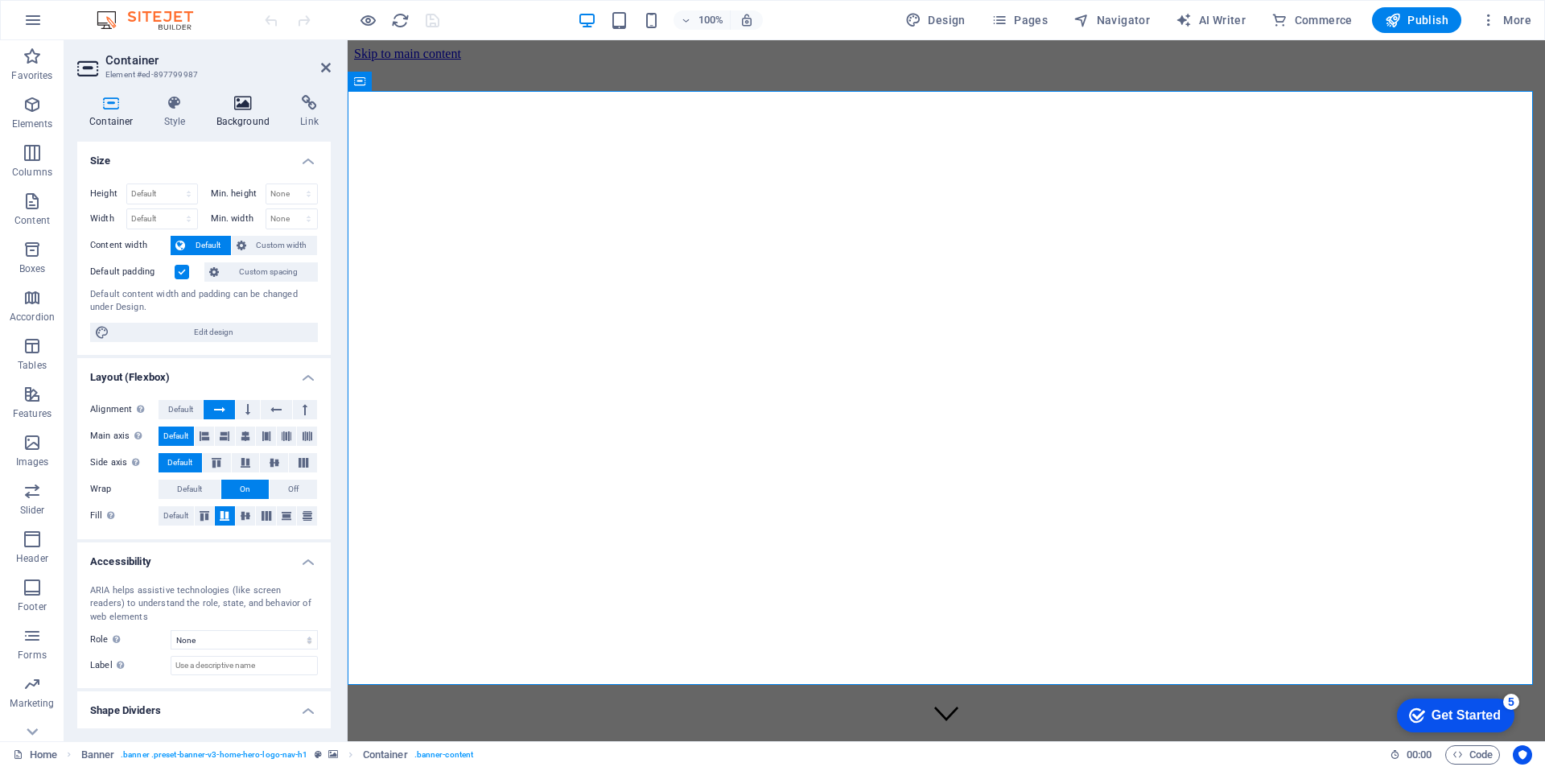
click at [240, 103] on icon at bounding box center [243, 103] width 78 height 16
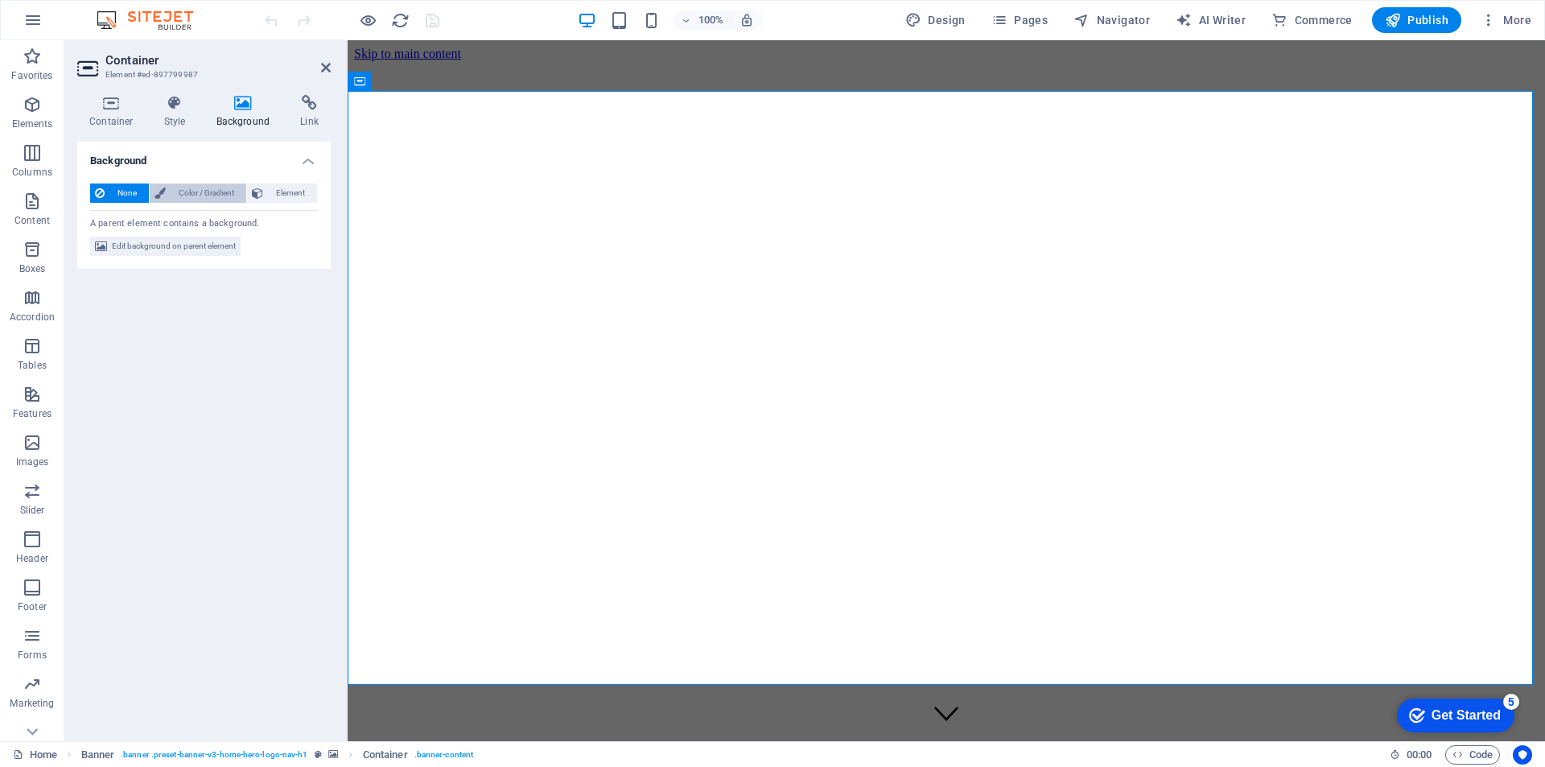
click at [191, 193] on span "Color / Gradient" at bounding box center [206, 193] width 71 height 19
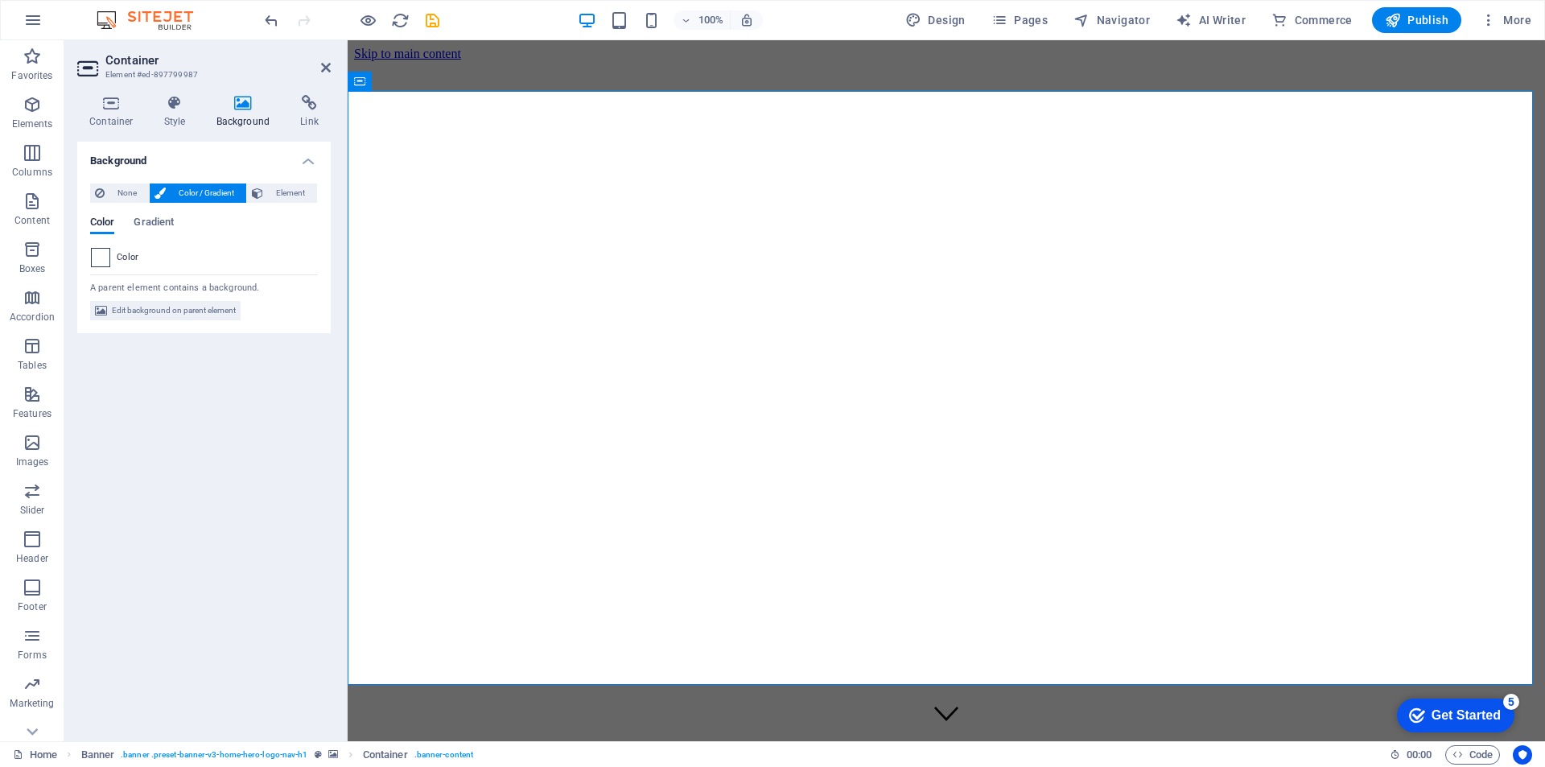
click at [97, 257] on span at bounding box center [101, 258] width 18 height 18
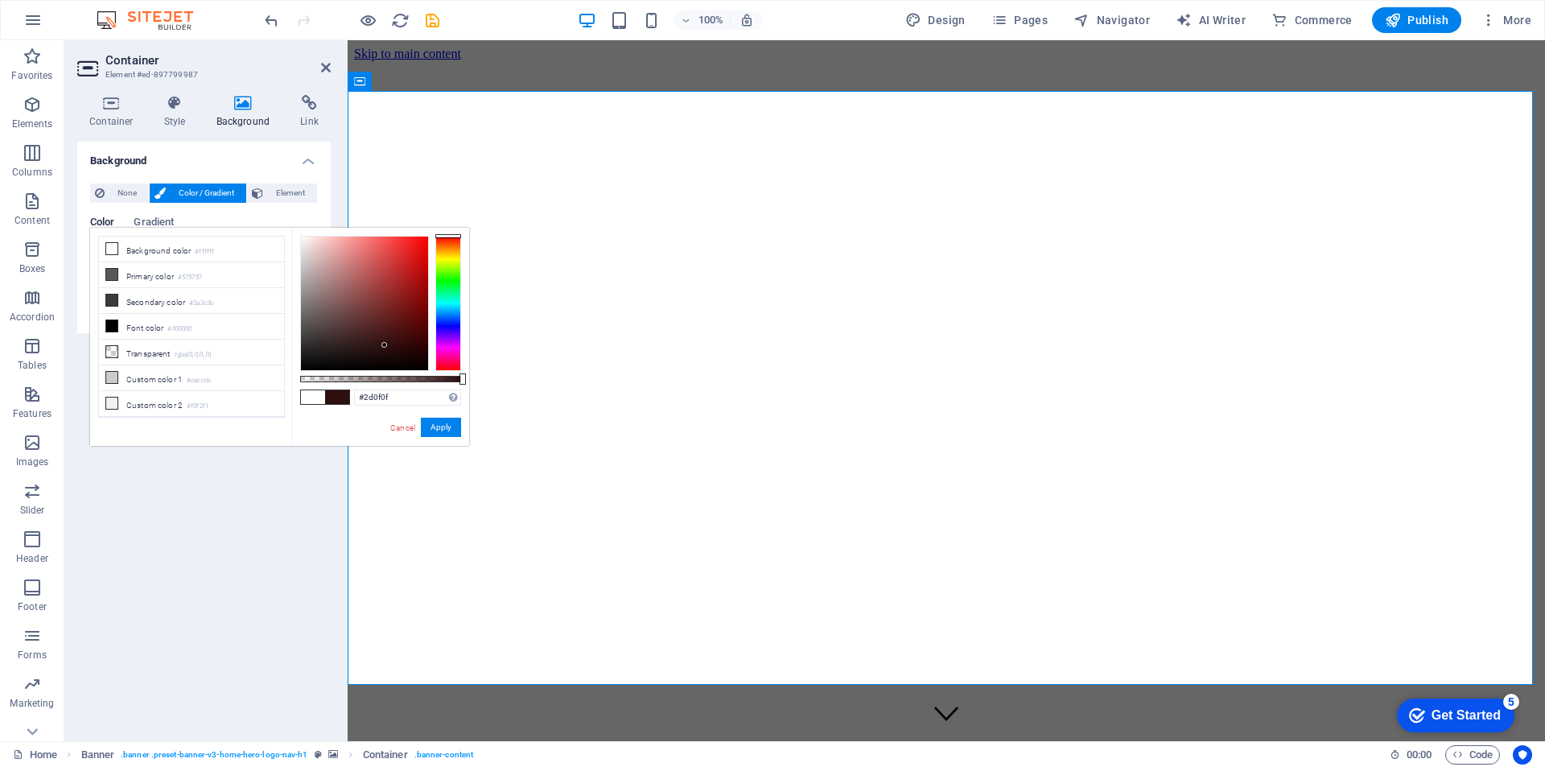
click at [385, 345] on div at bounding box center [364, 304] width 127 height 134
click at [353, 320] on div at bounding box center [364, 304] width 127 height 134
type input "#1b1010"
click at [352, 355] on div at bounding box center [364, 304] width 127 height 134
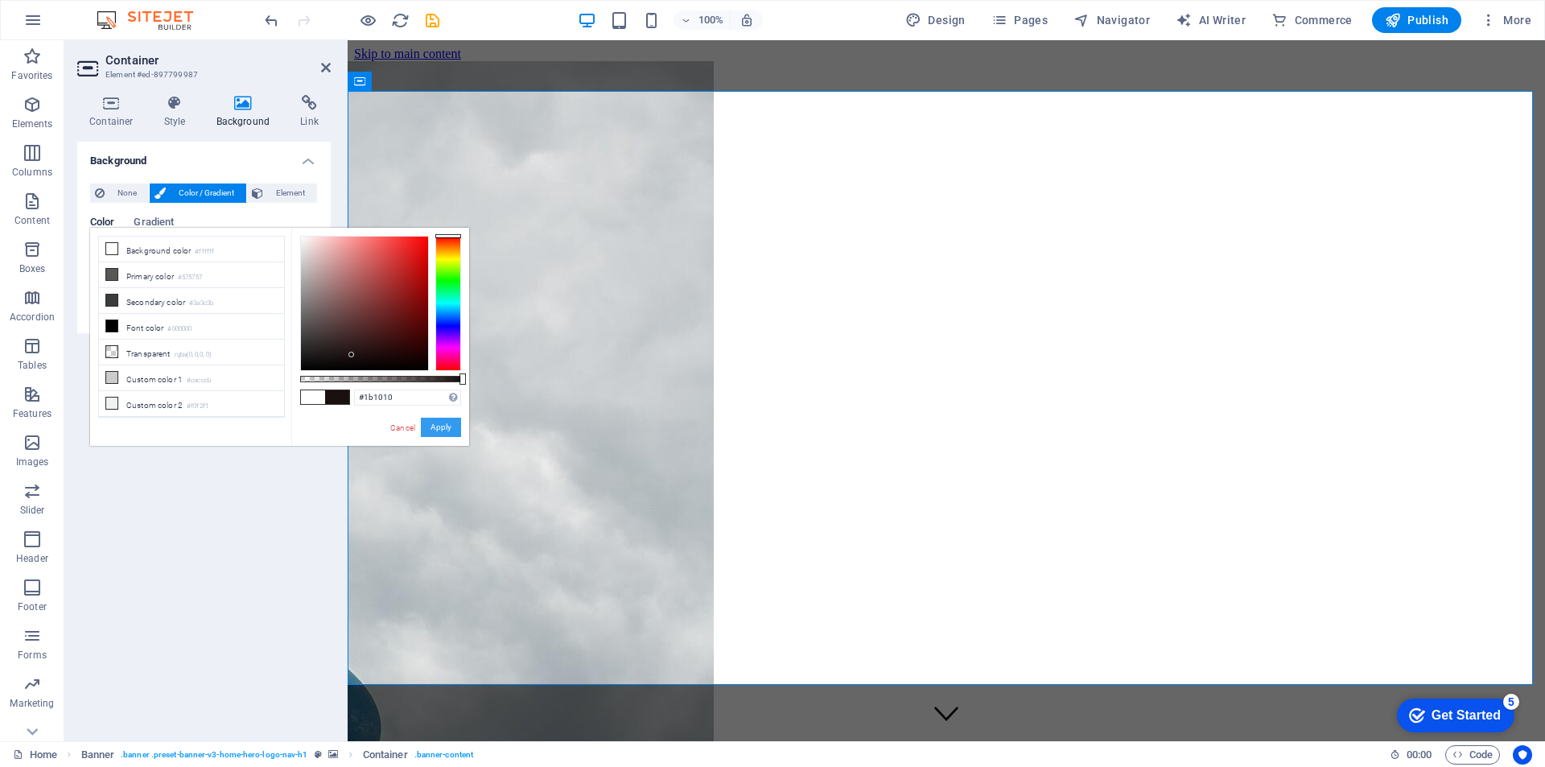
click at [437, 425] on button "Apply" at bounding box center [441, 427] width 40 height 19
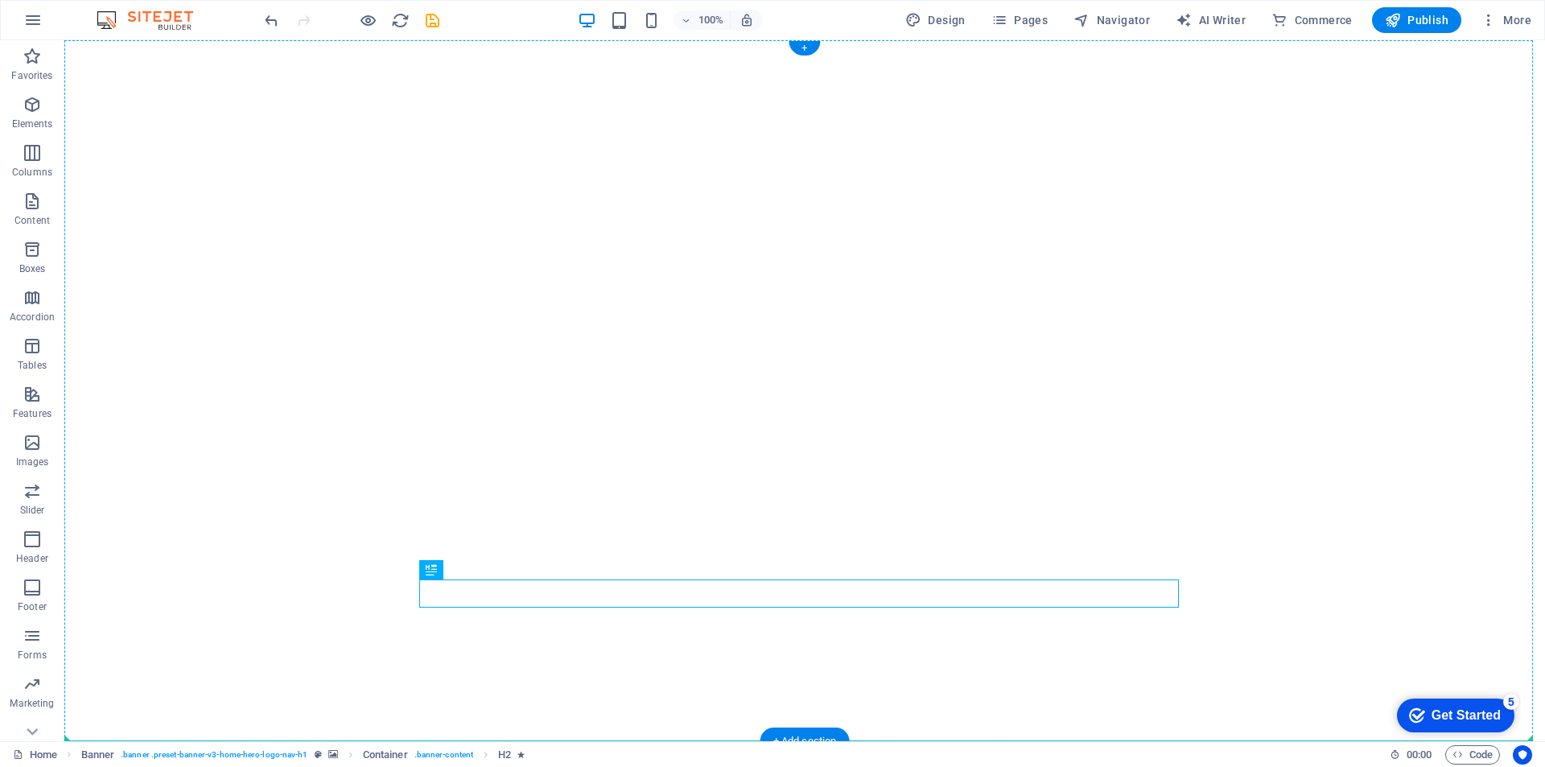
drag, startPoint x: 693, startPoint y: 600, endPoint x: 912, endPoint y: 452, distance: 264.8
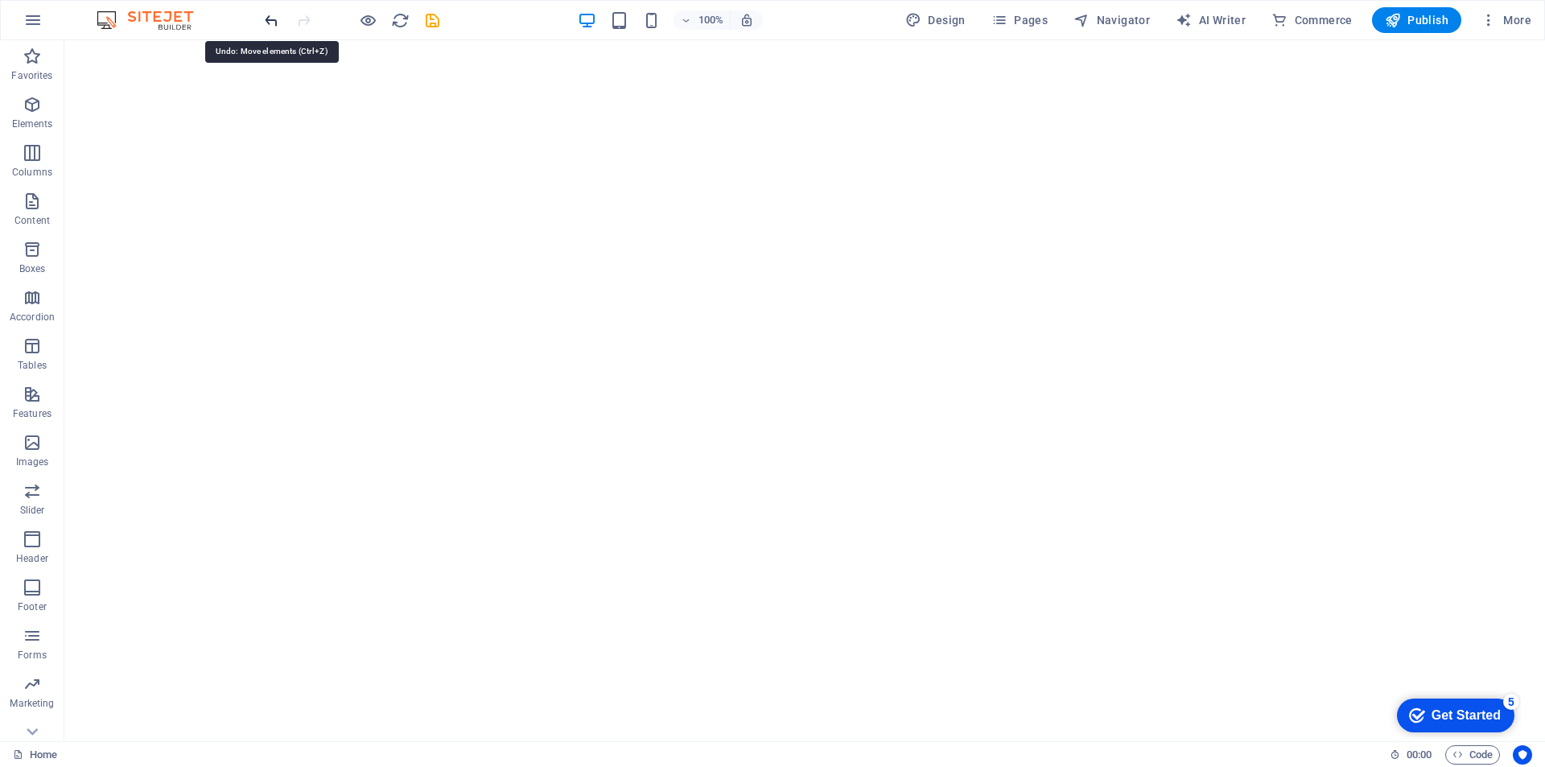
click at [268, 19] on icon "undo" at bounding box center [271, 20] width 19 height 19
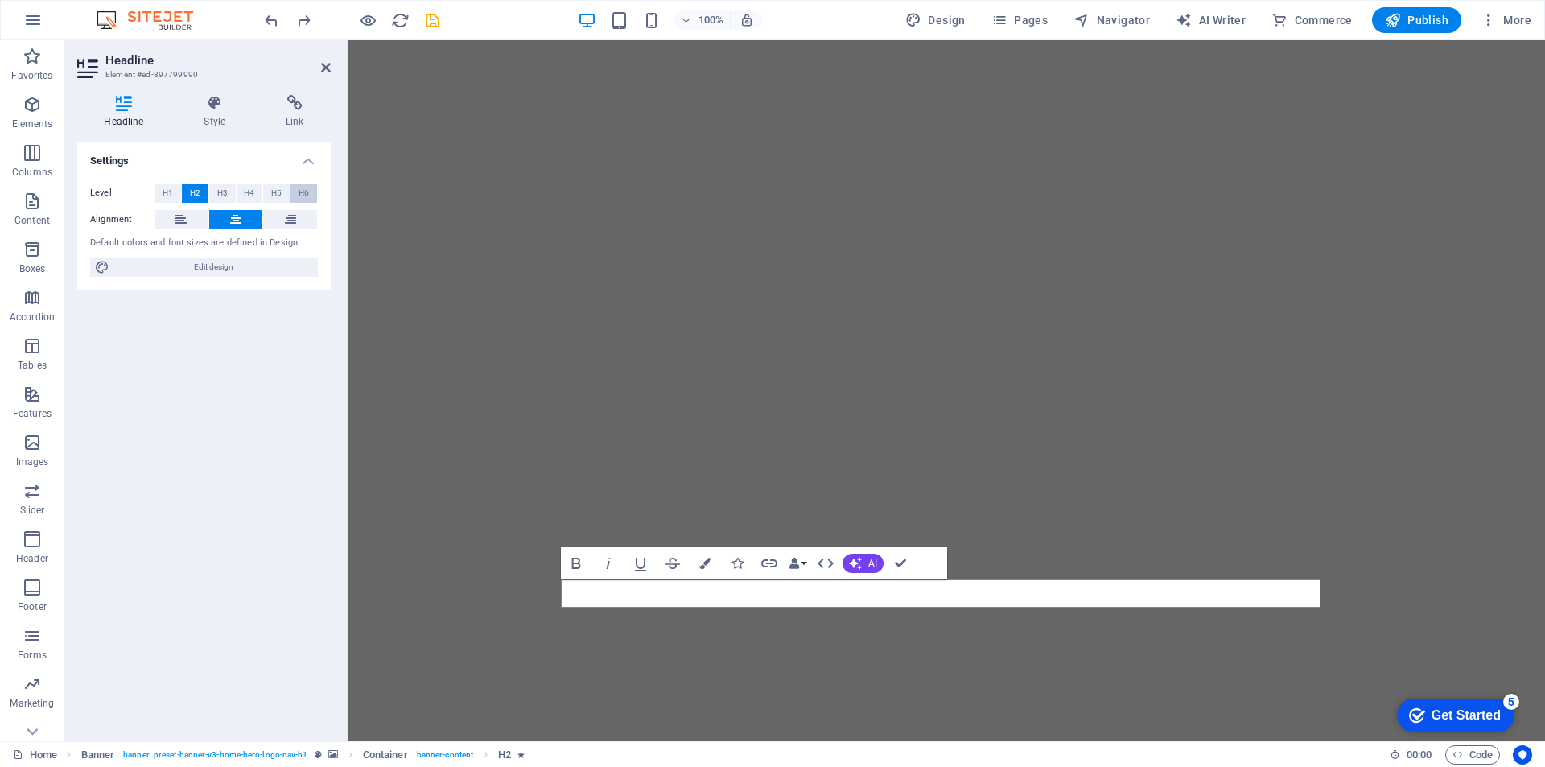
click at [309, 184] on button "H6" at bounding box center [304, 193] width 27 height 19
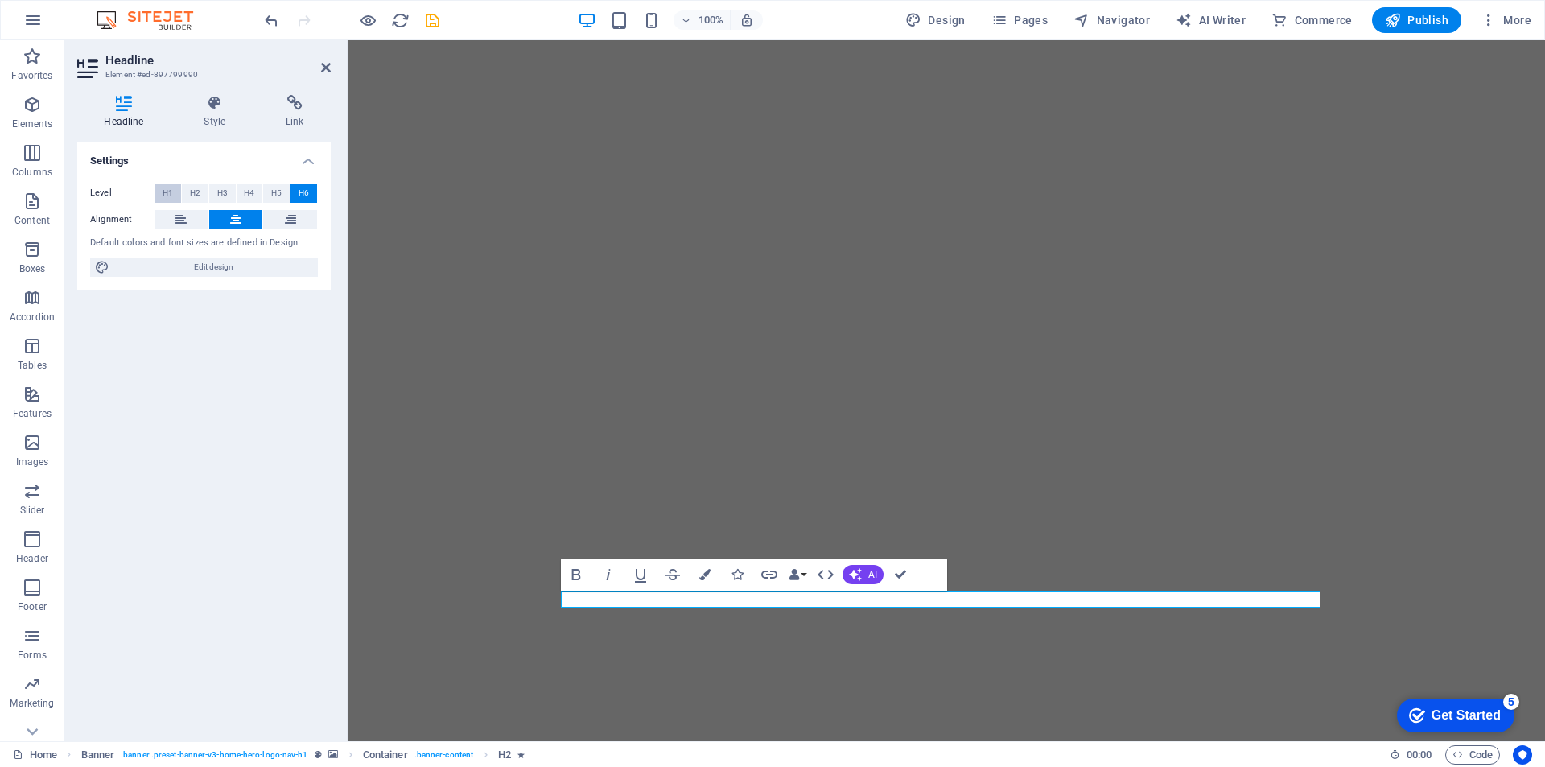
click at [168, 191] on span "H1" at bounding box center [168, 193] width 10 height 19
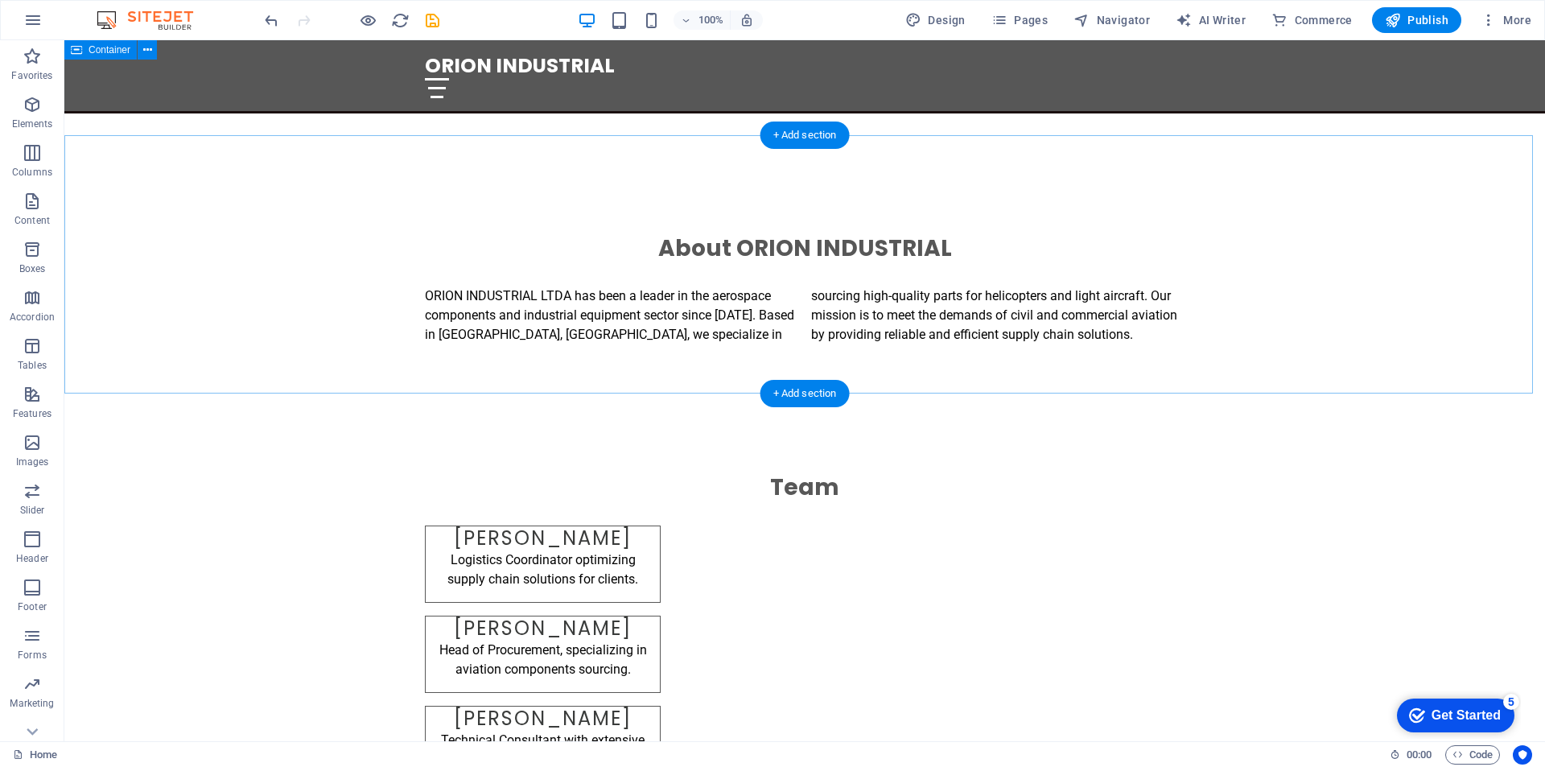
scroll to position [815, 0]
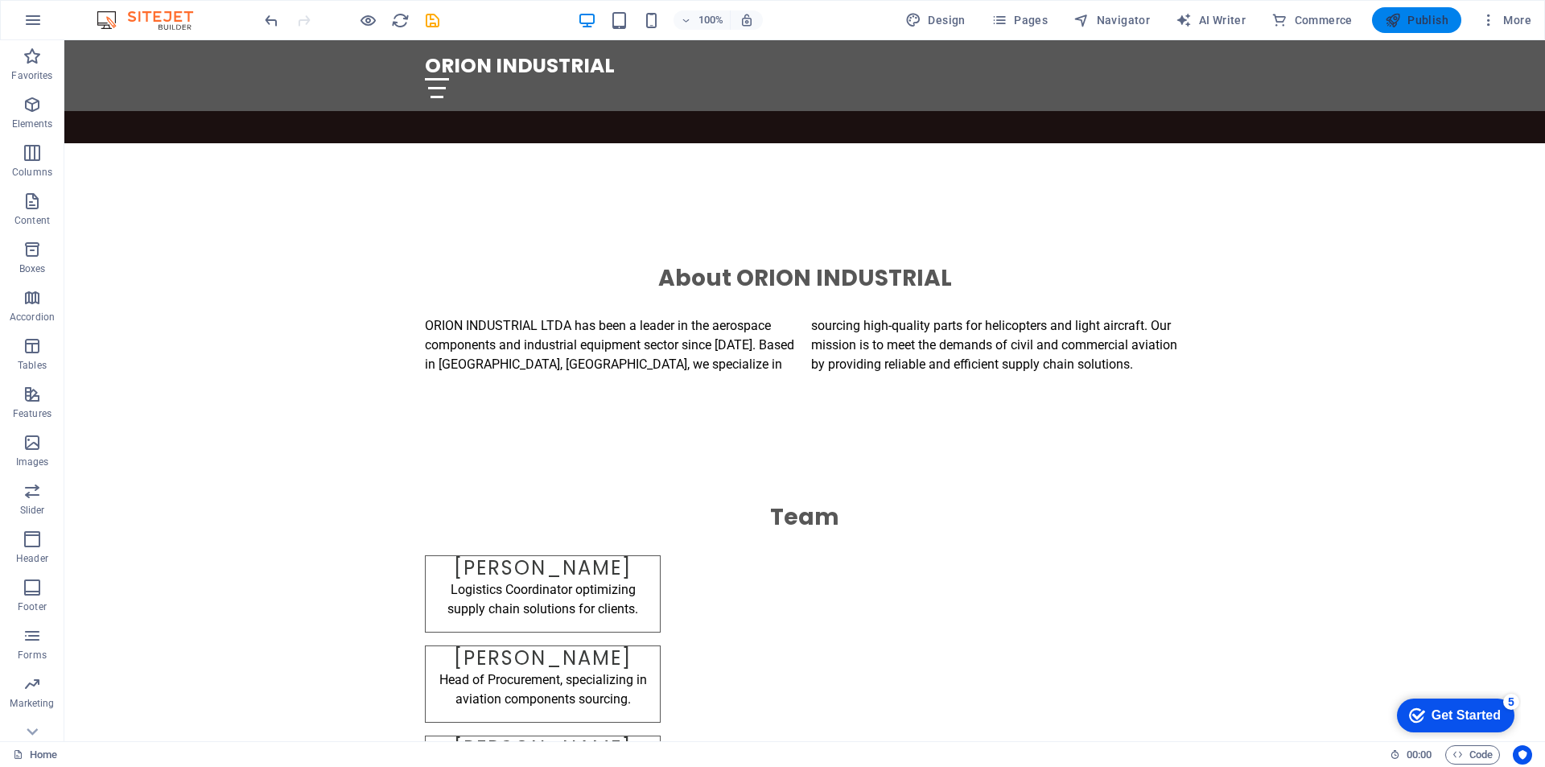
click at [1416, 17] on span "Publish" at bounding box center [1417, 20] width 64 height 16
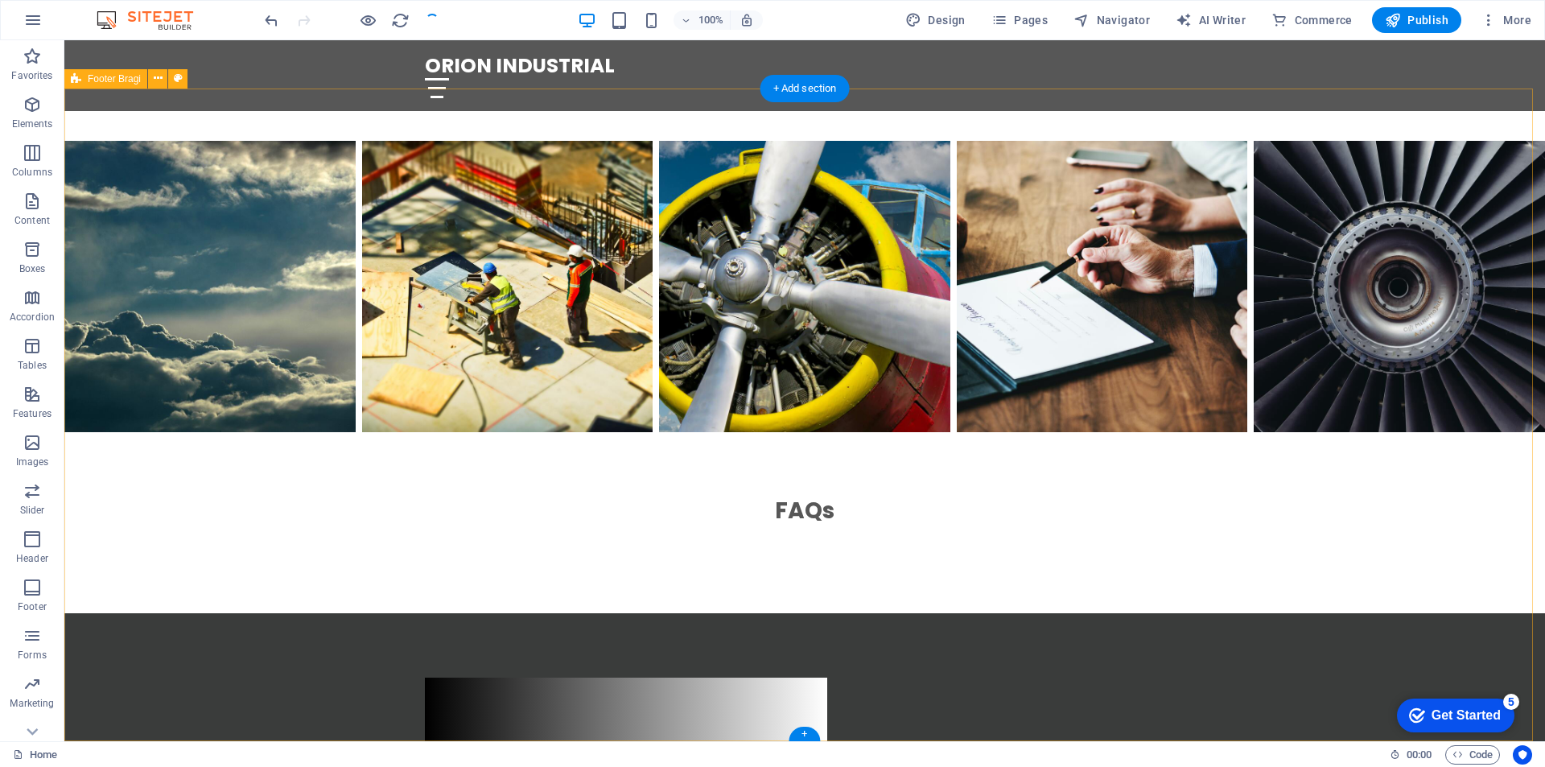
scroll to position [1620, 0]
